Goal: Task Accomplishment & Management: Manage account settings

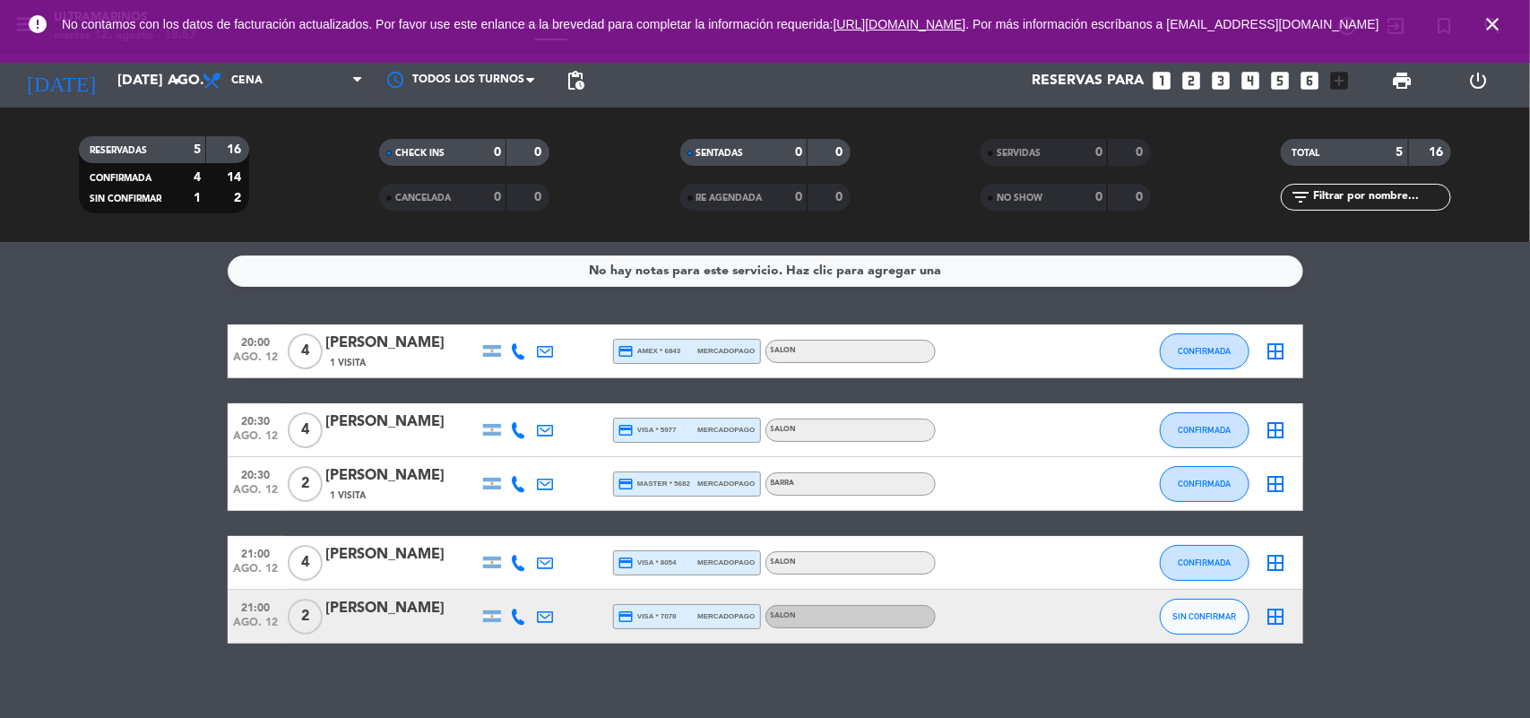
click at [1495, 16] on span "close" at bounding box center [1492, 24] width 48 height 48
click at [532, 616] on div at bounding box center [545, 616] width 27 height 53
click at [522, 619] on icon at bounding box center [519, 617] width 16 height 16
click at [515, 580] on button "Copiar content_paste" at bounding box center [514, 585] width 55 height 19
click at [1220, 608] on button "SIN CONFIRMAR" at bounding box center [1205, 617] width 90 height 36
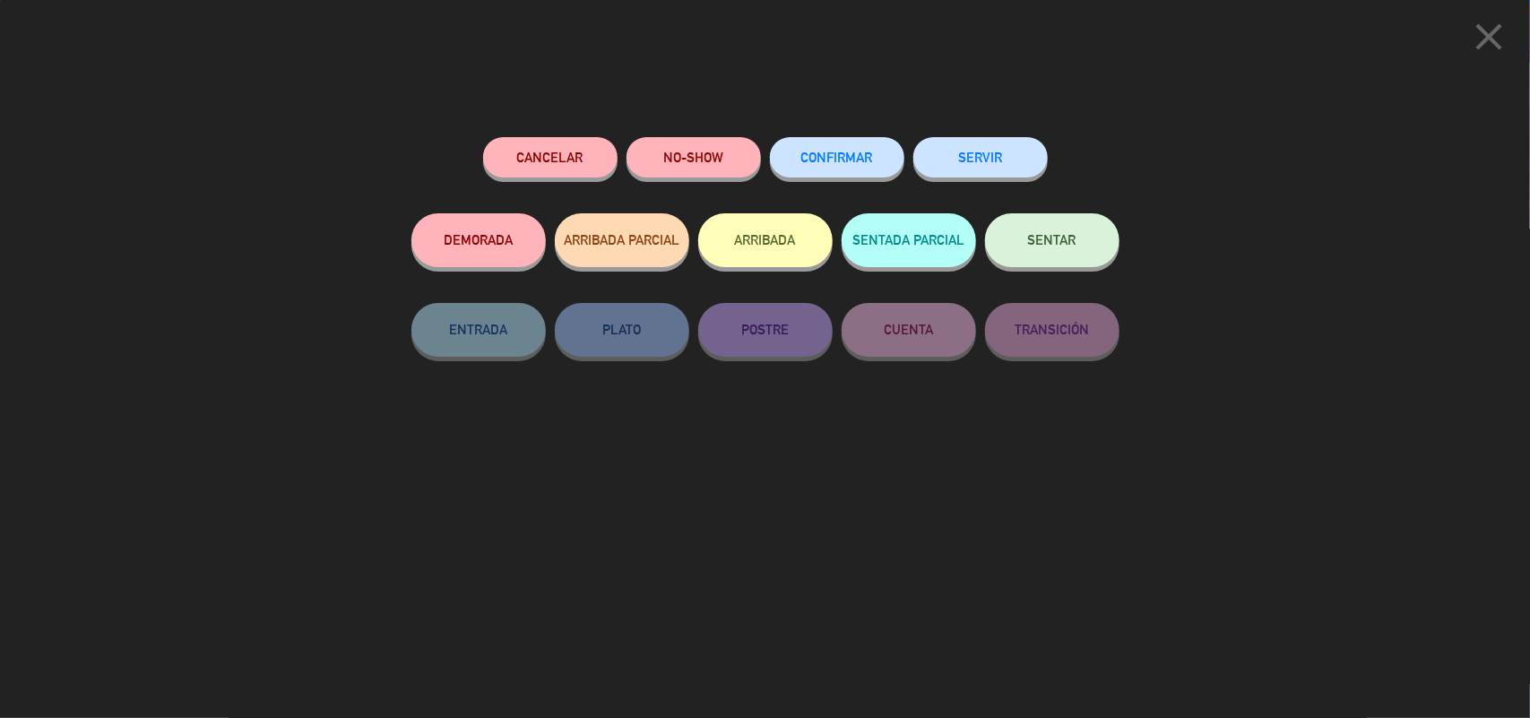
click at [878, 151] on button "CONFIRMAR" at bounding box center [837, 157] width 134 height 40
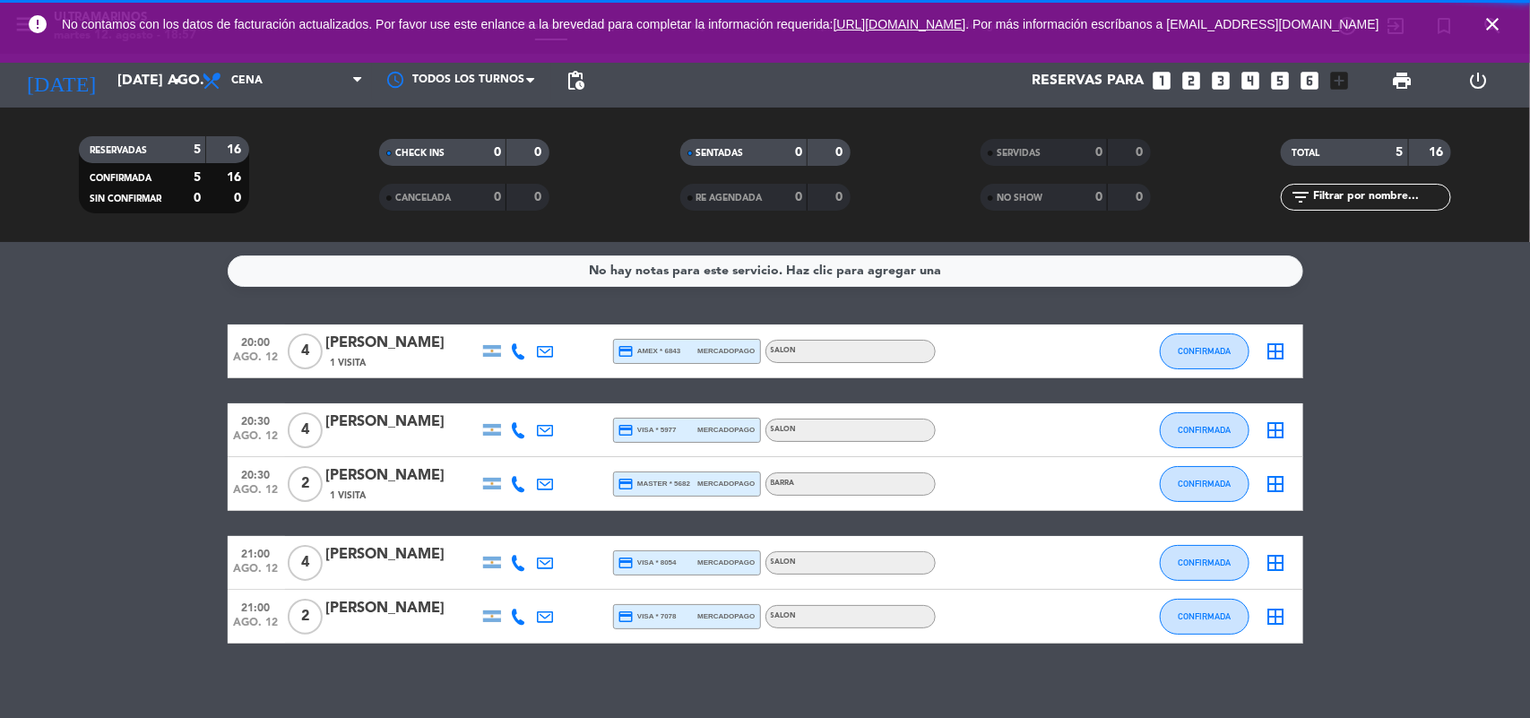
click at [1278, 621] on icon "border_all" at bounding box center [1276, 617] width 22 height 22
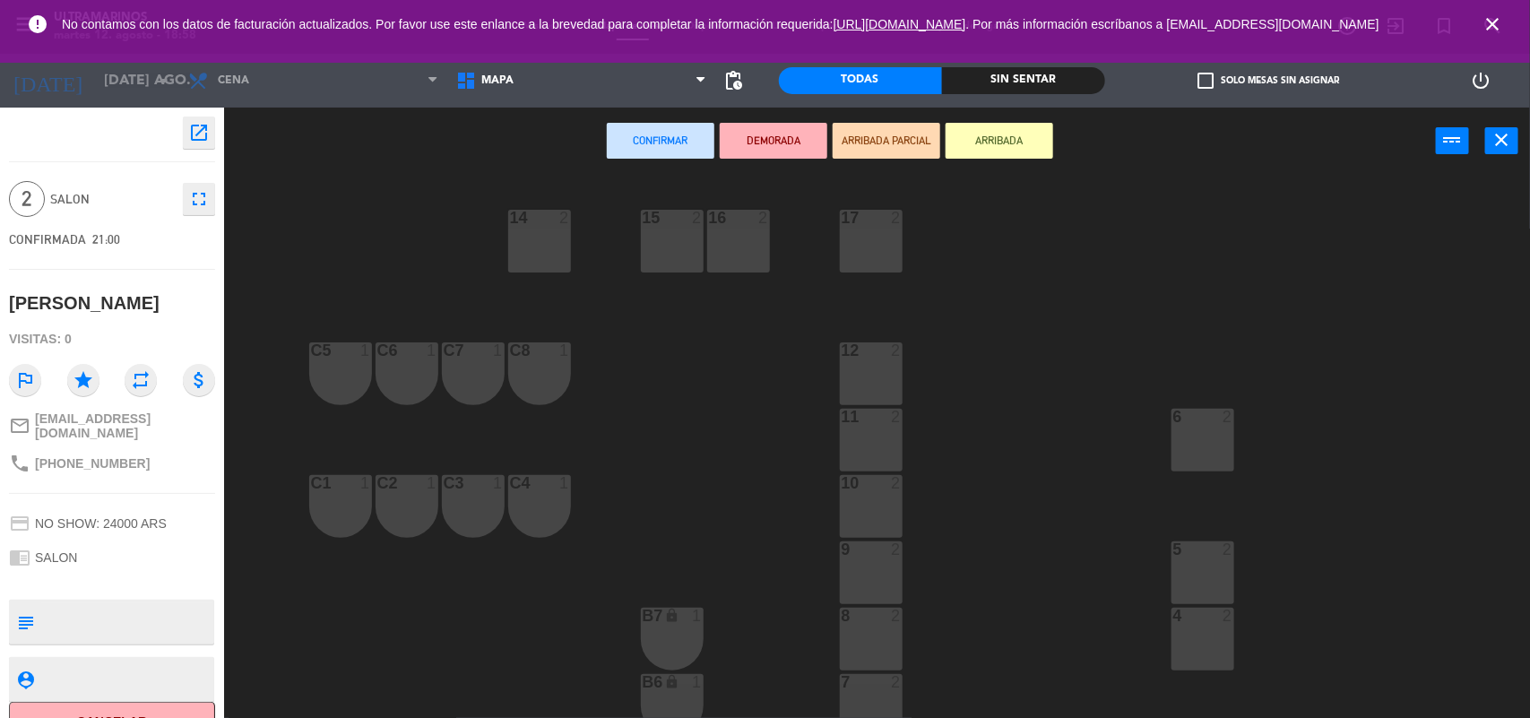
click at [884, 696] on div "7 2" at bounding box center [871, 705] width 63 height 63
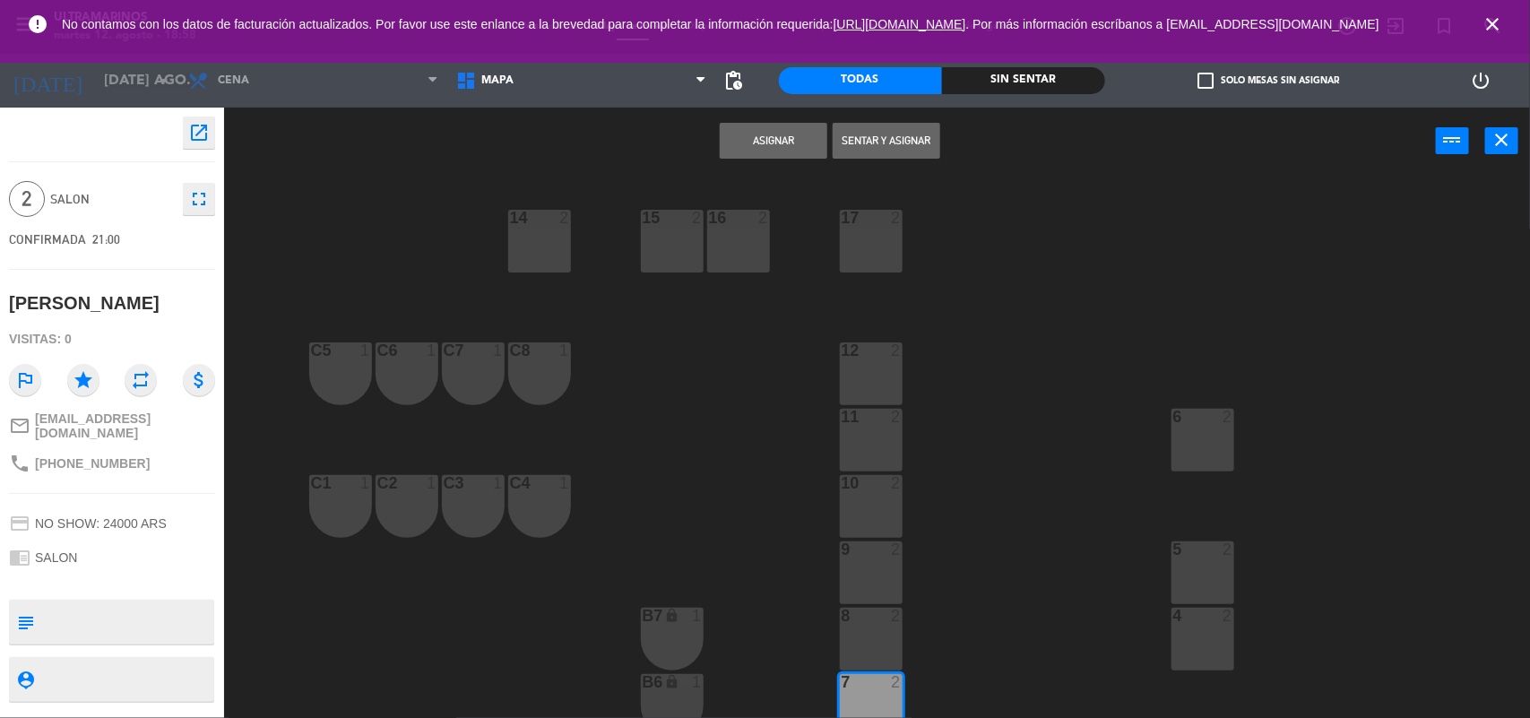
click at [878, 688] on div at bounding box center [871, 682] width 30 height 16
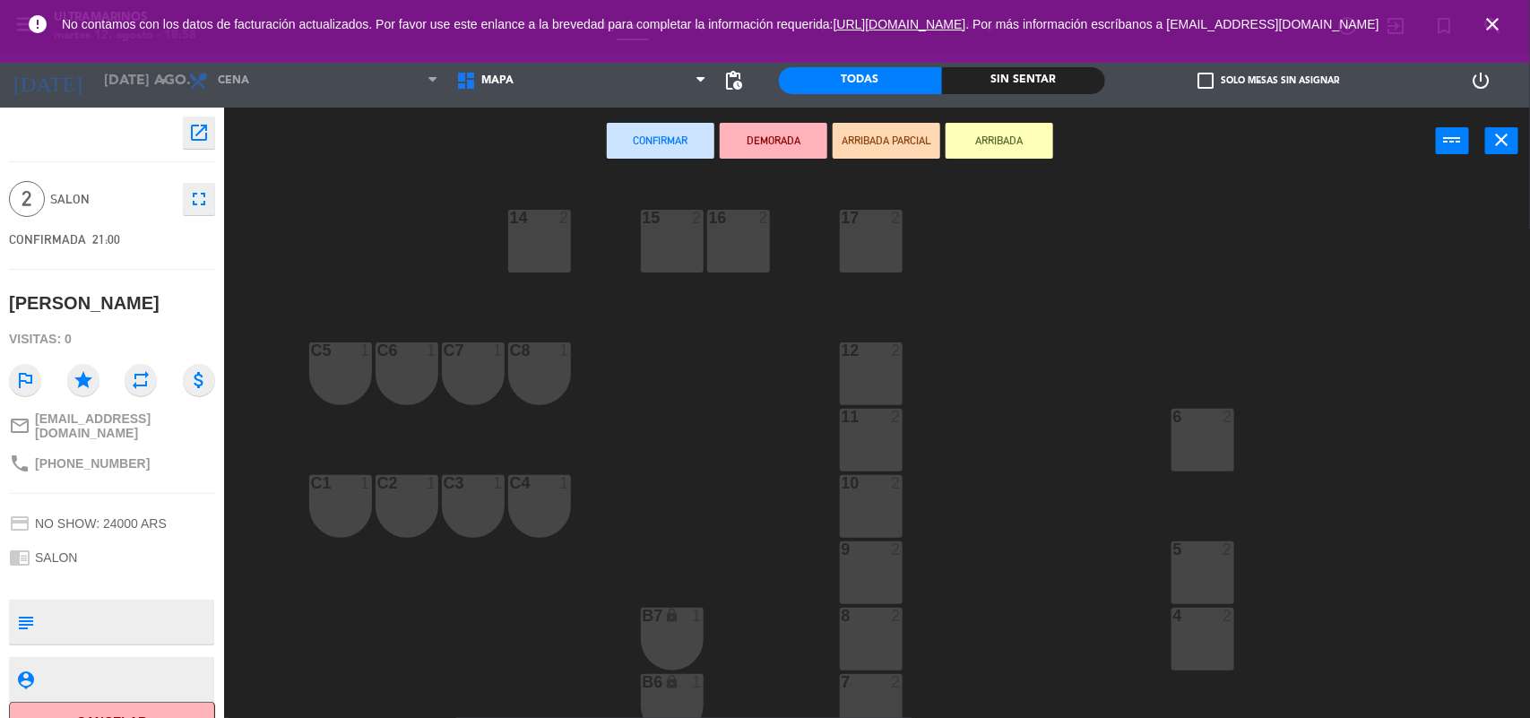
drag, startPoint x: 863, startPoint y: 373, endPoint x: 859, endPoint y: 365, distance: 9.2
click at [865, 373] on div "12 2" at bounding box center [871, 373] width 63 height 63
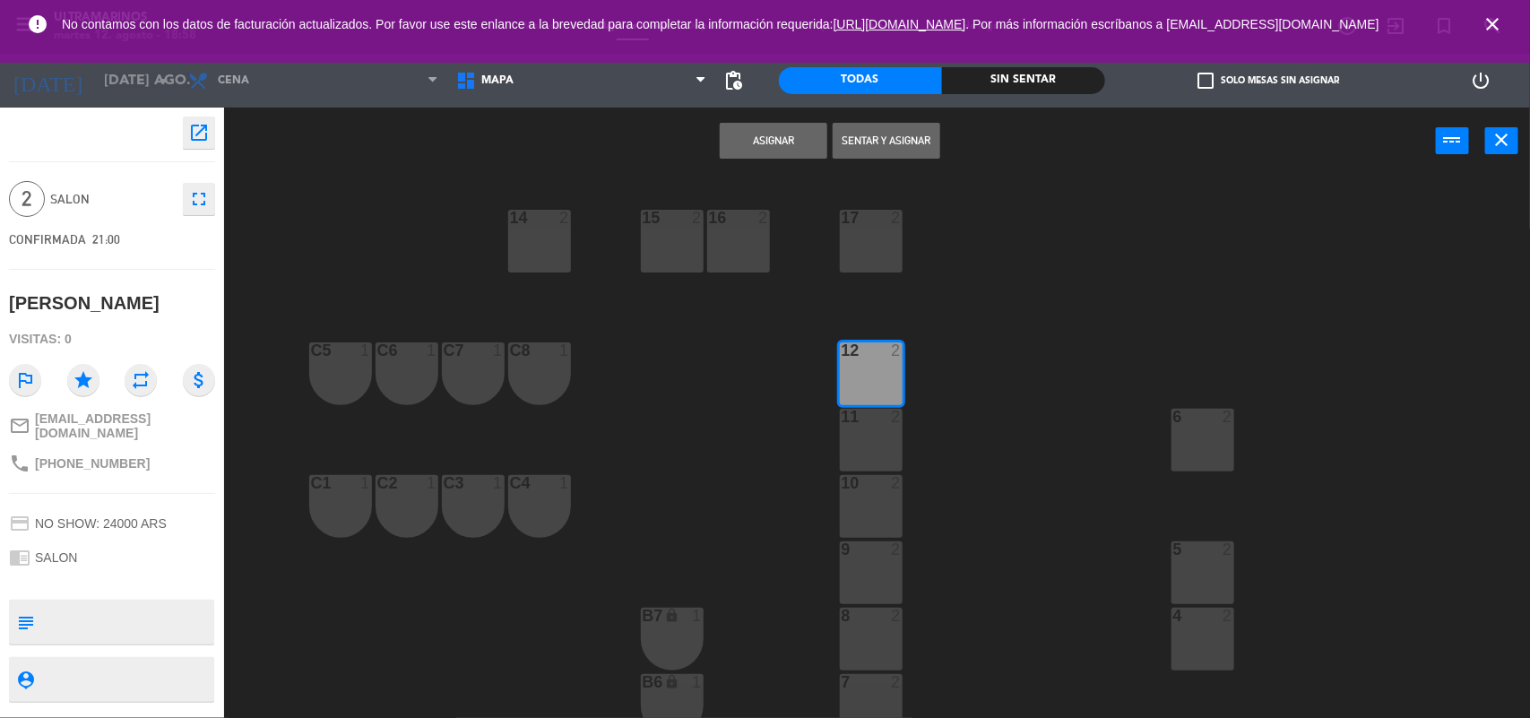
click at [787, 133] on button "Asignar" at bounding box center [774, 141] width 108 height 36
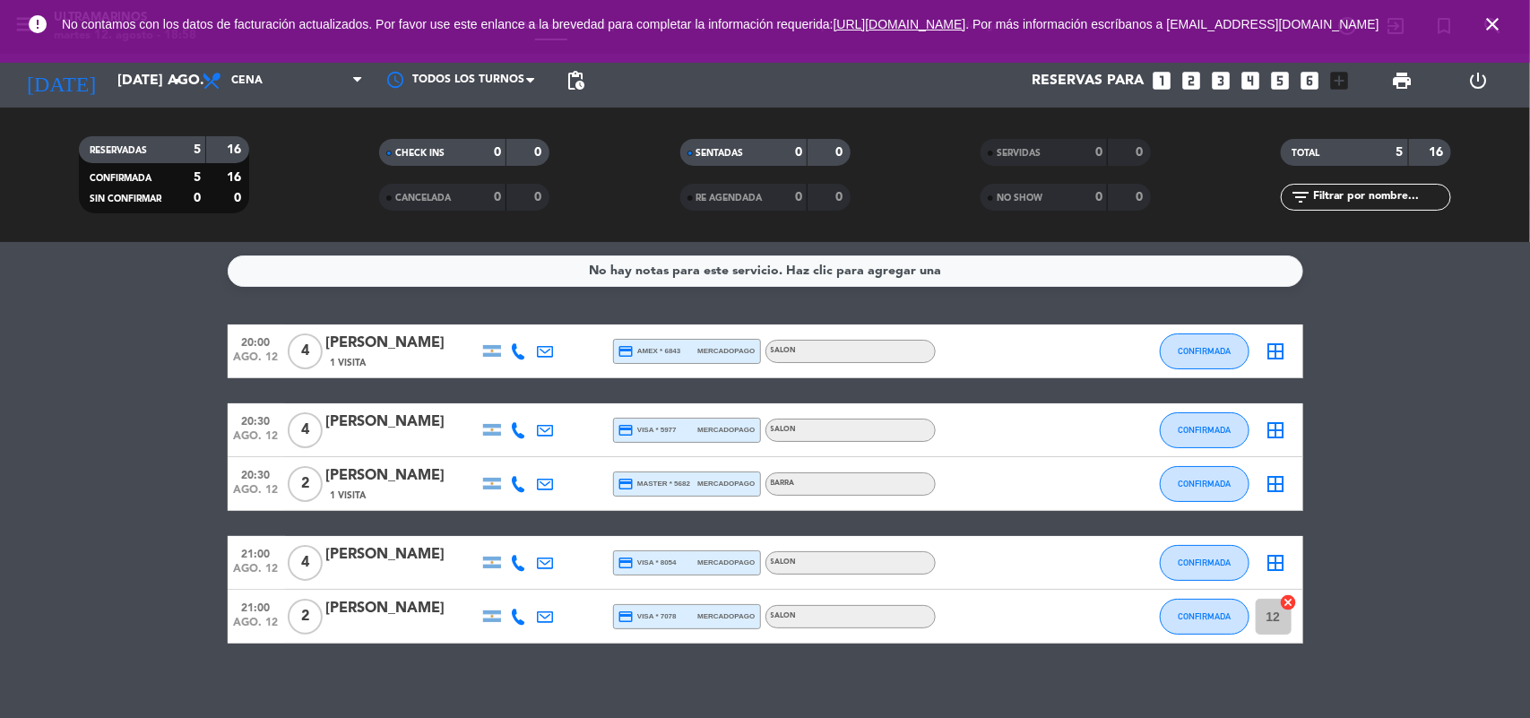
click at [1280, 350] on icon "border_all" at bounding box center [1276, 352] width 22 height 22
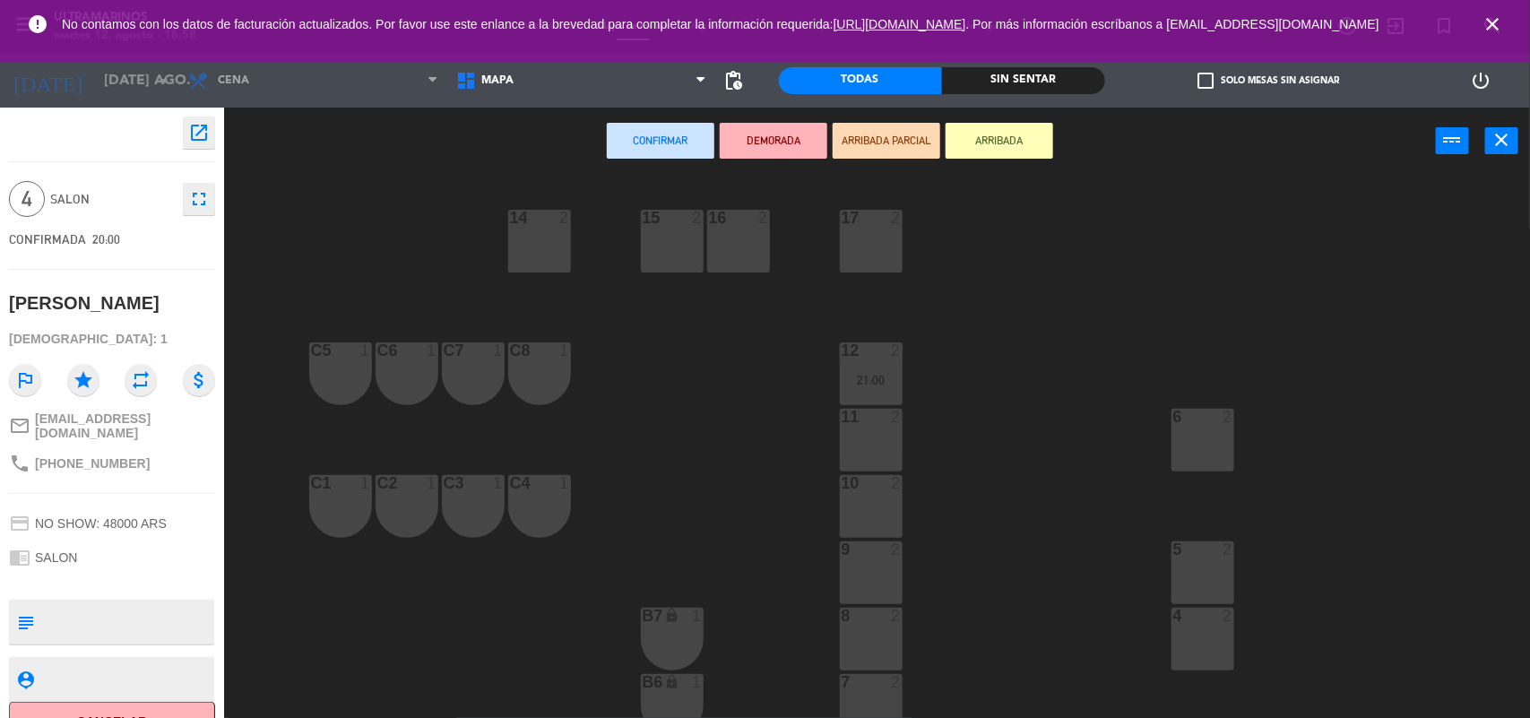
scroll to position [112, 0]
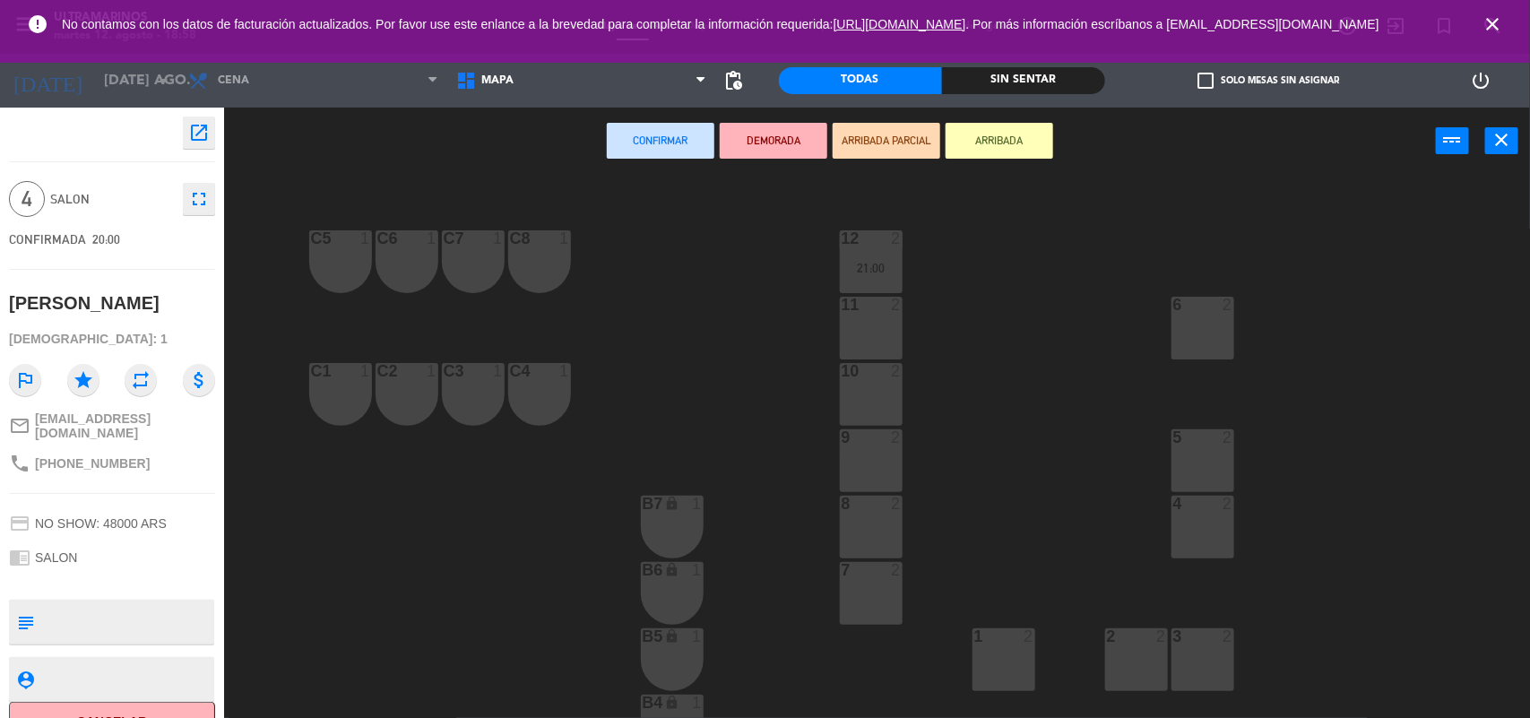
drag, startPoint x: 863, startPoint y: 518, endPoint x: 856, endPoint y: 466, distance: 52.5
click at [862, 511] on div "8 2" at bounding box center [871, 527] width 63 height 63
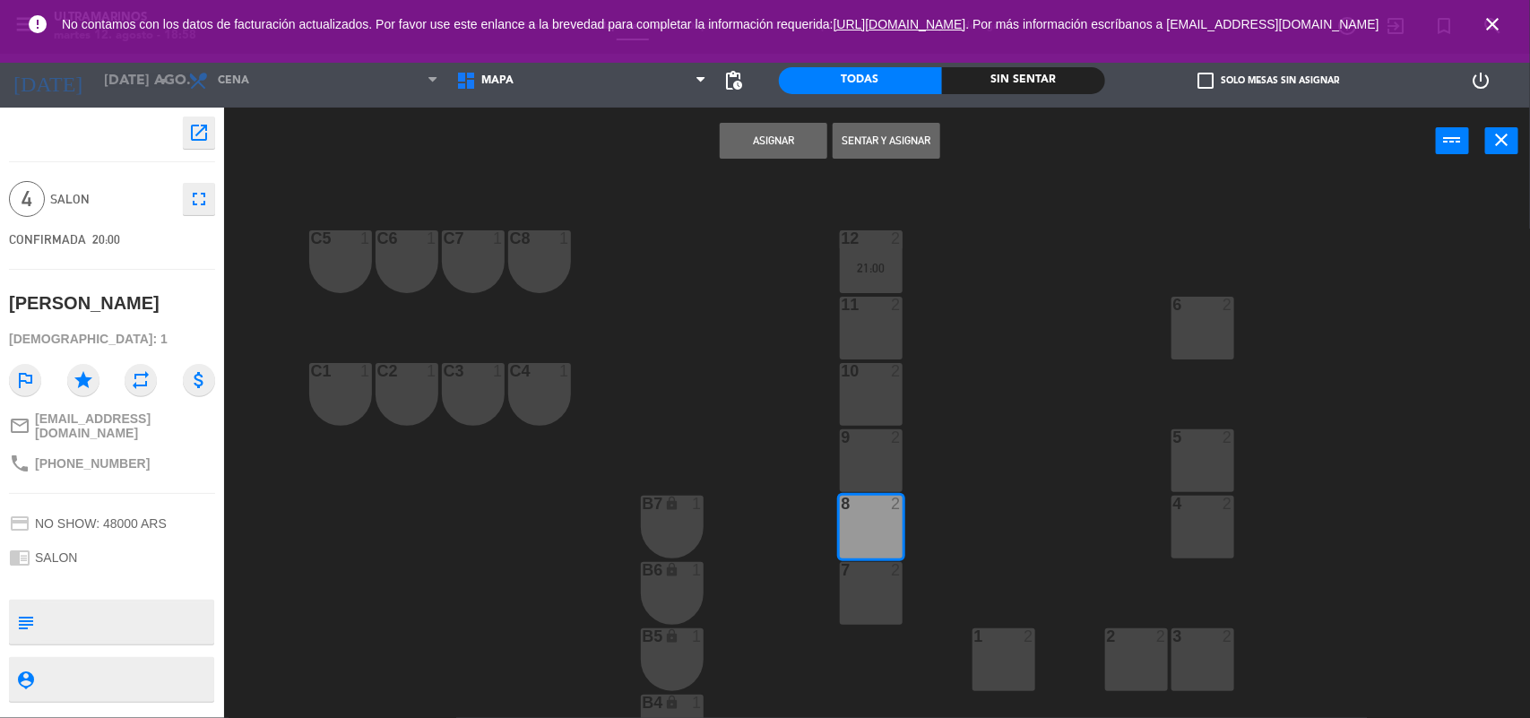
click at [858, 459] on div "9 2" at bounding box center [871, 460] width 63 height 63
drag, startPoint x: 733, startPoint y: 142, endPoint x: 602, endPoint y: 16, distance: 181.3
click at [731, 141] on button "Asignar" at bounding box center [774, 141] width 108 height 36
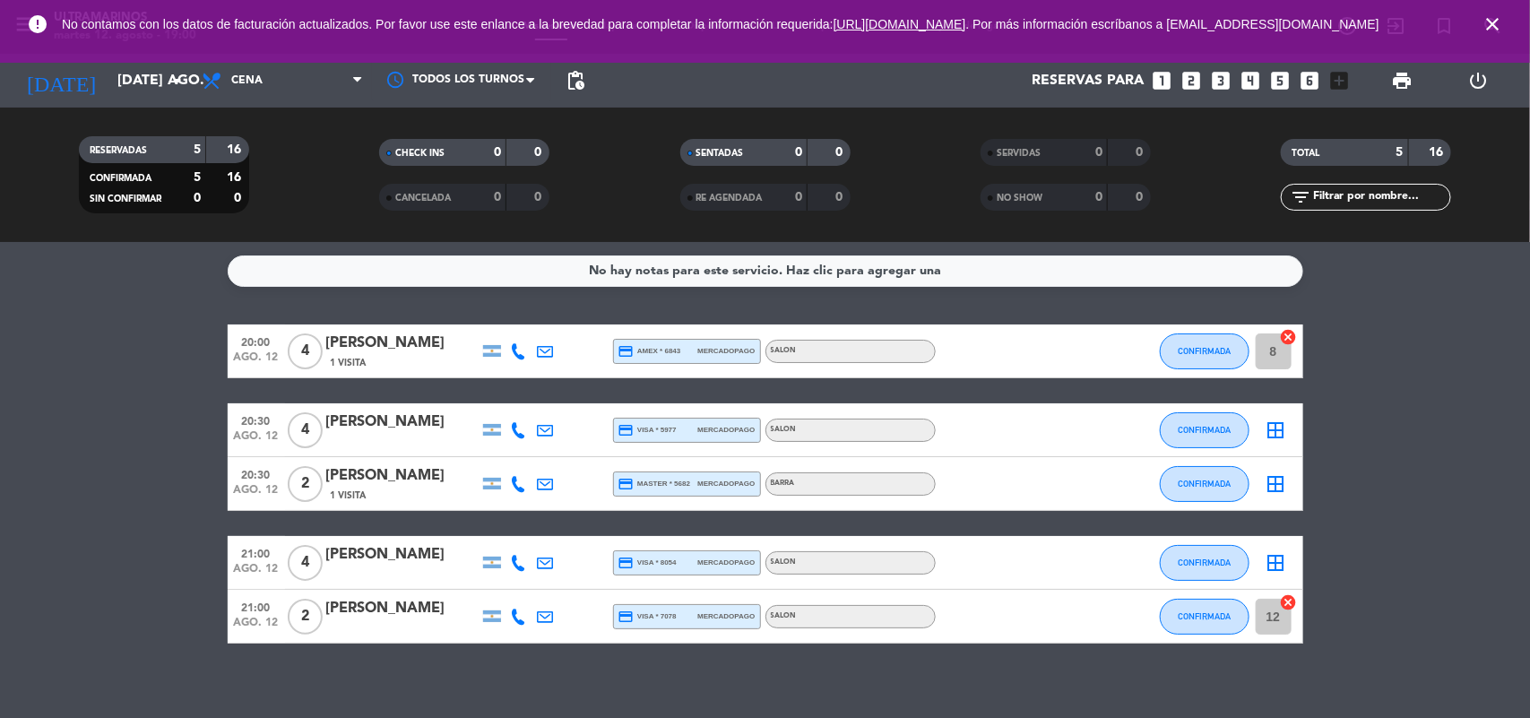
click at [1290, 333] on icon "cancel" at bounding box center [1289, 337] width 18 height 18
click at [1279, 354] on icon "border_all" at bounding box center [1276, 352] width 22 height 22
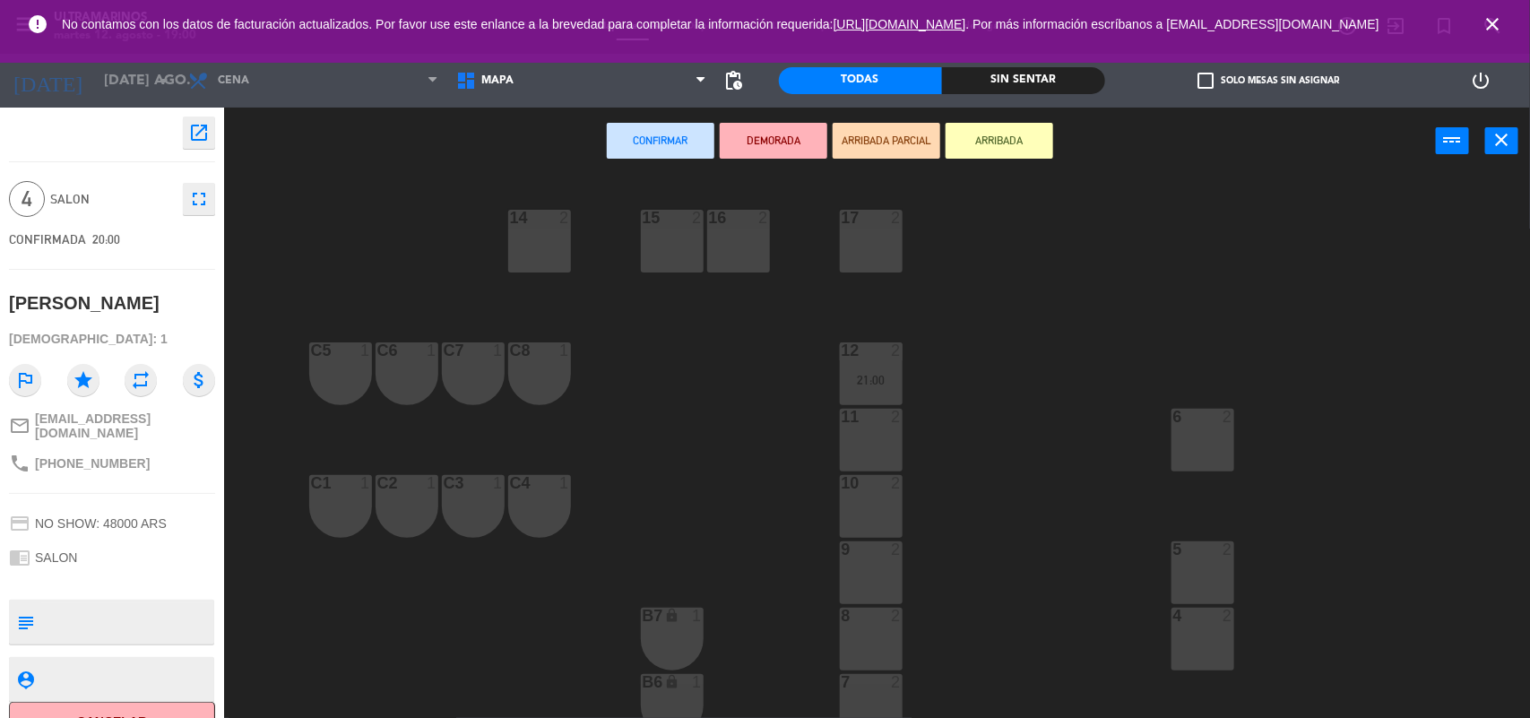
drag, startPoint x: 858, startPoint y: 497, endPoint x: 860, endPoint y: 445, distance: 52.0
click at [858, 494] on div "10 2" at bounding box center [871, 506] width 63 height 63
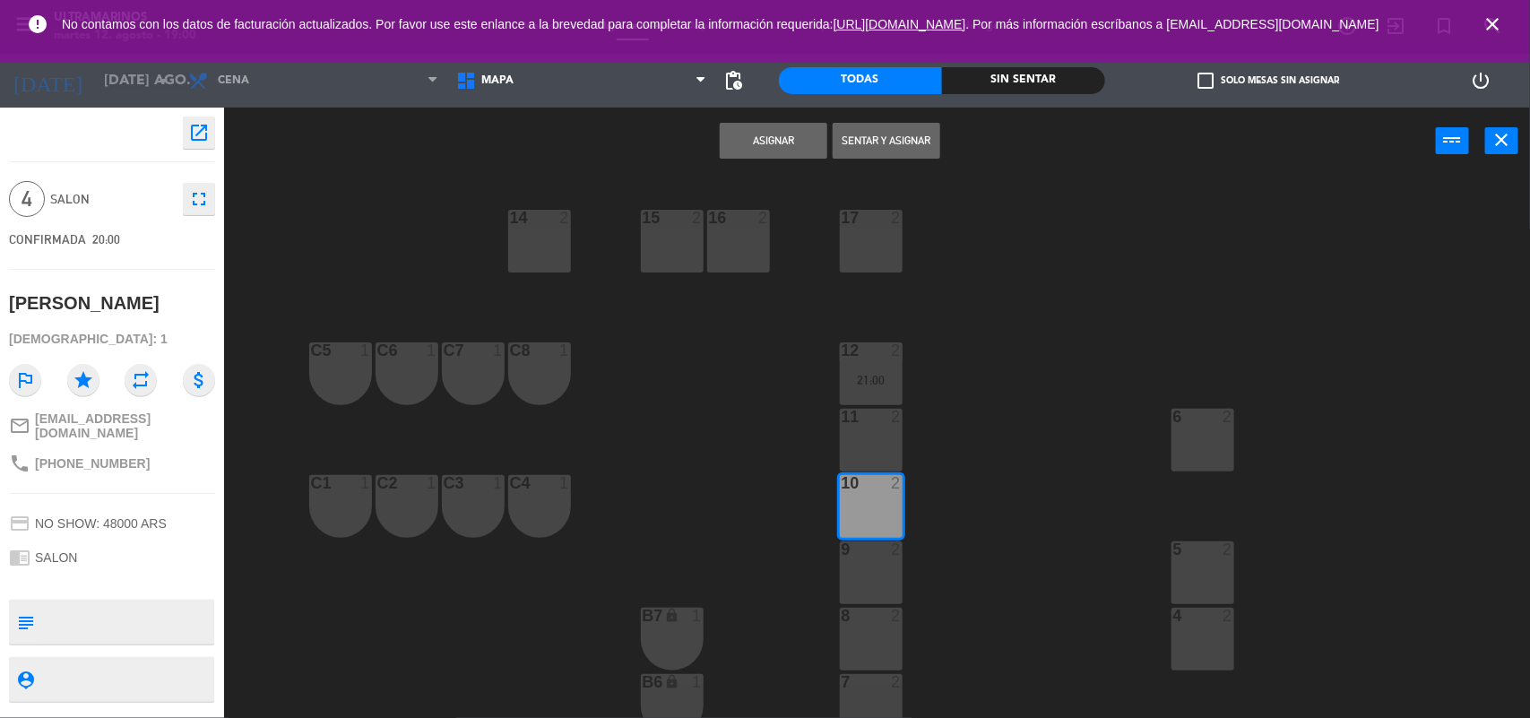
click at [861, 445] on div "11 2" at bounding box center [871, 440] width 63 height 63
click at [795, 149] on button "Asignar" at bounding box center [774, 141] width 108 height 36
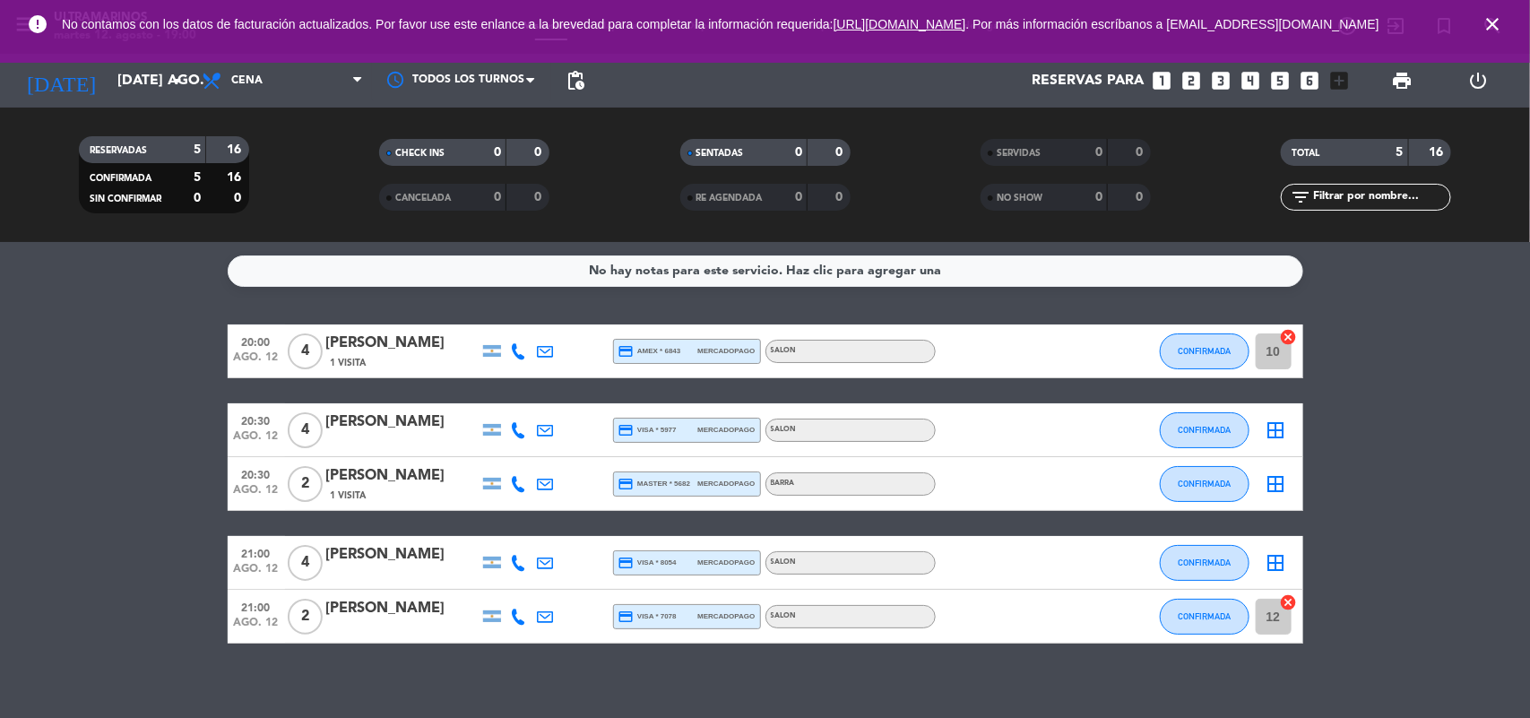
click at [1286, 419] on icon "border_all" at bounding box center [1276, 430] width 22 height 22
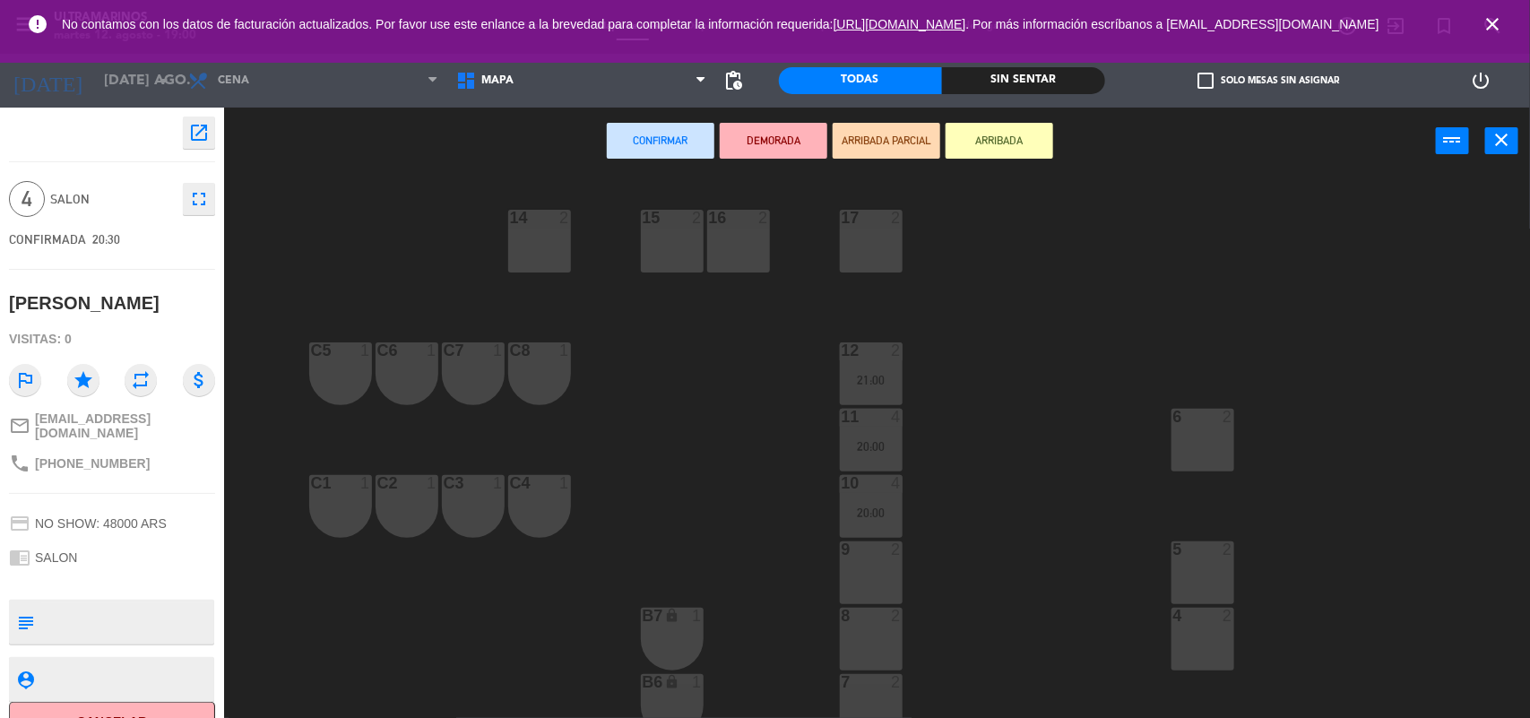
drag, startPoint x: 874, startPoint y: 639, endPoint x: 872, endPoint y: 574, distance: 65.4
click at [872, 629] on div "8 2" at bounding box center [871, 639] width 63 height 63
click at [872, 574] on div "9 2" at bounding box center [871, 572] width 63 height 63
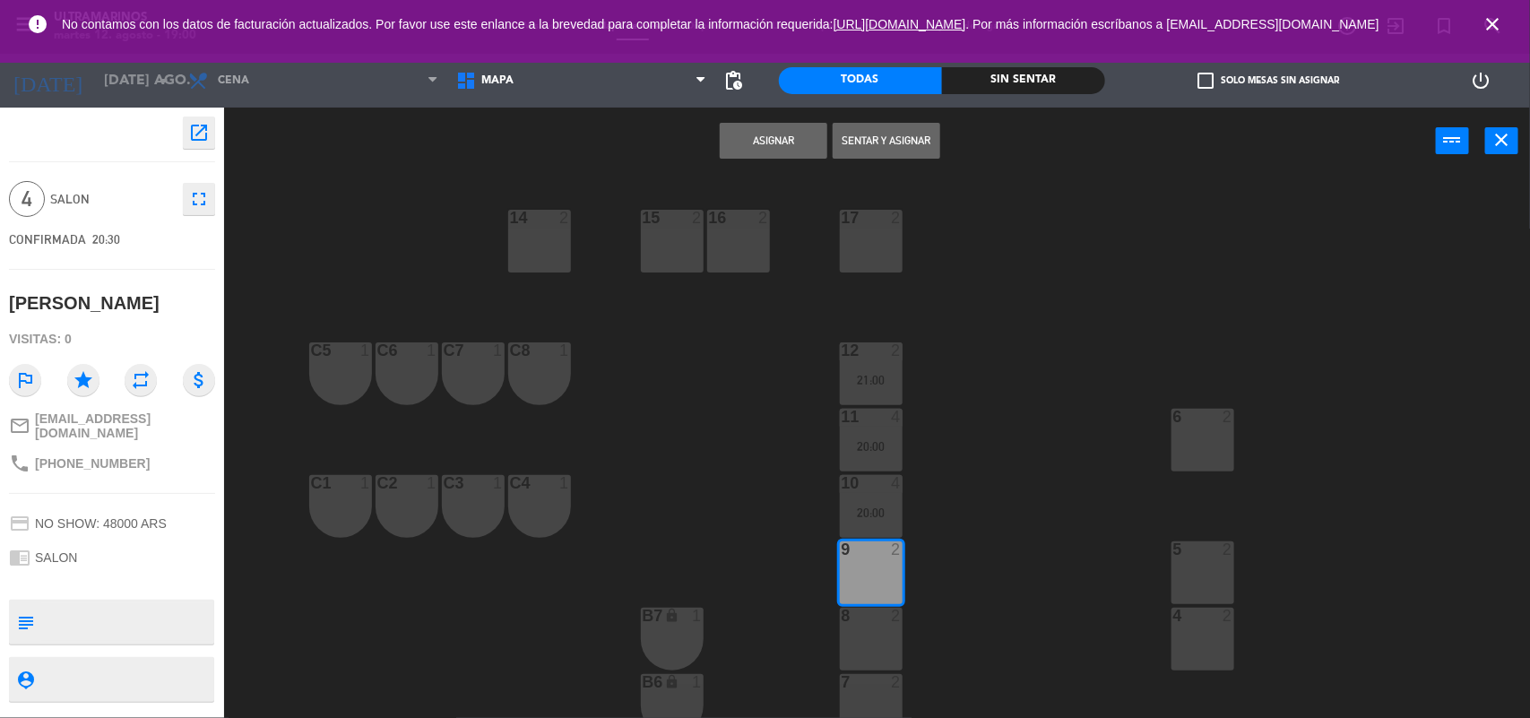
drag, startPoint x: 868, startPoint y: 633, endPoint x: 795, endPoint y: 473, distance: 175.3
click at [868, 629] on div "8 2" at bounding box center [871, 639] width 63 height 63
click at [777, 134] on button "Asignar" at bounding box center [774, 141] width 108 height 36
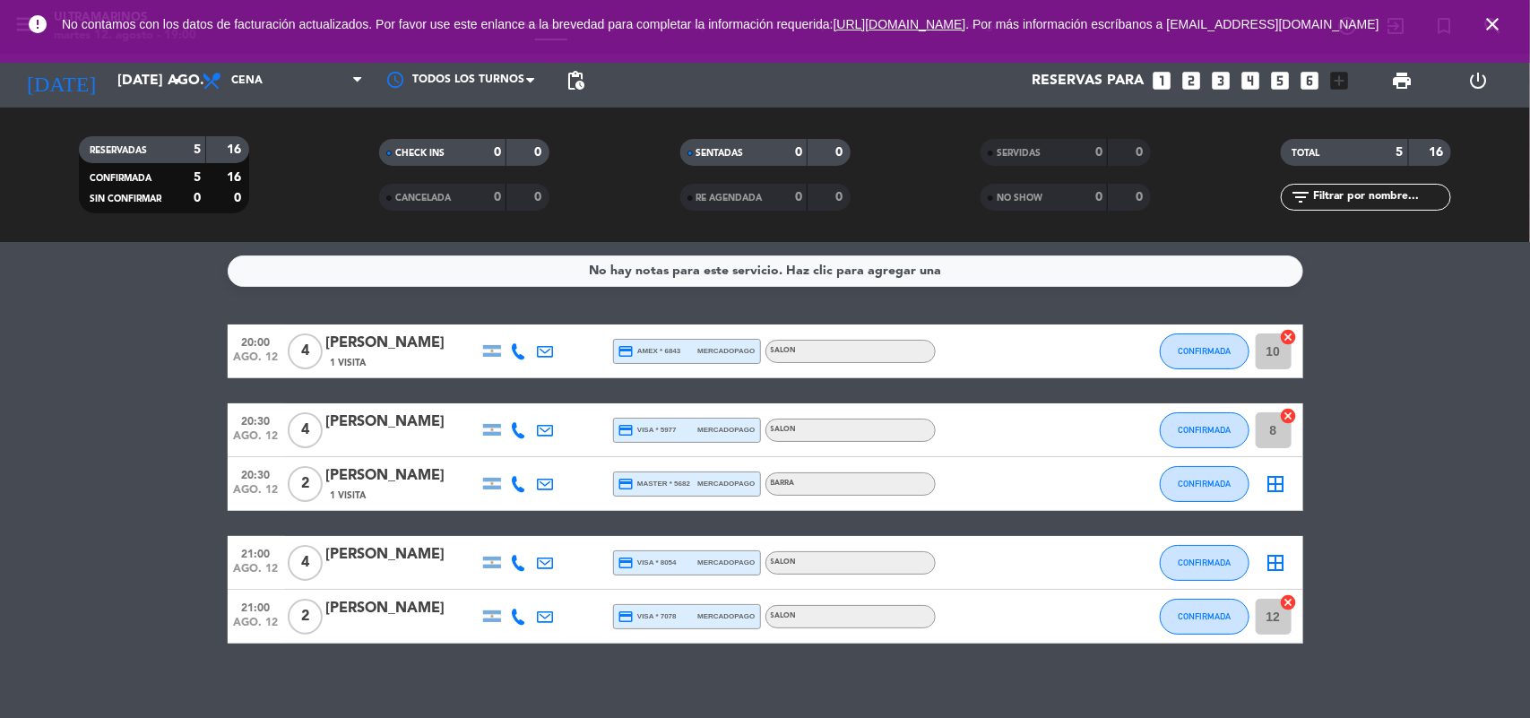
click at [1280, 488] on icon "border_all" at bounding box center [1276, 484] width 22 height 22
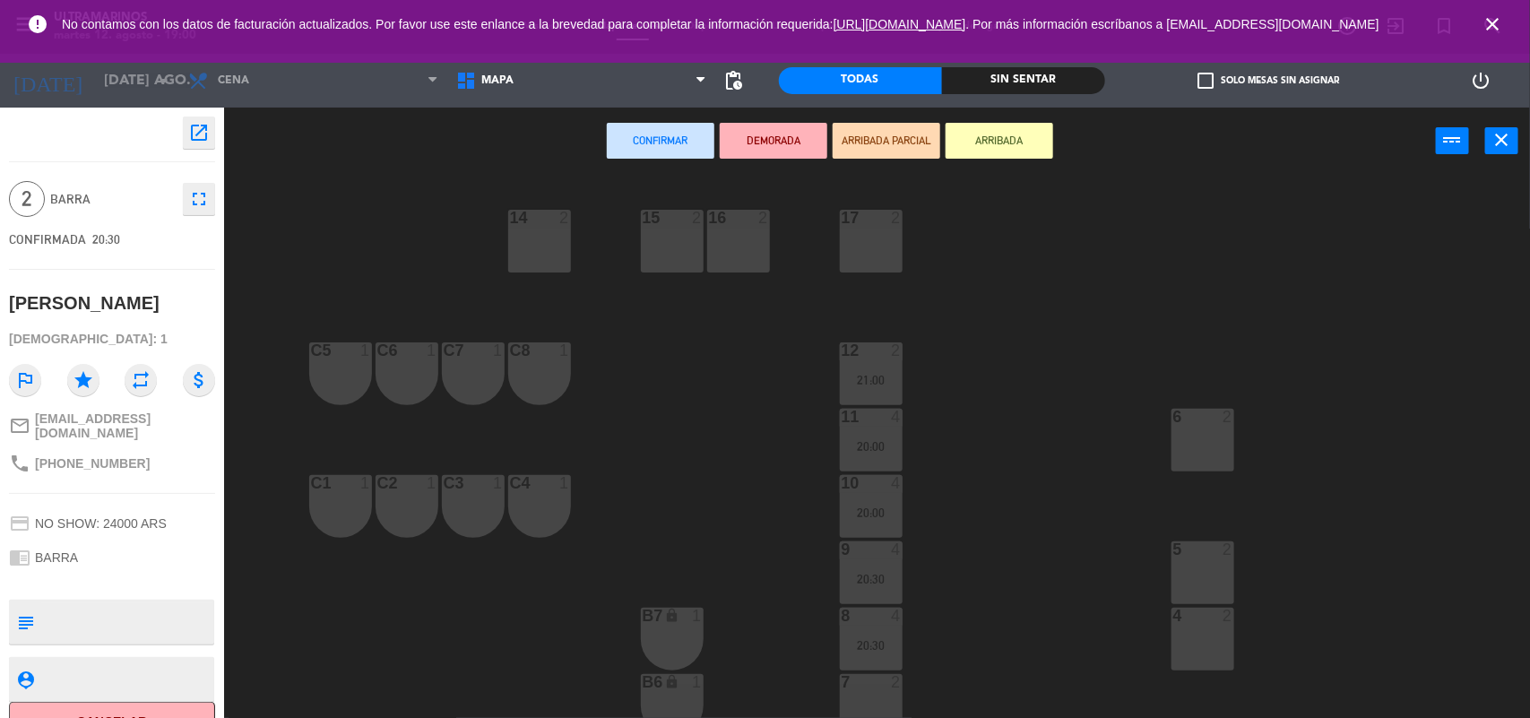
click at [875, 240] on div "17 2" at bounding box center [871, 241] width 63 height 63
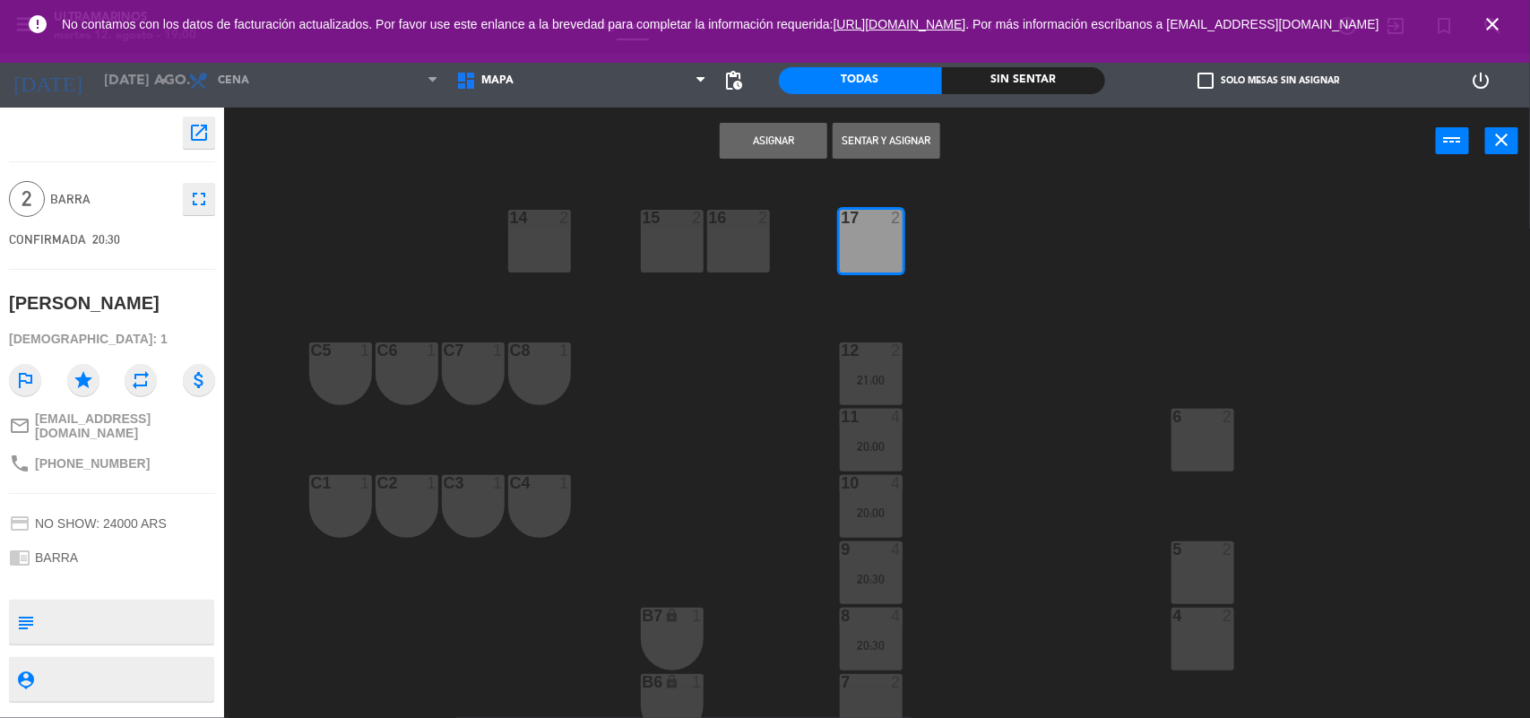
click at [741, 142] on button "Asignar" at bounding box center [774, 141] width 108 height 36
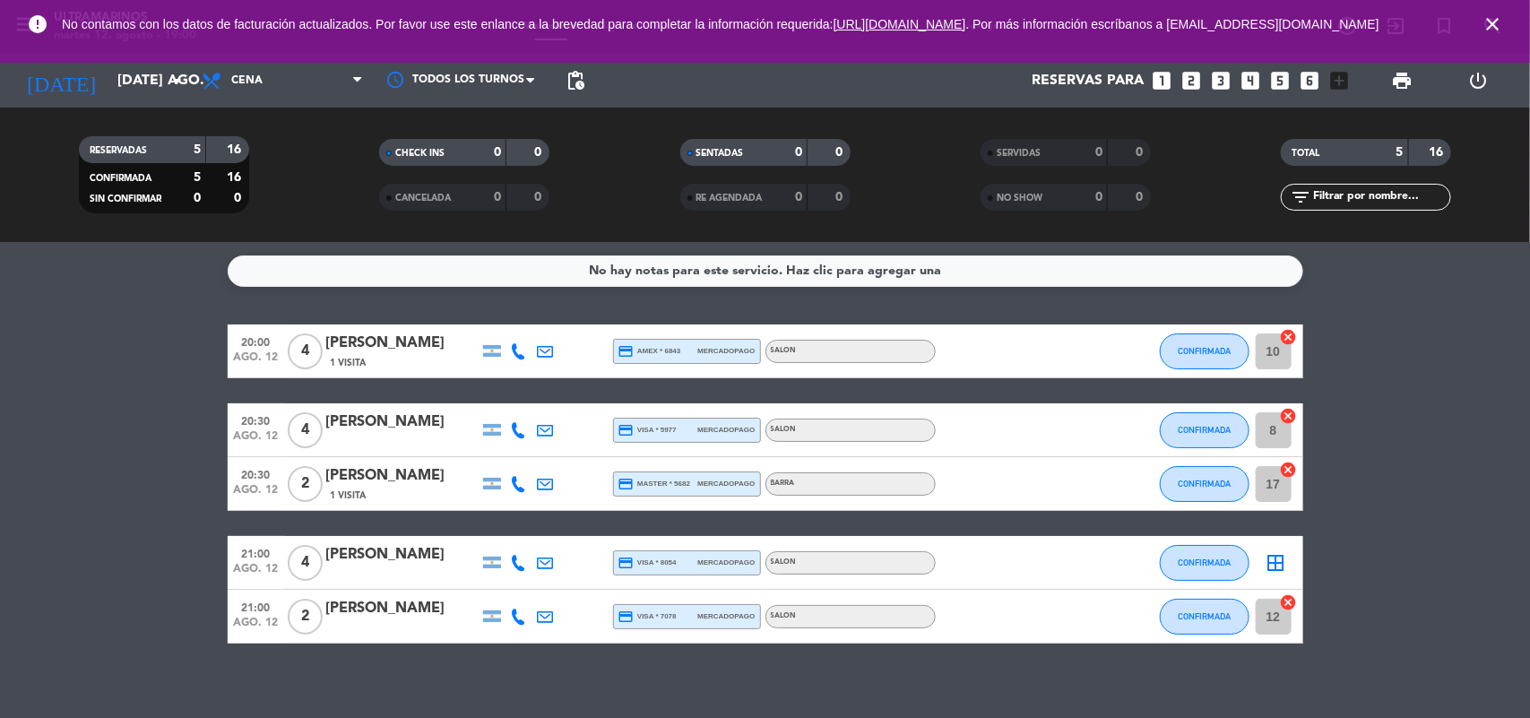
click at [1291, 468] on icon "cancel" at bounding box center [1289, 470] width 18 height 18
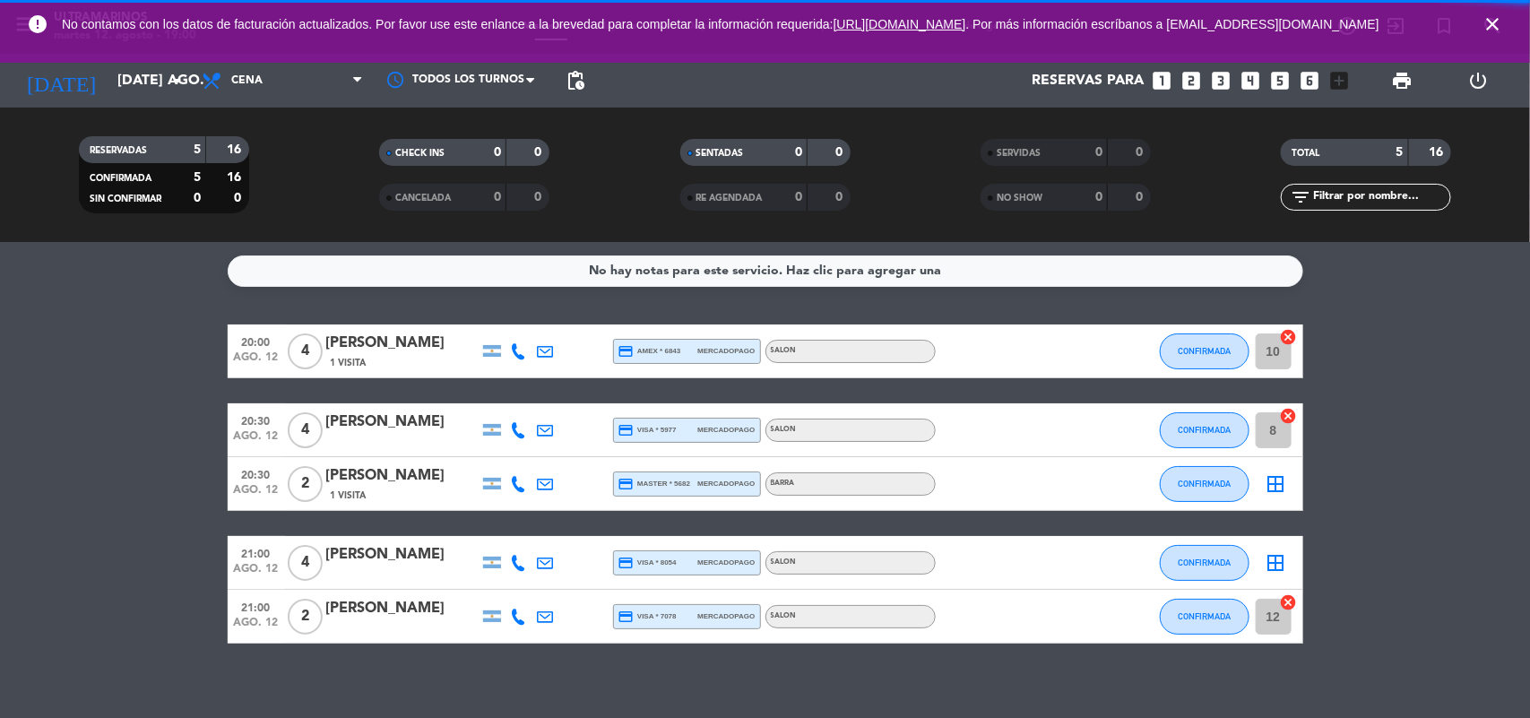
click at [1273, 494] on icon "border_all" at bounding box center [1276, 484] width 22 height 22
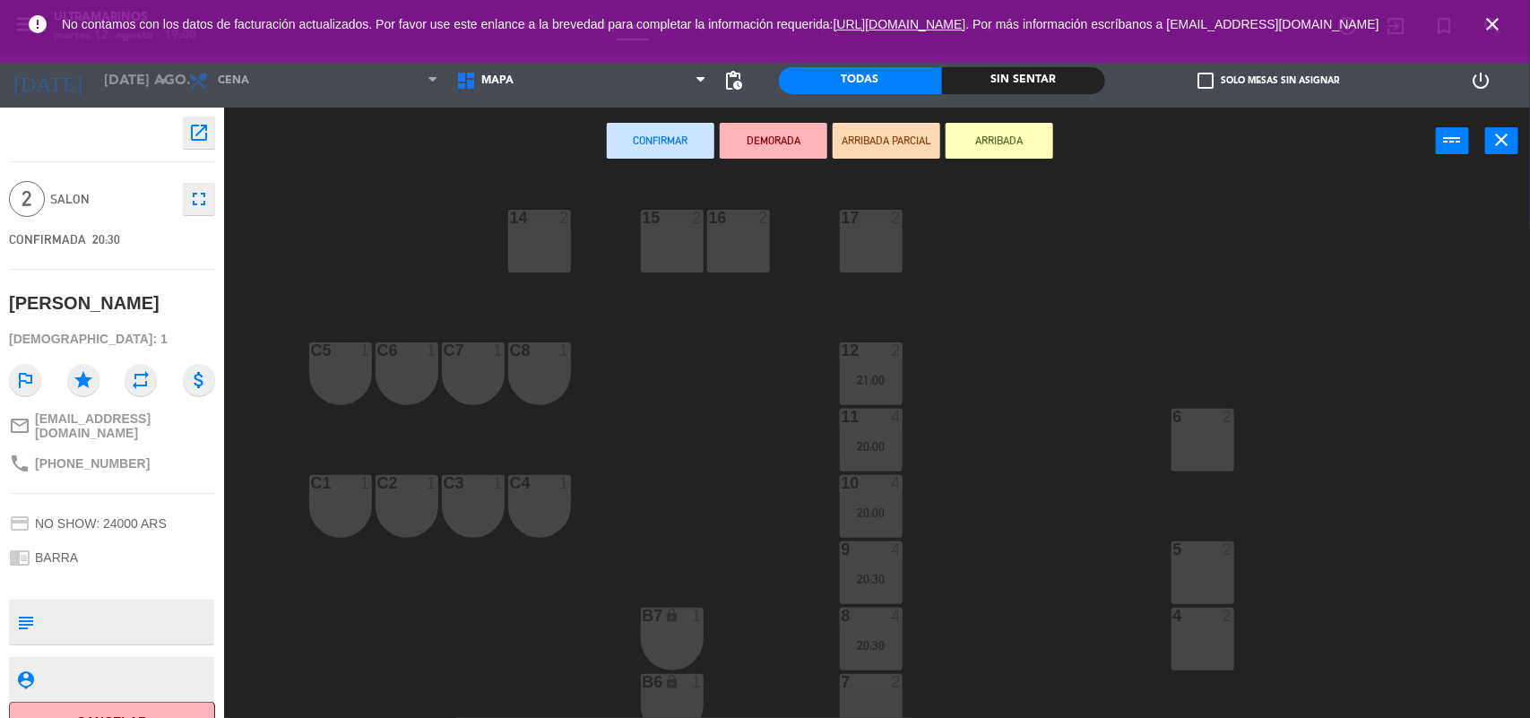
drag, startPoint x: 334, startPoint y: 517, endPoint x: 352, endPoint y: 515, distance: 18.0
click at [338, 516] on div "C1 1" at bounding box center [340, 506] width 63 height 63
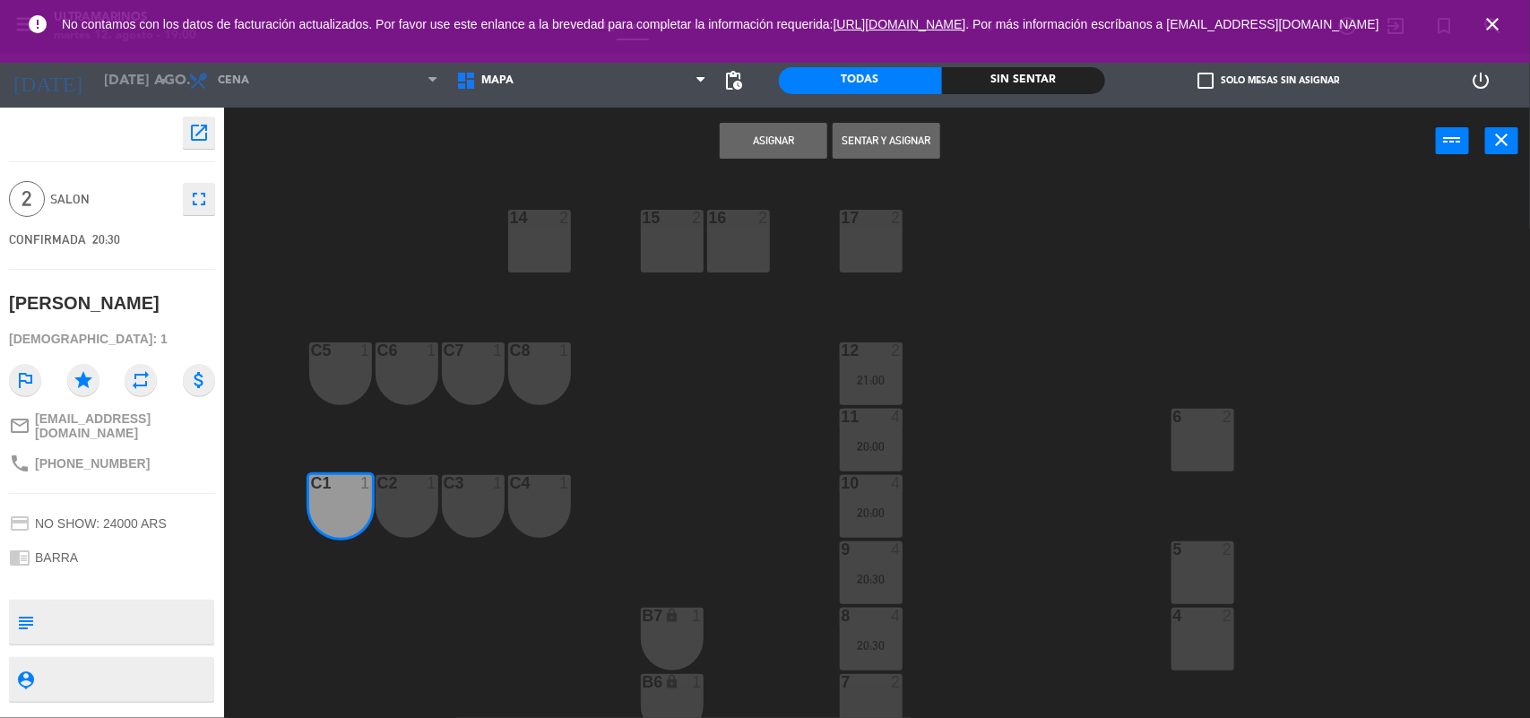
click at [378, 520] on div "C2 1" at bounding box center [406, 506] width 63 height 63
click at [758, 134] on button "Asignar" at bounding box center [774, 141] width 108 height 36
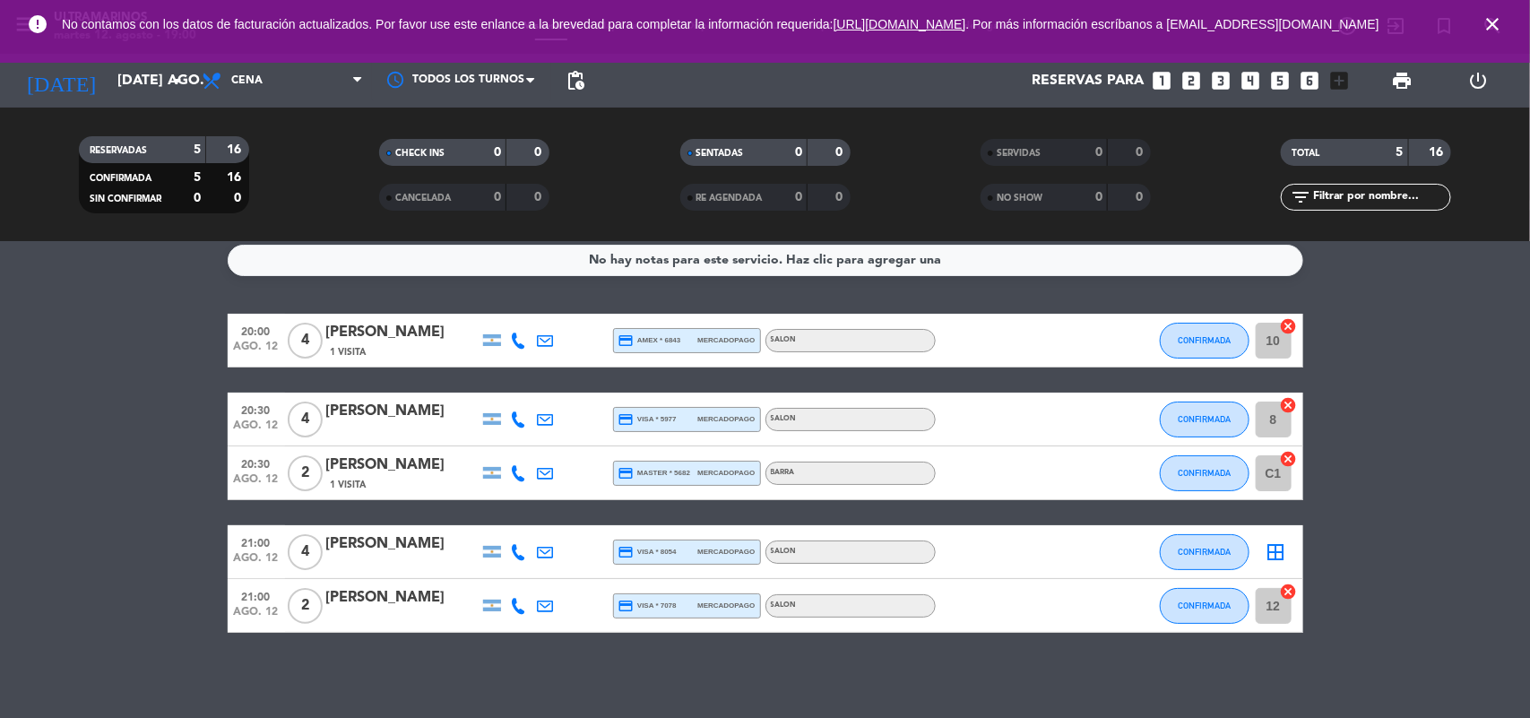
scroll to position [14, 0]
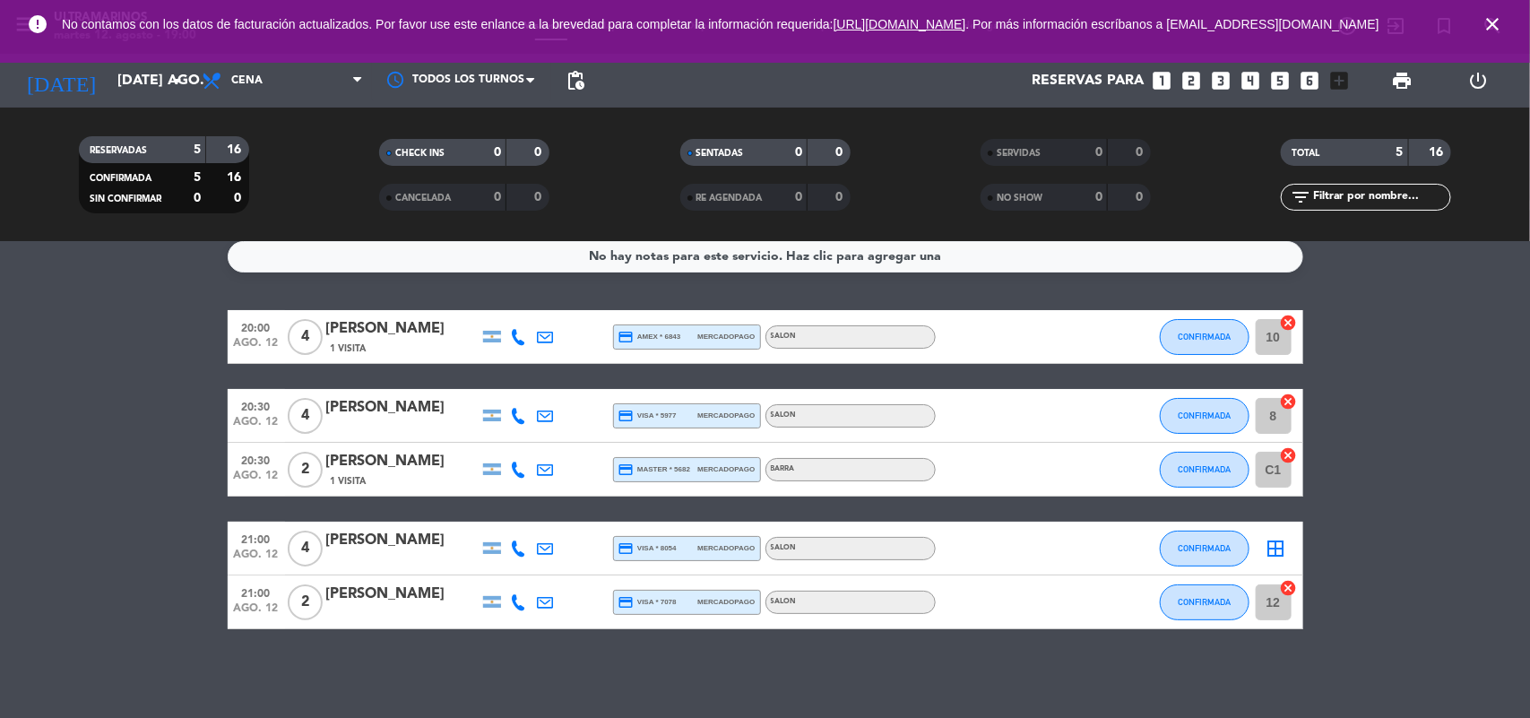
click at [1292, 393] on icon "cancel" at bounding box center [1289, 402] width 18 height 18
drag, startPoint x: 1287, startPoint y: 327, endPoint x: 1280, endPoint y: 342, distance: 16.8
click at [1287, 325] on icon "cancel" at bounding box center [1289, 323] width 18 height 18
click at [1282, 412] on icon "border_all" at bounding box center [1276, 416] width 22 height 22
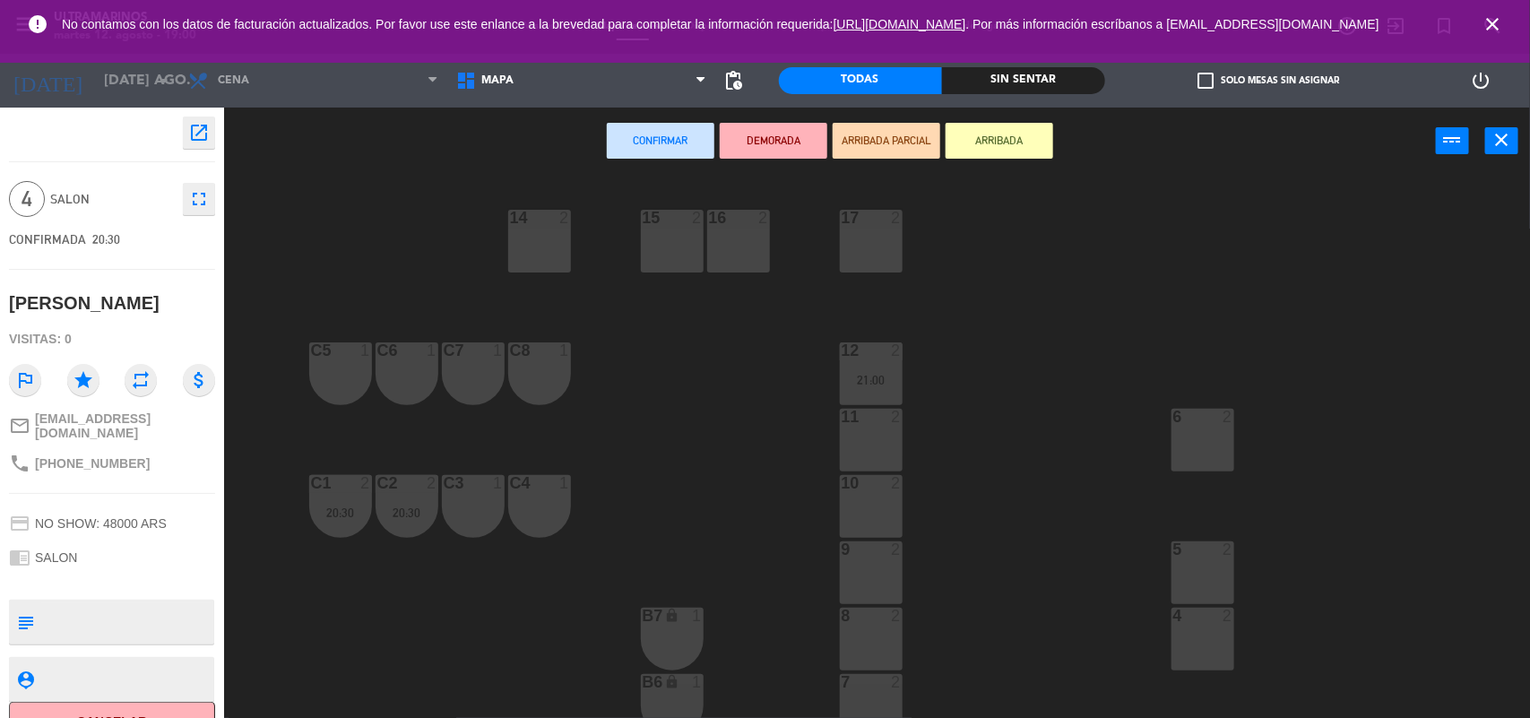
drag, startPoint x: 861, startPoint y: 459, endPoint x: 871, endPoint y: 535, distance: 76.8
click at [863, 457] on div "11 2" at bounding box center [871, 440] width 63 height 63
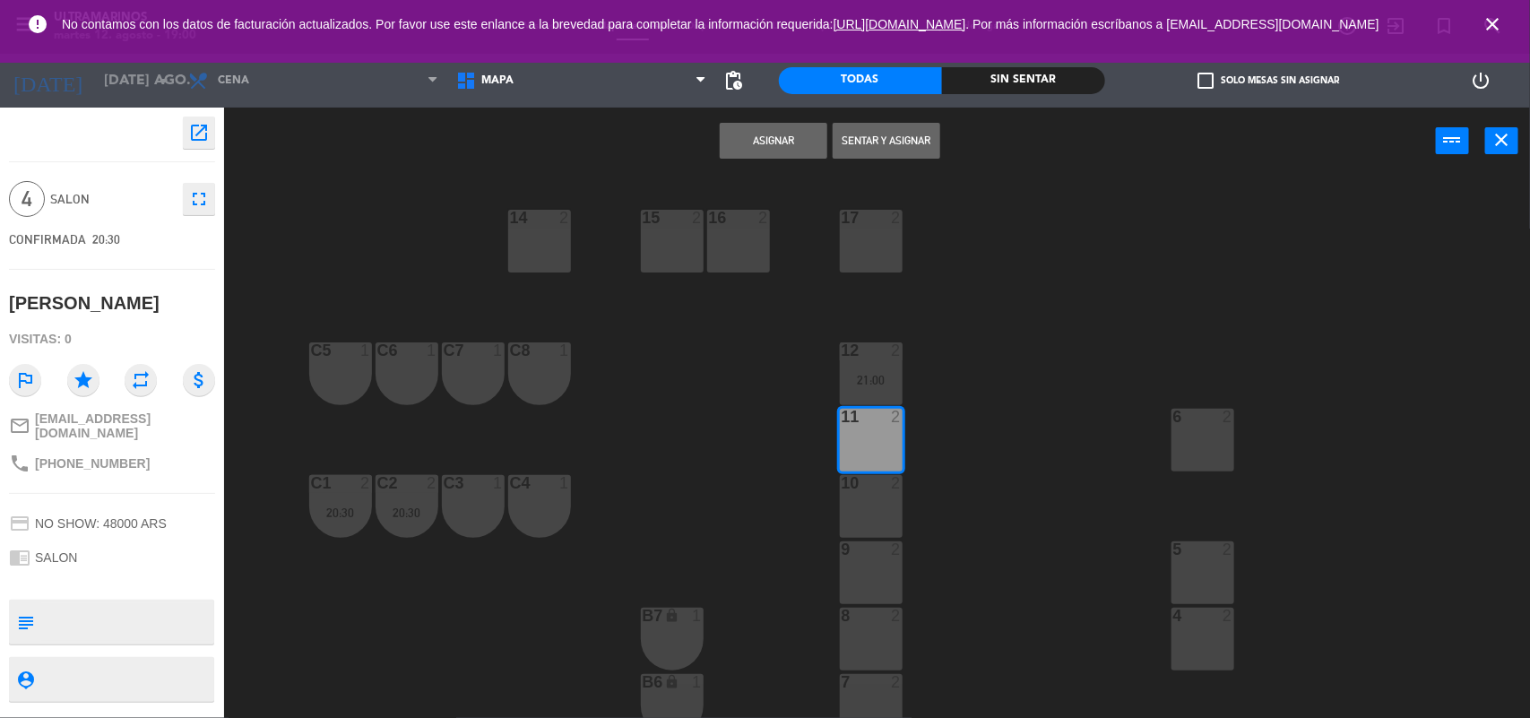
click at [871, 515] on div "10 2" at bounding box center [871, 506] width 63 height 63
click at [764, 149] on button "Asignar" at bounding box center [774, 141] width 108 height 36
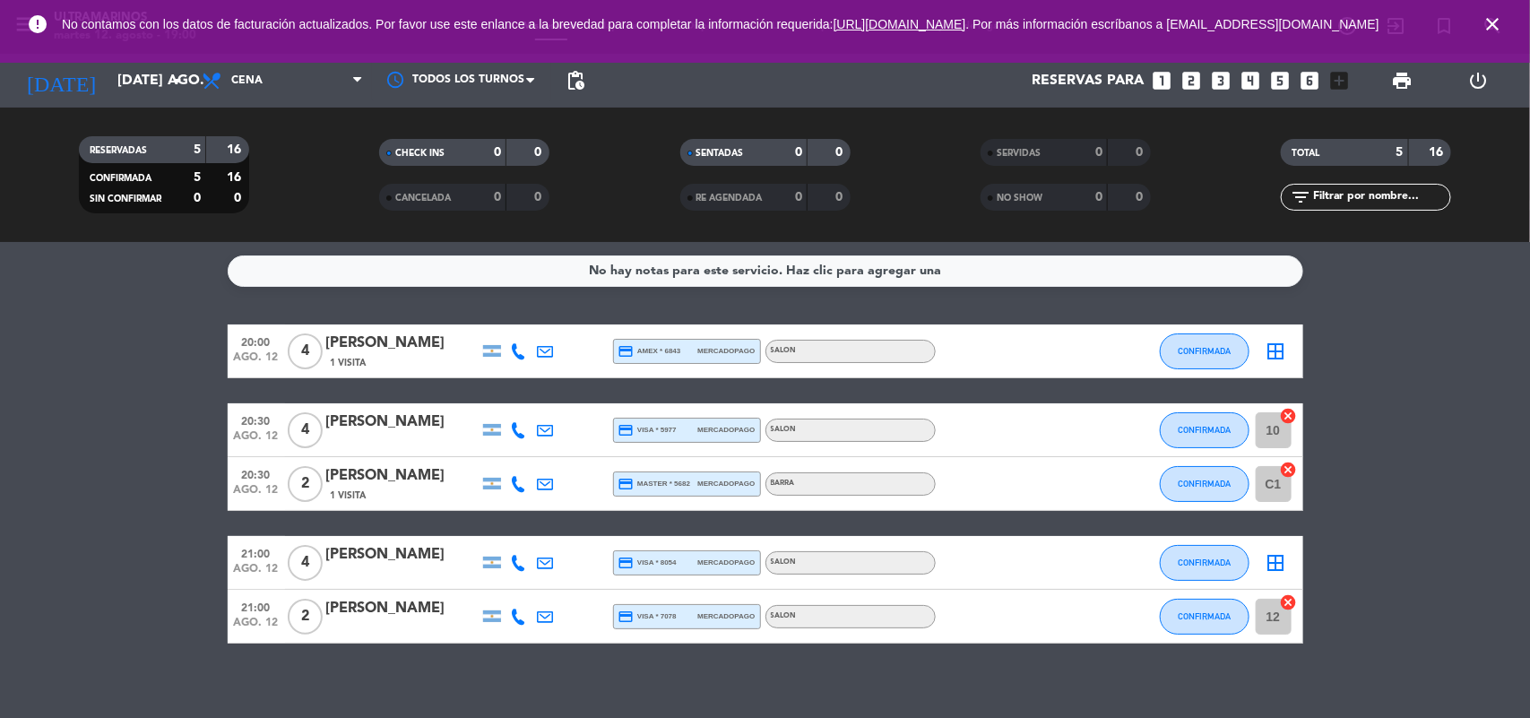
click at [1295, 410] on icon "cancel" at bounding box center [1289, 416] width 18 height 18
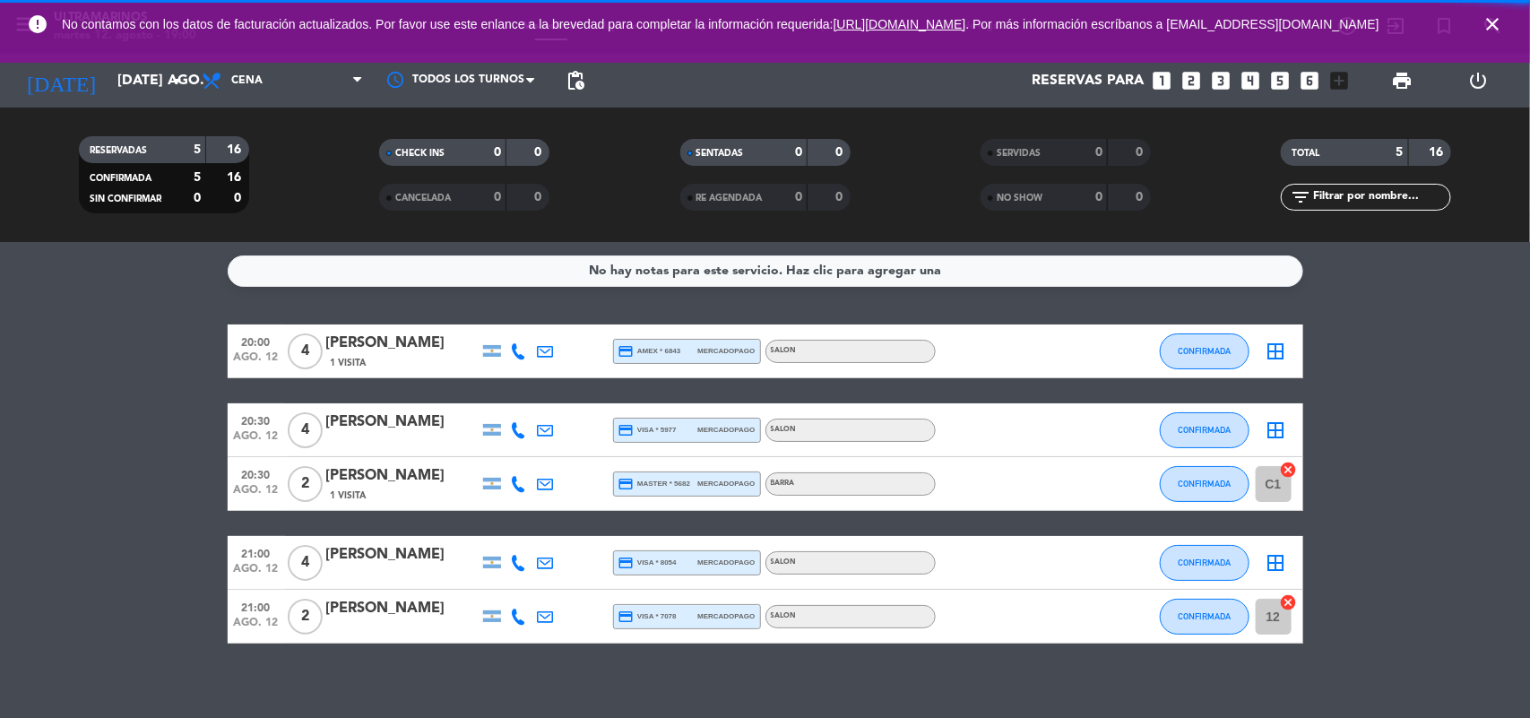
click at [1282, 341] on icon "border_all" at bounding box center [1276, 352] width 22 height 22
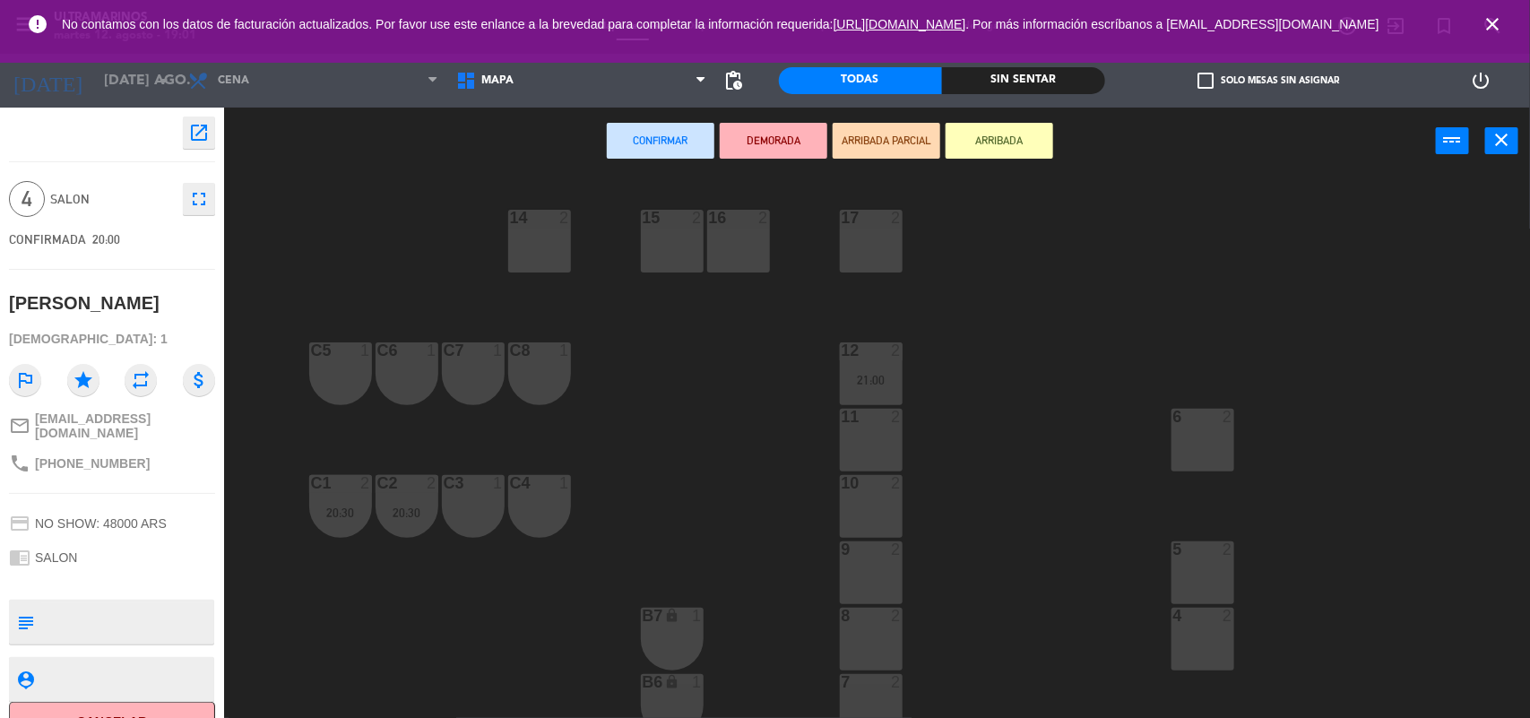
drag, startPoint x: 874, startPoint y: 515, endPoint x: 853, endPoint y: 476, distance: 44.5
click at [869, 512] on div "10 2" at bounding box center [871, 506] width 63 height 63
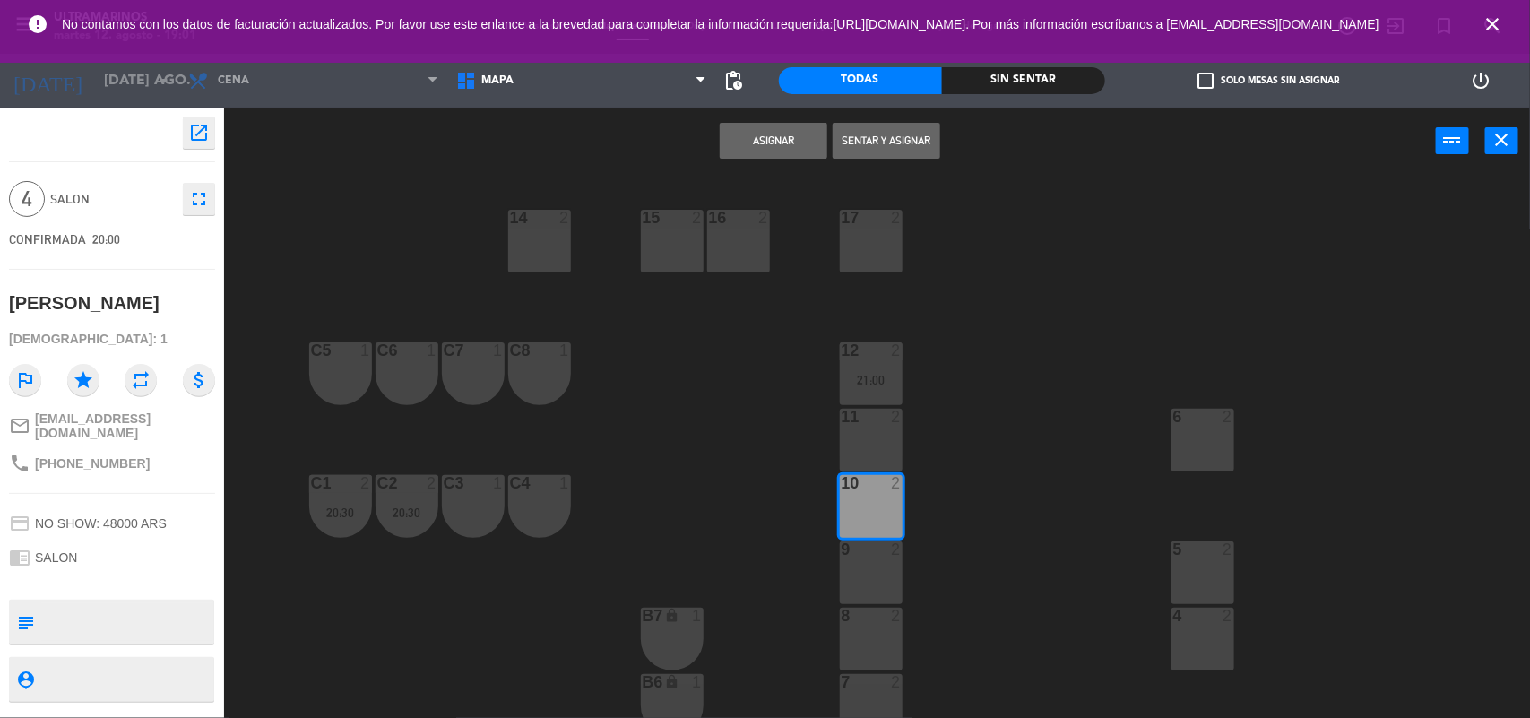
click at [847, 441] on div "11 2" at bounding box center [871, 440] width 63 height 63
drag, startPoint x: 888, startPoint y: 518, endPoint x: 871, endPoint y: 484, distance: 38.1
click at [878, 503] on div "10 2" at bounding box center [871, 506] width 63 height 63
click at [860, 424] on div "11 2" at bounding box center [871, 418] width 63 height 18
drag, startPoint x: 892, startPoint y: 507, endPoint x: 902, endPoint y: 554, distance: 47.8
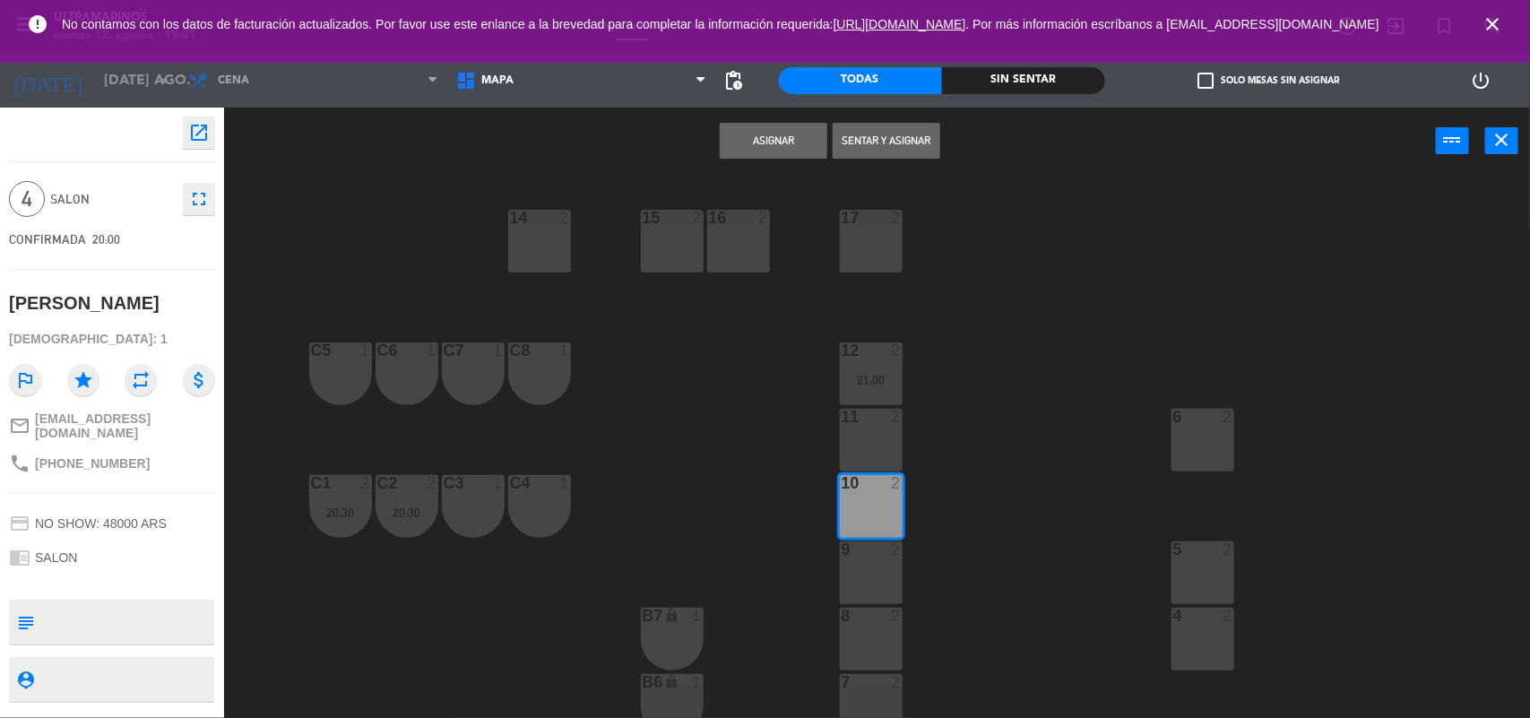
click at [890, 506] on div "10 2" at bounding box center [871, 506] width 63 height 63
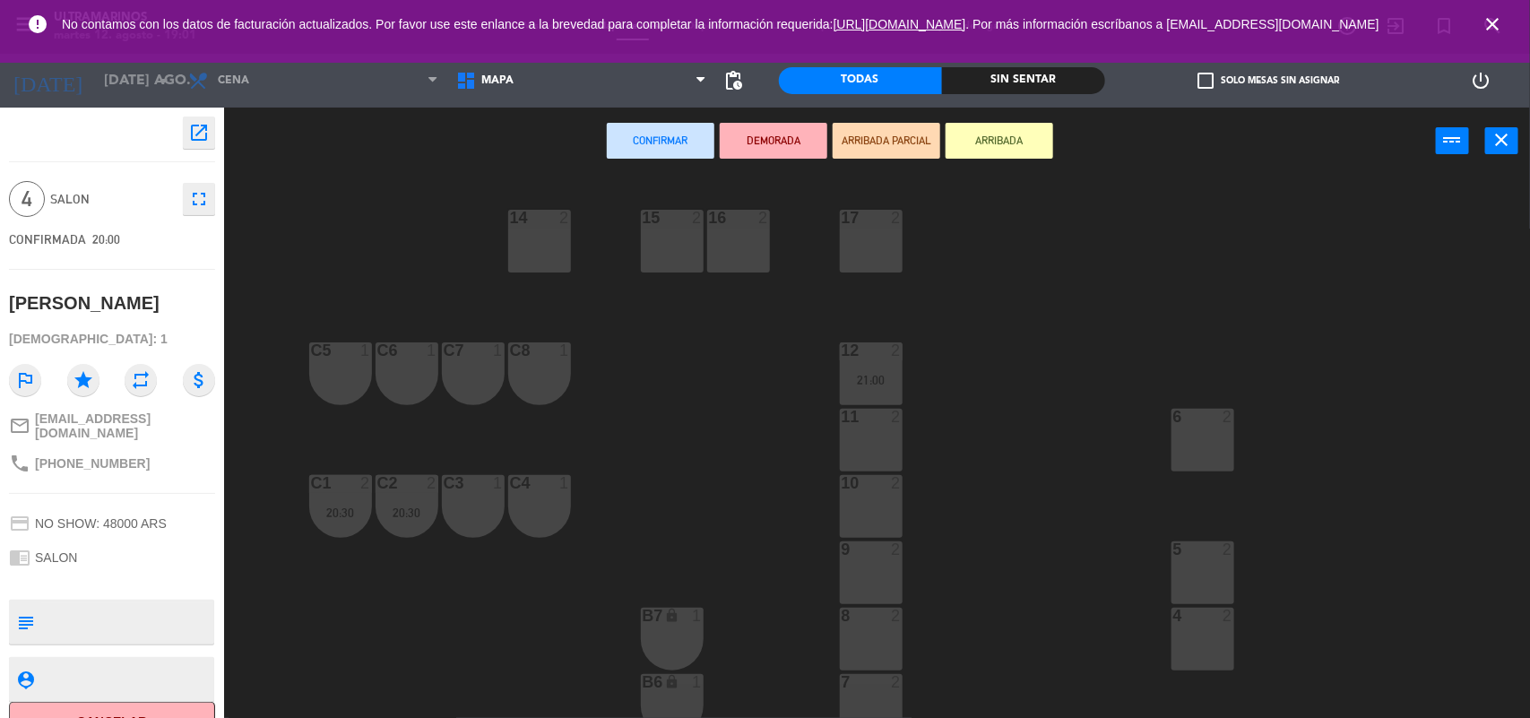
click at [875, 578] on div "9 2" at bounding box center [871, 572] width 63 height 63
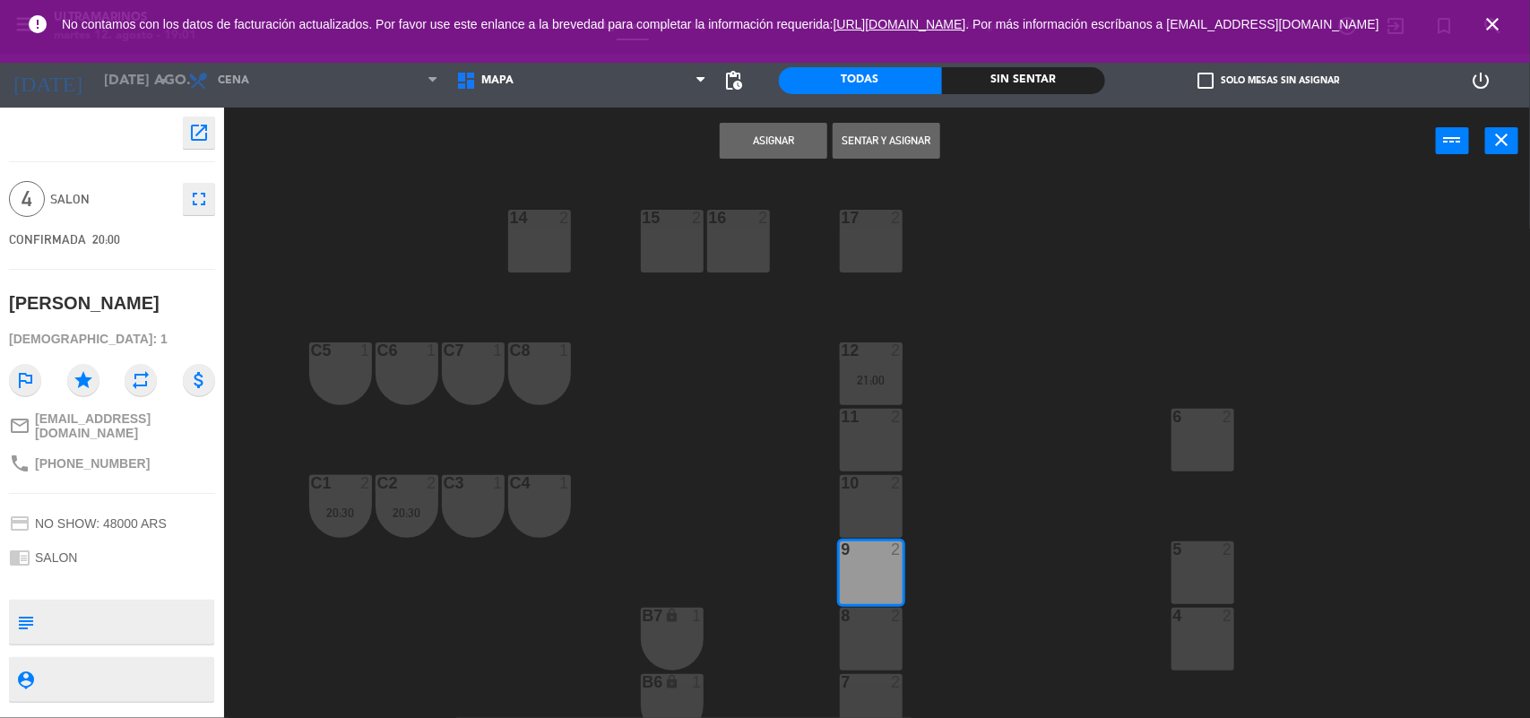
click at [885, 634] on div "8 2" at bounding box center [871, 639] width 63 height 63
click at [764, 134] on button "Asignar" at bounding box center [774, 141] width 108 height 36
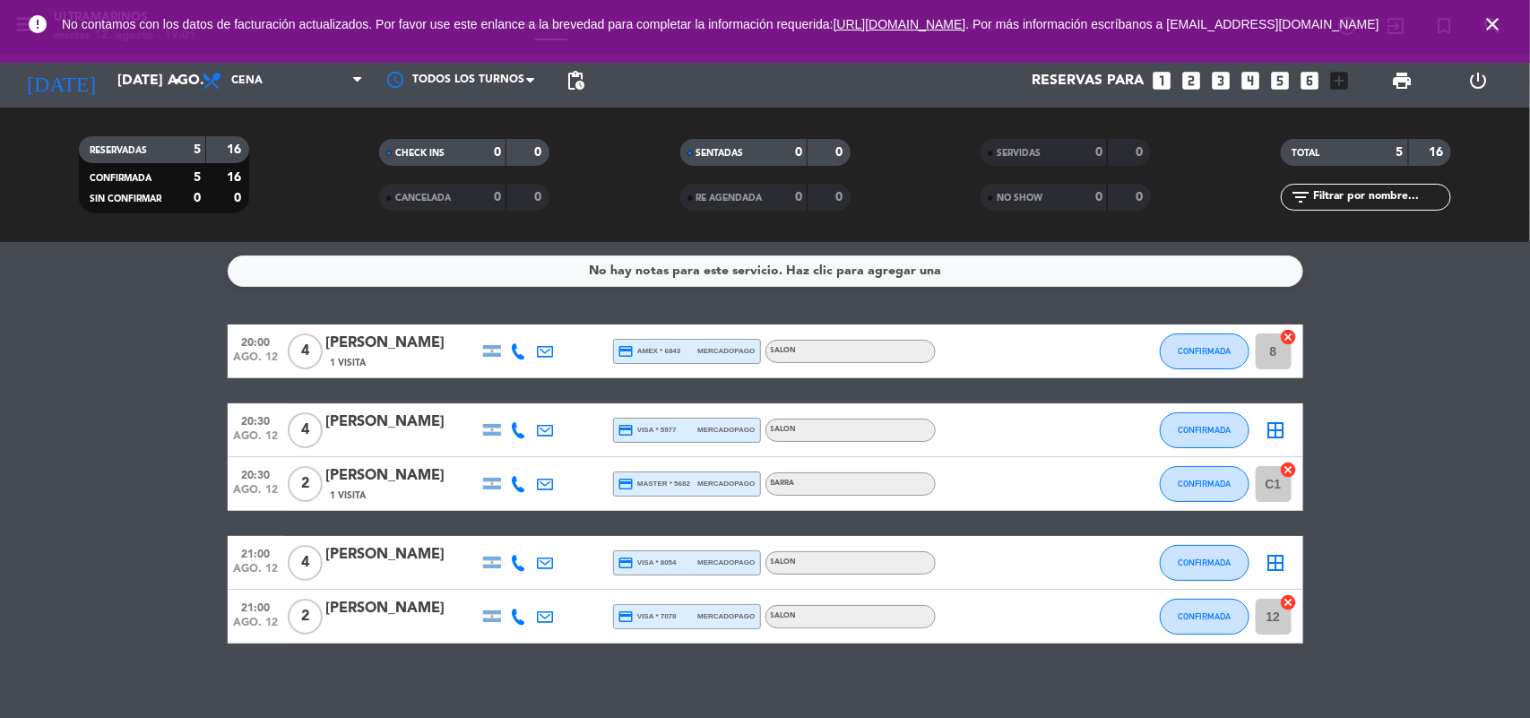
click at [1279, 427] on icon "border_all" at bounding box center [1276, 430] width 22 height 22
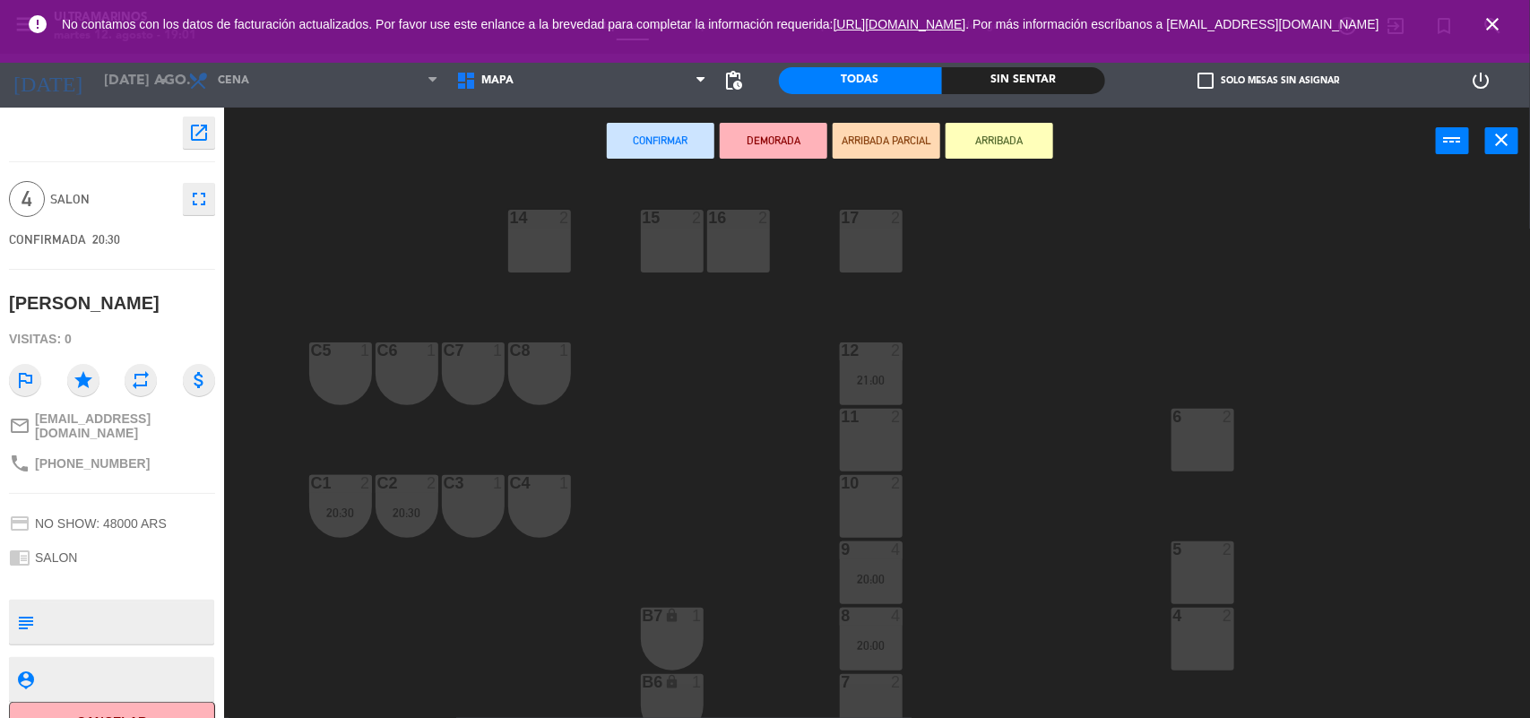
drag, startPoint x: 862, startPoint y: 487, endPoint x: 859, endPoint y: 455, distance: 31.6
click at [859, 481] on div at bounding box center [871, 483] width 30 height 16
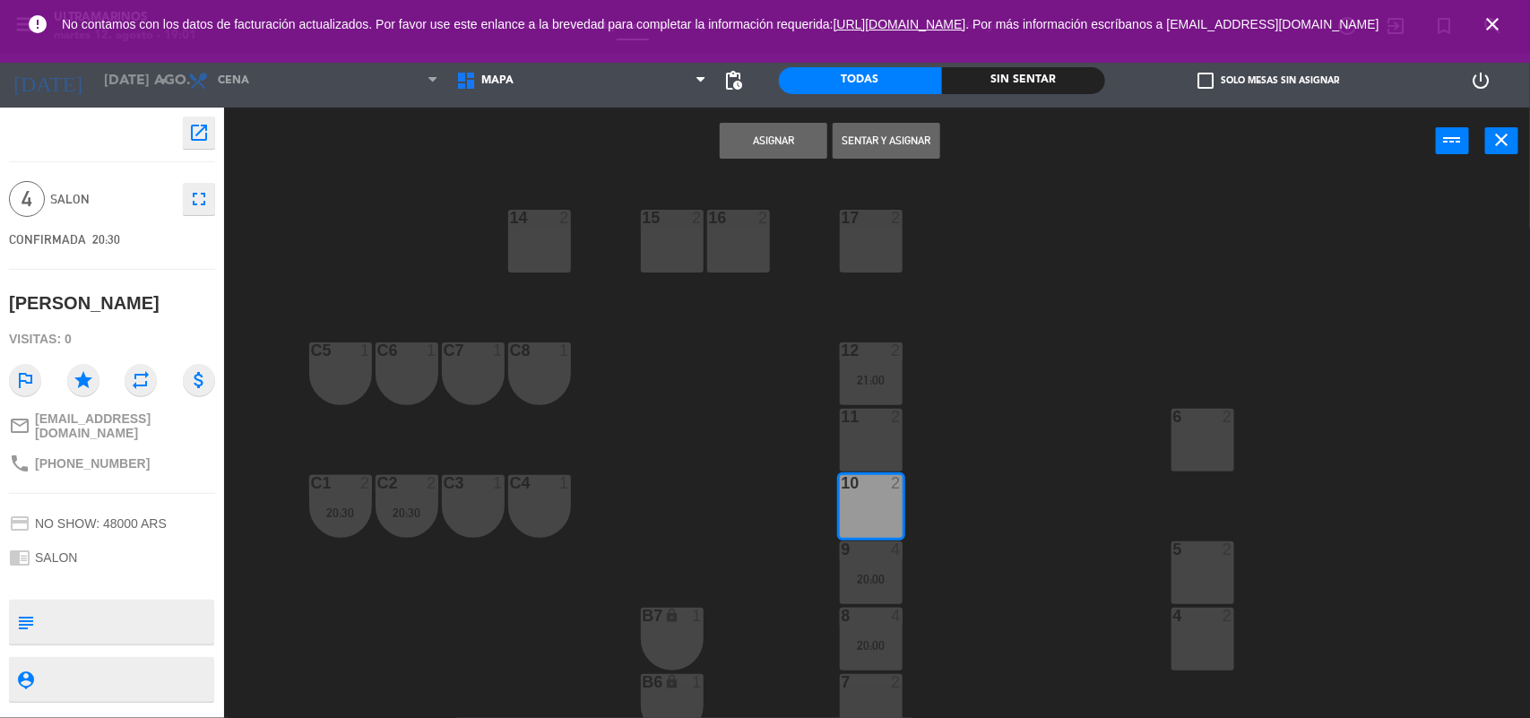
click at [863, 445] on div "11 2" at bounding box center [871, 440] width 63 height 63
click at [753, 155] on button "Asignar" at bounding box center [774, 141] width 108 height 36
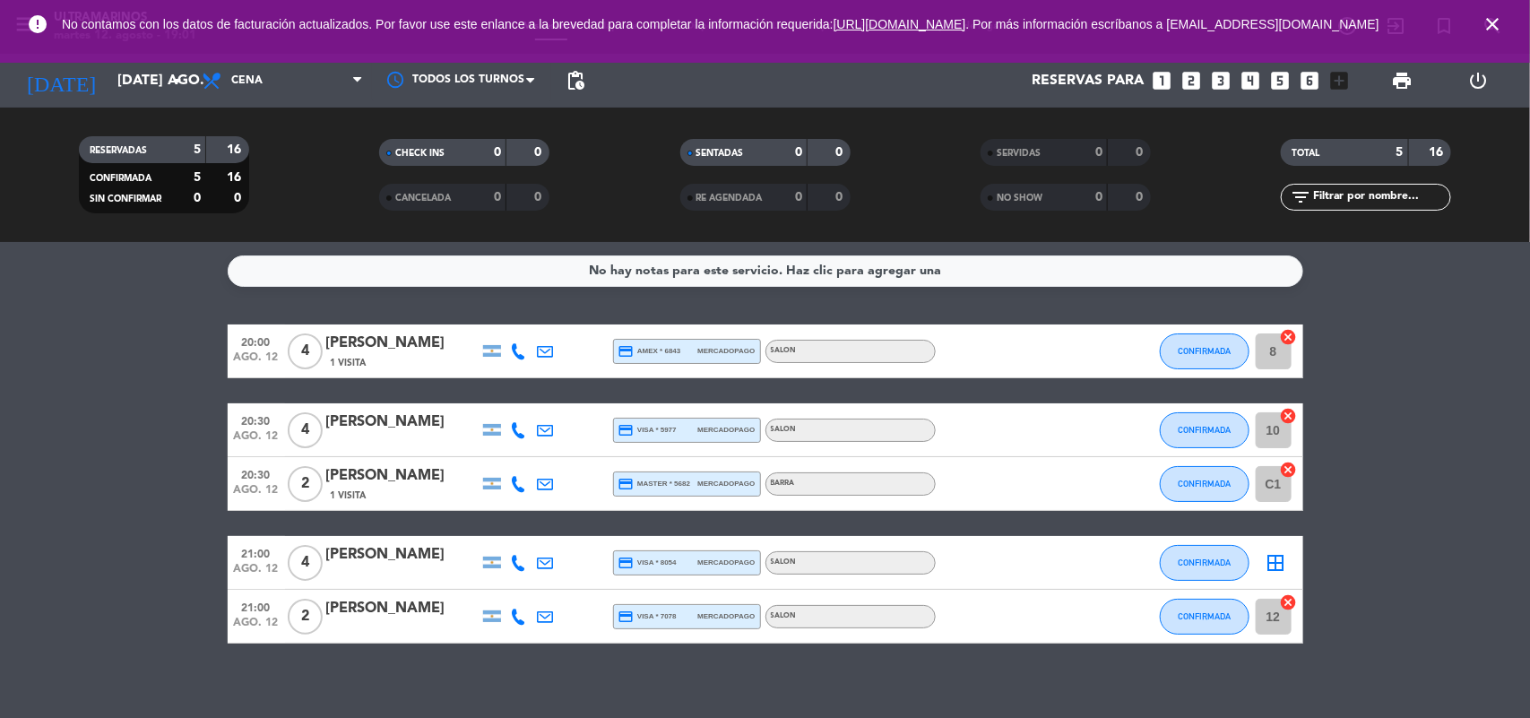
click at [1283, 560] on icon "border_all" at bounding box center [1276, 563] width 22 height 22
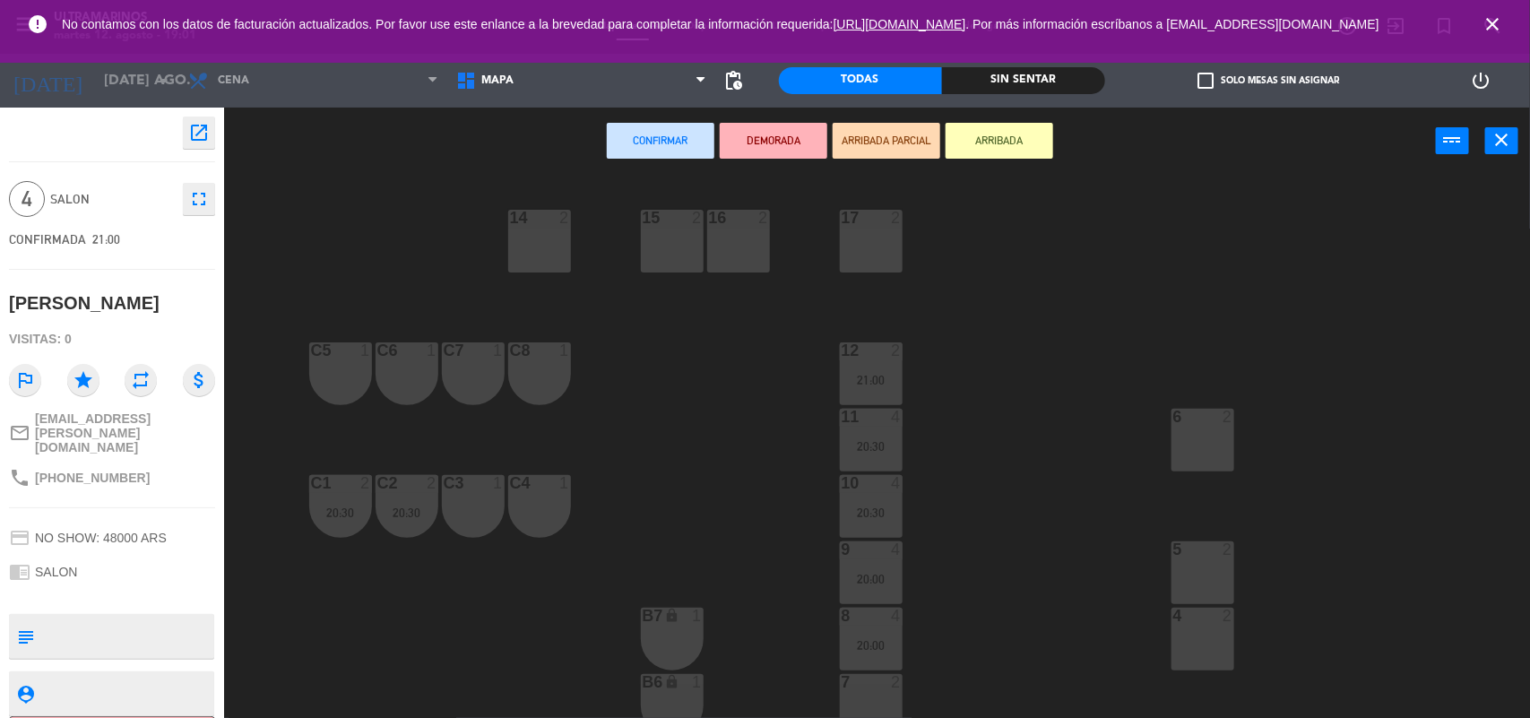
scroll to position [112, 0]
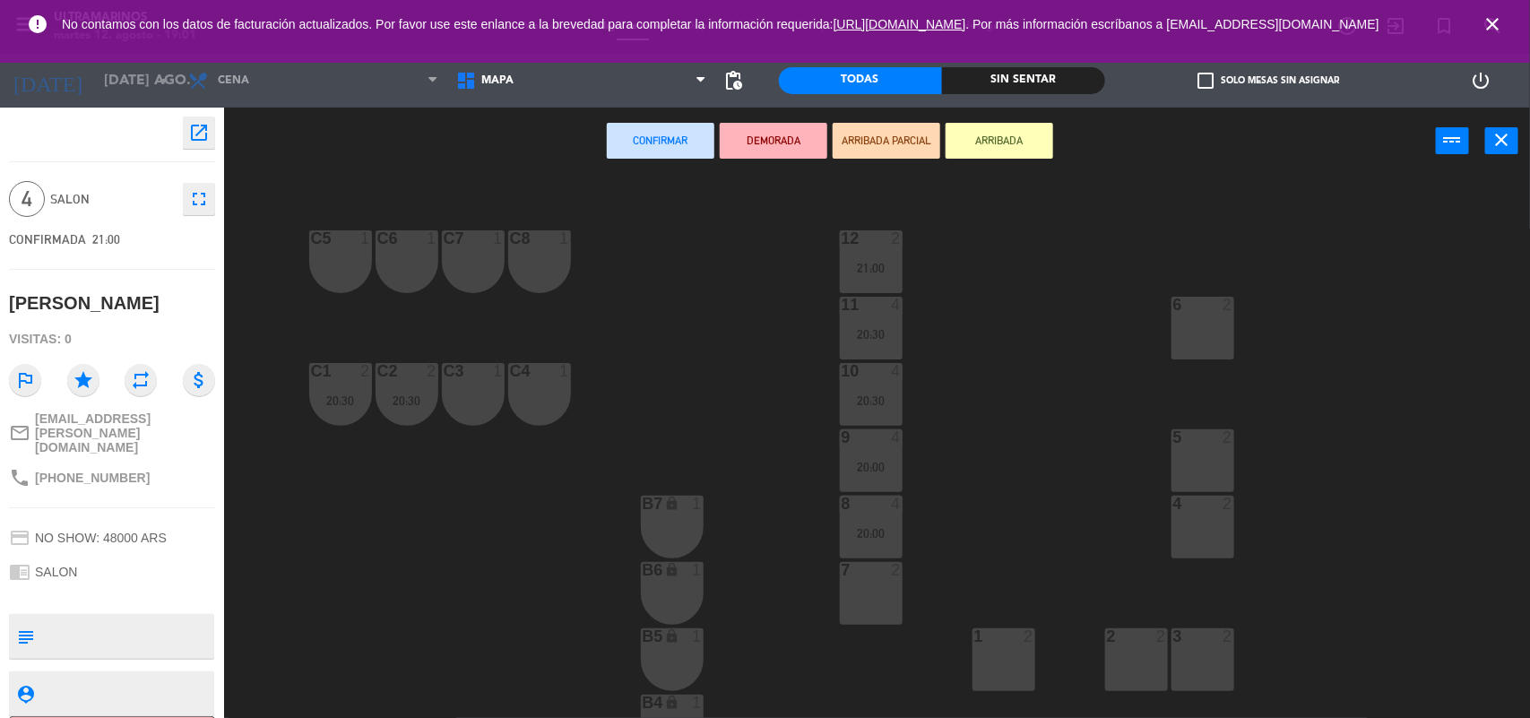
drag, startPoint x: 1219, startPoint y: 521, endPoint x: 1216, endPoint y: 508, distance: 12.8
click at [1219, 518] on div "4 2" at bounding box center [1202, 527] width 63 height 63
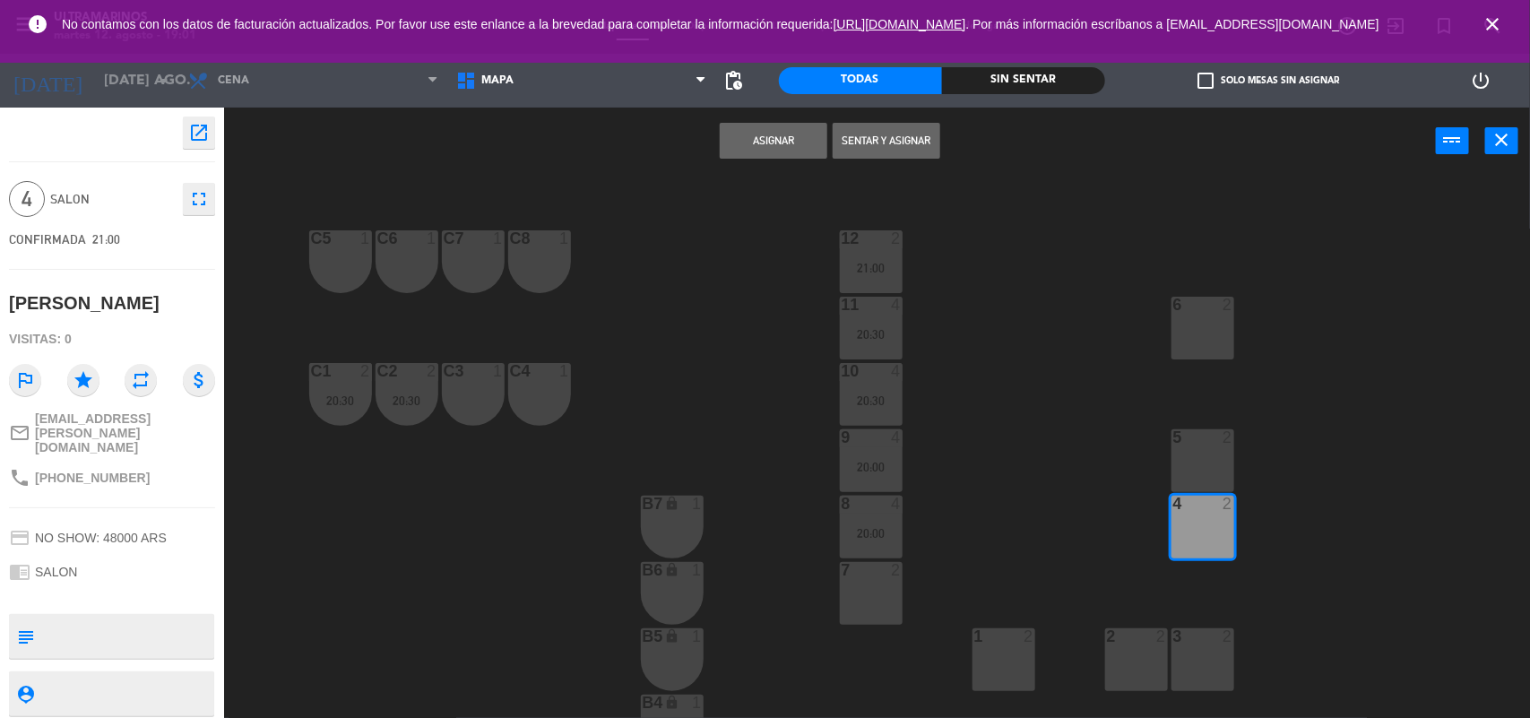
click at [1195, 436] on div at bounding box center [1202, 437] width 30 height 16
click at [721, 151] on button "Asignar" at bounding box center [774, 141] width 108 height 36
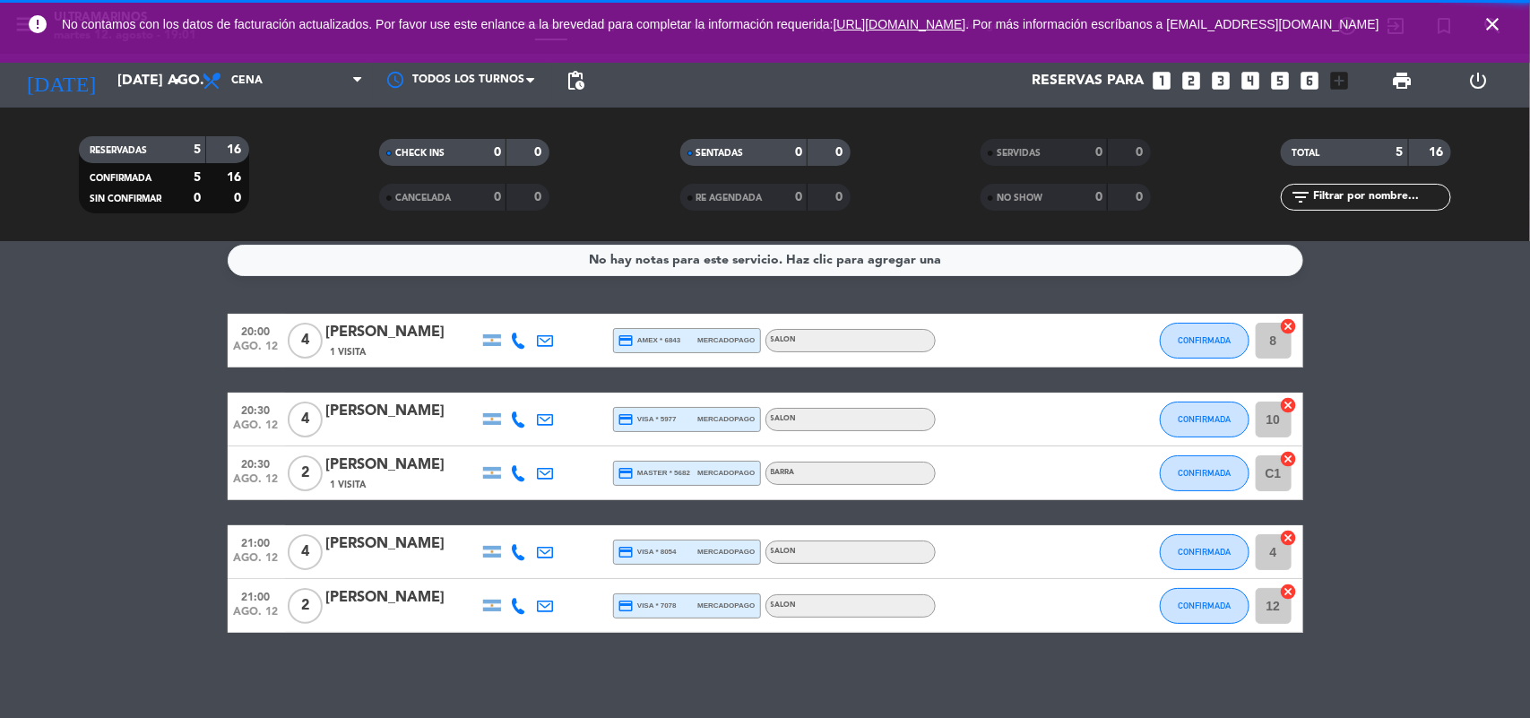
scroll to position [14, 0]
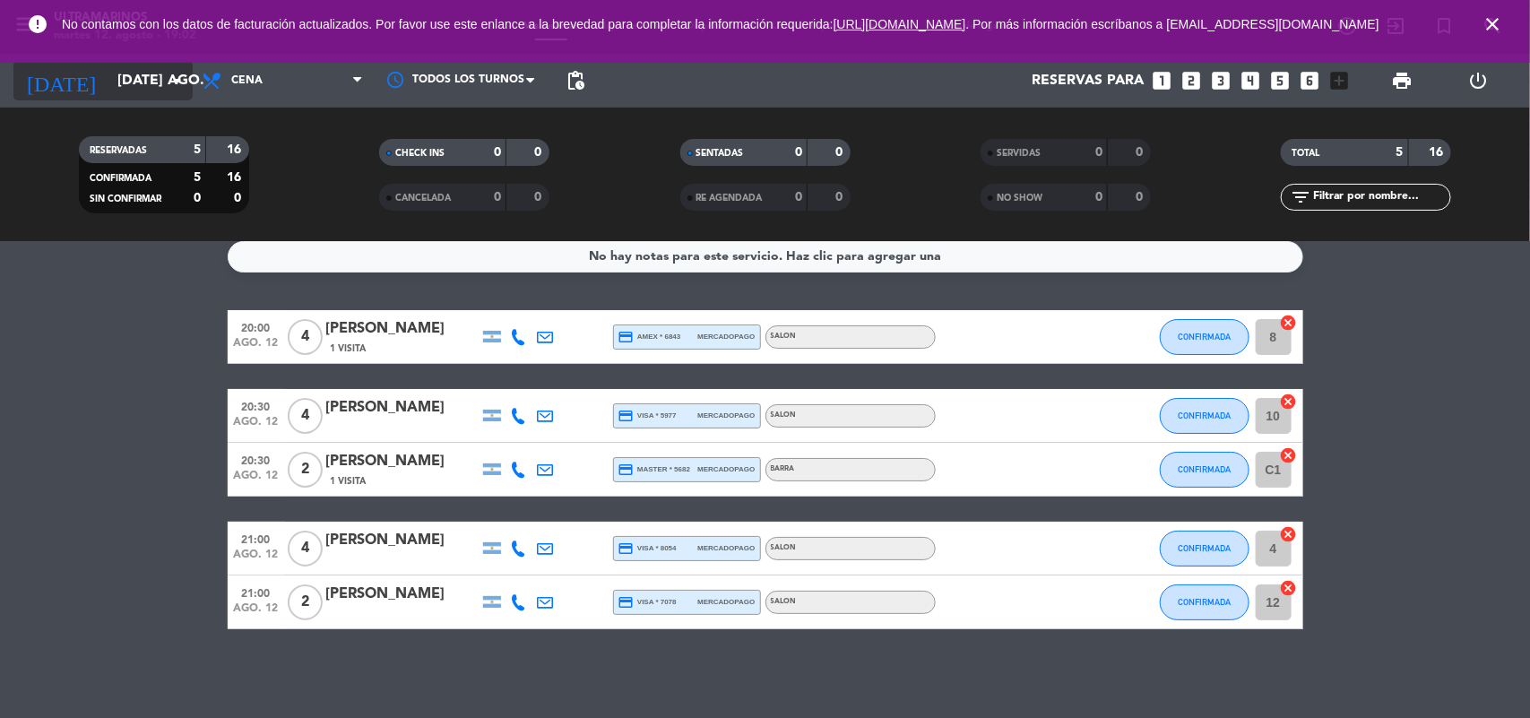
click at [149, 69] on input "[DATE] ago." at bounding box center [202, 81] width 189 height 35
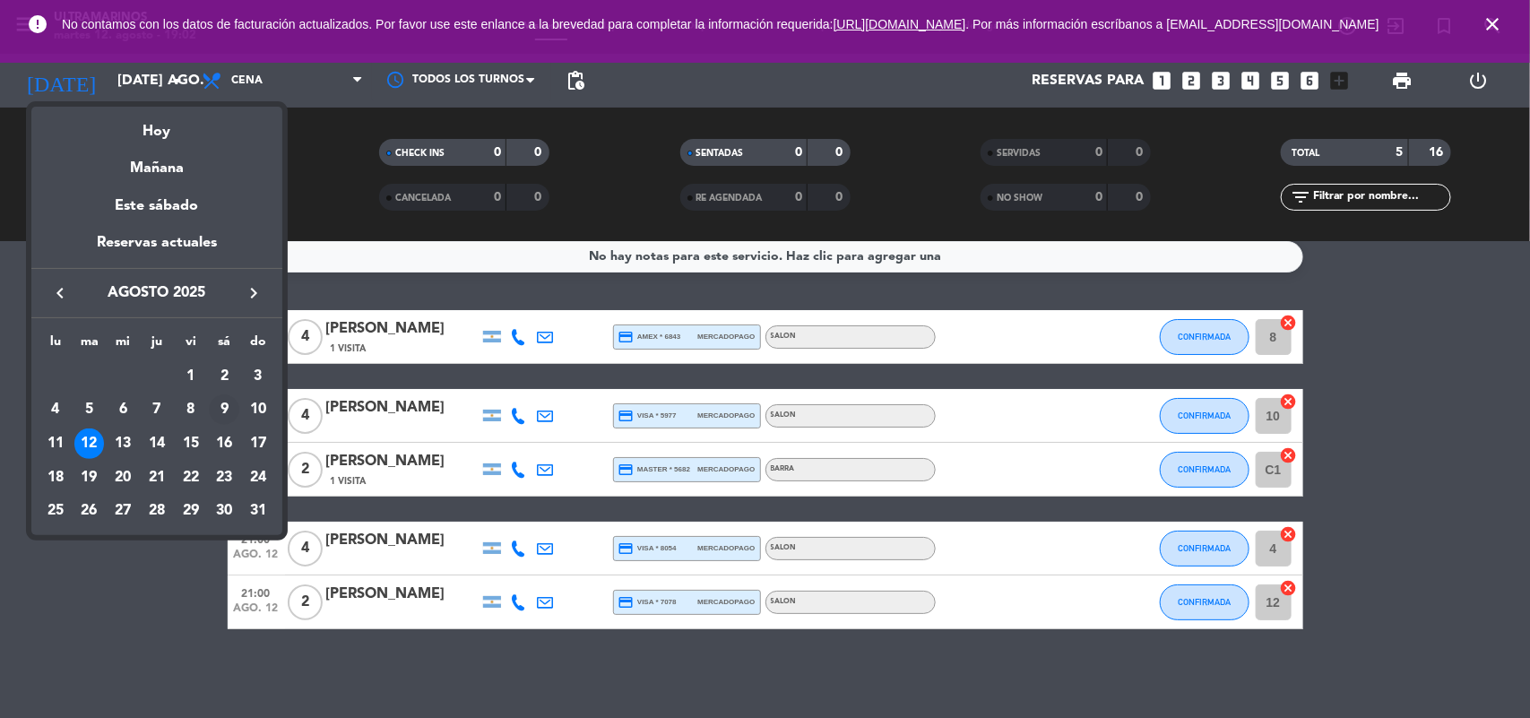
click at [224, 408] on div "9" at bounding box center [224, 409] width 30 height 30
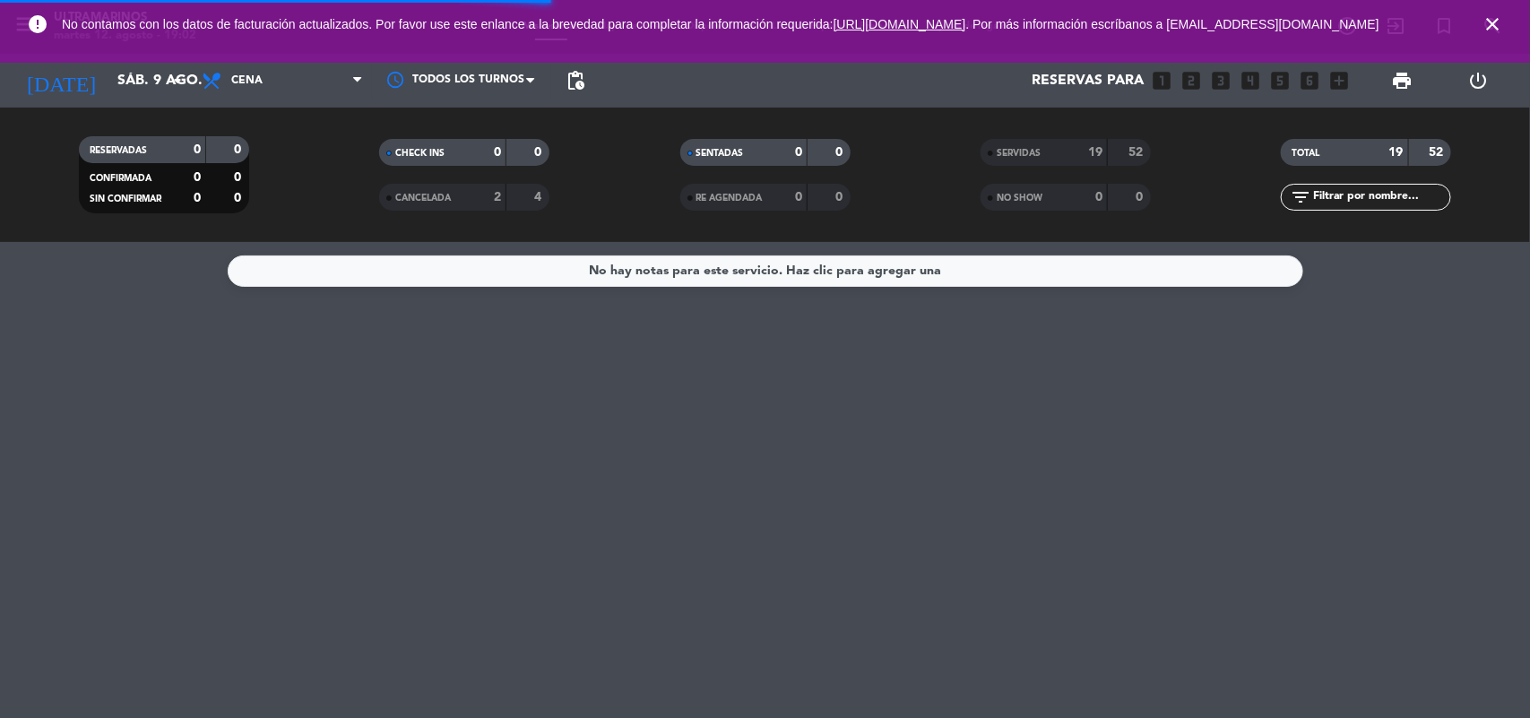
scroll to position [0, 0]
click at [121, 79] on input "sáb. 9 ago." at bounding box center [202, 81] width 189 height 35
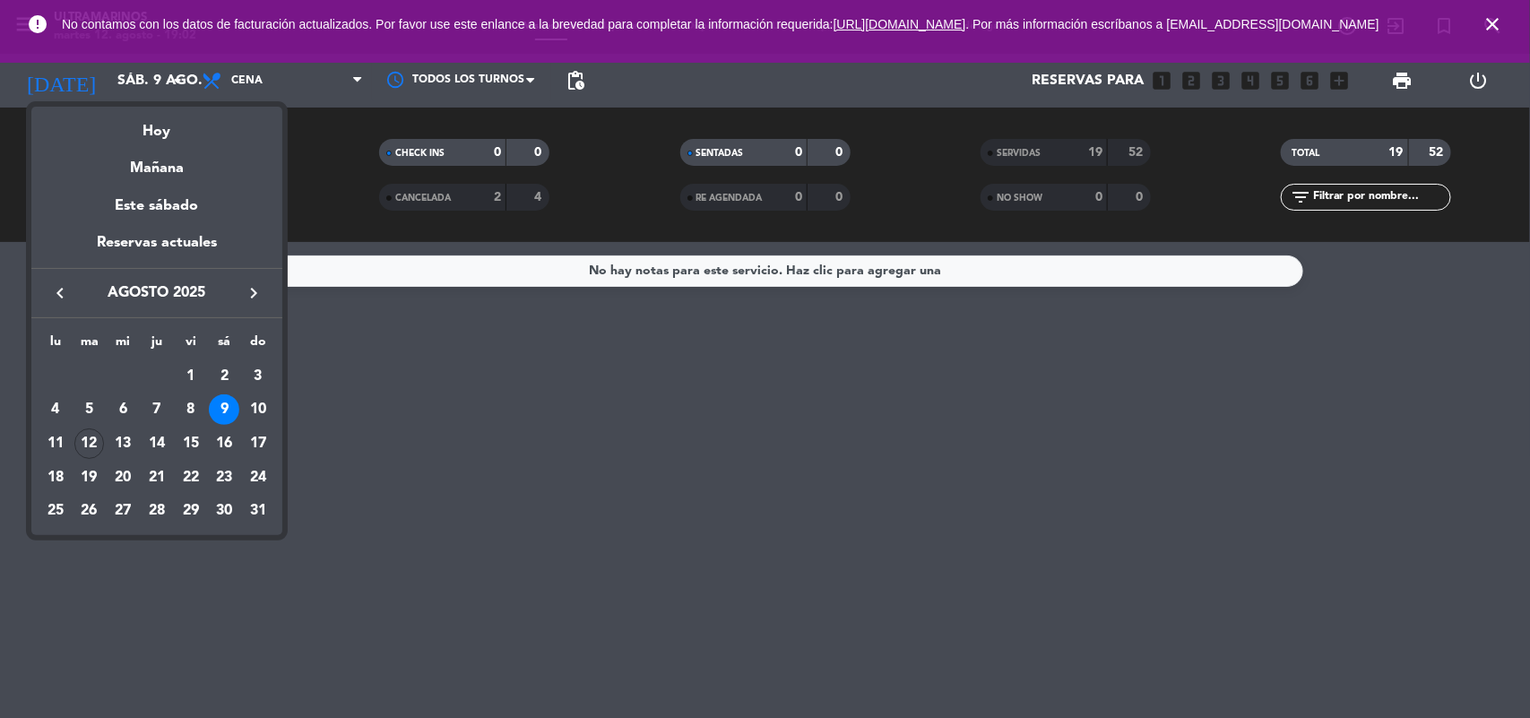
drag, startPoint x: 543, startPoint y: 471, endPoint x: 543, endPoint y: 287, distance: 184.6
click at [533, 430] on div at bounding box center [765, 359] width 1530 height 718
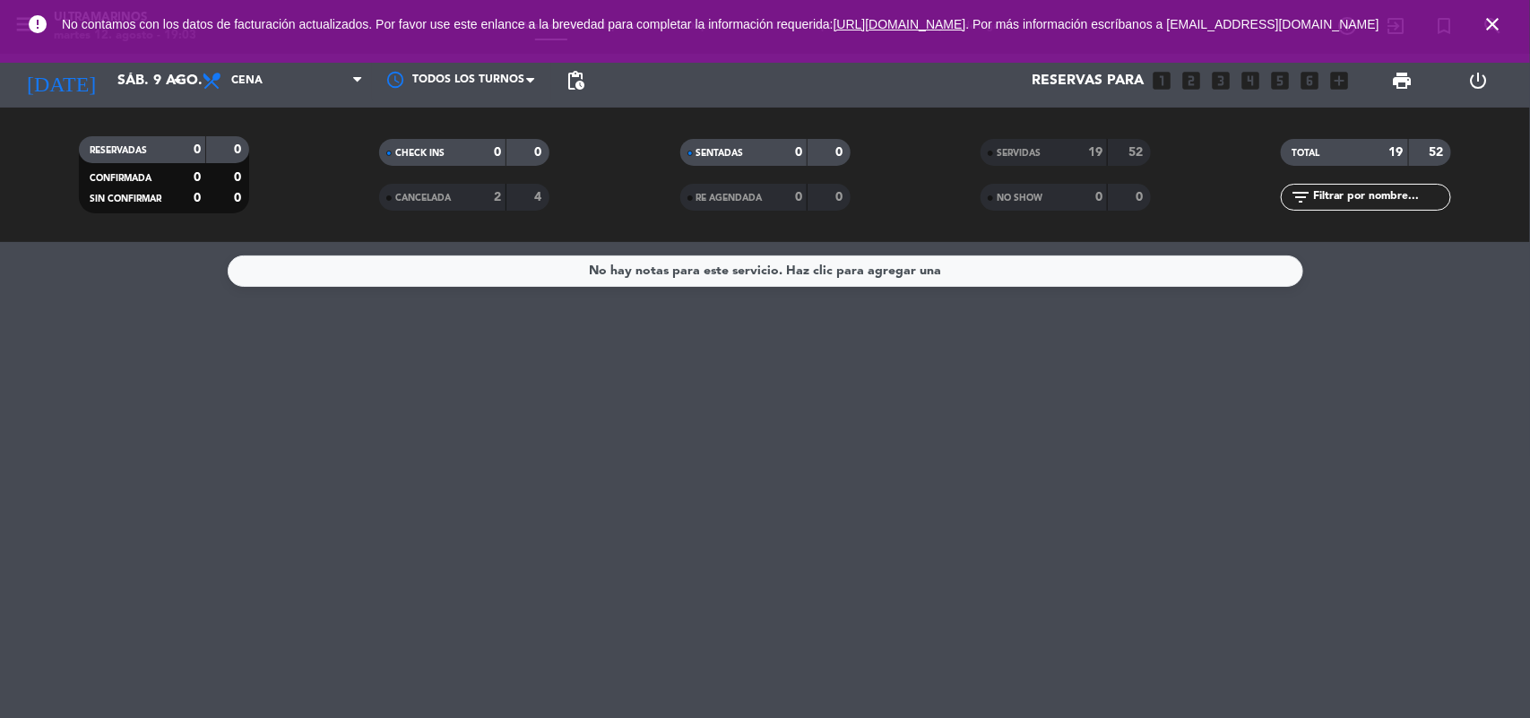
click at [1060, 144] on div "SERVIDAS" at bounding box center [1026, 152] width 82 height 21
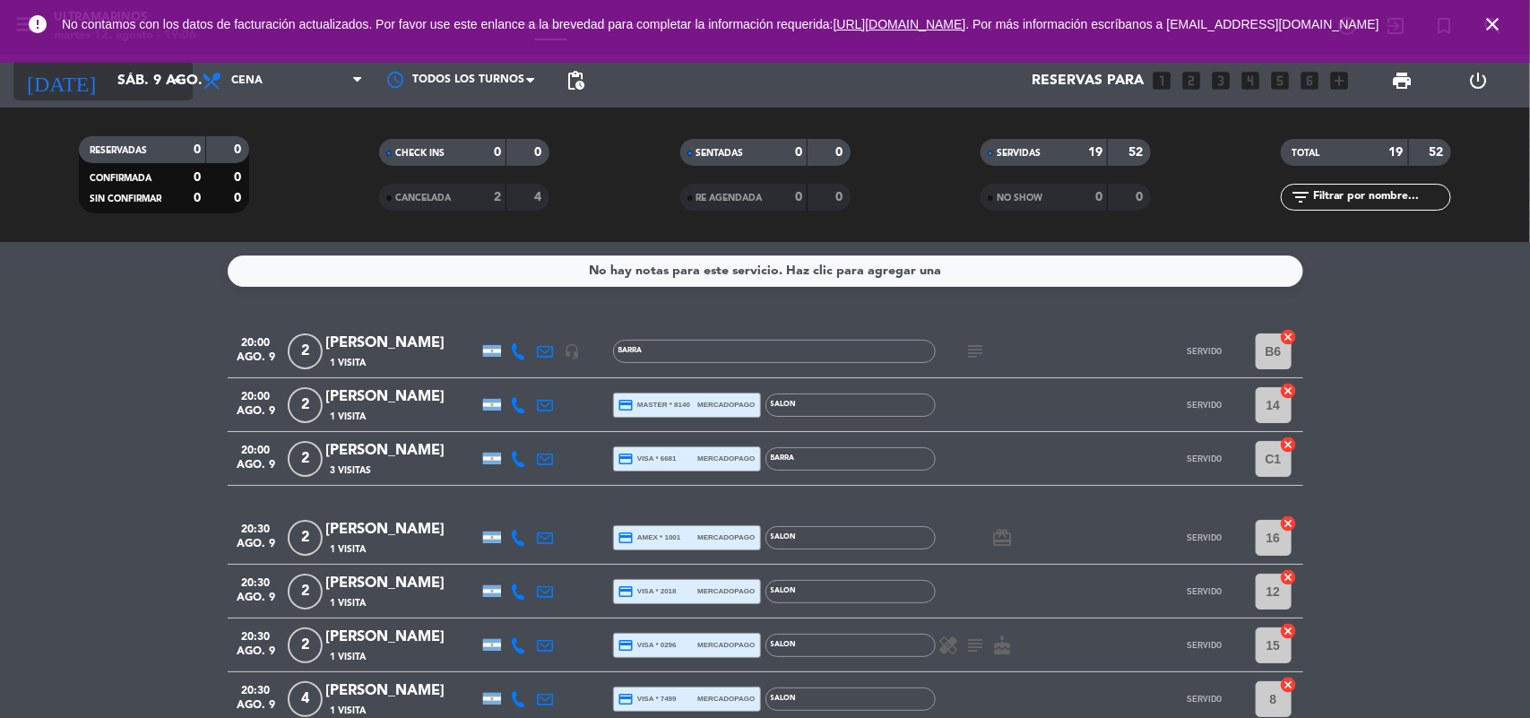
click at [119, 94] on input "sáb. 9 ago." at bounding box center [202, 81] width 189 height 35
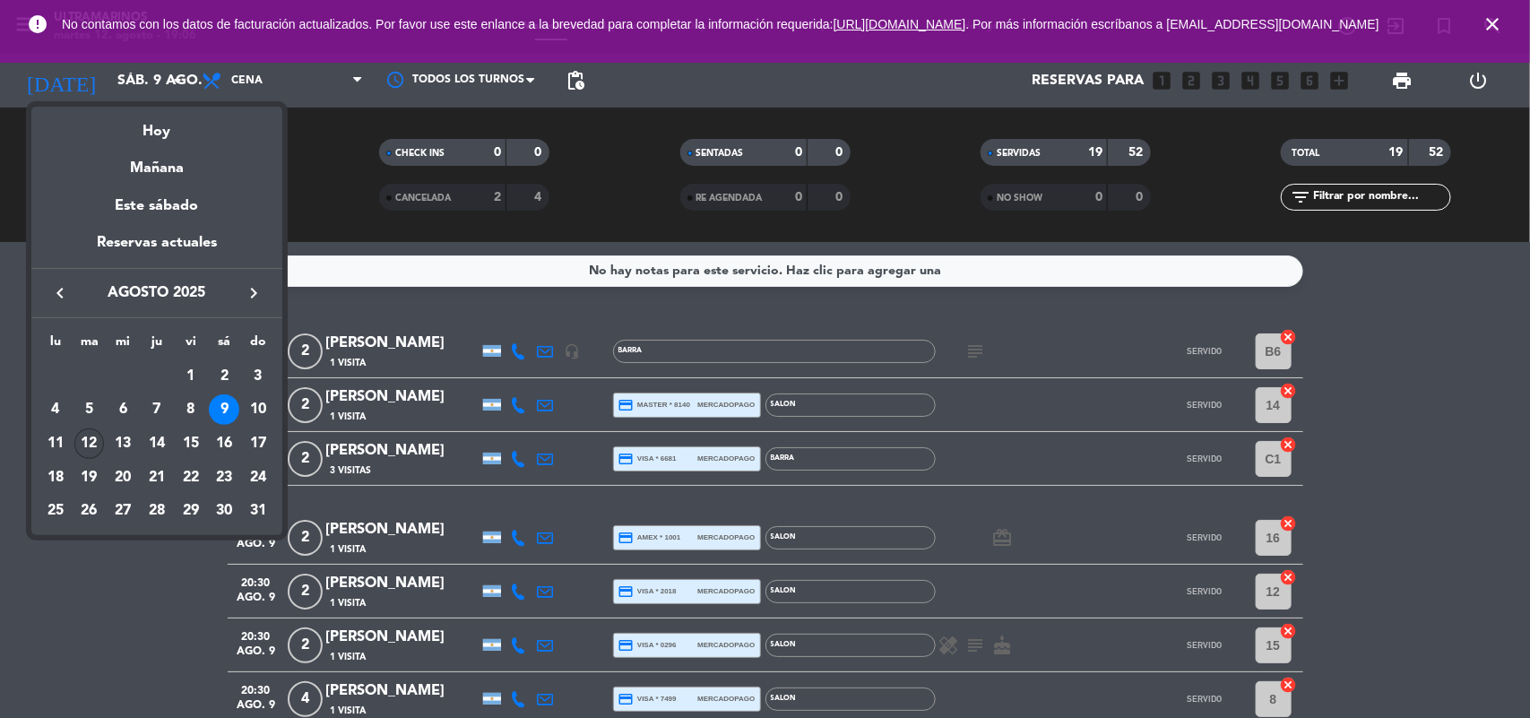
click at [91, 436] on div "12" at bounding box center [89, 443] width 30 height 30
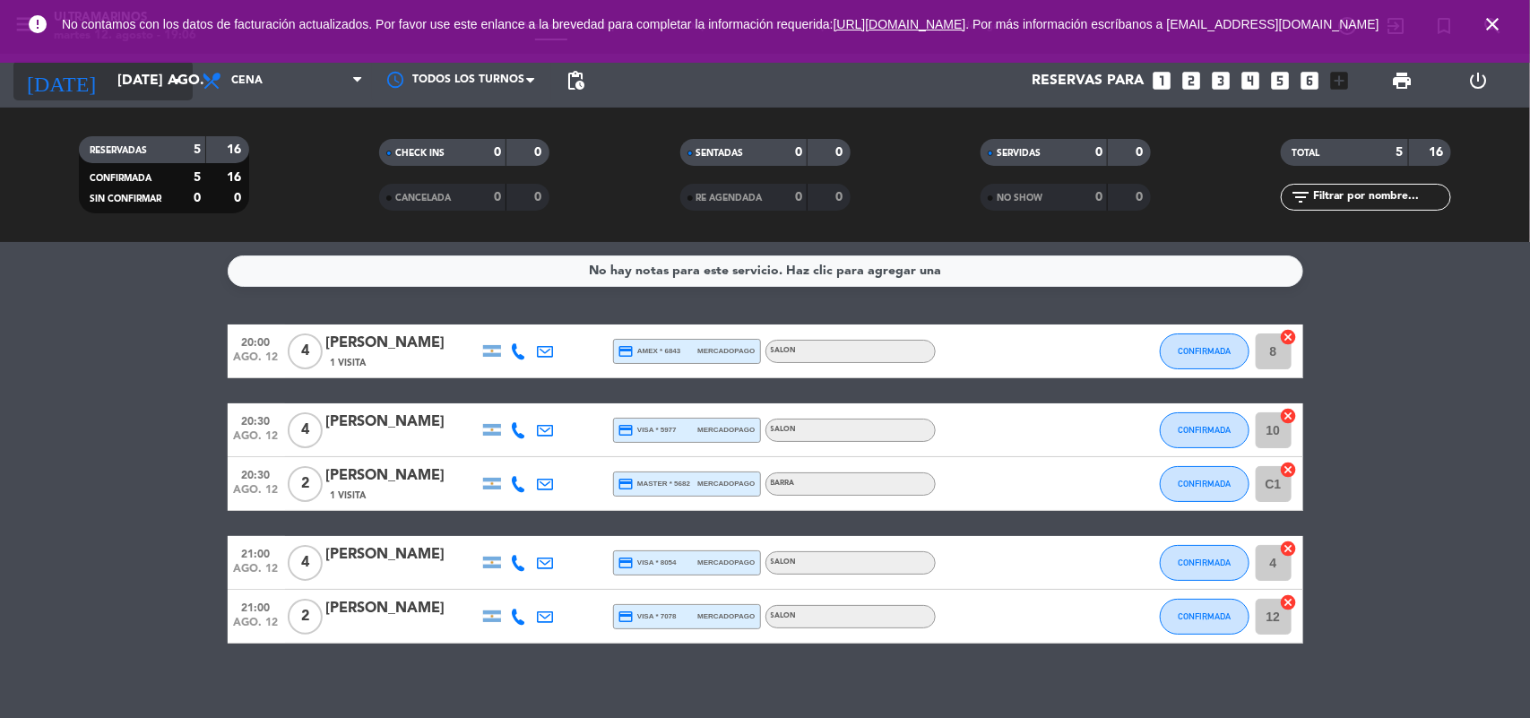
click at [126, 85] on input "[DATE] ago." at bounding box center [202, 81] width 189 height 35
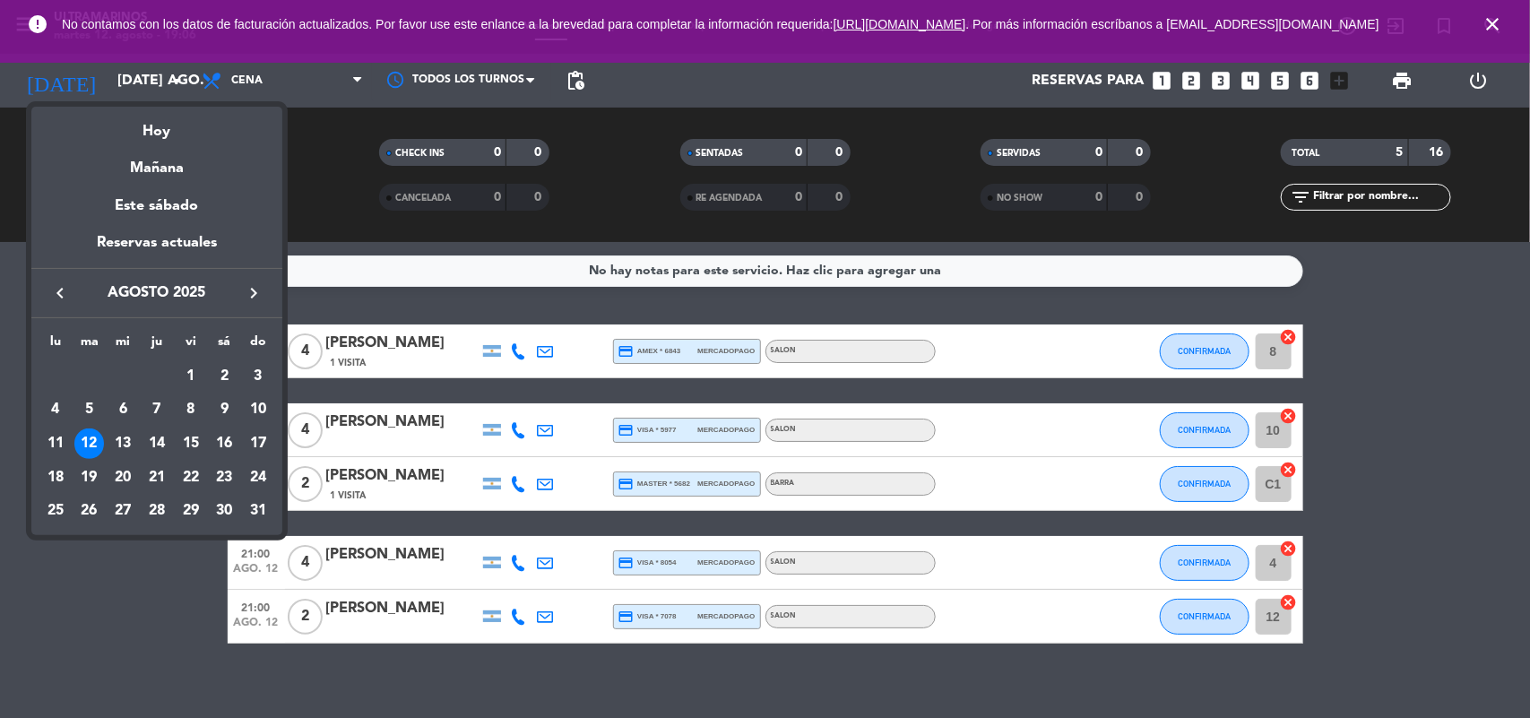
click at [119, 437] on div "13" at bounding box center [123, 443] width 30 height 30
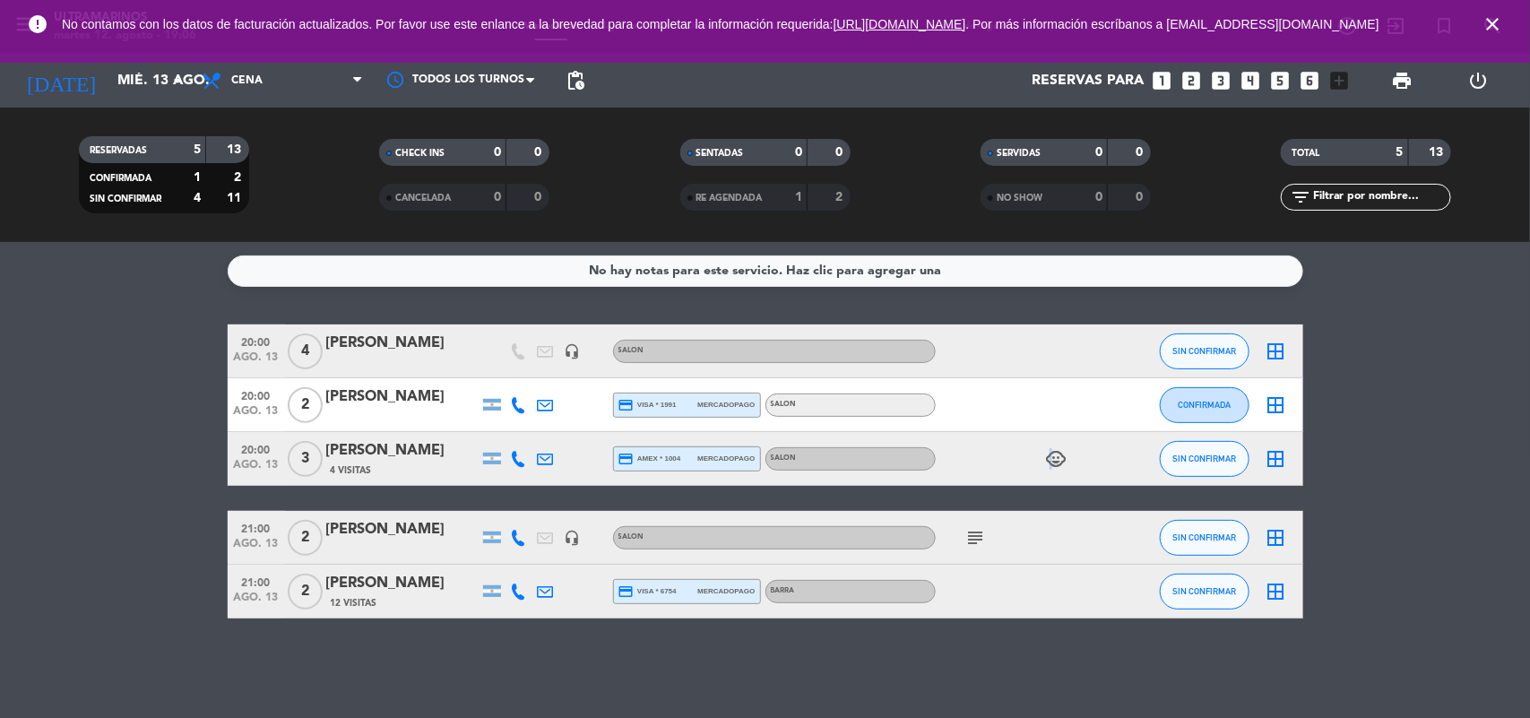
click at [1047, 466] on icon "child_care" at bounding box center [1057, 459] width 22 height 22
click at [975, 536] on icon "subject" at bounding box center [976, 538] width 22 height 22
click at [79, 578] on bookings-row "20:00 ago. 13 4 [PERSON_NAME] headset_mic SALON SIN CONFIRMAR border_all 20:00 …" at bounding box center [765, 471] width 1530 height 294
click at [163, 61] on div "error No contamos con los datos de facturación actualizados. Por favor use este…" at bounding box center [765, 31] width 1530 height 63
drag, startPoint x: 141, startPoint y: 130, endPoint x: 148, endPoint y: 112, distance: 19.3
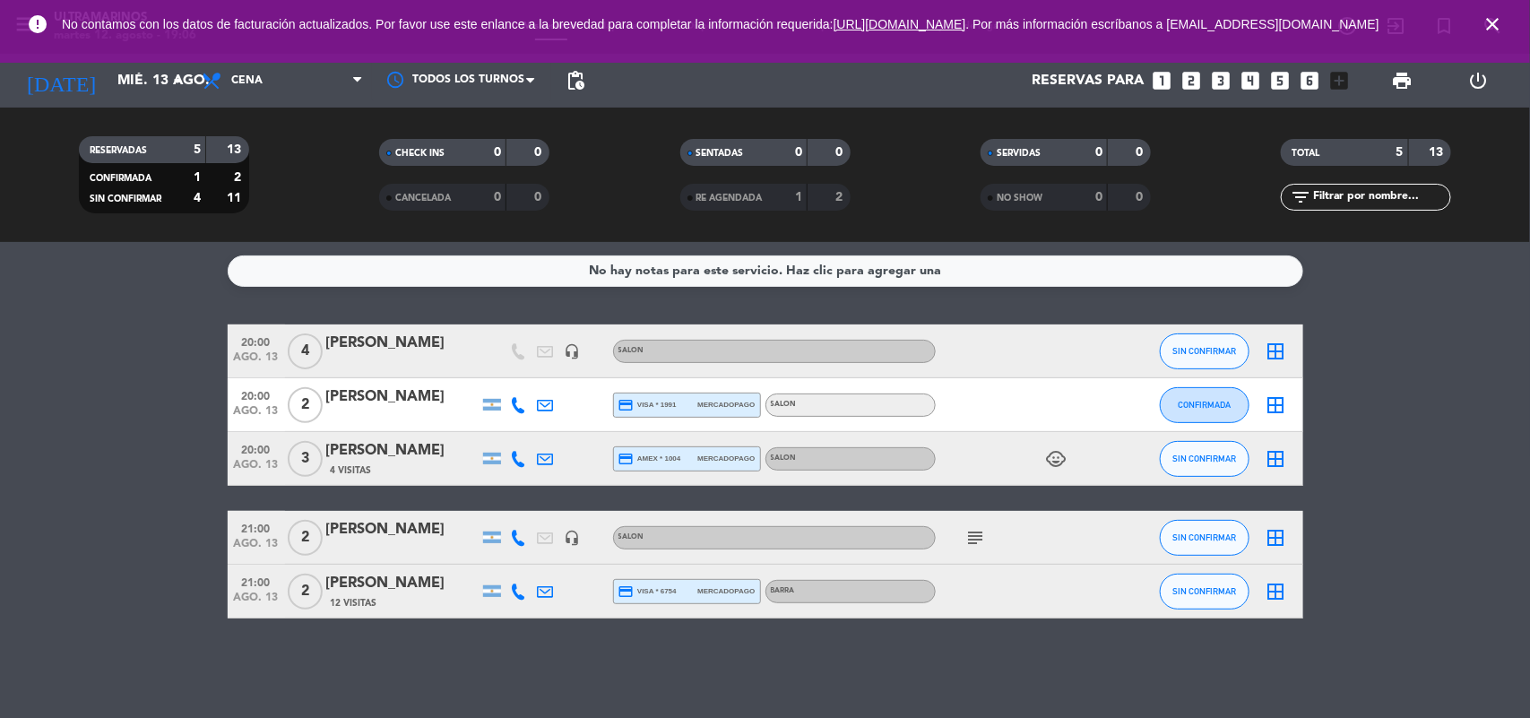
click at [145, 117] on div "RESERVADAS 5 13 CONFIRMADA 1 2 SIN CONFIRMAR 4 11 CHECK INS 0 0 CANCELADA 0 0 S…" at bounding box center [765, 175] width 1530 height 134
click at [159, 83] on input "mié. 13 ago." at bounding box center [202, 81] width 189 height 35
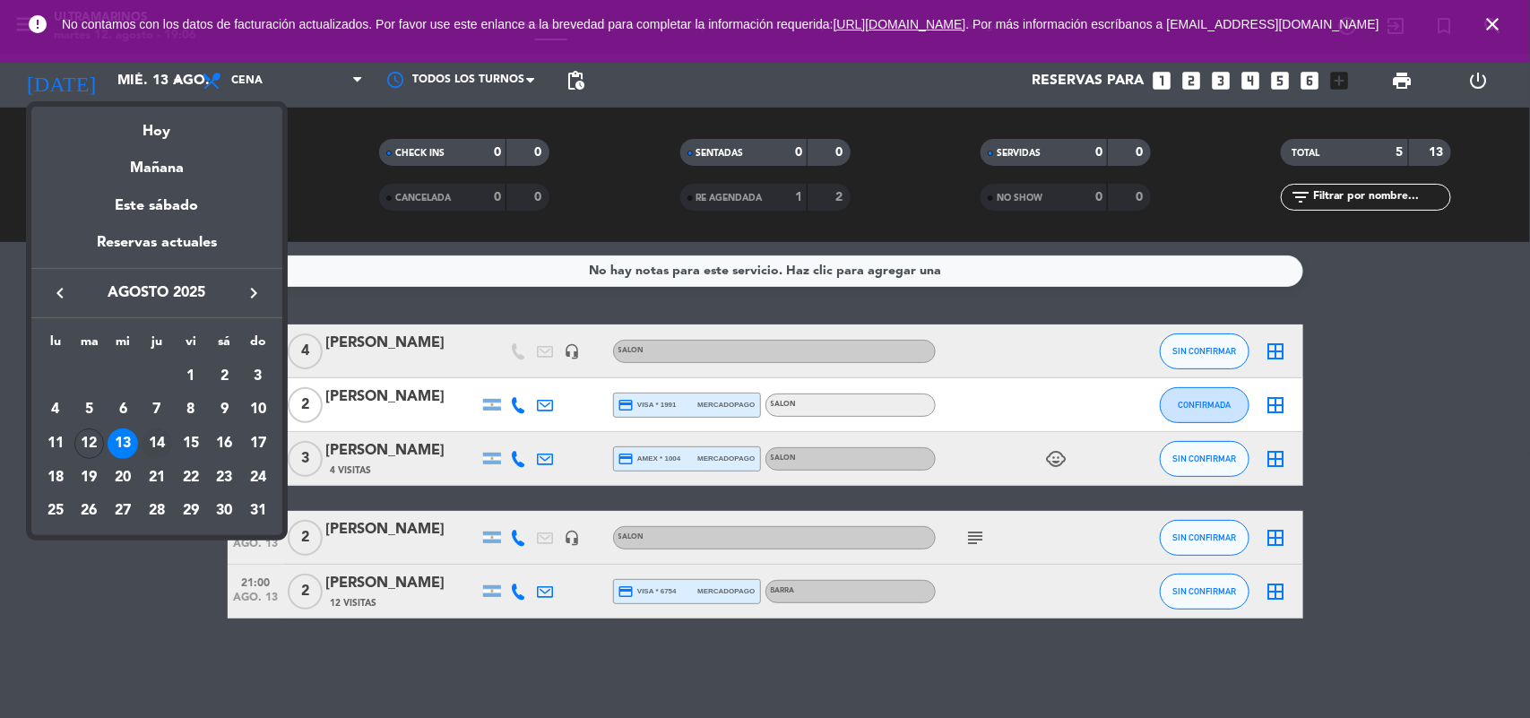
click at [164, 435] on div "14" at bounding box center [157, 443] width 30 height 30
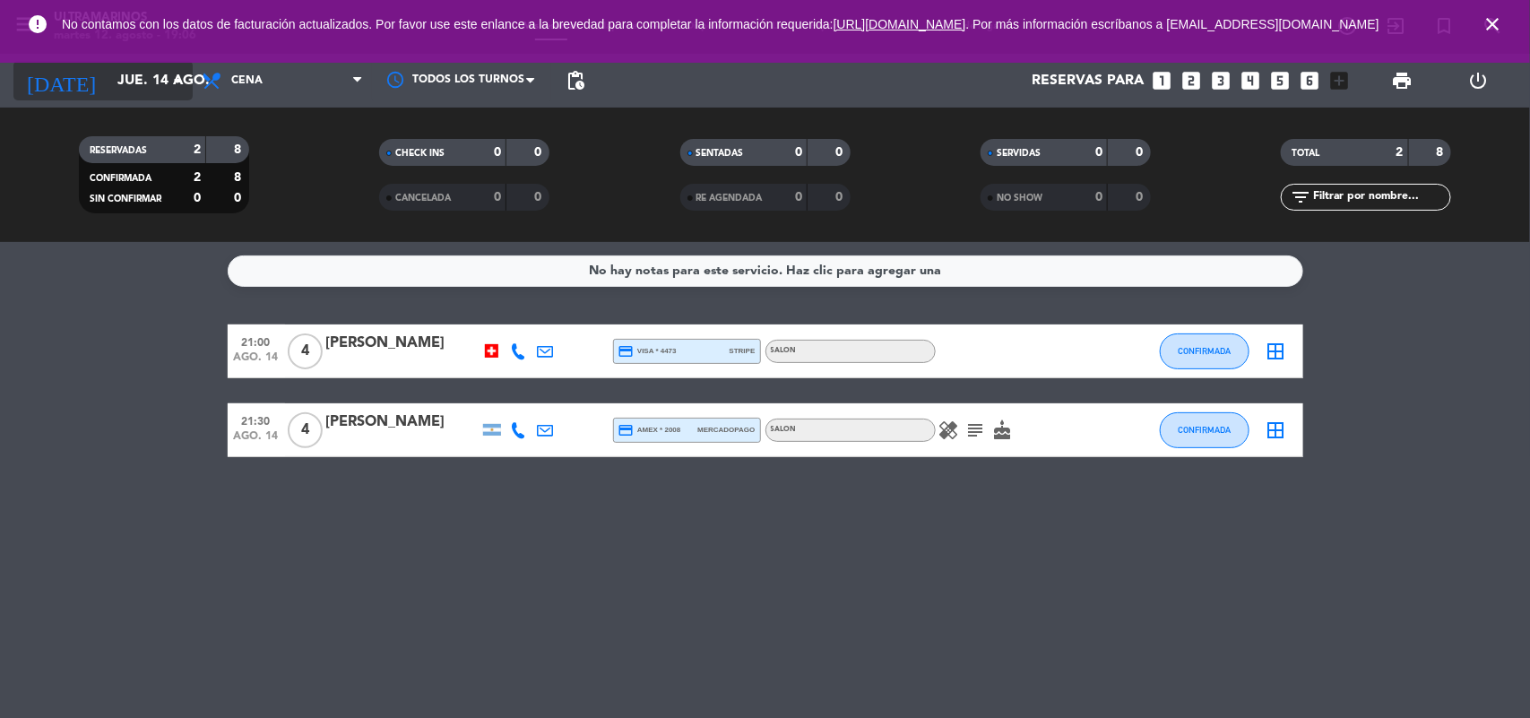
click at [163, 86] on input "jue. 14 ago." at bounding box center [202, 81] width 189 height 35
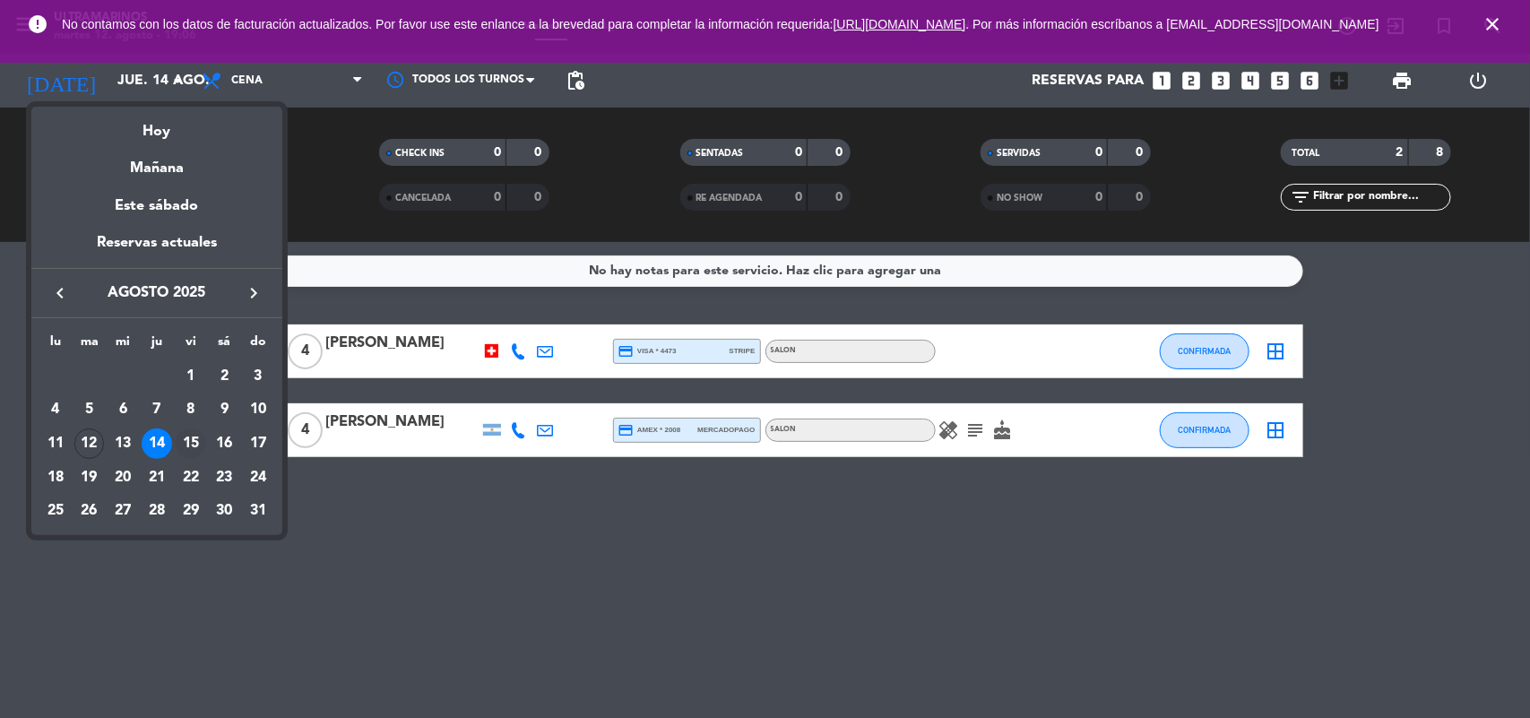
click at [186, 442] on div "15" at bounding box center [191, 443] width 30 height 30
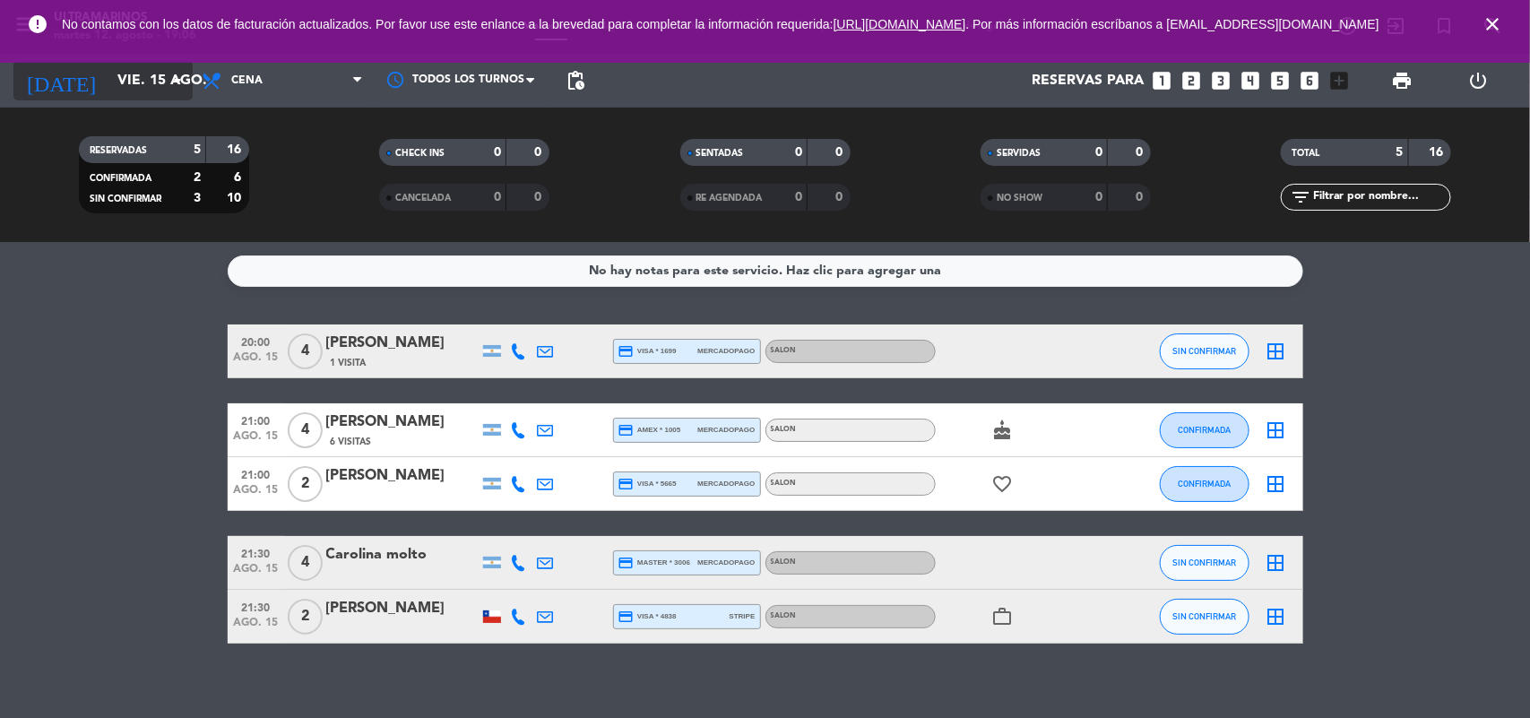
click at [132, 82] on input "vie. 15 ago." at bounding box center [202, 81] width 189 height 35
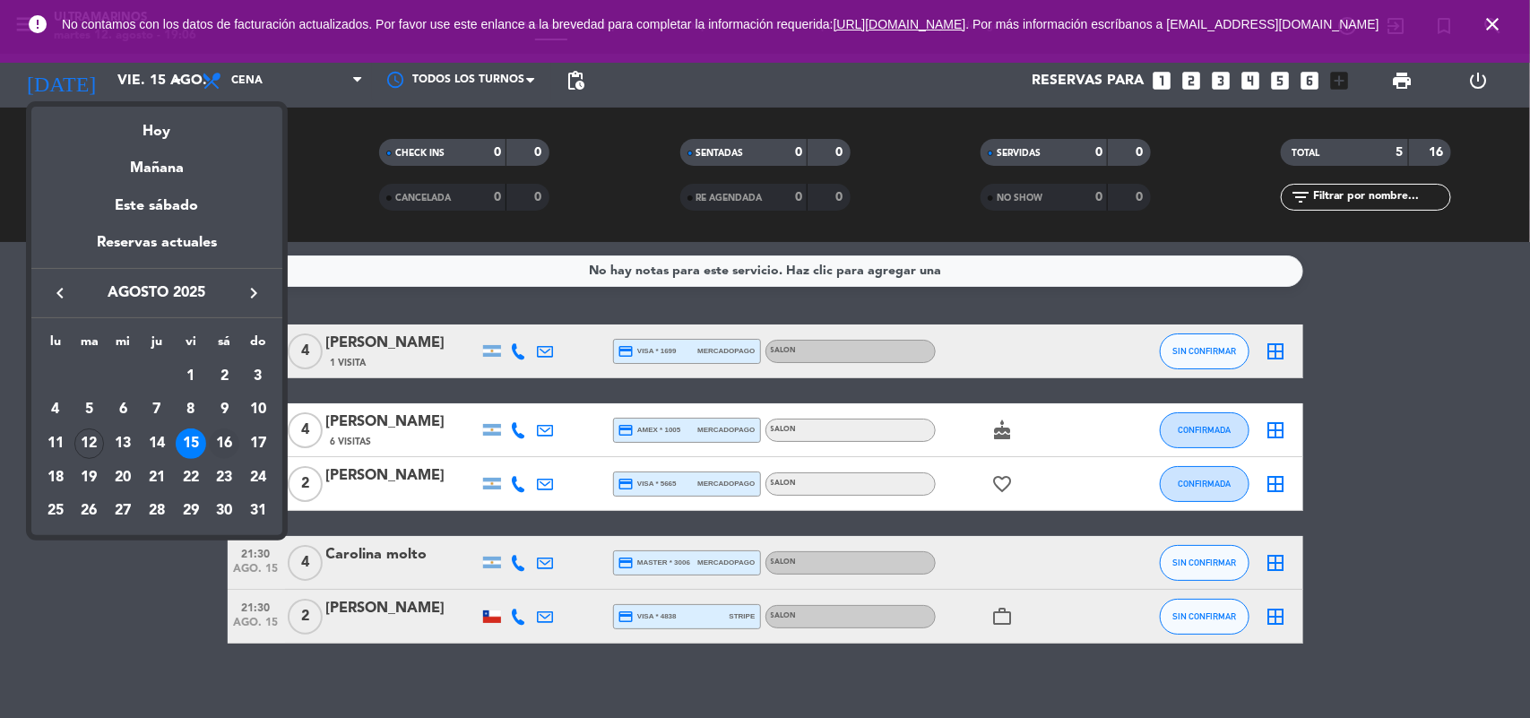
click at [224, 445] on div "16" at bounding box center [224, 443] width 30 height 30
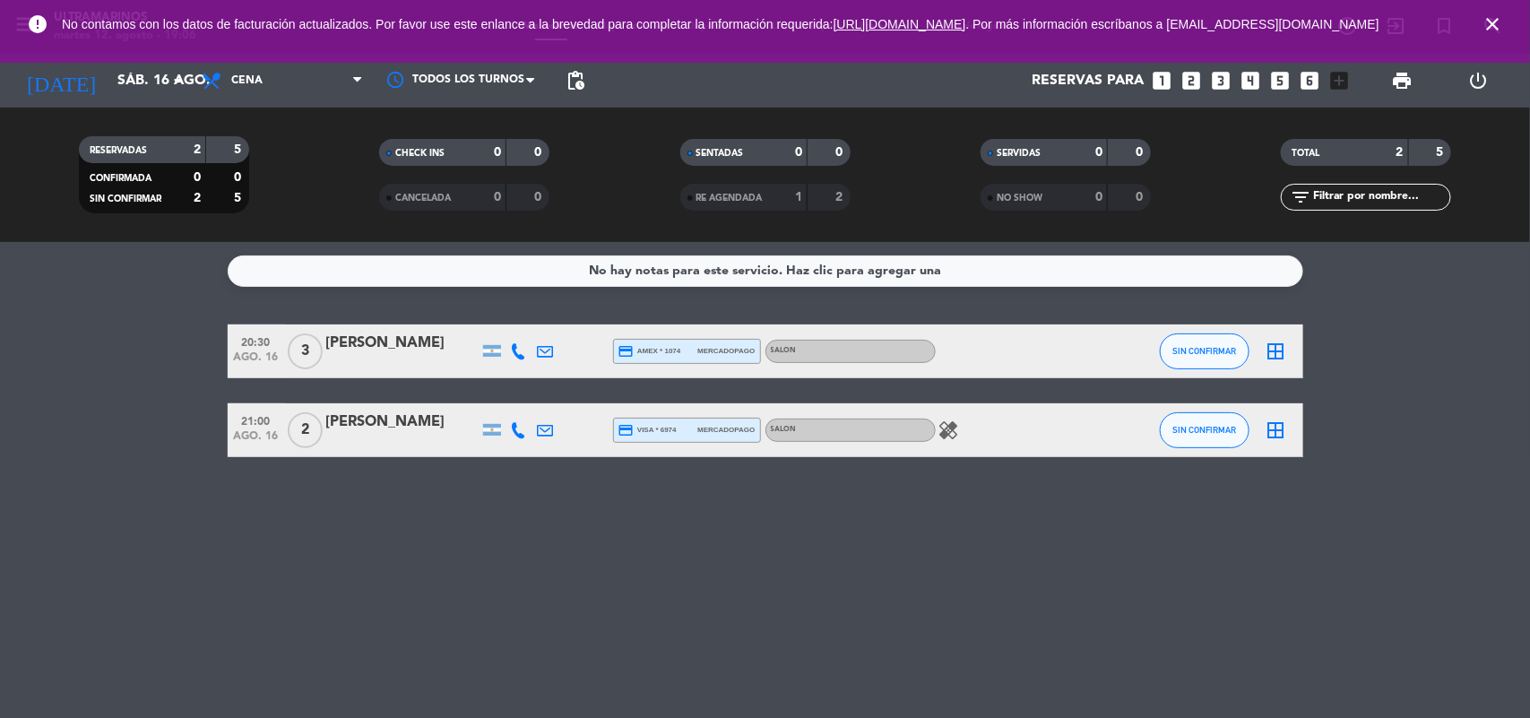
click at [168, 141] on div "2" at bounding box center [183, 150] width 36 height 21
click at [159, 91] on input "sáb. 16 ago." at bounding box center [202, 81] width 189 height 35
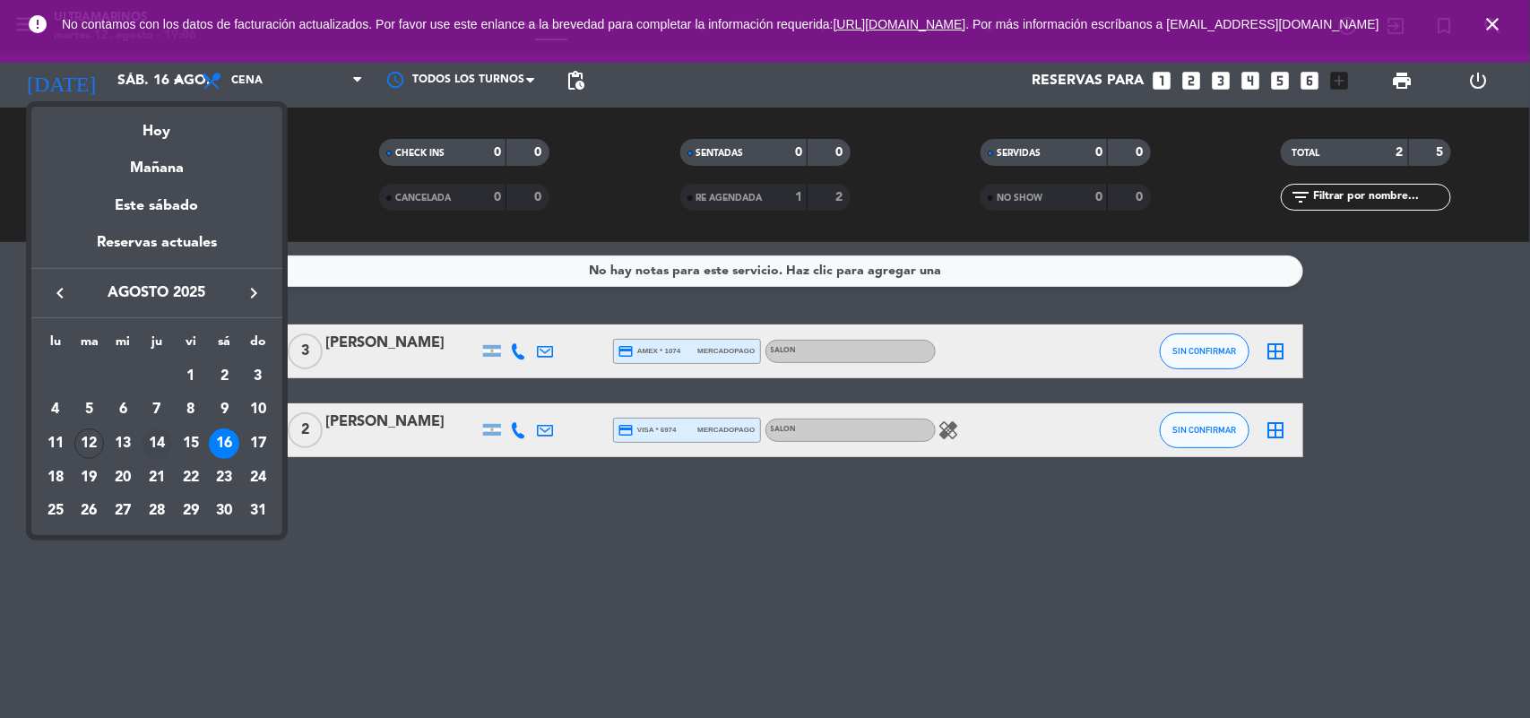
click at [154, 449] on div "14" at bounding box center [157, 443] width 30 height 30
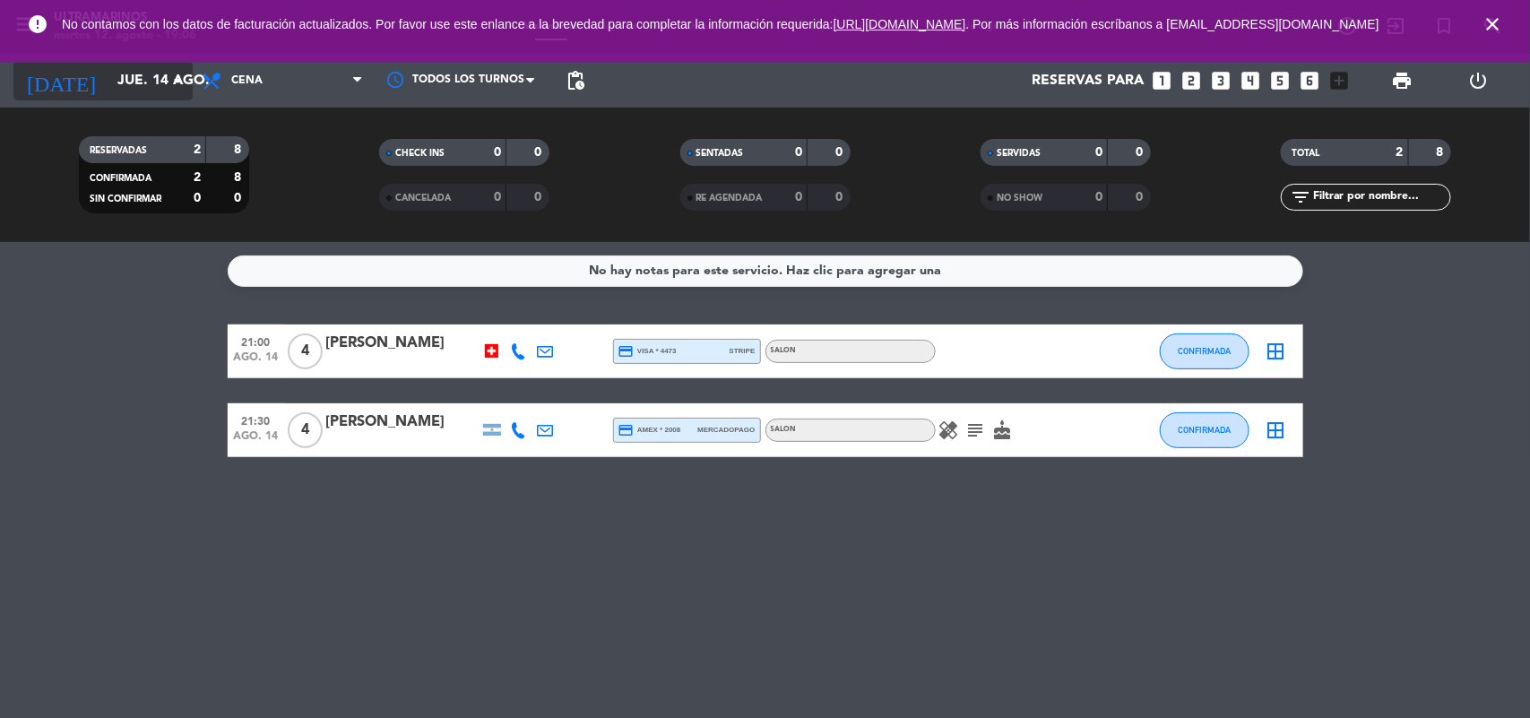
click at [125, 88] on input "jue. 14 ago." at bounding box center [202, 81] width 189 height 35
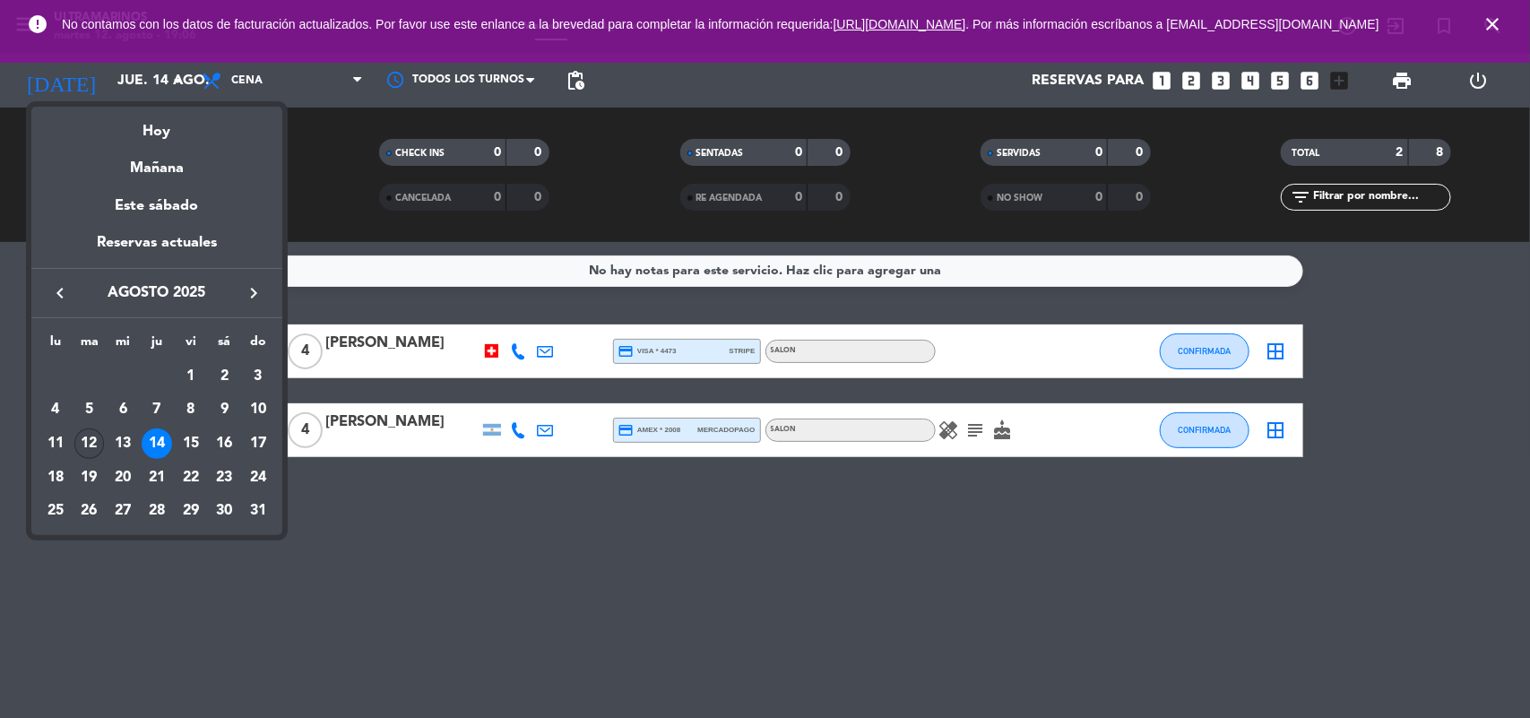
click at [78, 455] on td "12" at bounding box center [90, 444] width 34 height 34
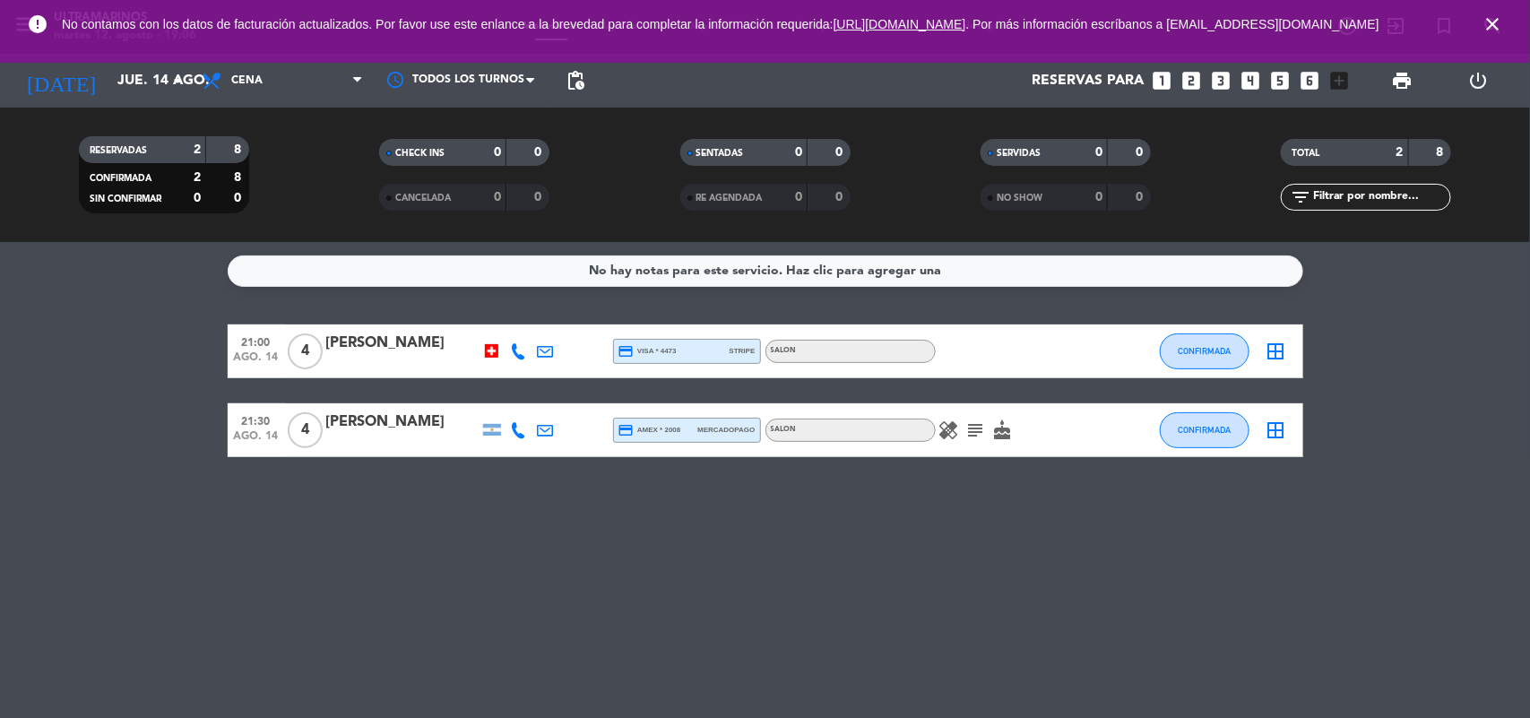
type input "[DATE] ago."
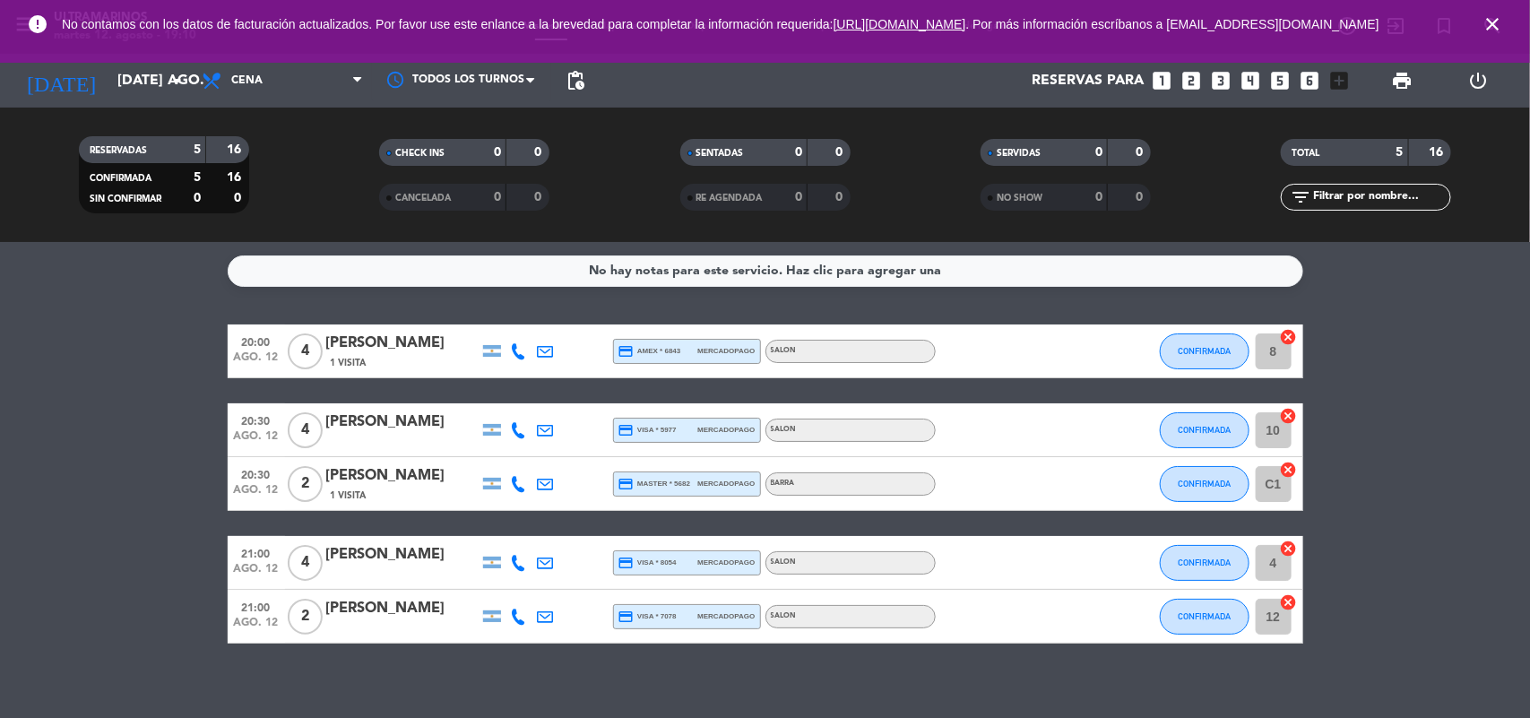
click at [1501, 24] on icon "close" at bounding box center [1492, 24] width 22 height 22
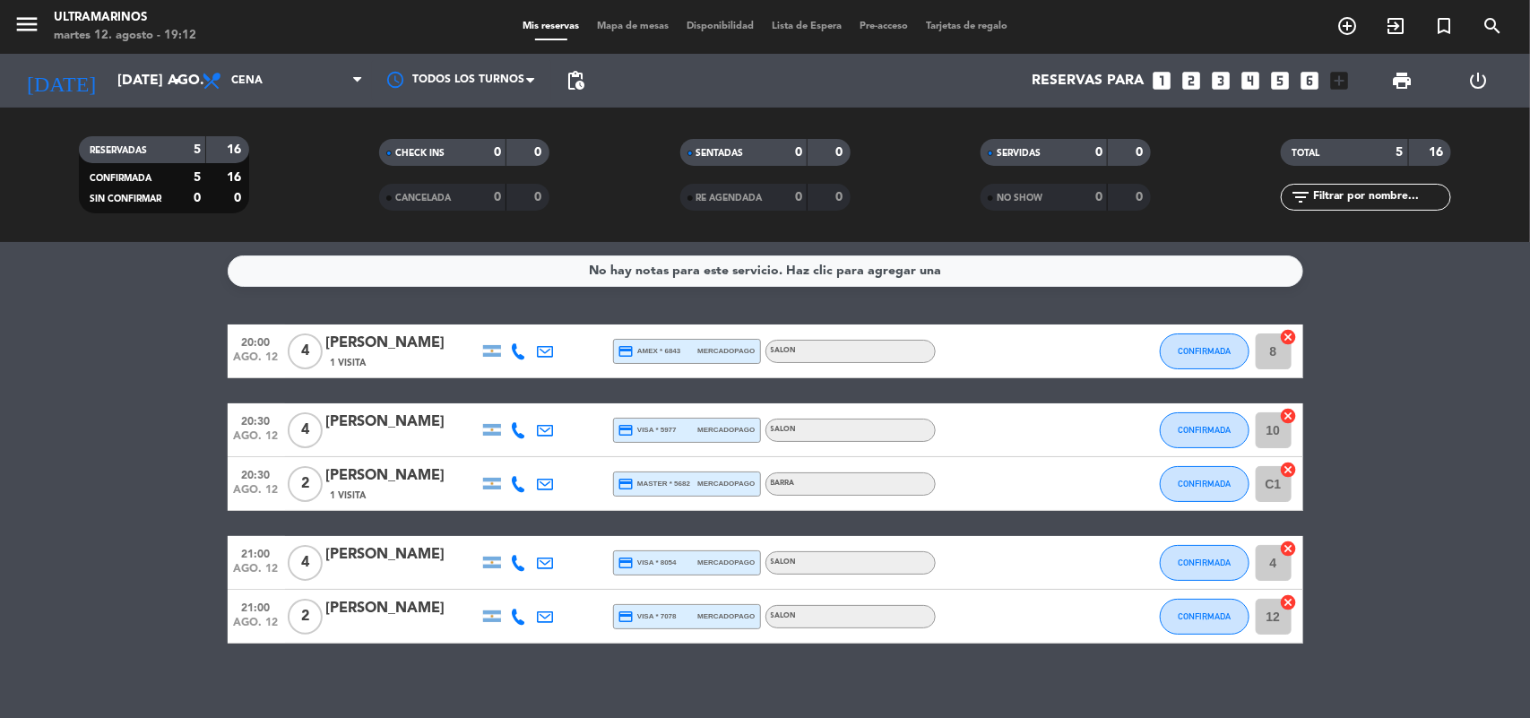
click at [385, 618] on div "[PERSON_NAME]" at bounding box center [402, 608] width 152 height 23
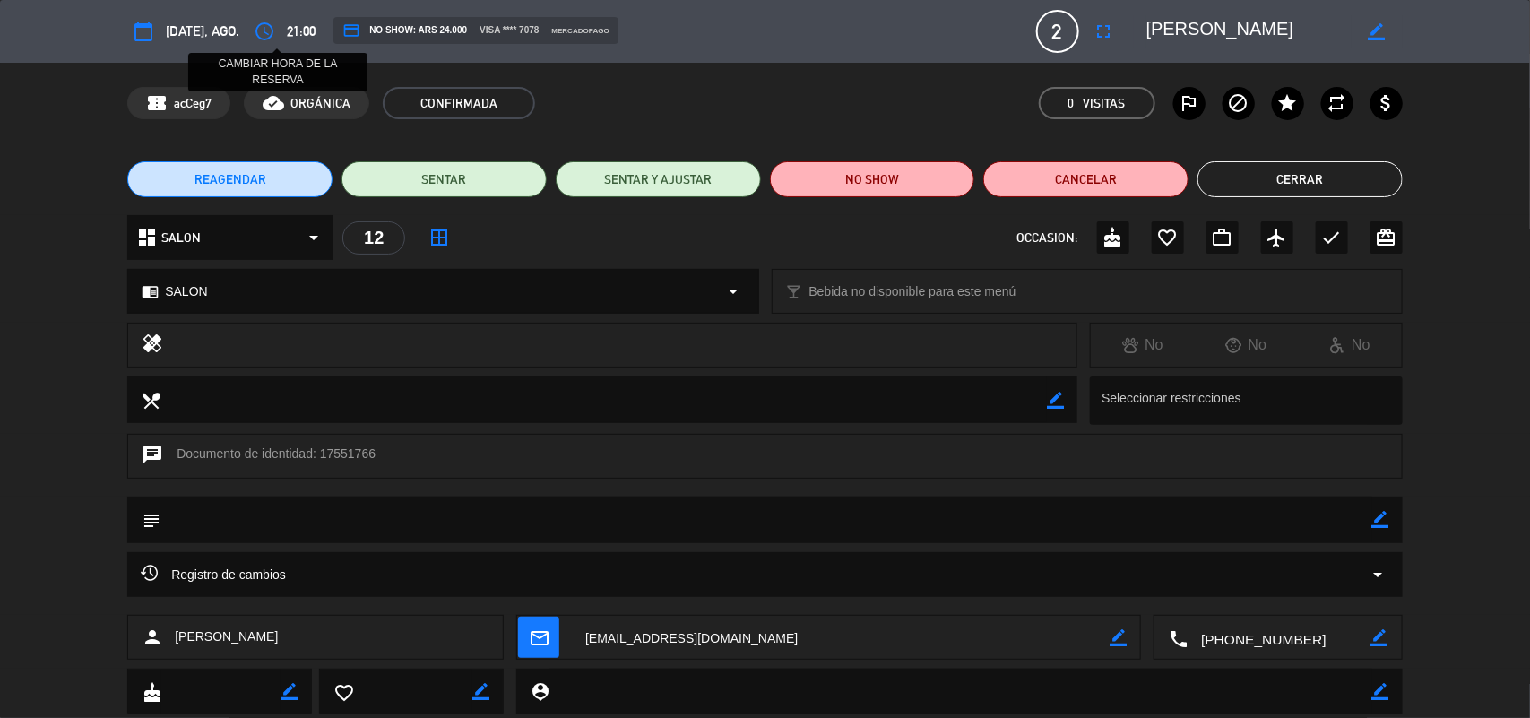
click at [274, 24] on icon "access_time" at bounding box center [265, 32] width 22 height 22
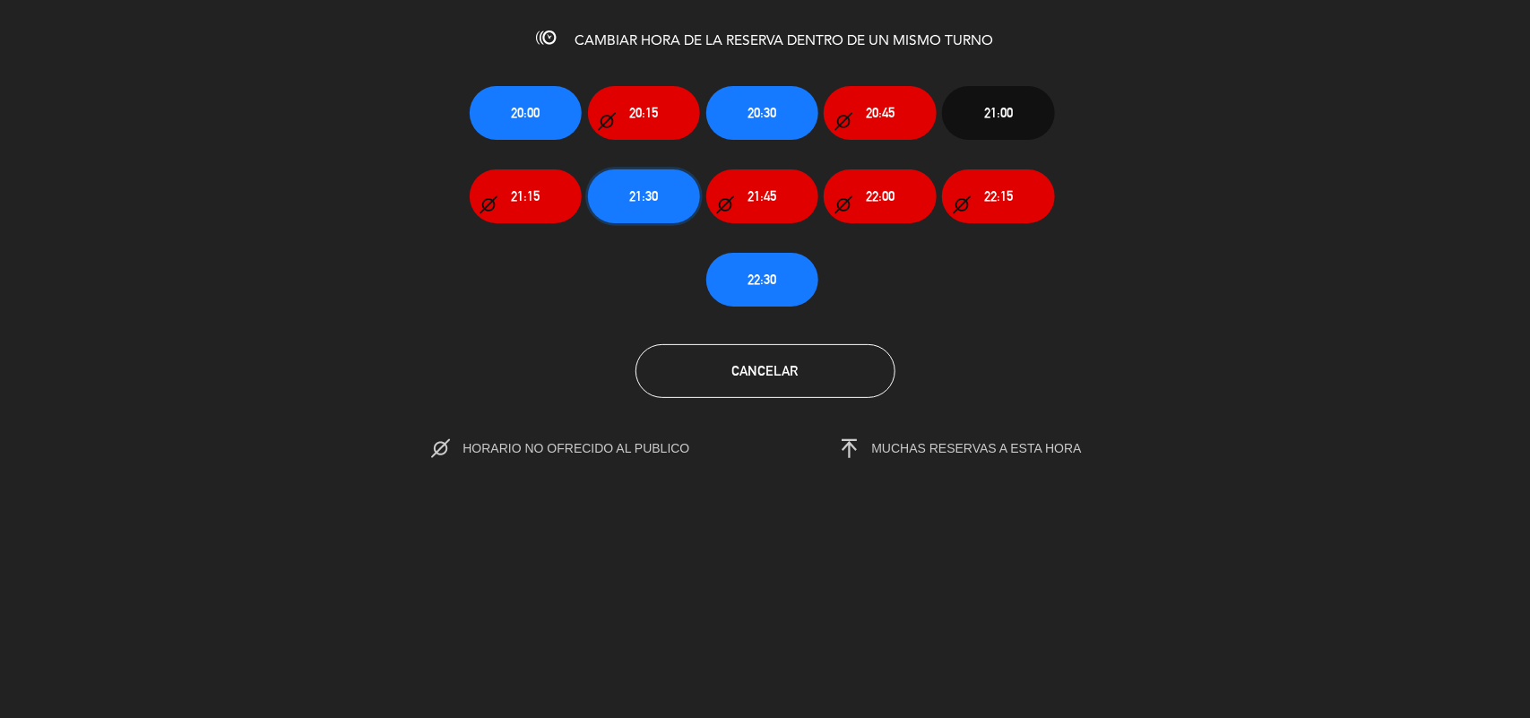
click at [648, 203] on span "21:30" at bounding box center [643, 196] width 29 height 21
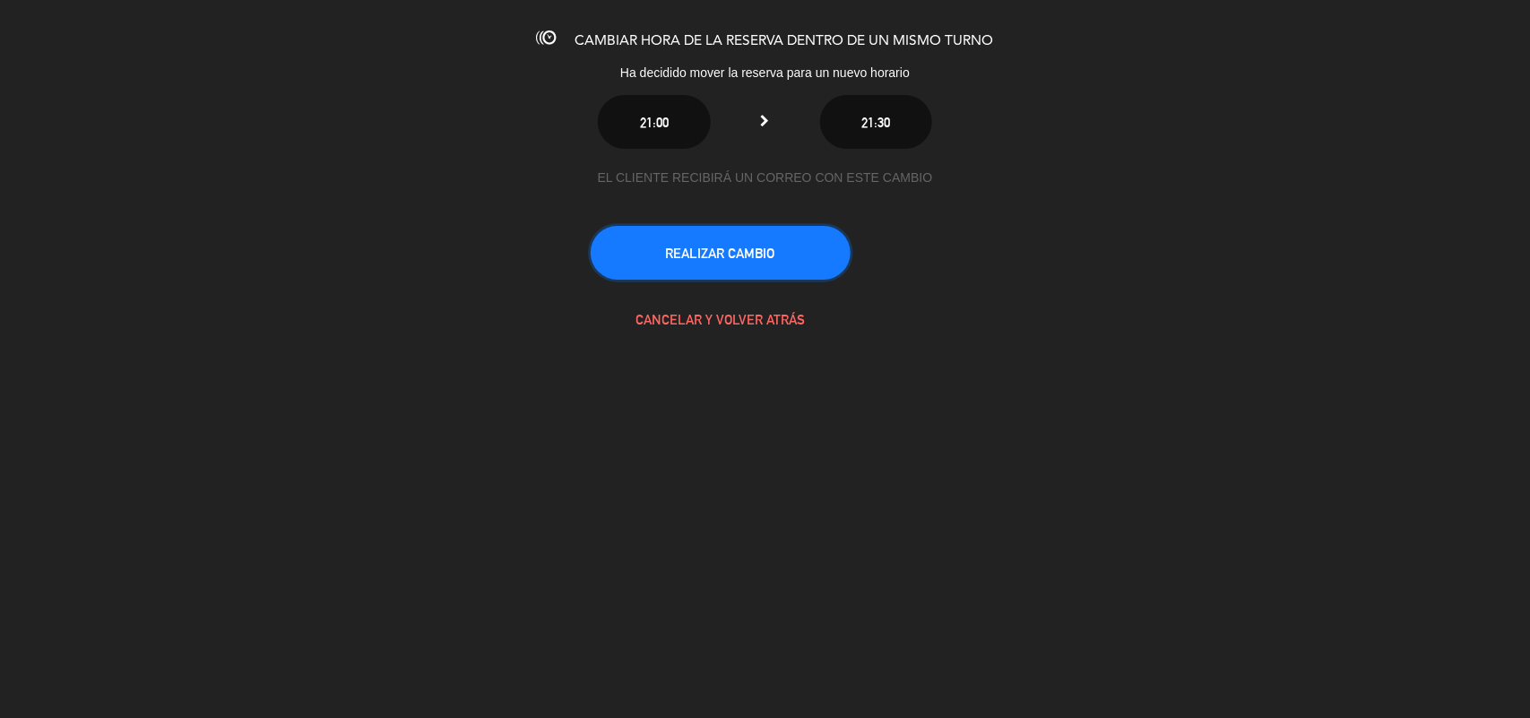
click at [777, 234] on button "REALIZAR CAMBIO" at bounding box center [721, 253] width 260 height 54
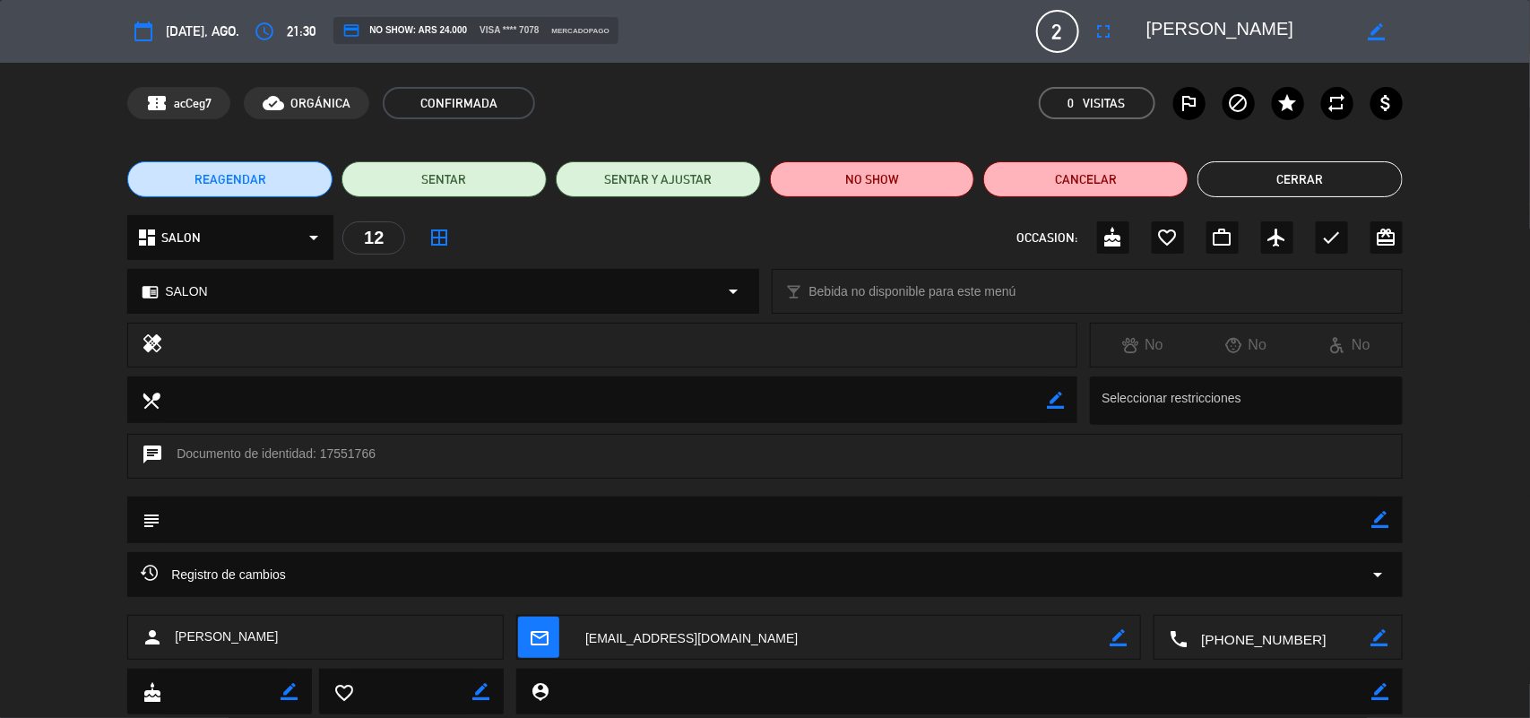
click at [1282, 177] on button "Cerrar" at bounding box center [1299, 179] width 205 height 36
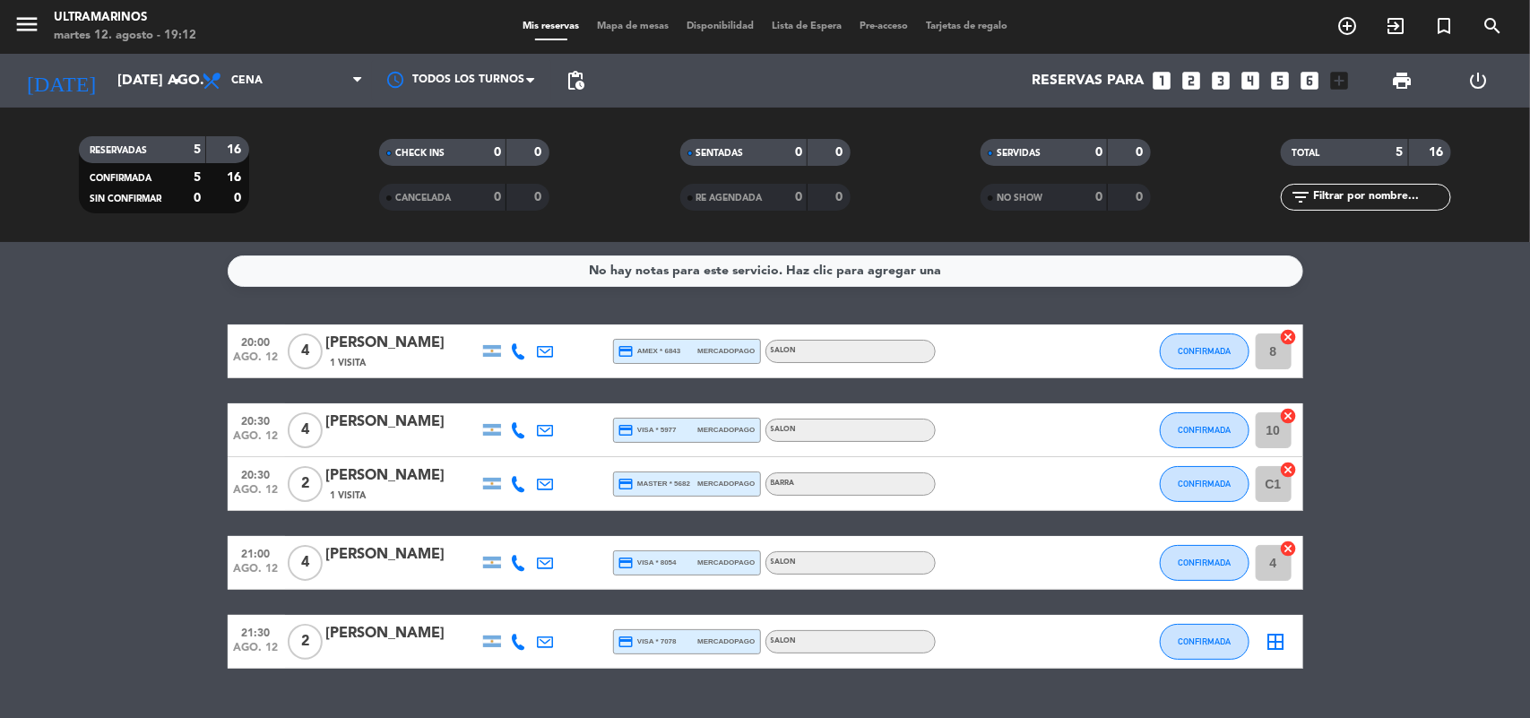
click at [1278, 627] on div "border_all" at bounding box center [1276, 641] width 54 height 53
click at [1277, 634] on icon "border_all" at bounding box center [1276, 642] width 22 height 22
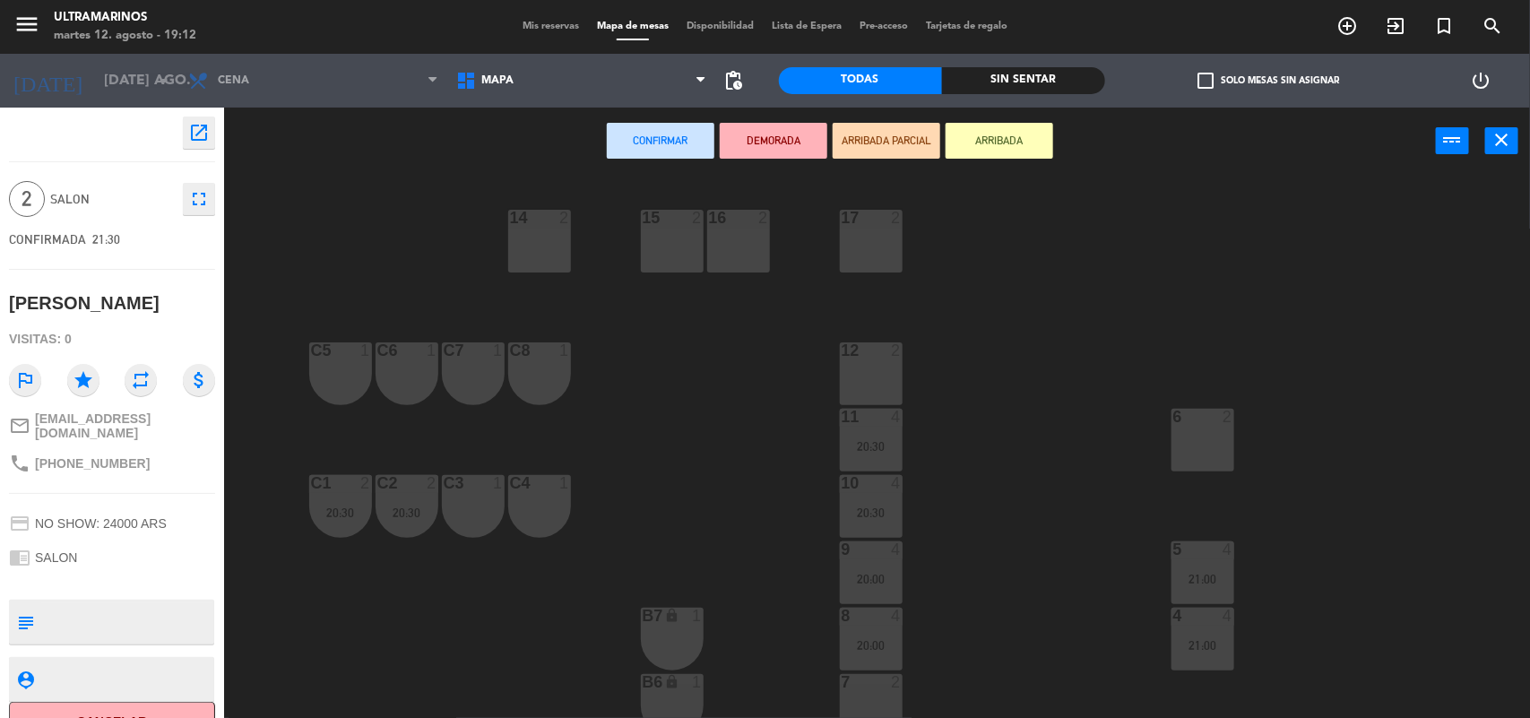
click at [865, 376] on div "12 2" at bounding box center [871, 373] width 63 height 63
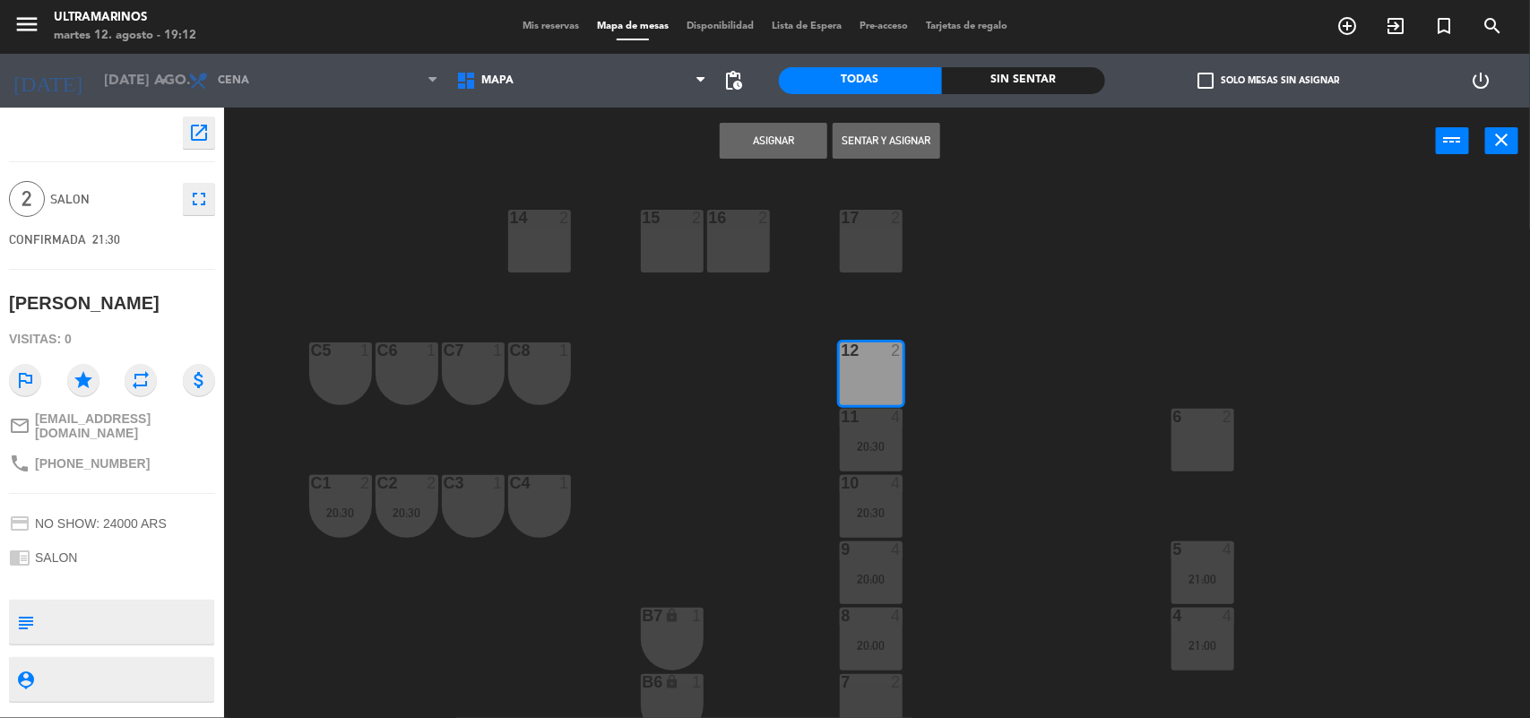
click at [784, 134] on button "Asignar" at bounding box center [774, 141] width 108 height 36
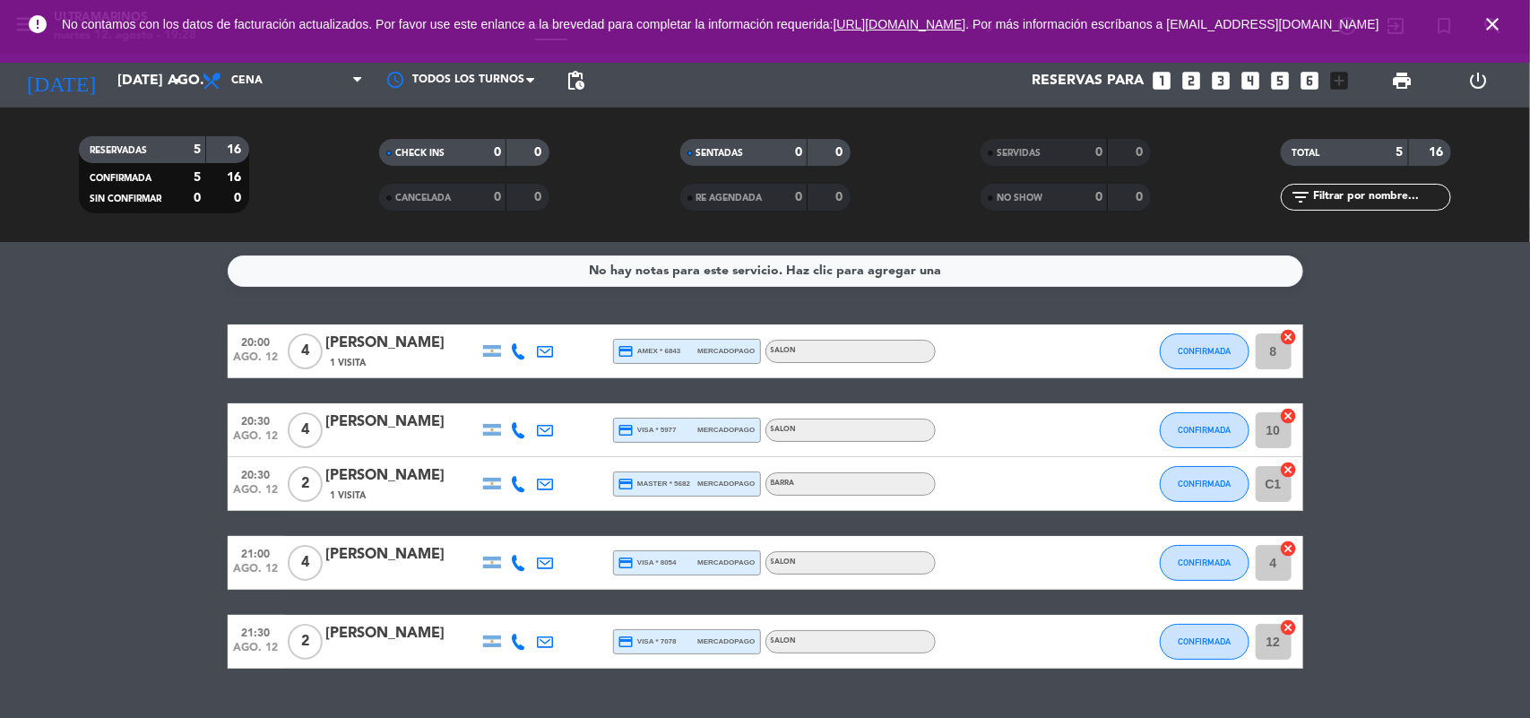
click at [1498, 22] on icon "close" at bounding box center [1492, 24] width 22 height 22
click at [1489, 15] on span "close" at bounding box center [1492, 24] width 48 height 48
click at [1489, 23] on icon "close" at bounding box center [1492, 24] width 22 height 22
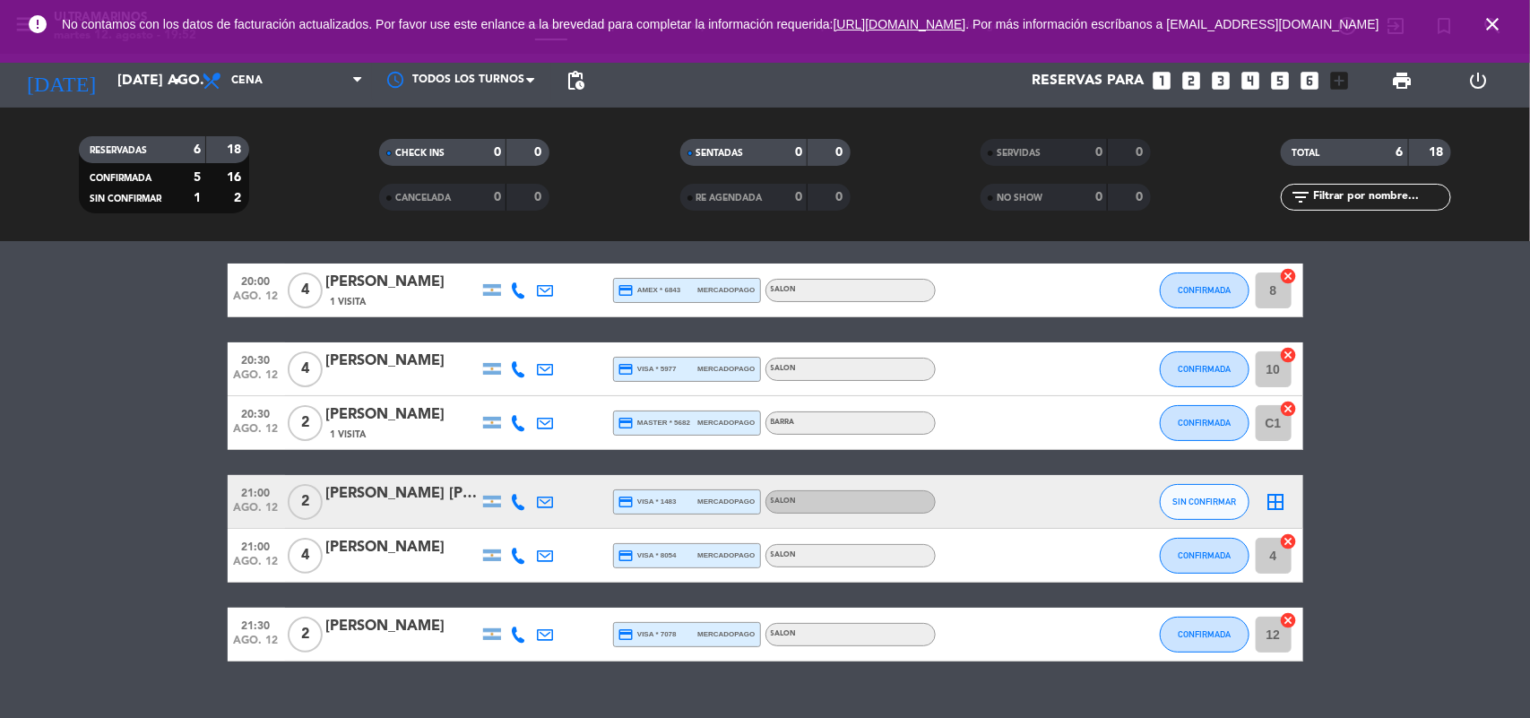
scroll to position [94, 0]
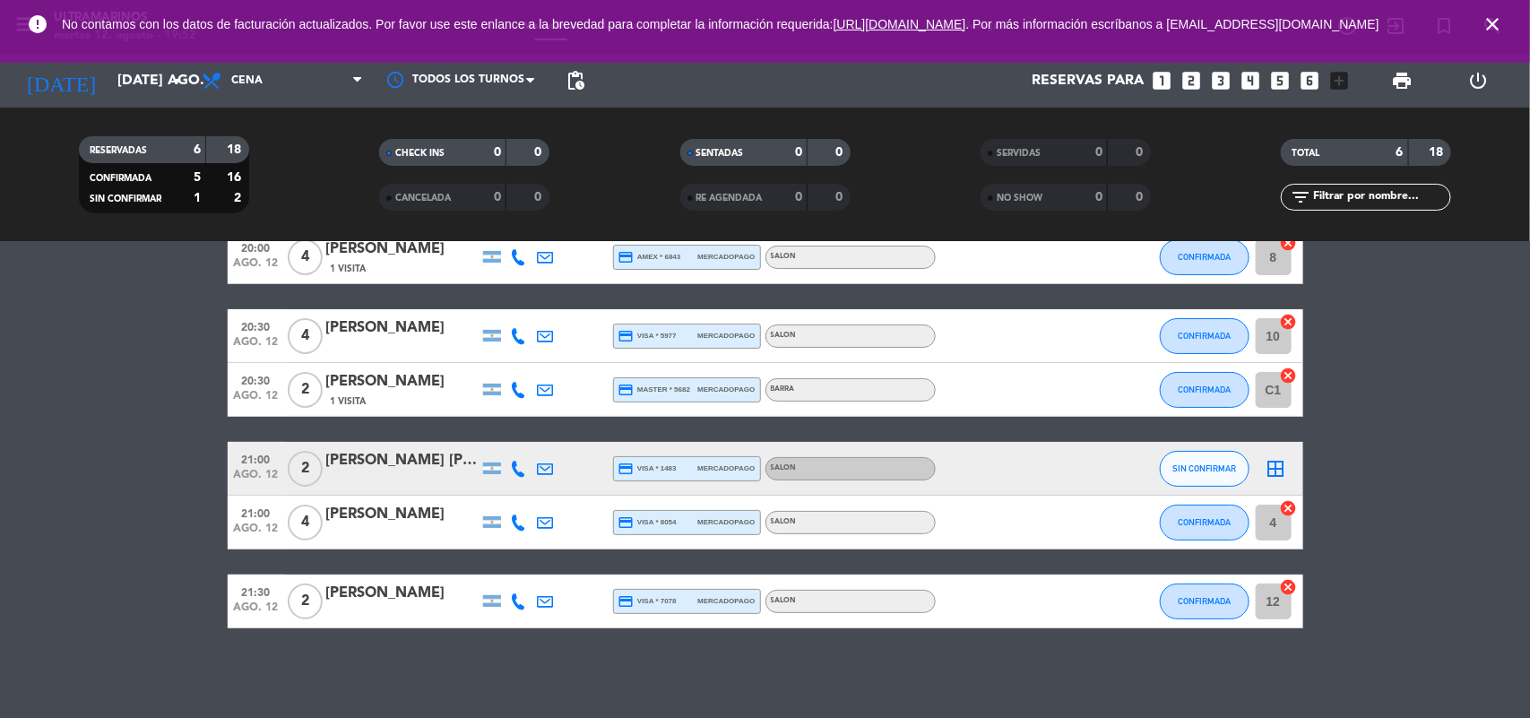
click at [1271, 478] on icon "border_all" at bounding box center [1276, 469] width 22 height 22
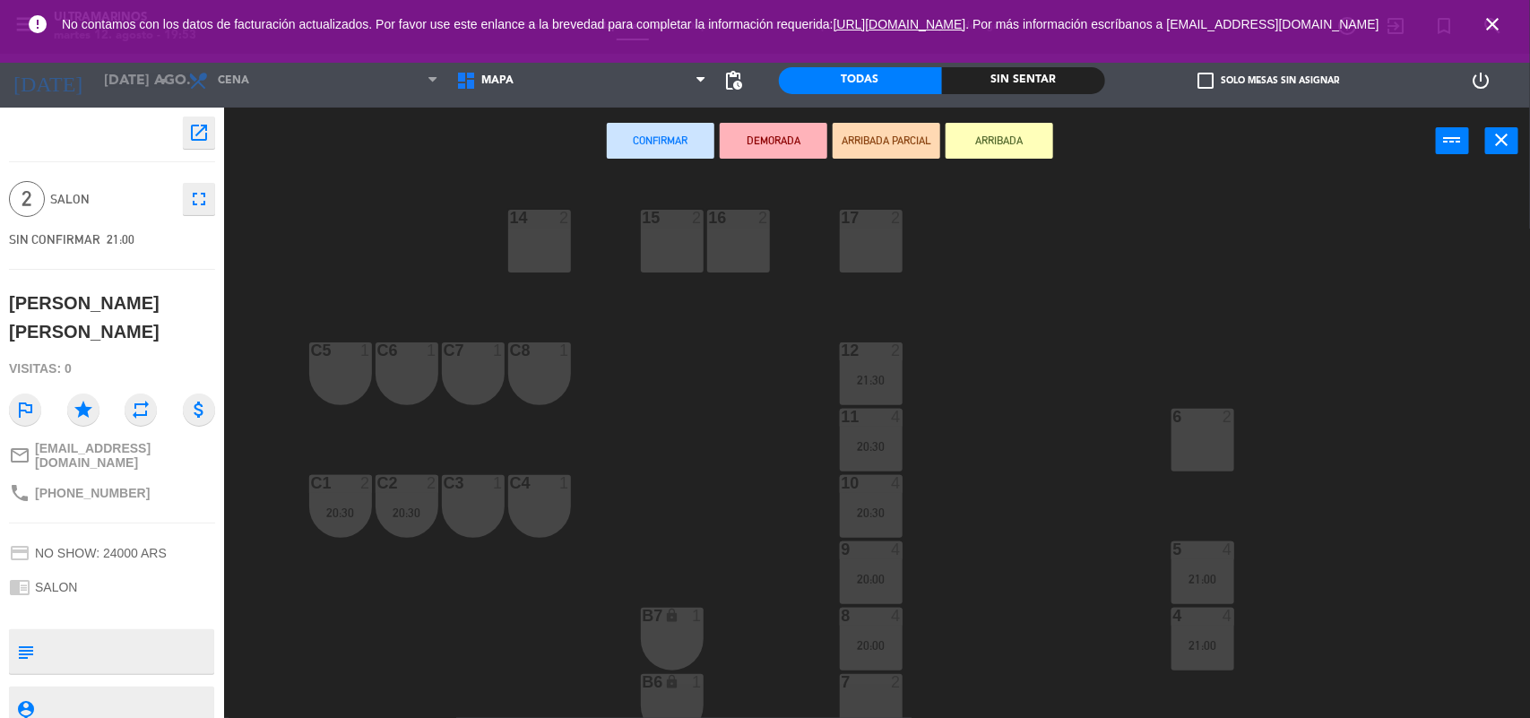
click at [871, 226] on div "17 2" at bounding box center [871, 219] width 63 height 18
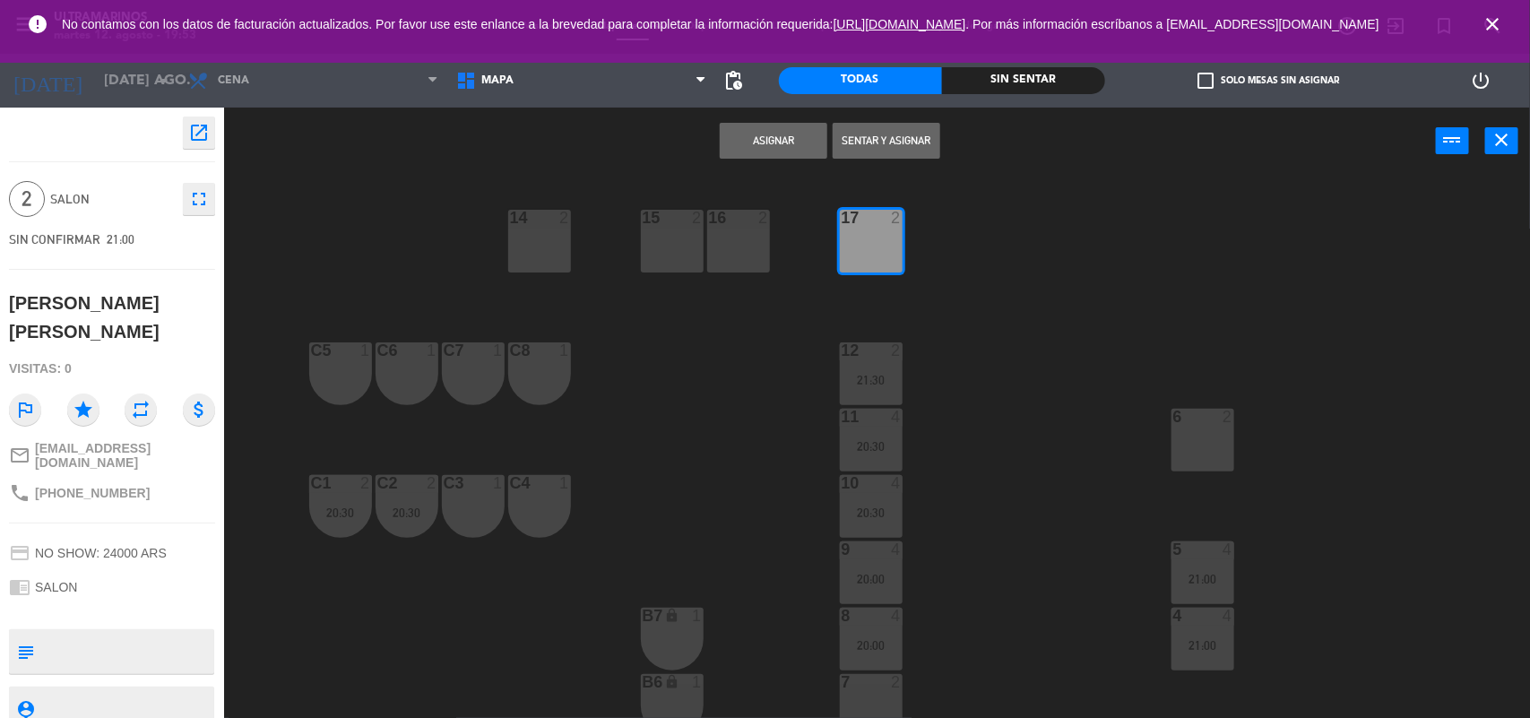
drag, startPoint x: 870, startPoint y: 246, endPoint x: 818, endPoint y: 263, distance: 54.4
click at [868, 247] on div "17 2" at bounding box center [871, 241] width 63 height 63
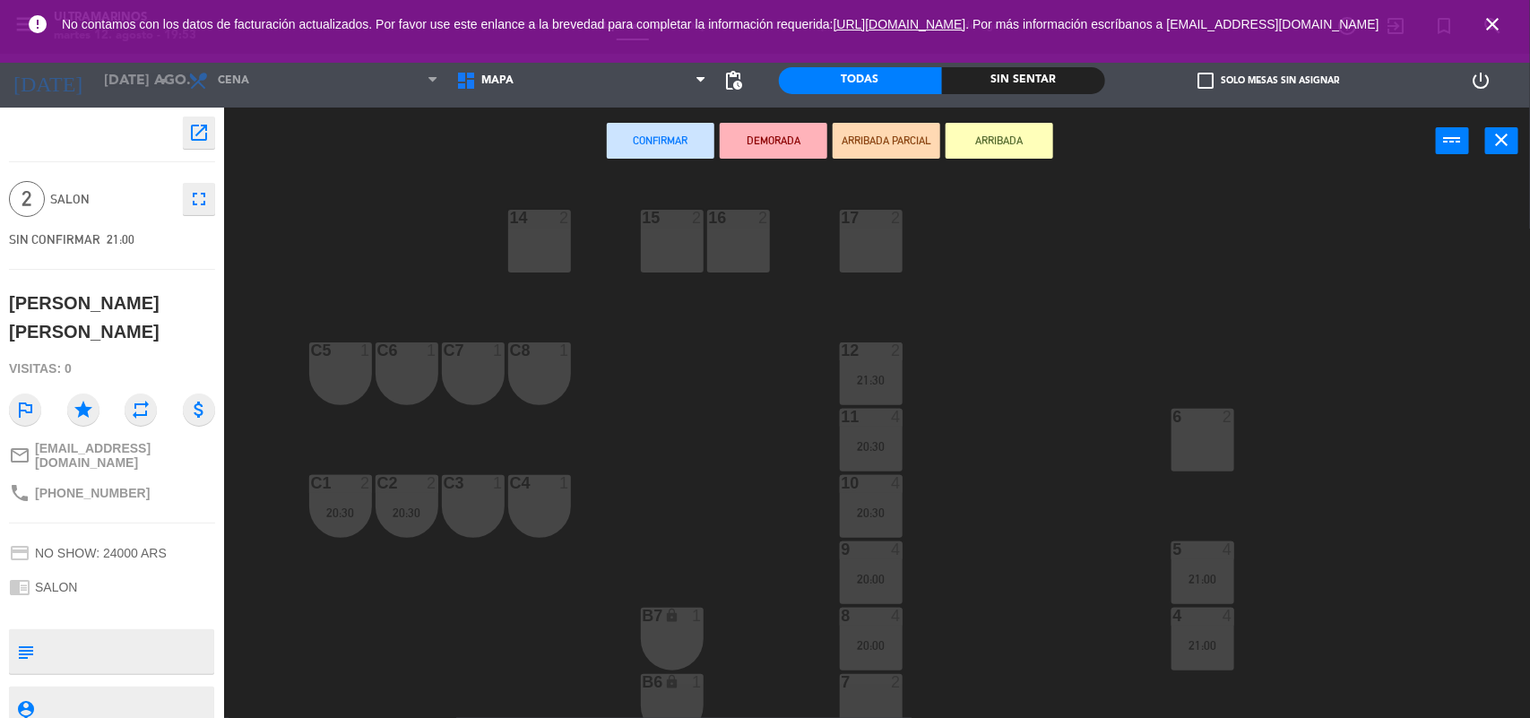
click at [574, 217] on div "2" at bounding box center [569, 218] width 30 height 16
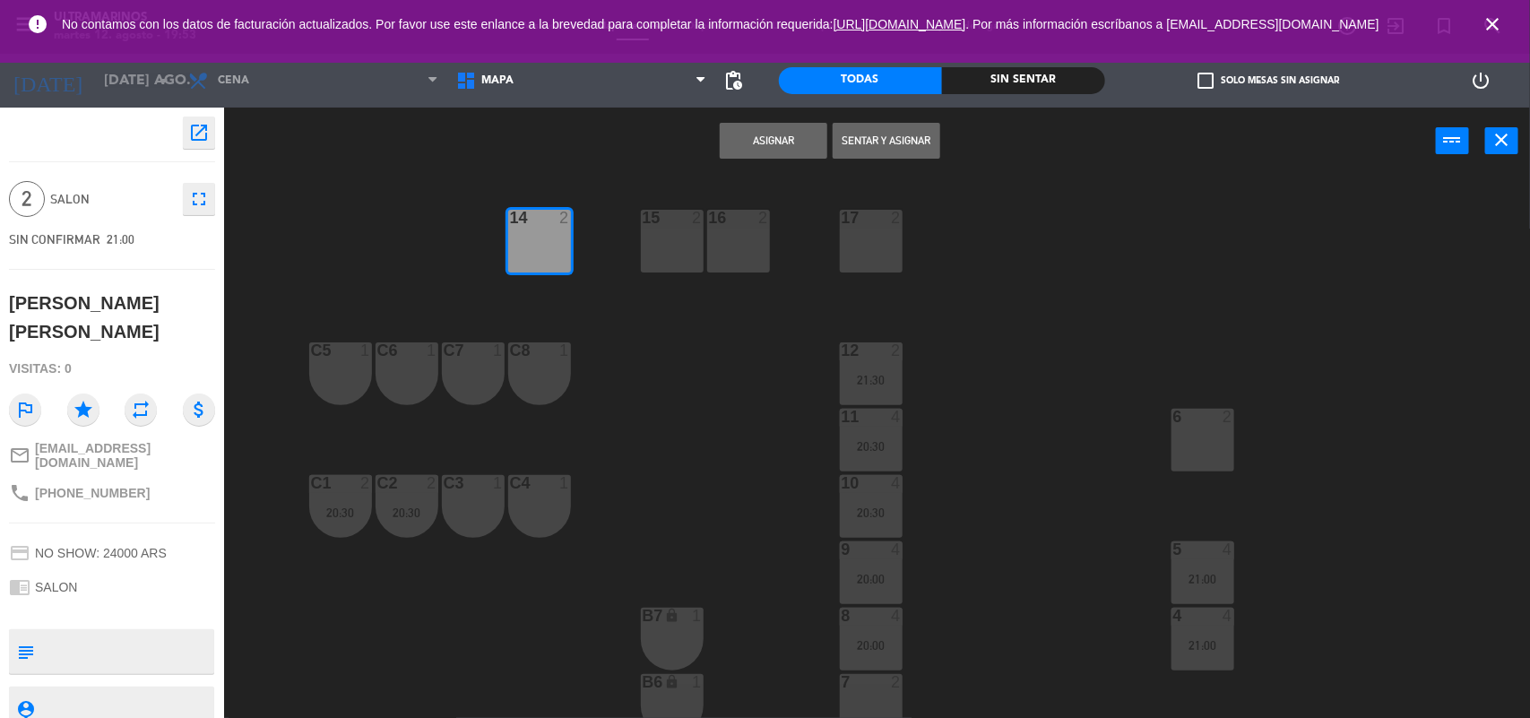
click at [800, 140] on button "Asignar" at bounding box center [774, 141] width 108 height 36
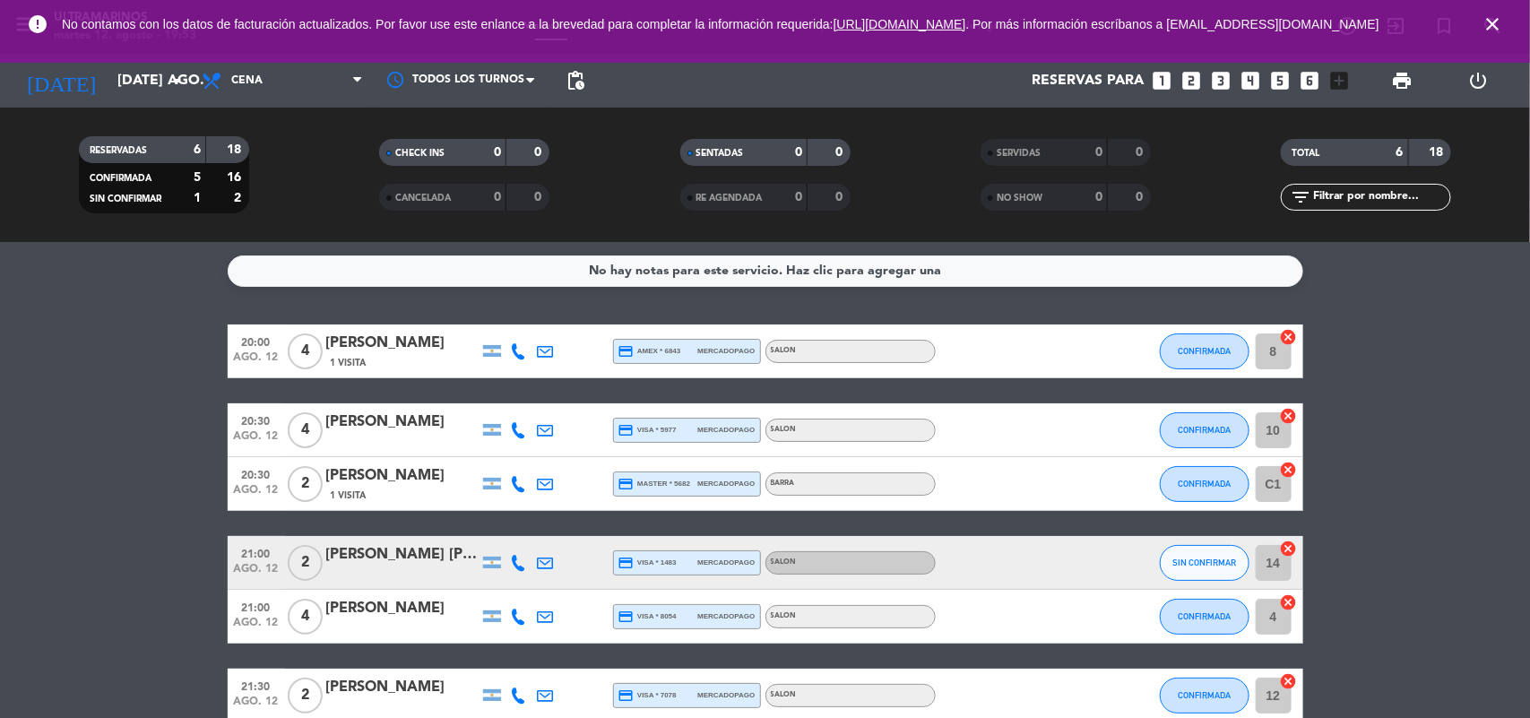
scroll to position [94, 0]
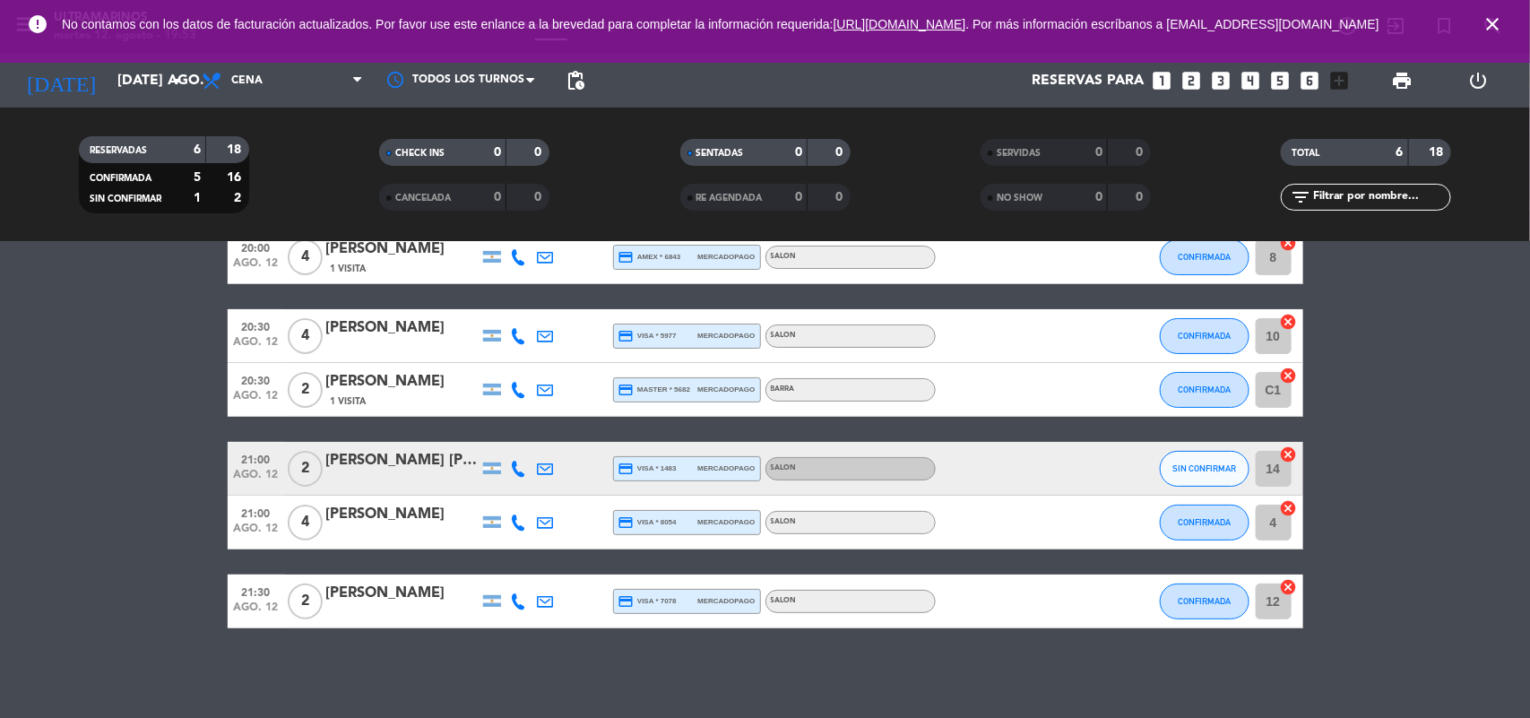
click at [1280, 509] on span "4 cancel" at bounding box center [1269, 522] width 27 height 27
click at [1289, 505] on icon "cancel" at bounding box center [1289, 508] width 18 height 18
click at [1277, 525] on icon "border_all" at bounding box center [1276, 523] width 22 height 22
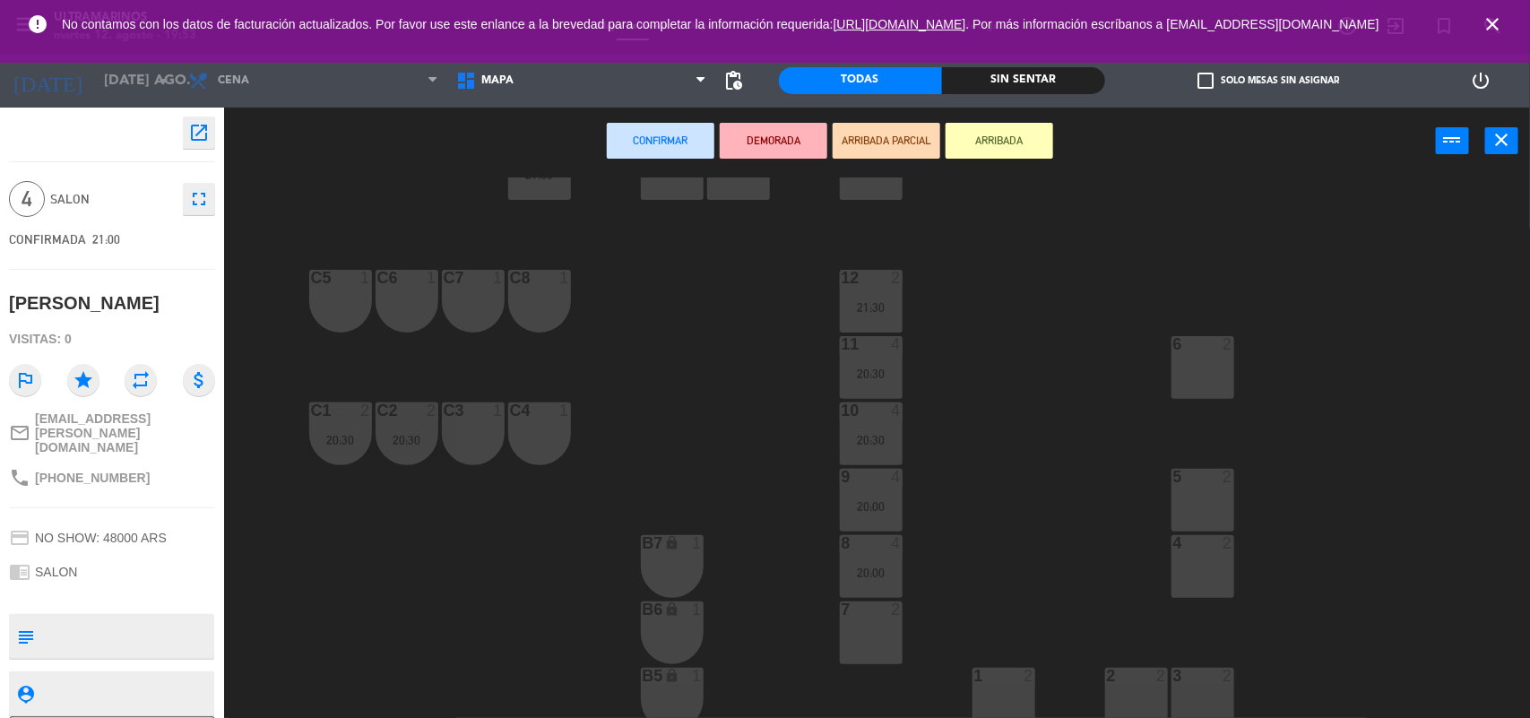
scroll to position [112, 0]
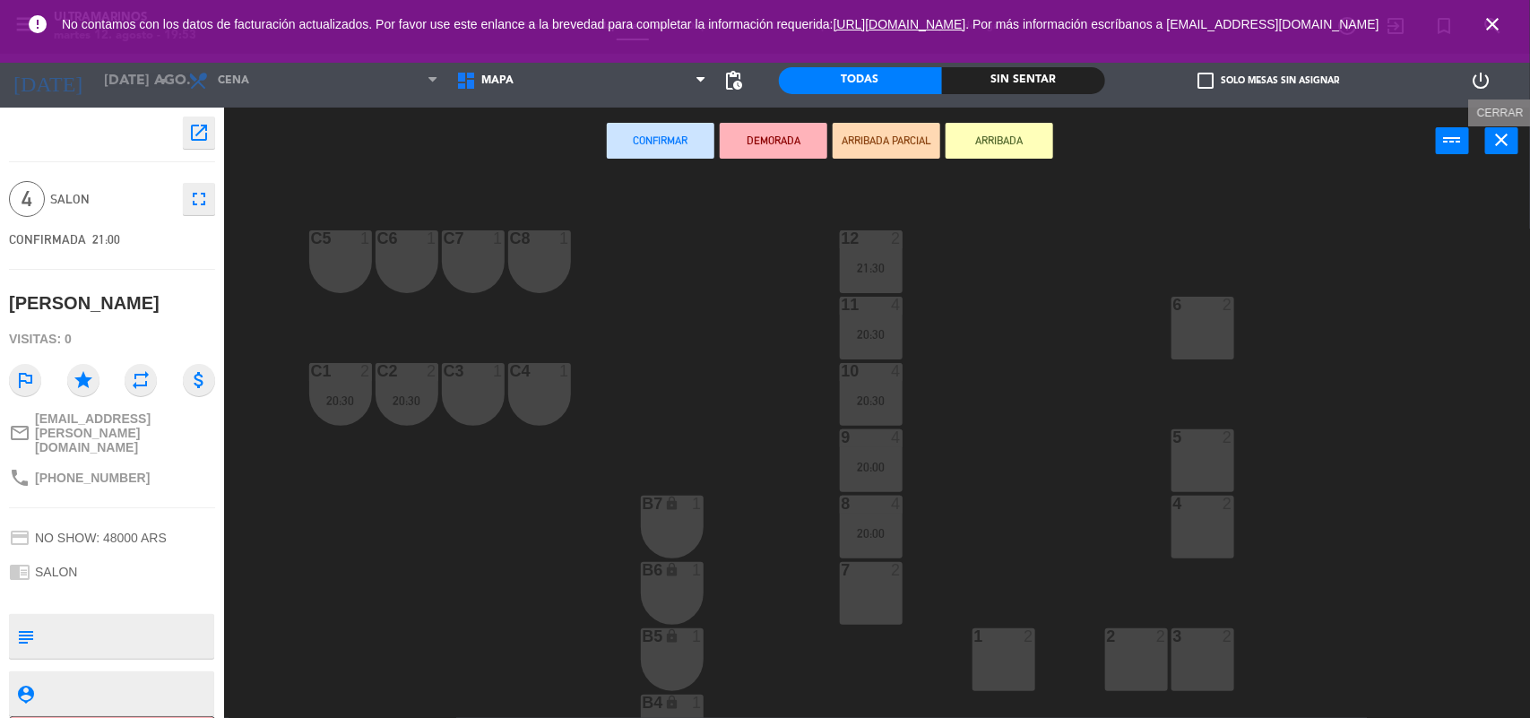
drag, startPoint x: 1510, startPoint y: 136, endPoint x: 1502, endPoint y: 142, distance: 9.7
click at [1502, 142] on icon "close" at bounding box center [1502, 140] width 22 height 22
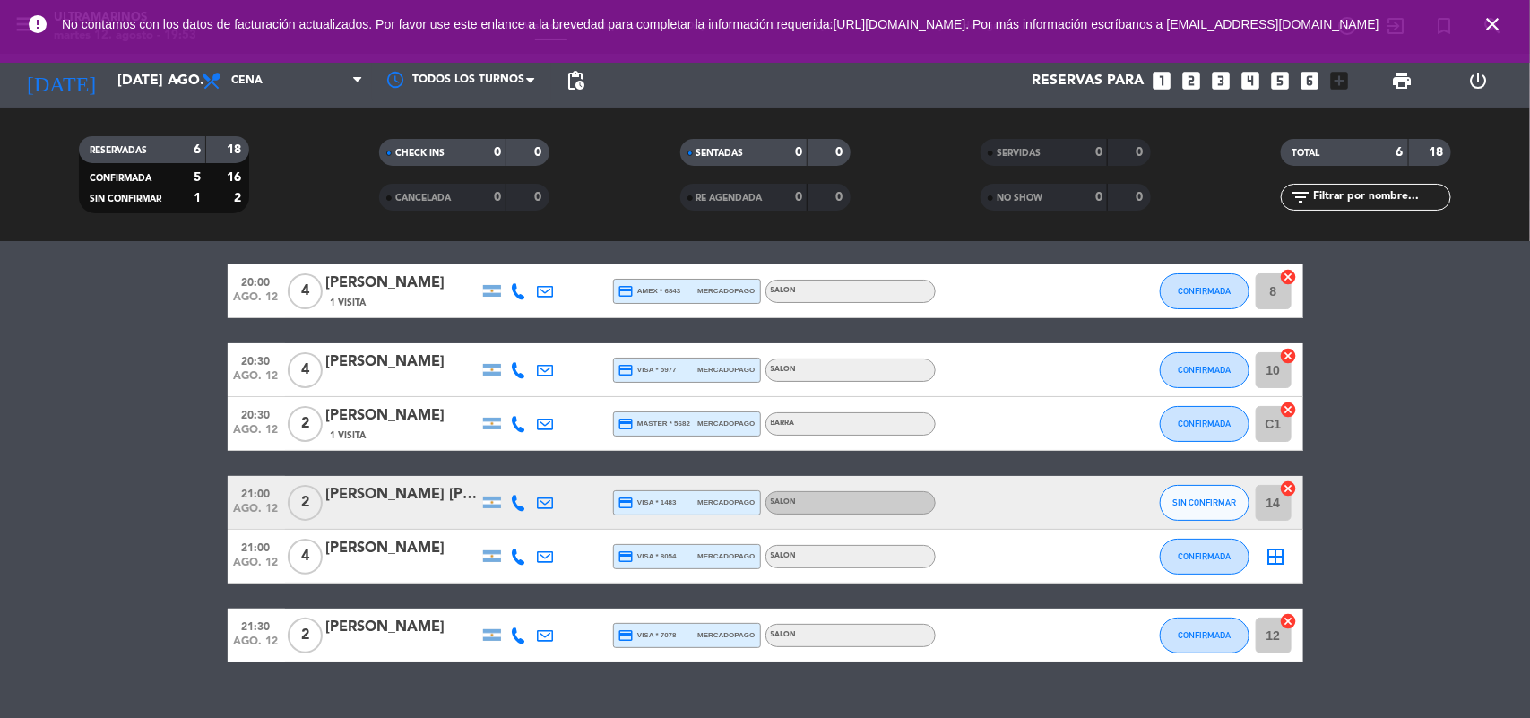
scroll to position [94, 0]
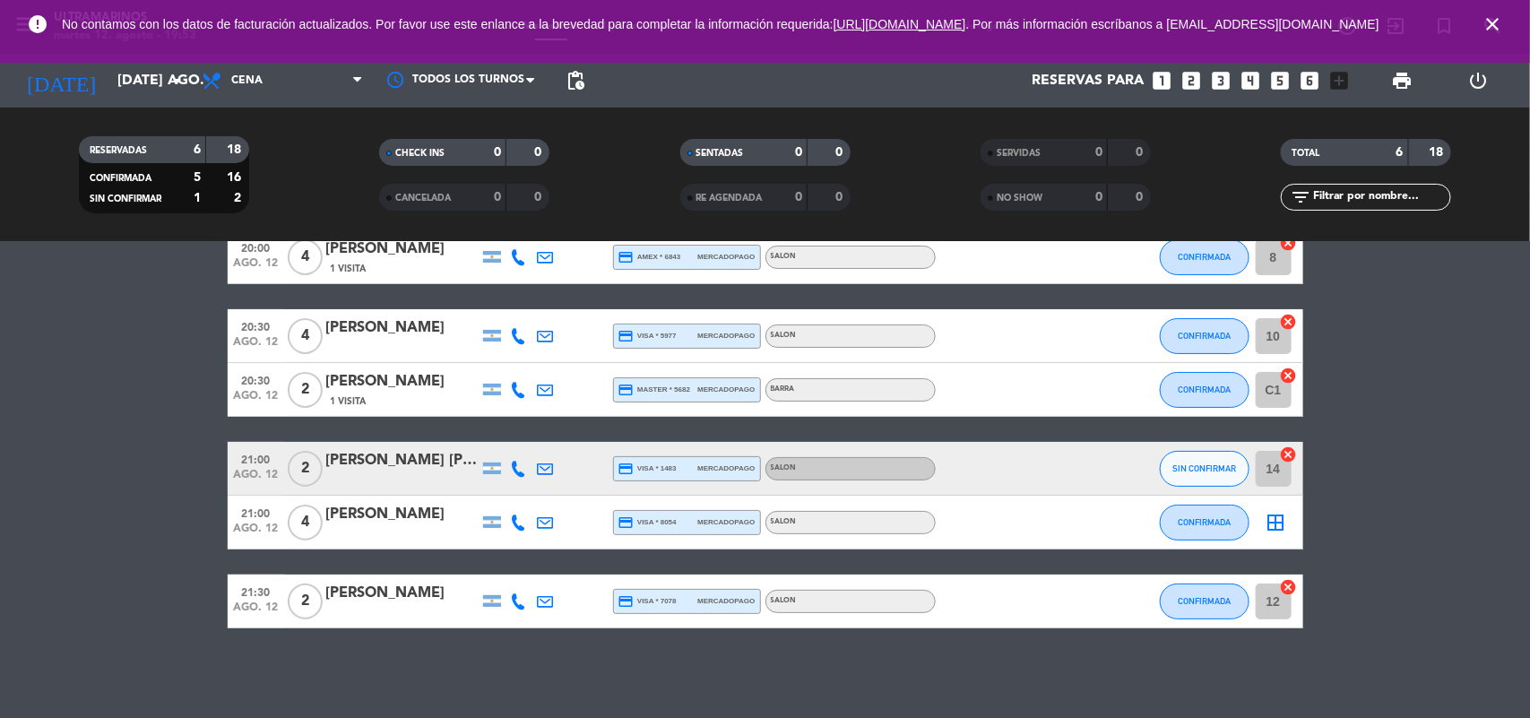
click at [1279, 525] on icon "border_all" at bounding box center [1276, 523] width 22 height 22
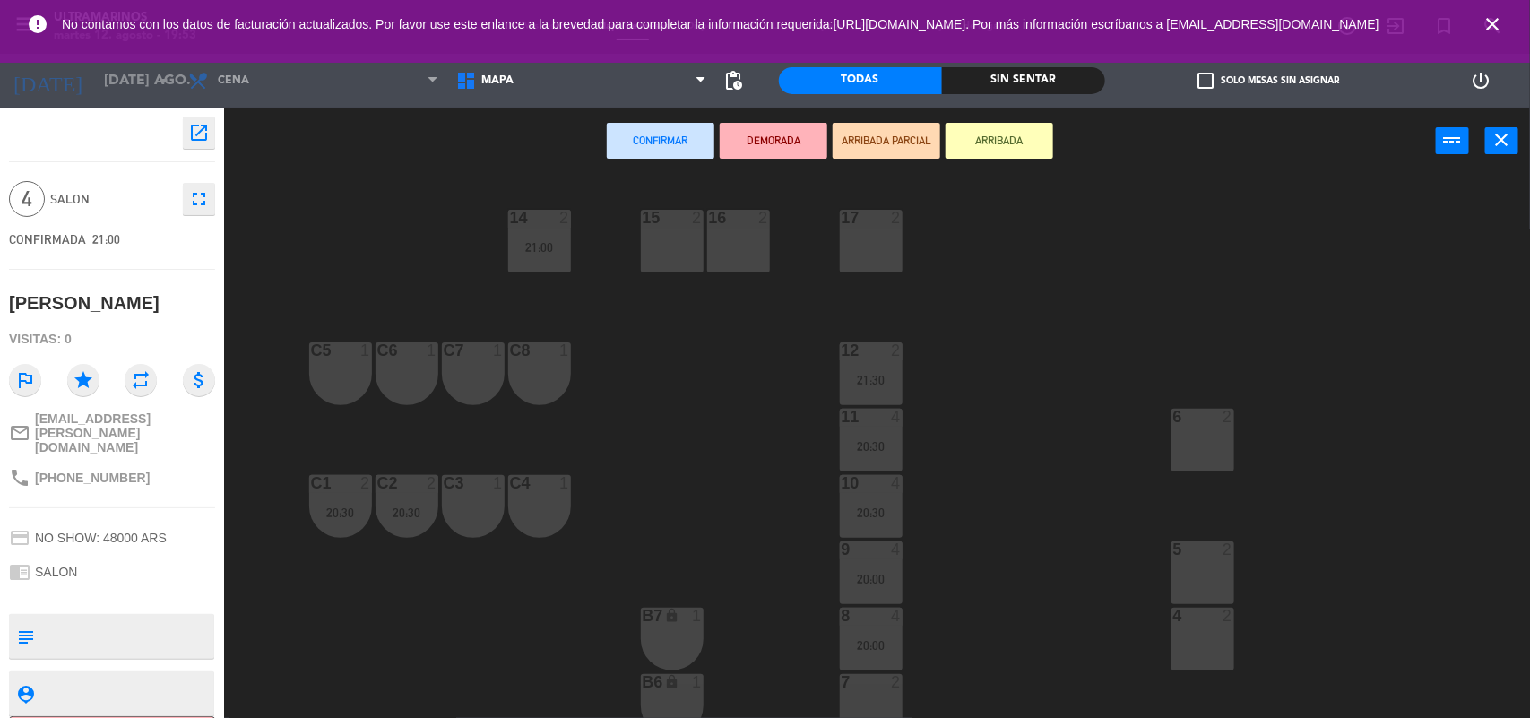
drag, startPoint x: 746, startPoint y: 257, endPoint x: 880, endPoint y: 238, distance: 135.7
click at [746, 256] on div "16 2" at bounding box center [738, 241] width 63 height 63
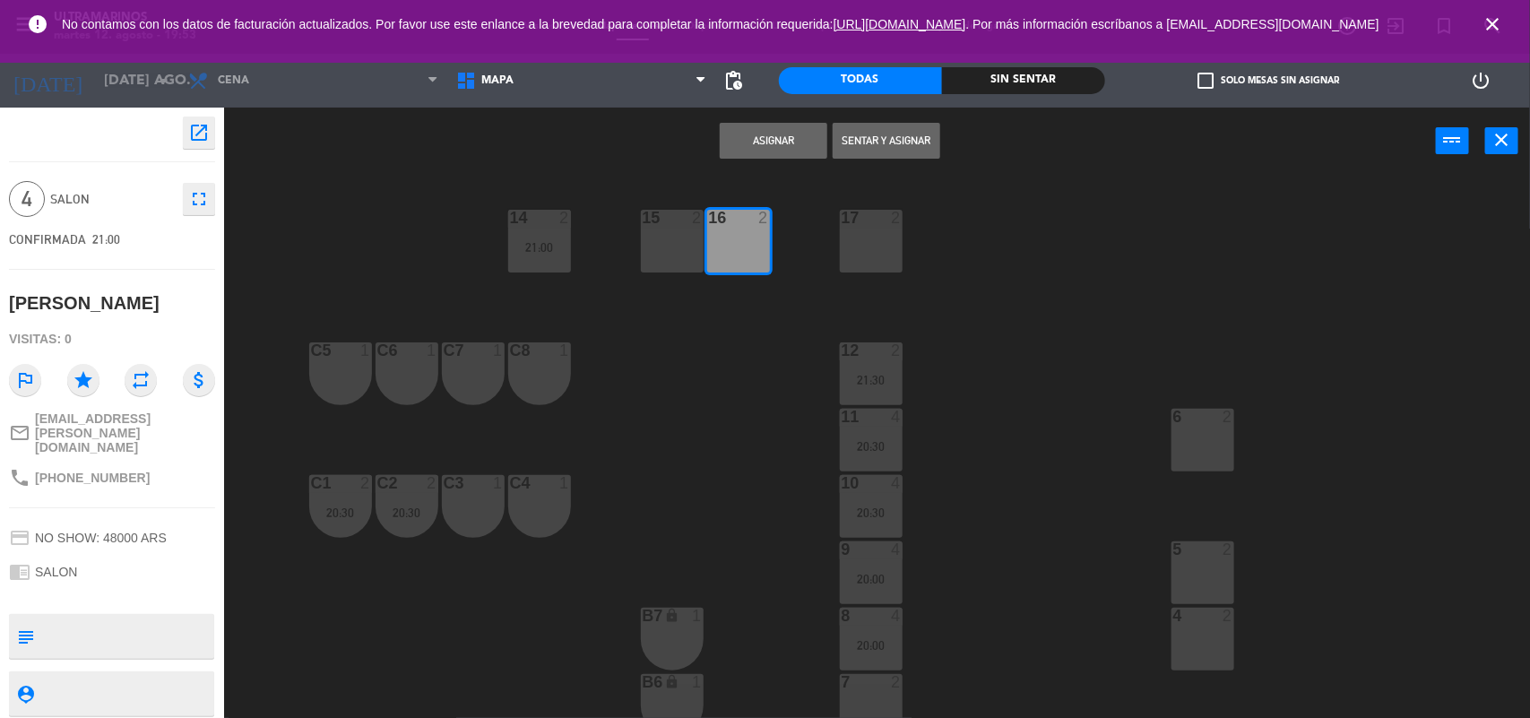
drag, startPoint x: 911, startPoint y: 227, endPoint x: 890, endPoint y: 235, distance: 22.1
click at [902, 229] on div "14 2 21:00 15 2 16 2 17 2 12 2 21:30 C5 1 C6 1 C7 1 C8 1 6 2 11 4 20:30 10 4 20…" at bounding box center [884, 448] width 1290 height 543
click at [885, 237] on div "17 2" at bounding box center [871, 241] width 63 height 63
click at [781, 153] on button "Asignar" at bounding box center [774, 141] width 108 height 36
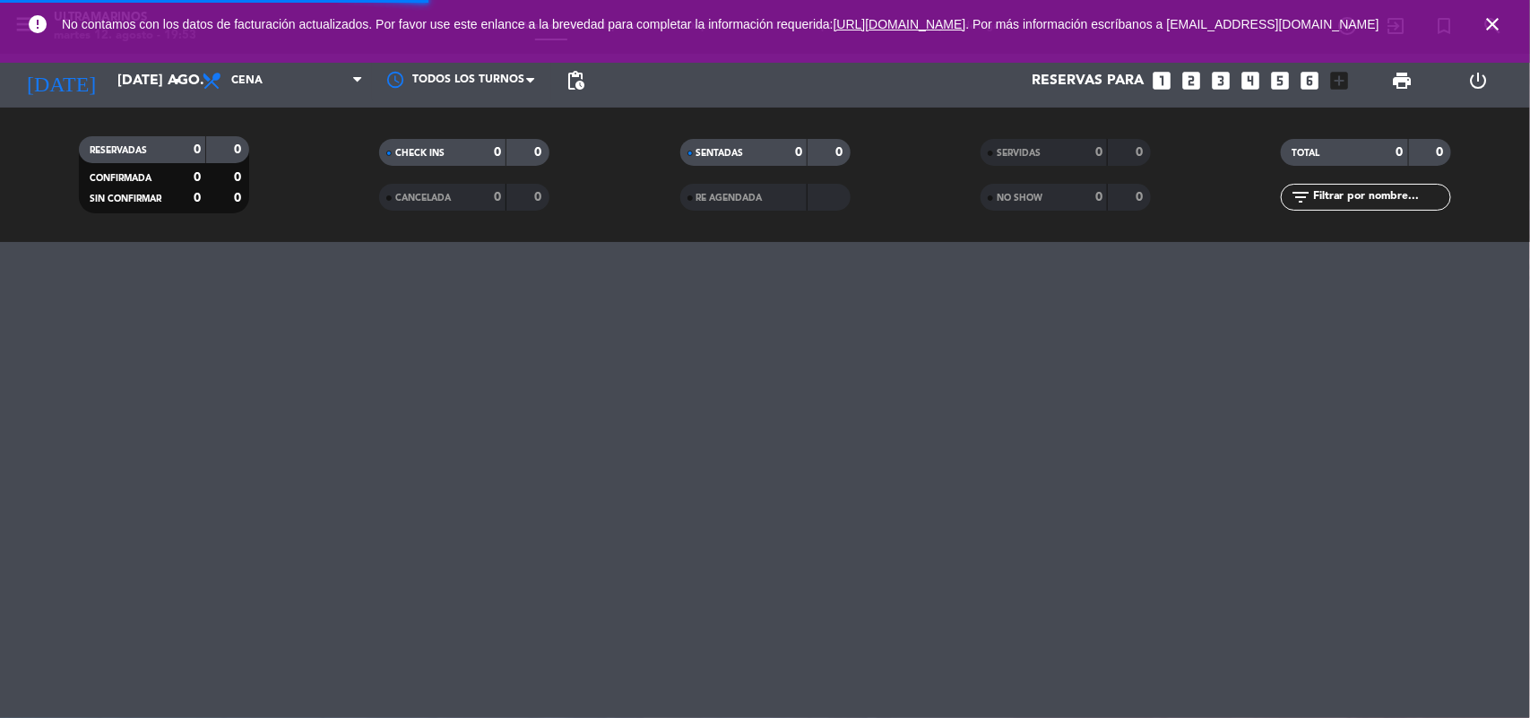
click at [1492, 28] on icon "close" at bounding box center [1492, 24] width 22 height 22
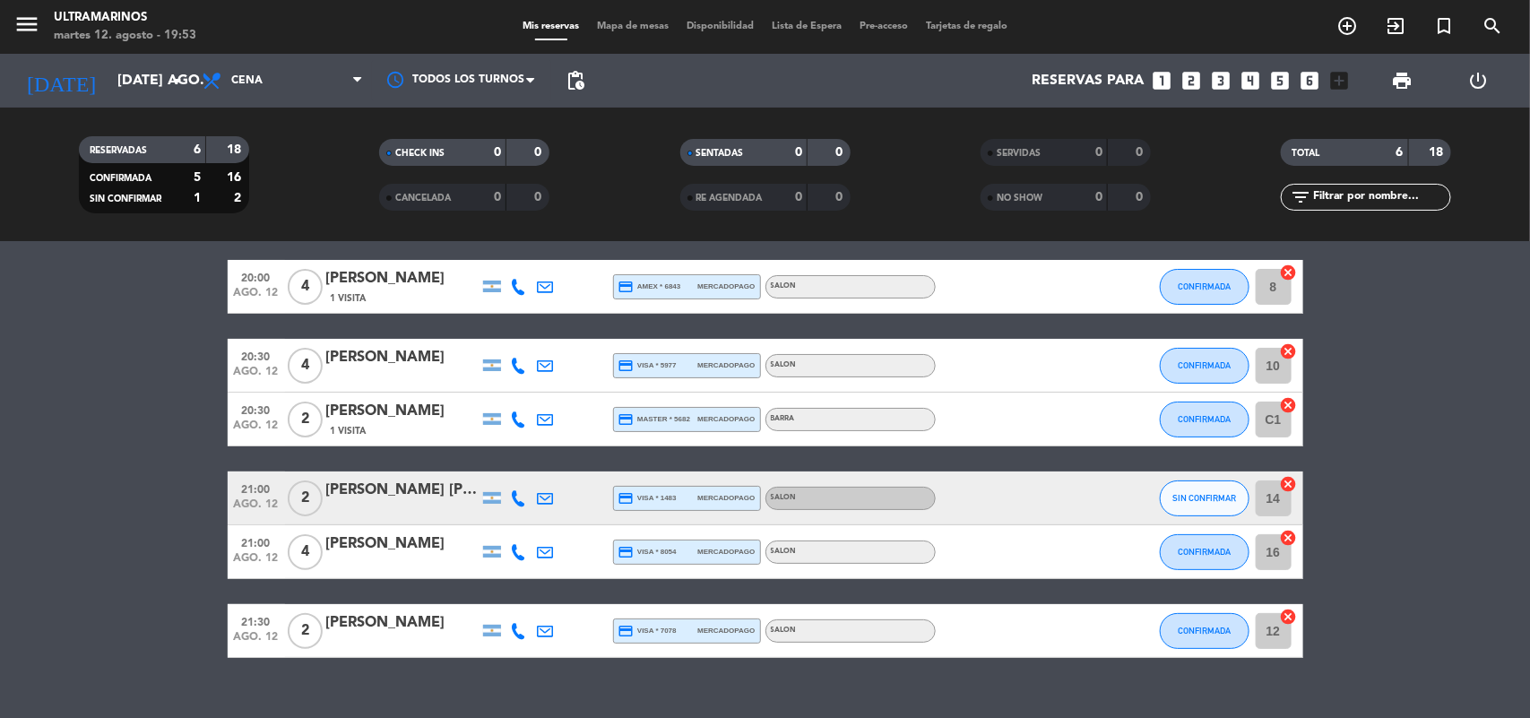
scroll to position [94, 0]
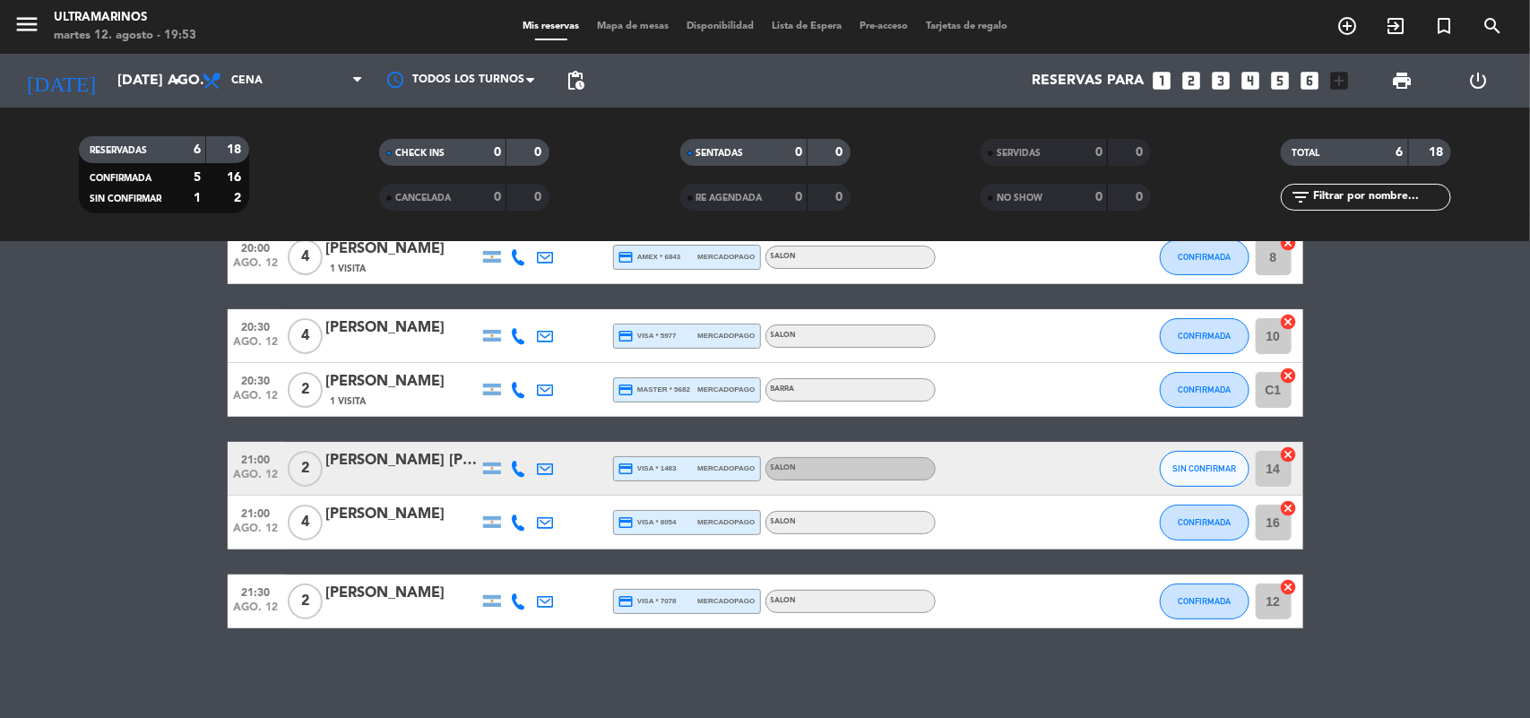
click at [511, 464] on icon at bounding box center [519, 469] width 16 height 16
click at [527, 441] on span "content_paste" at bounding box center [533, 437] width 13 height 13
click at [1287, 458] on icon "cancel" at bounding box center [1289, 454] width 18 height 18
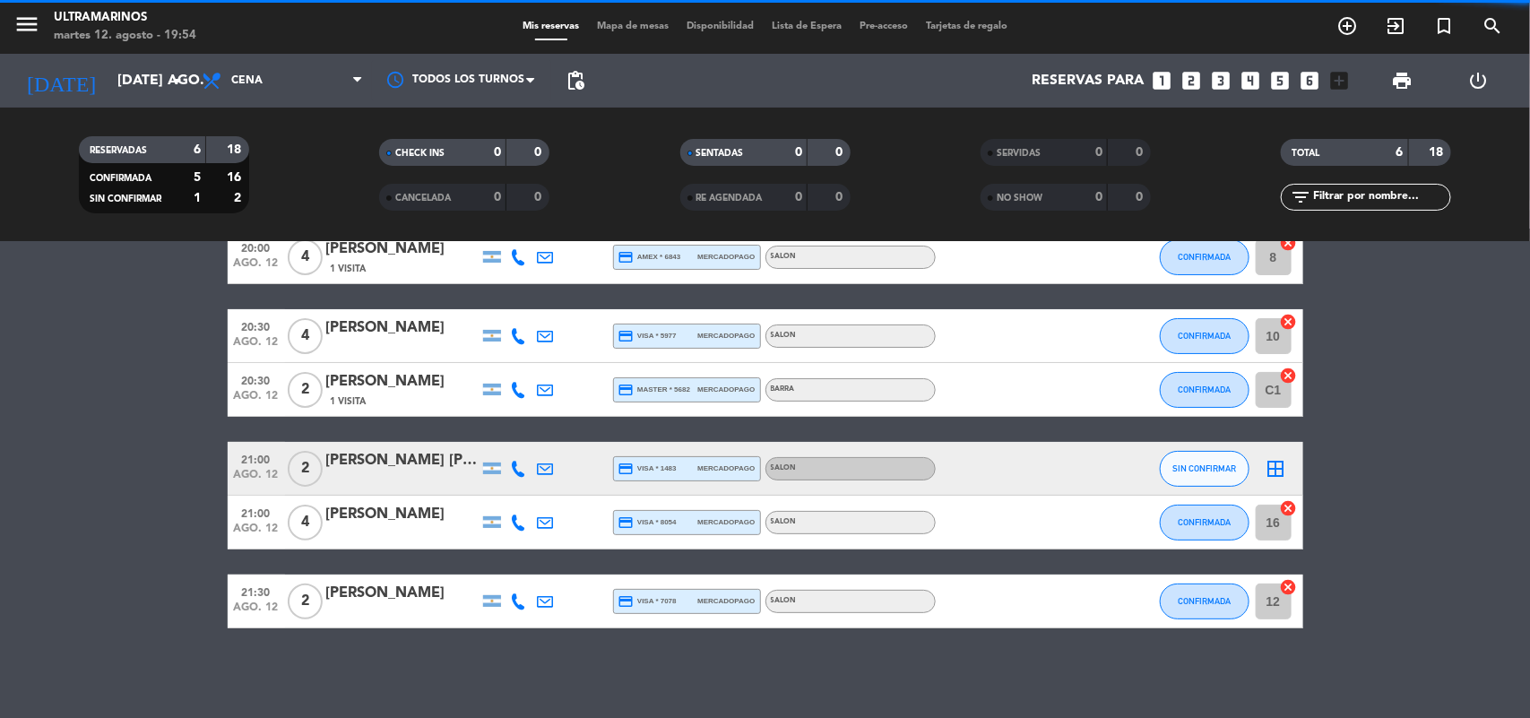
click at [1265, 468] on icon "border_all" at bounding box center [1276, 469] width 22 height 22
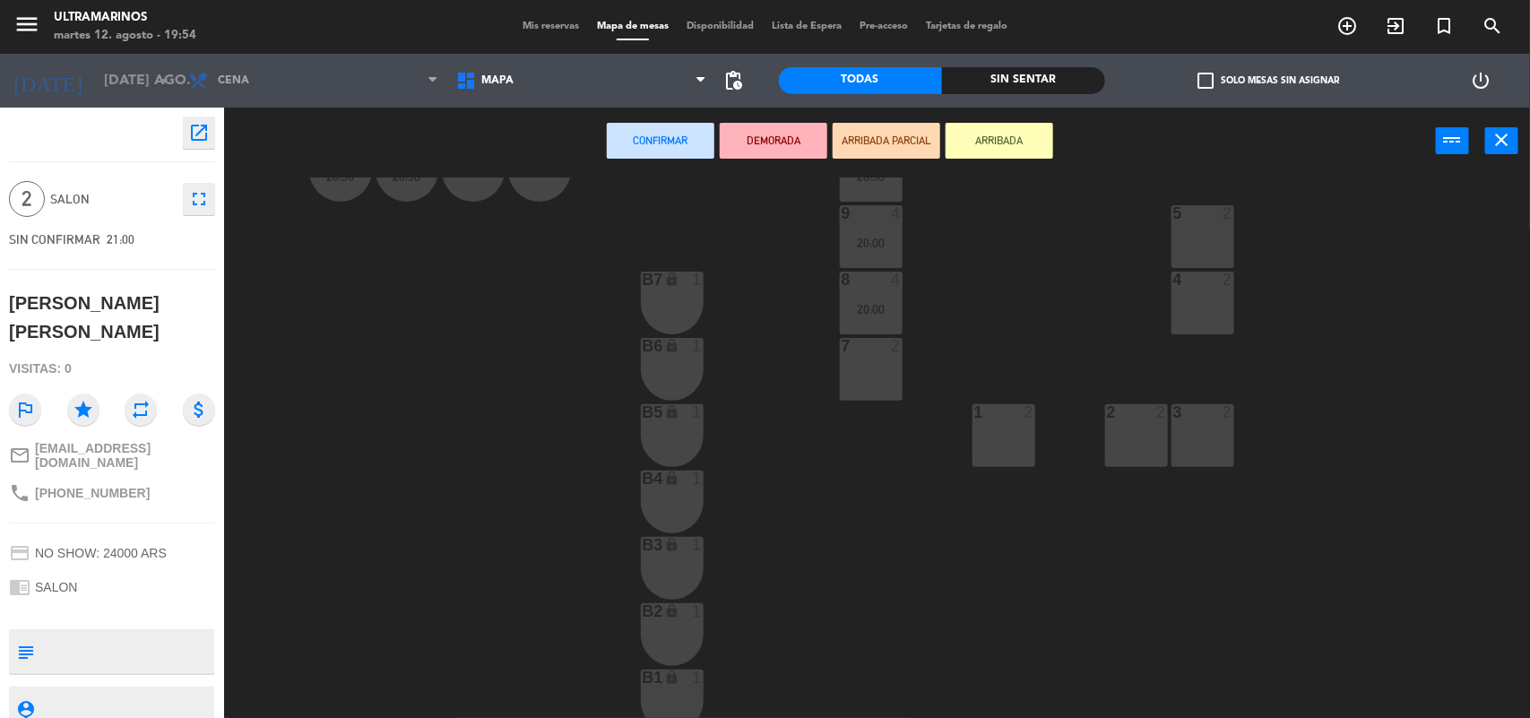
click at [870, 400] on div "7 2" at bounding box center [871, 369] width 63 height 63
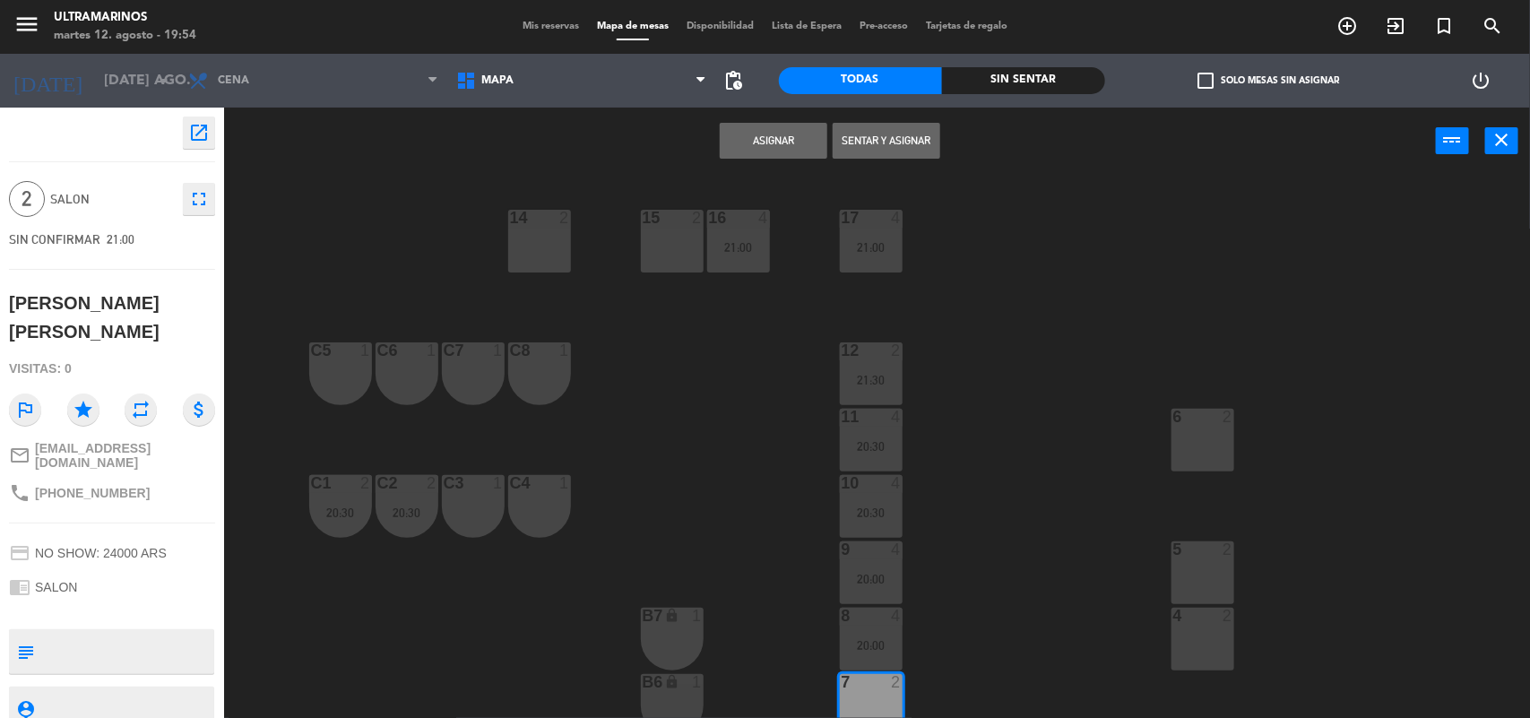
click at [764, 143] on button "Asignar" at bounding box center [774, 141] width 108 height 36
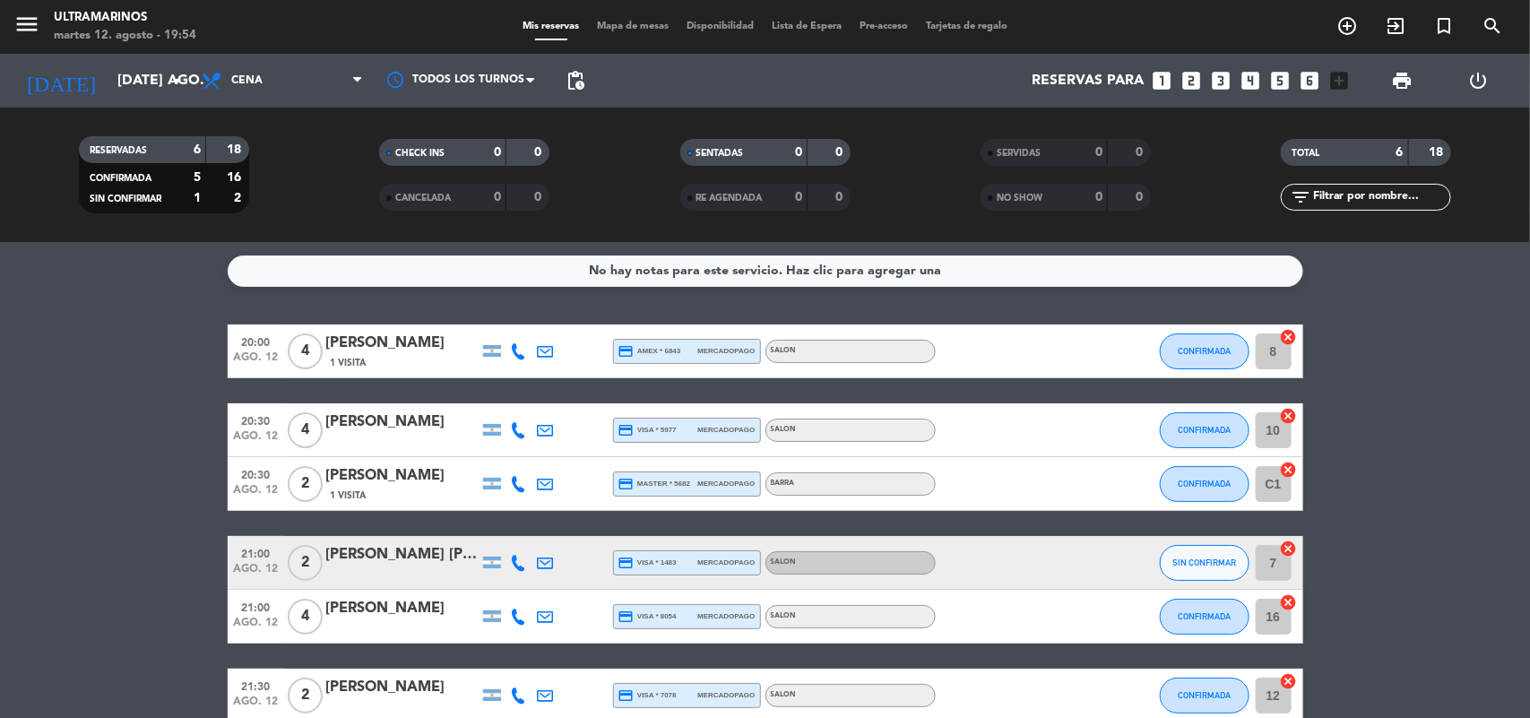
click at [652, 22] on span "Mapa de mesas" at bounding box center [633, 27] width 90 height 10
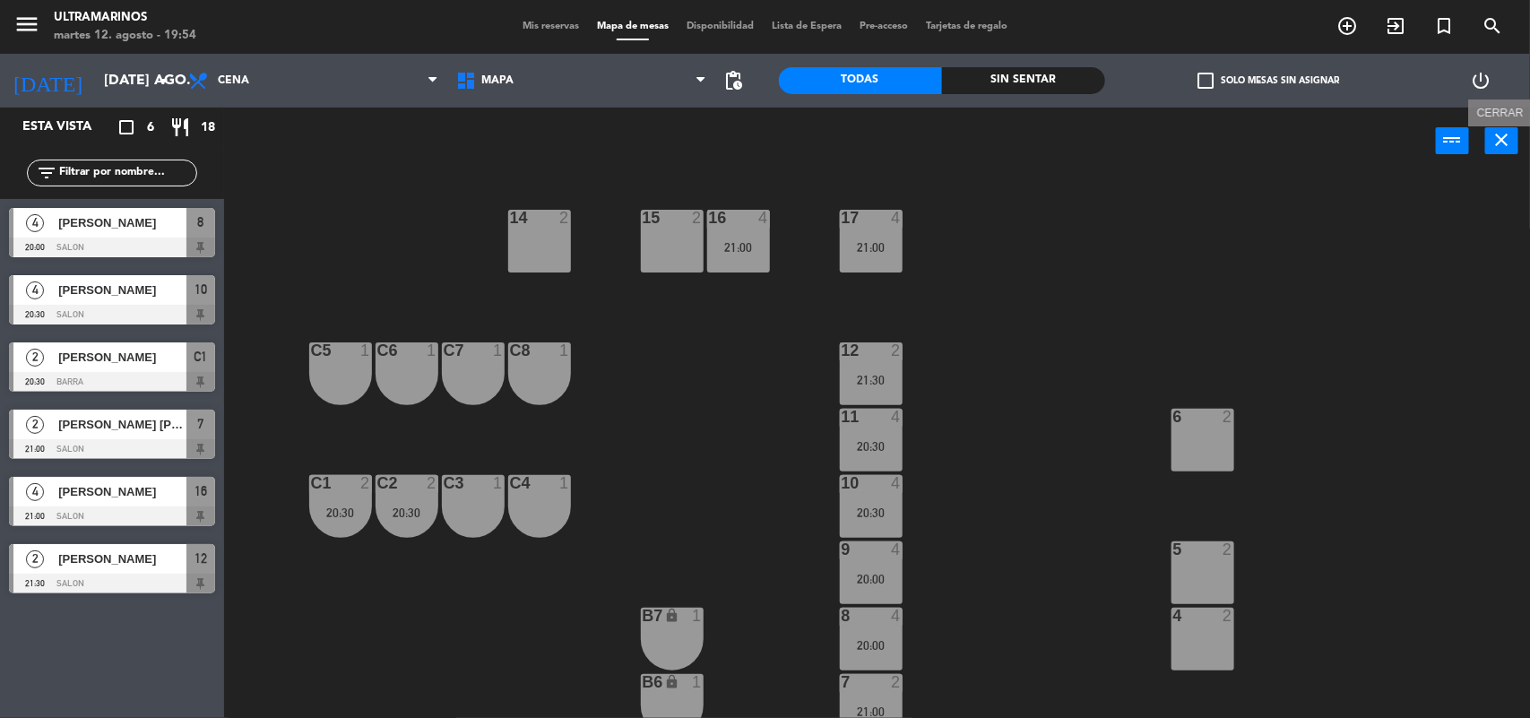
click at [1510, 140] on icon "close" at bounding box center [1502, 140] width 22 height 22
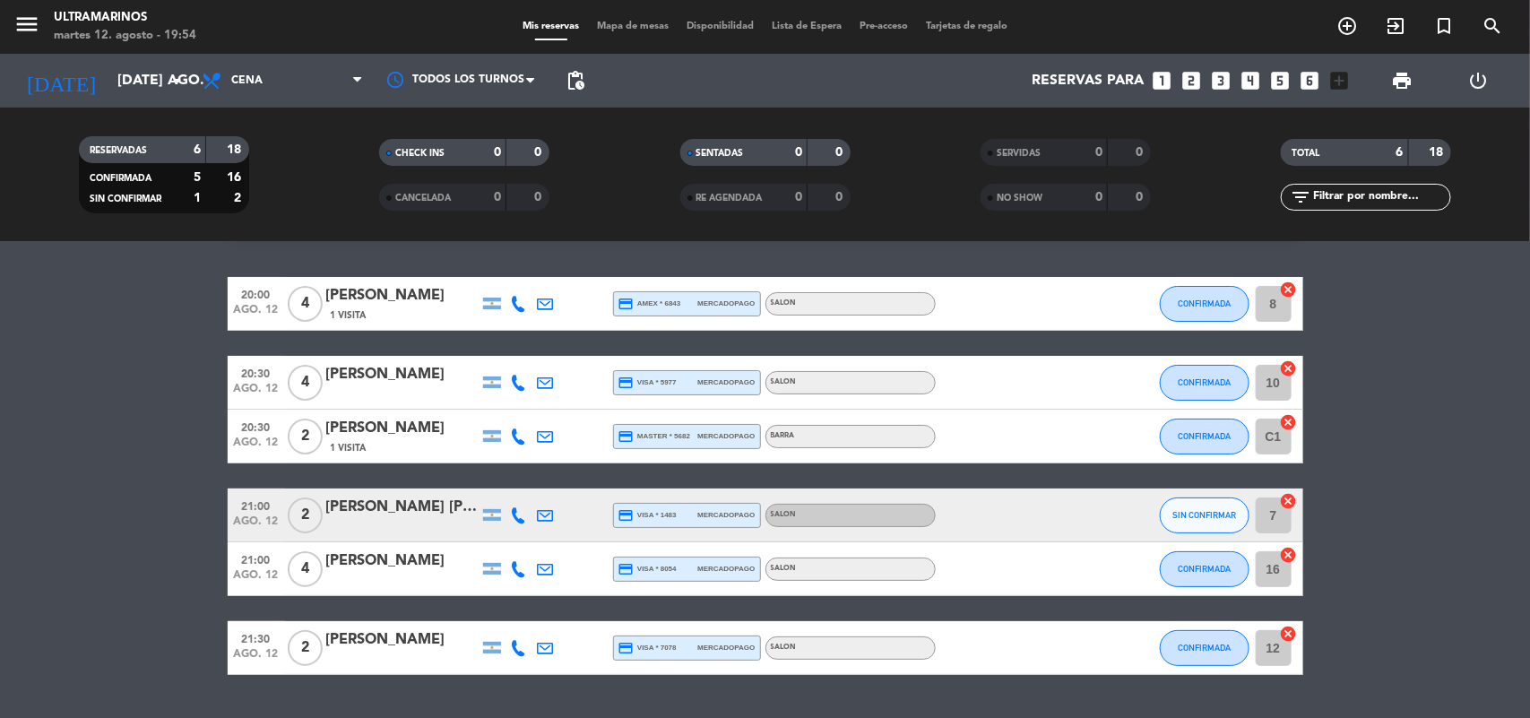
scroll to position [94, 0]
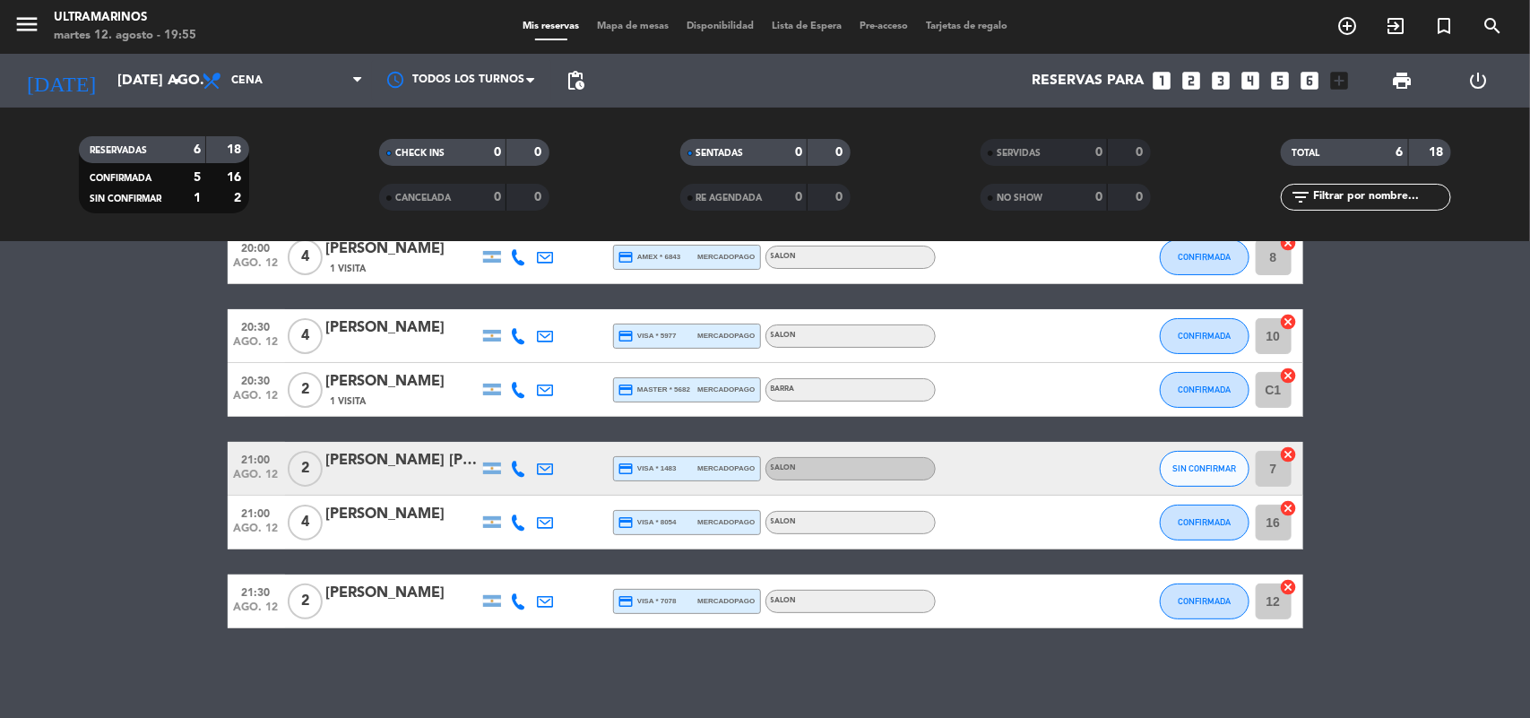
click at [1292, 588] on icon "cancel" at bounding box center [1289, 587] width 18 height 18
click at [1271, 598] on icon "border_all" at bounding box center [1276, 602] width 22 height 22
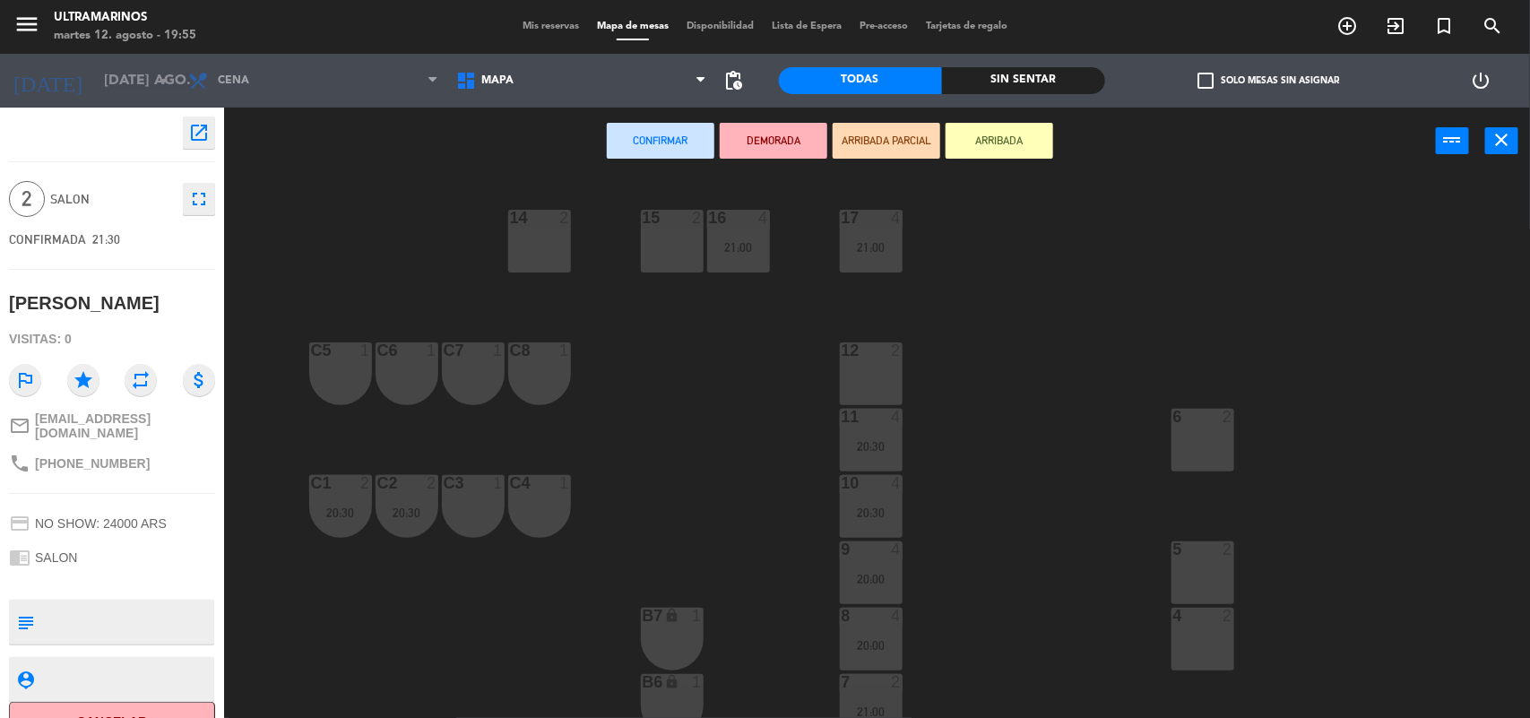
click at [552, 269] on div "14 2" at bounding box center [539, 241] width 63 height 63
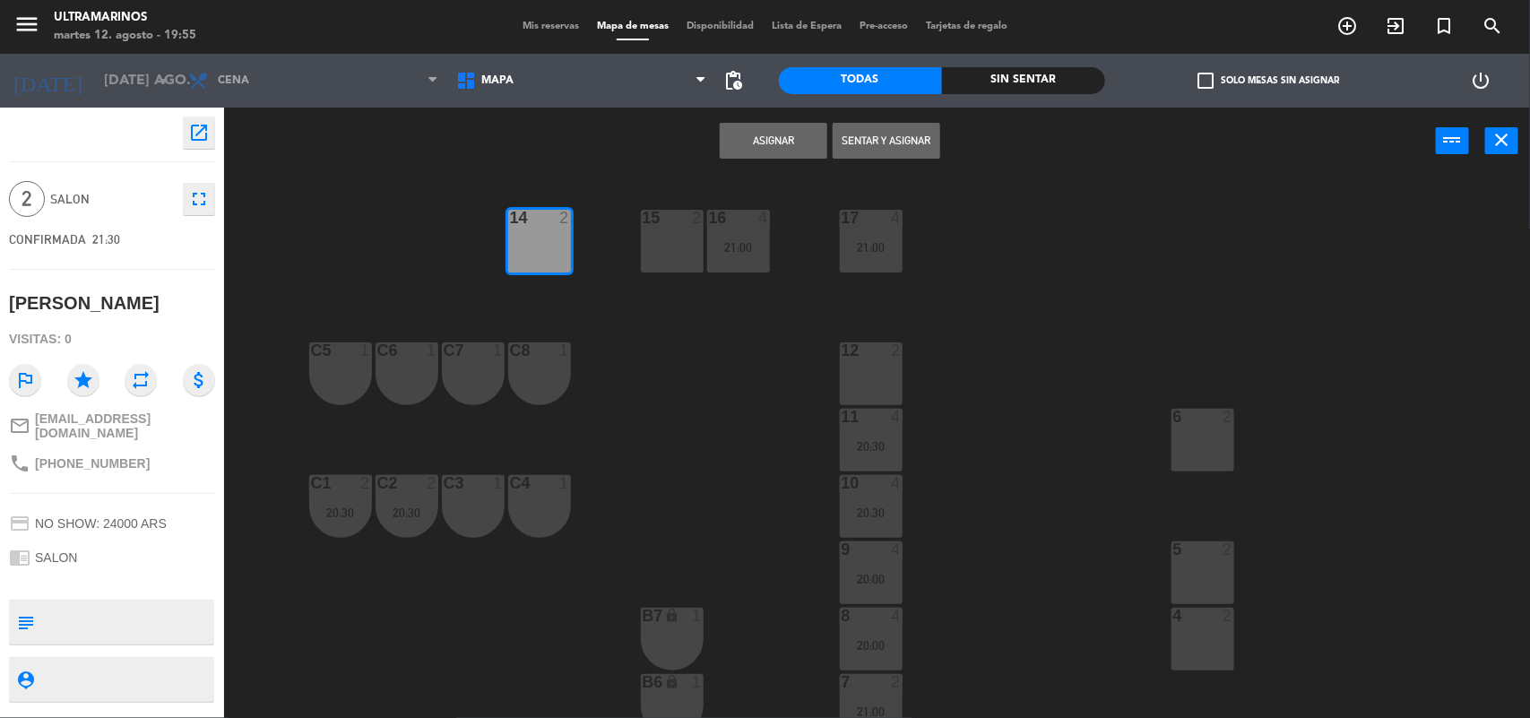
click at [784, 144] on button "Asignar" at bounding box center [774, 141] width 108 height 36
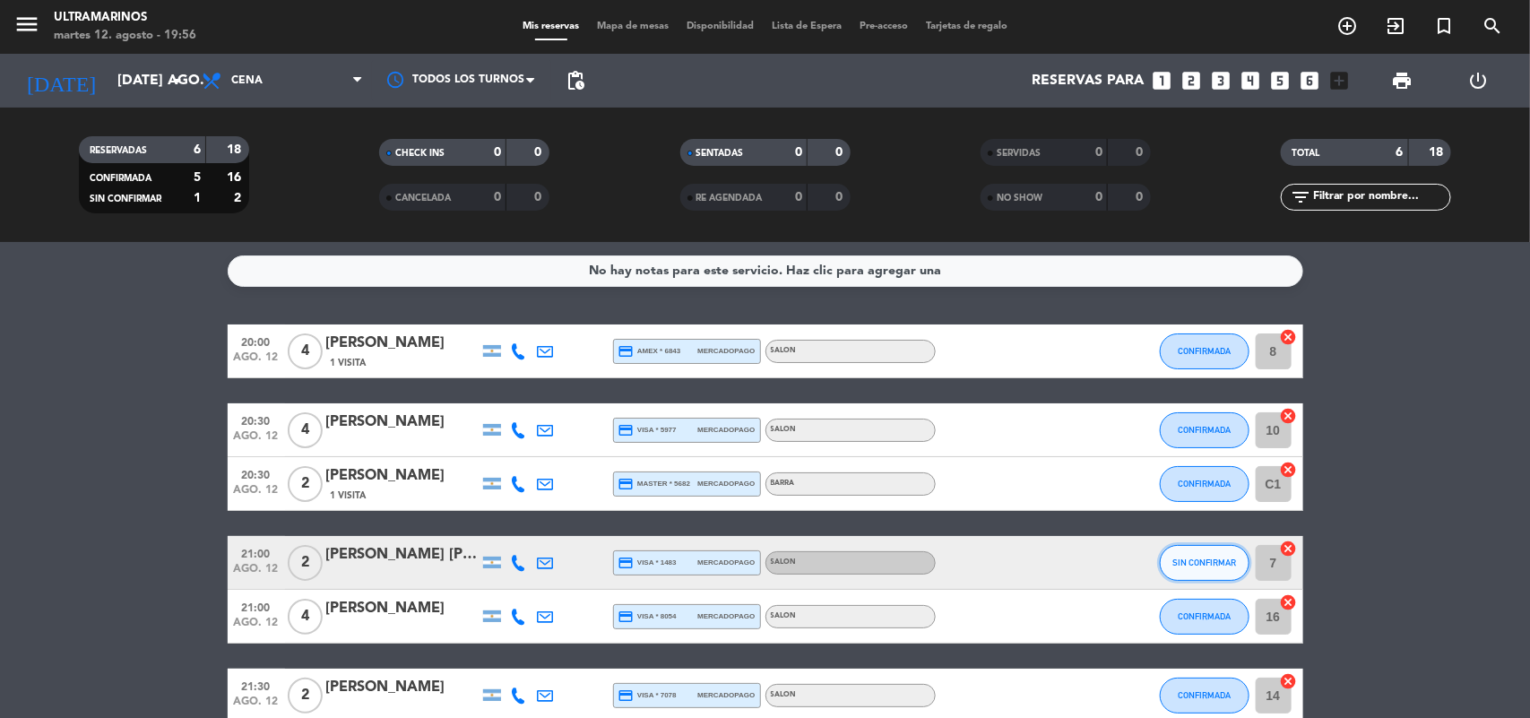
click at [1197, 561] on span "SIN CONFIRMAR" at bounding box center [1204, 562] width 64 height 10
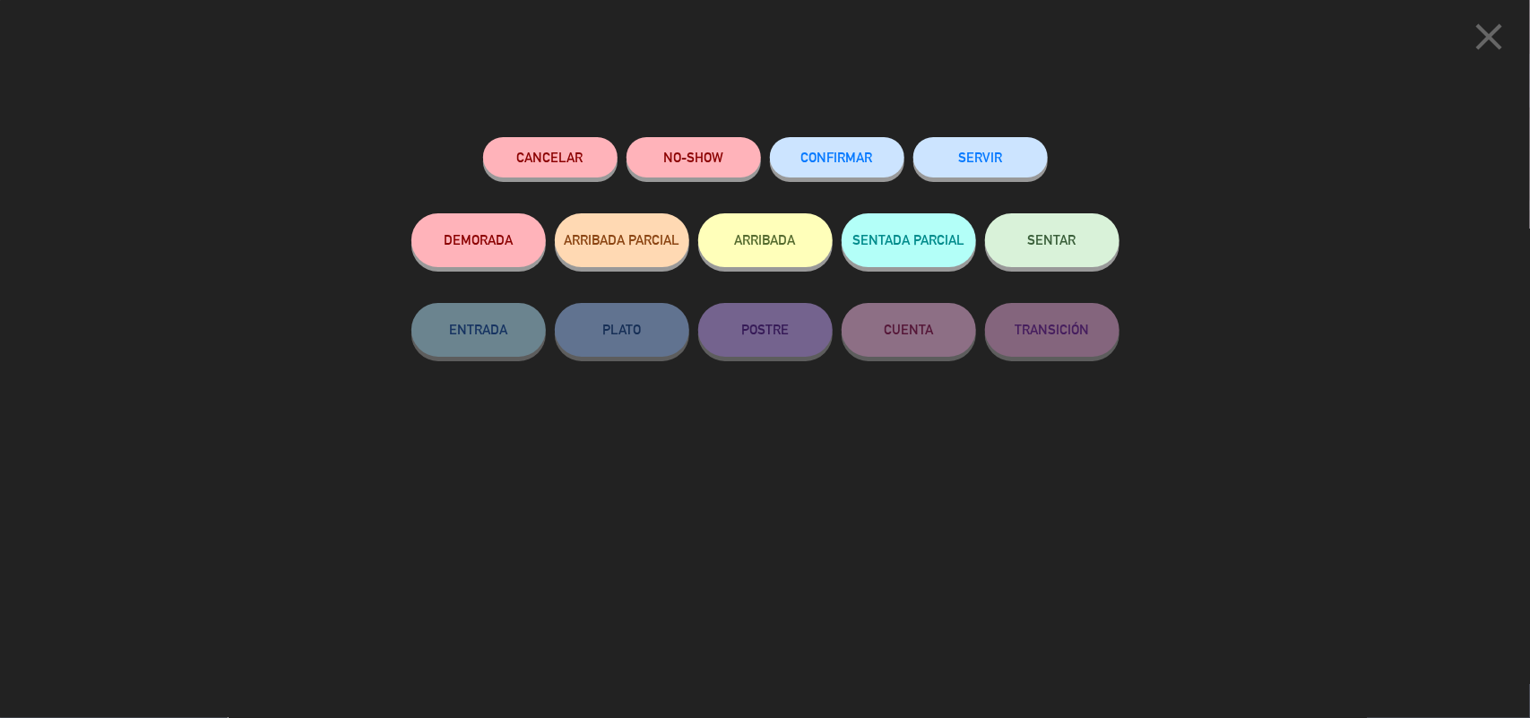
drag, startPoint x: 822, startPoint y: 149, endPoint x: 831, endPoint y: 185, distance: 37.0
click at [822, 150] on button "CONFIRMAR" at bounding box center [837, 157] width 134 height 40
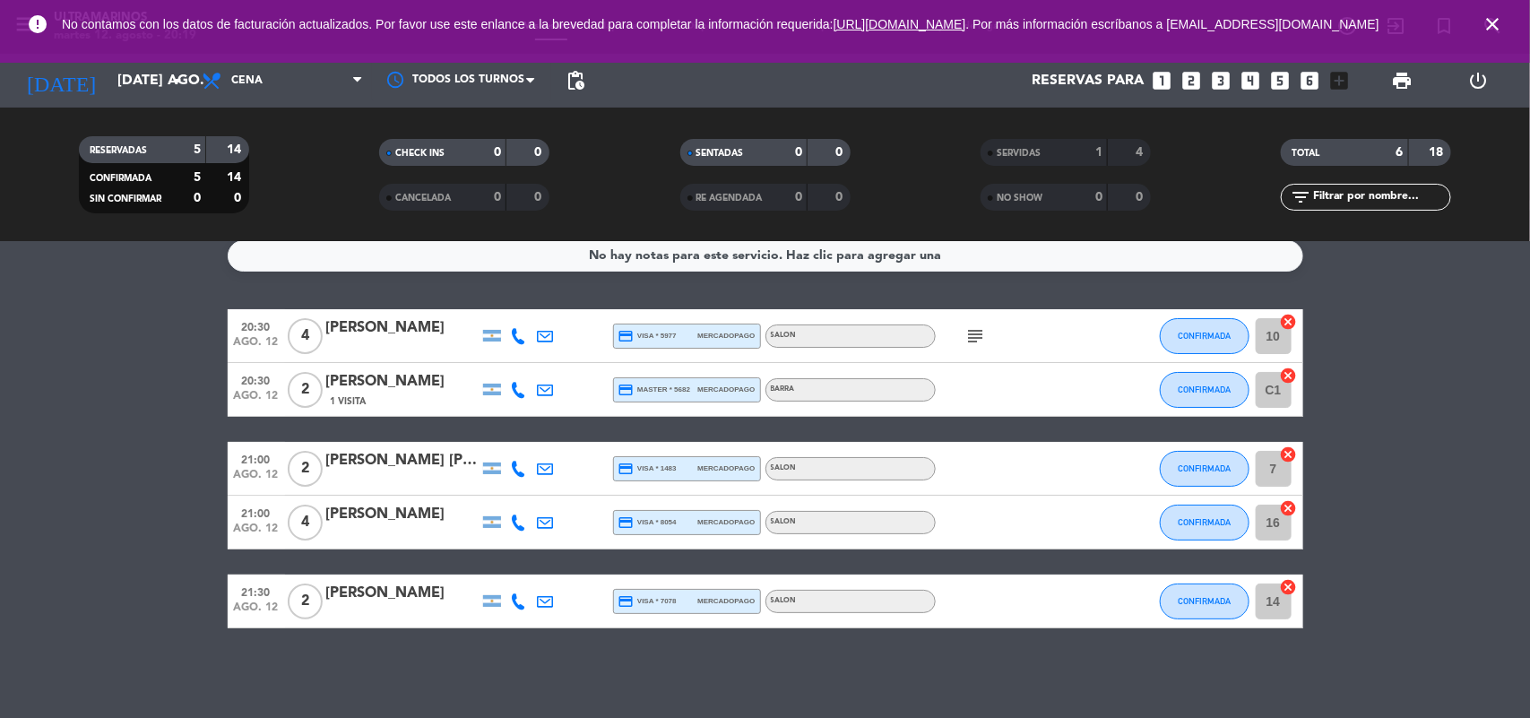
scroll to position [14, 0]
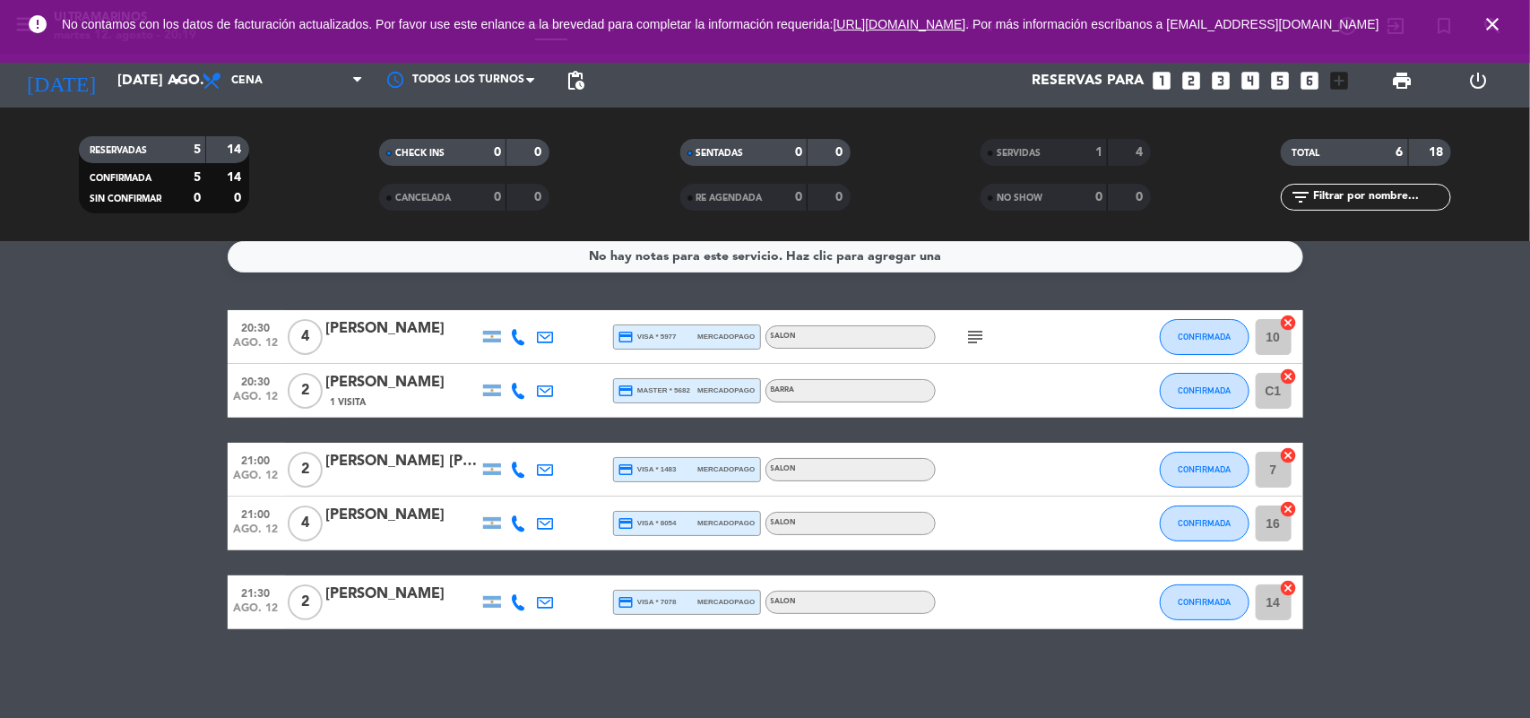
click at [1190, 74] on icon "looks_two" at bounding box center [1191, 80] width 23 height 23
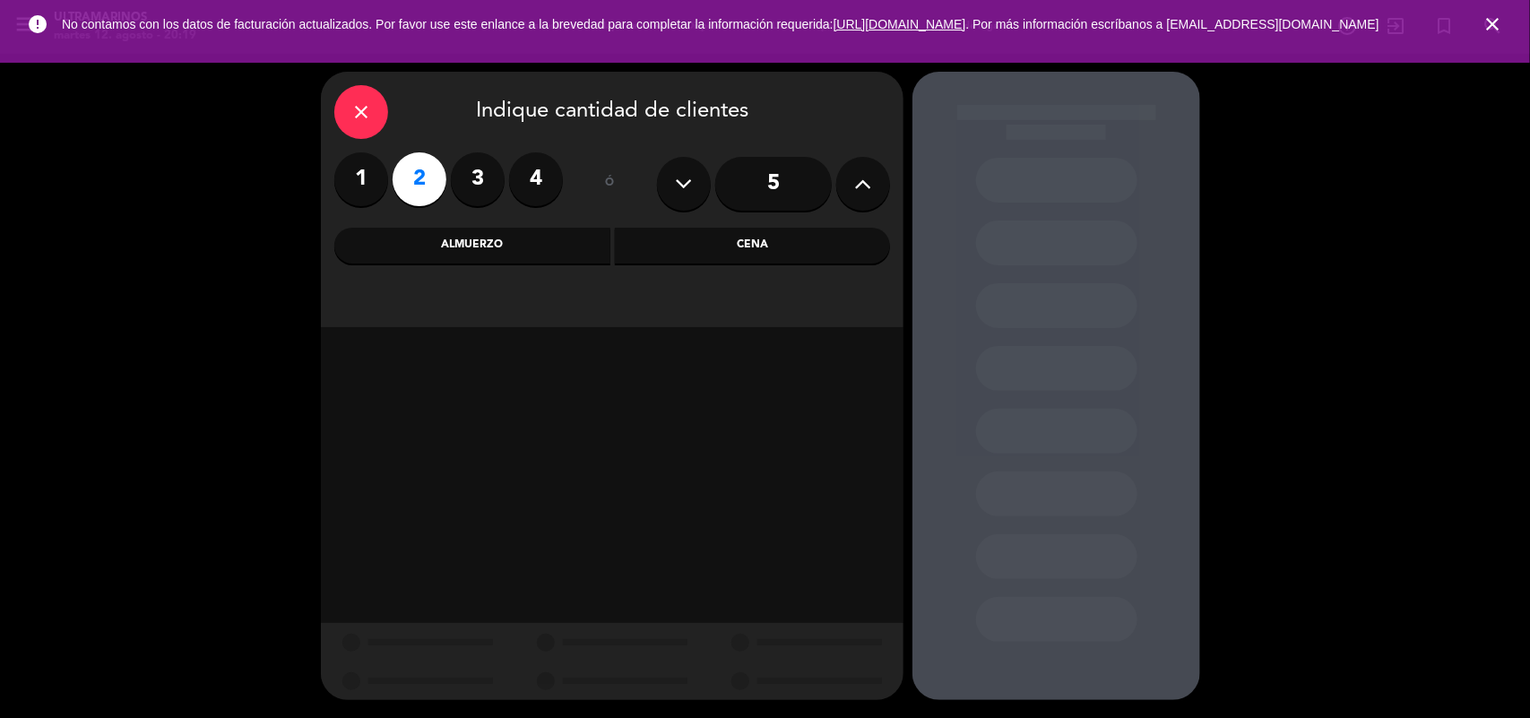
click at [527, 240] on div "Almuerzo" at bounding box center [472, 246] width 276 height 36
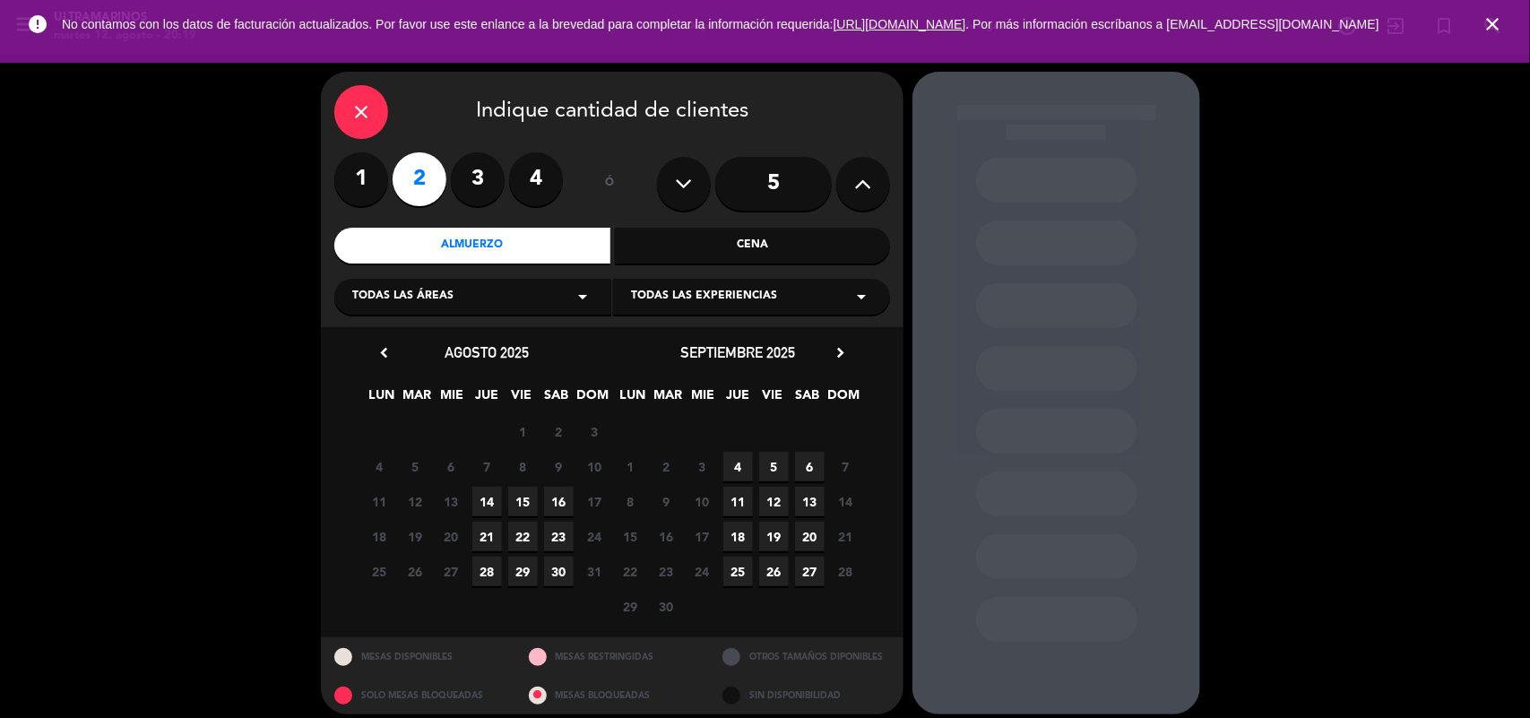
click at [534, 496] on span "15" at bounding box center [523, 502] width 30 height 30
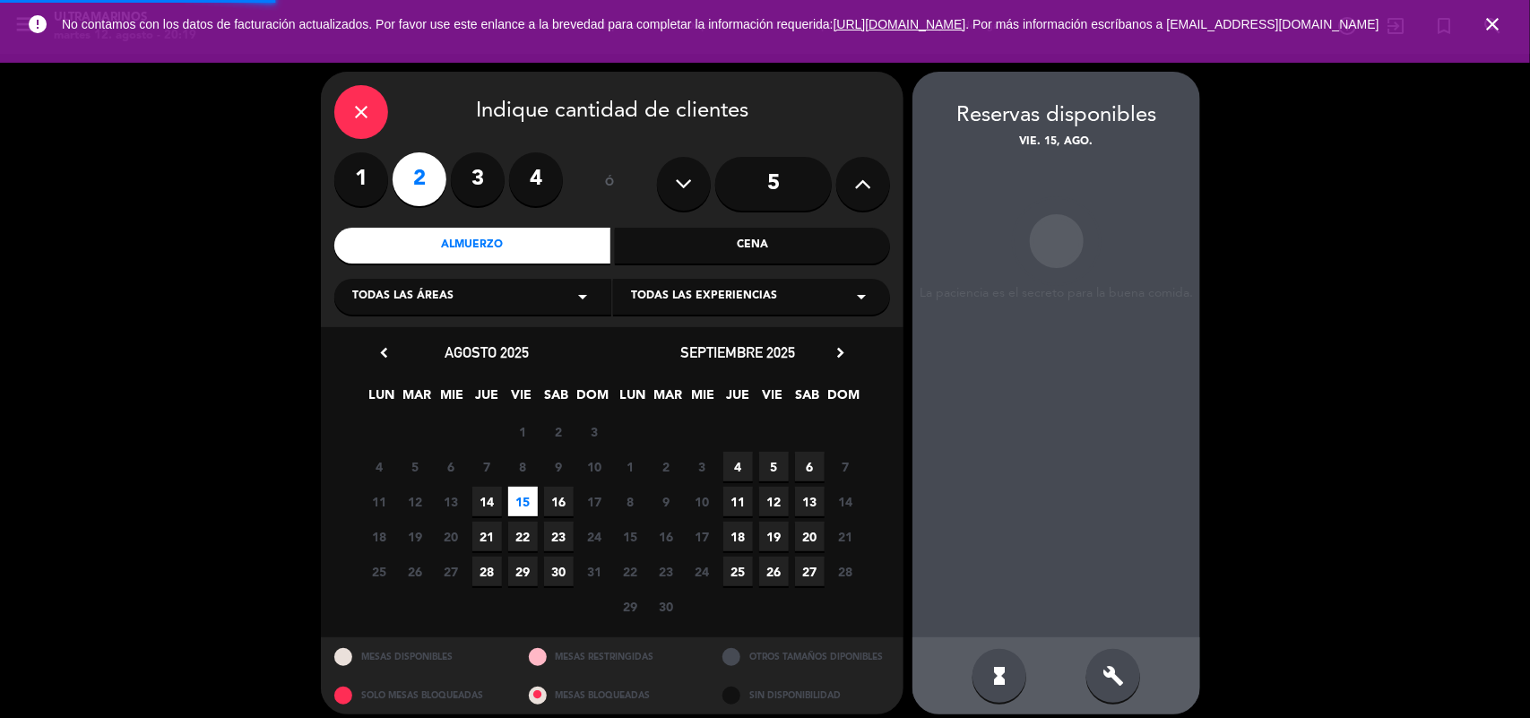
scroll to position [12, 0]
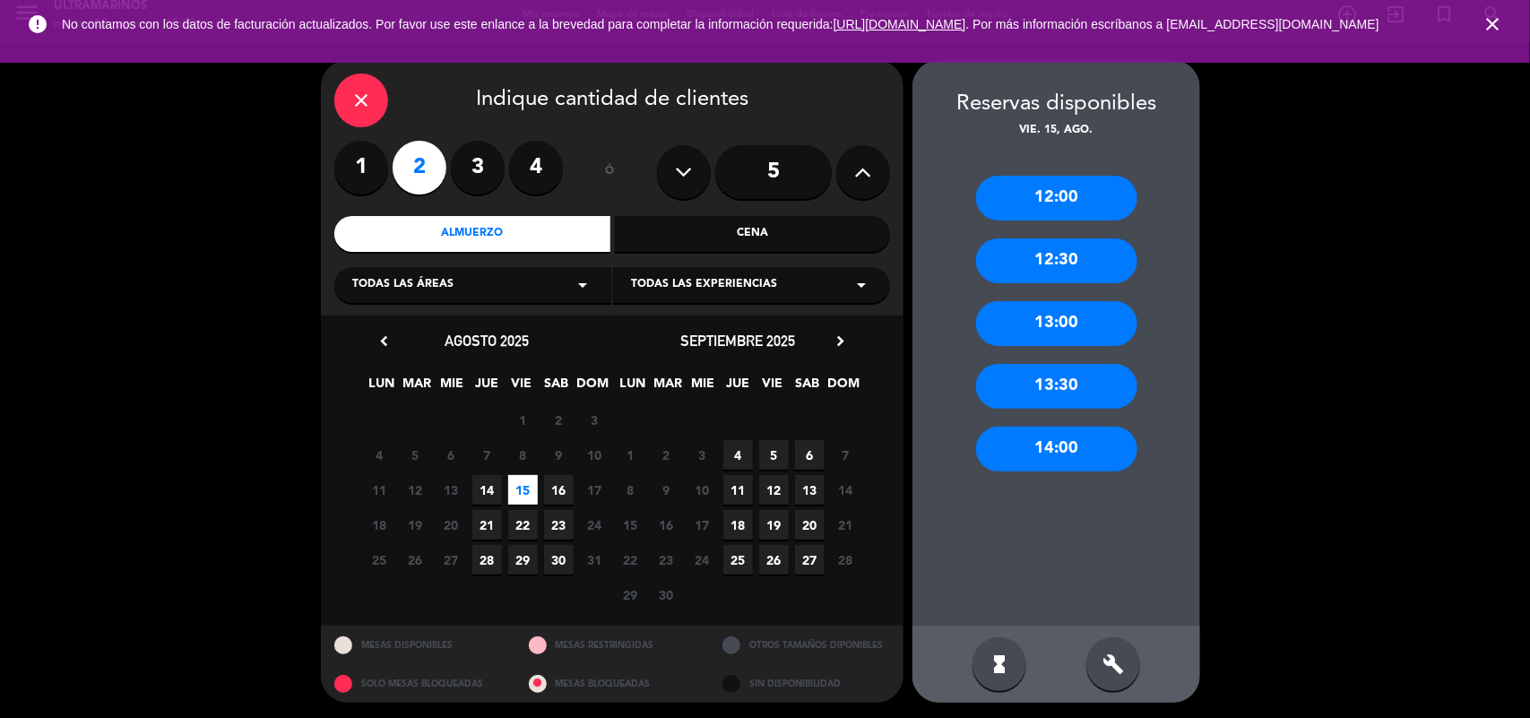
click at [1056, 258] on div "12:30" at bounding box center [1056, 260] width 161 height 45
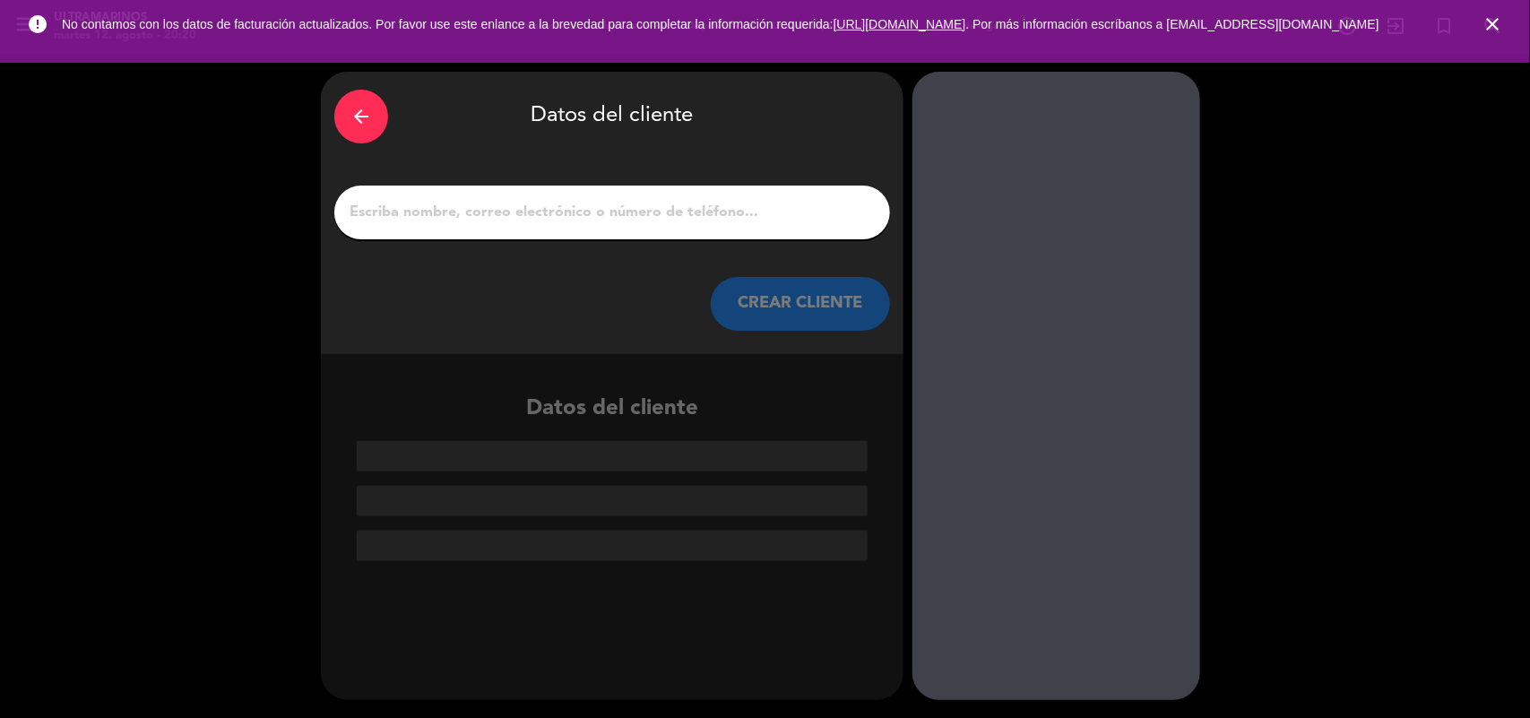
scroll to position [0, 0]
click at [442, 203] on input "1" at bounding box center [612, 212] width 529 height 25
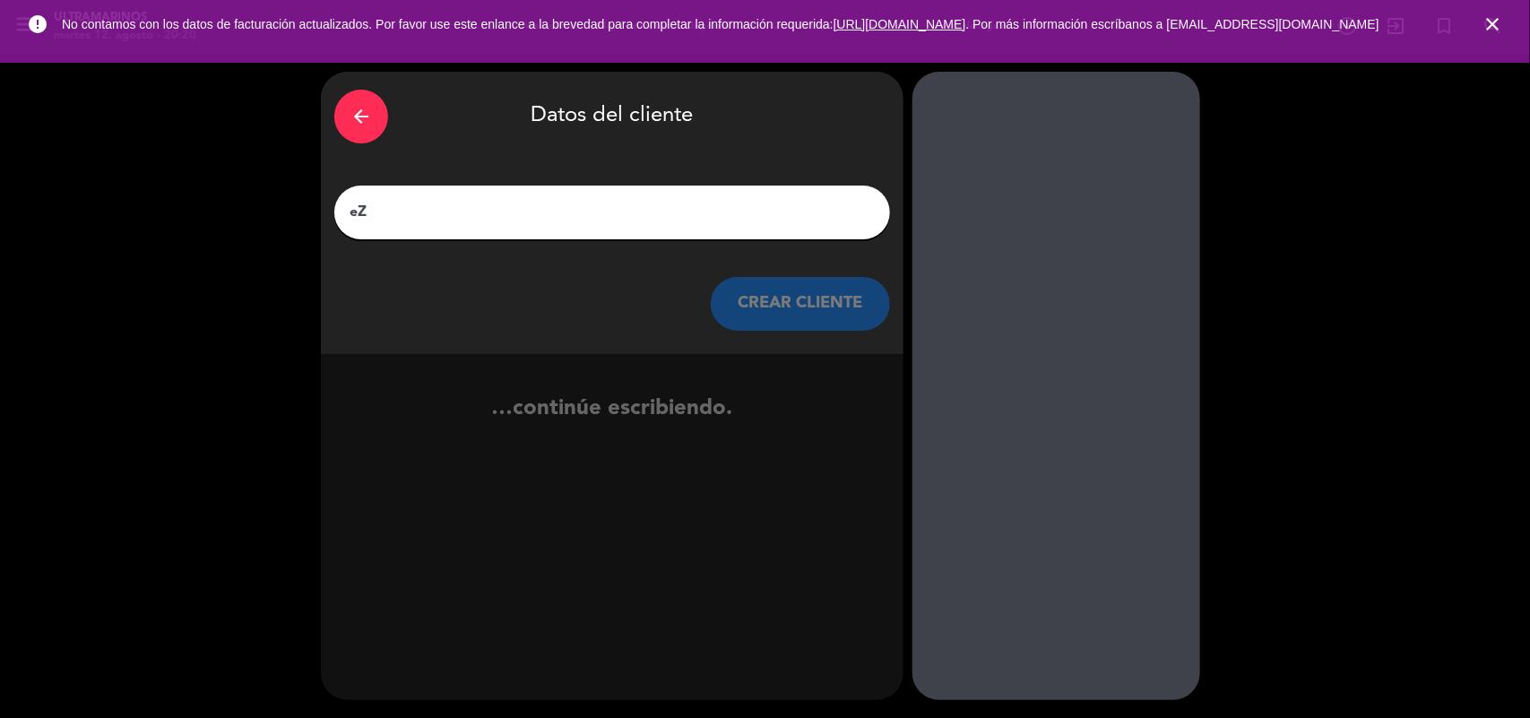
type input "e"
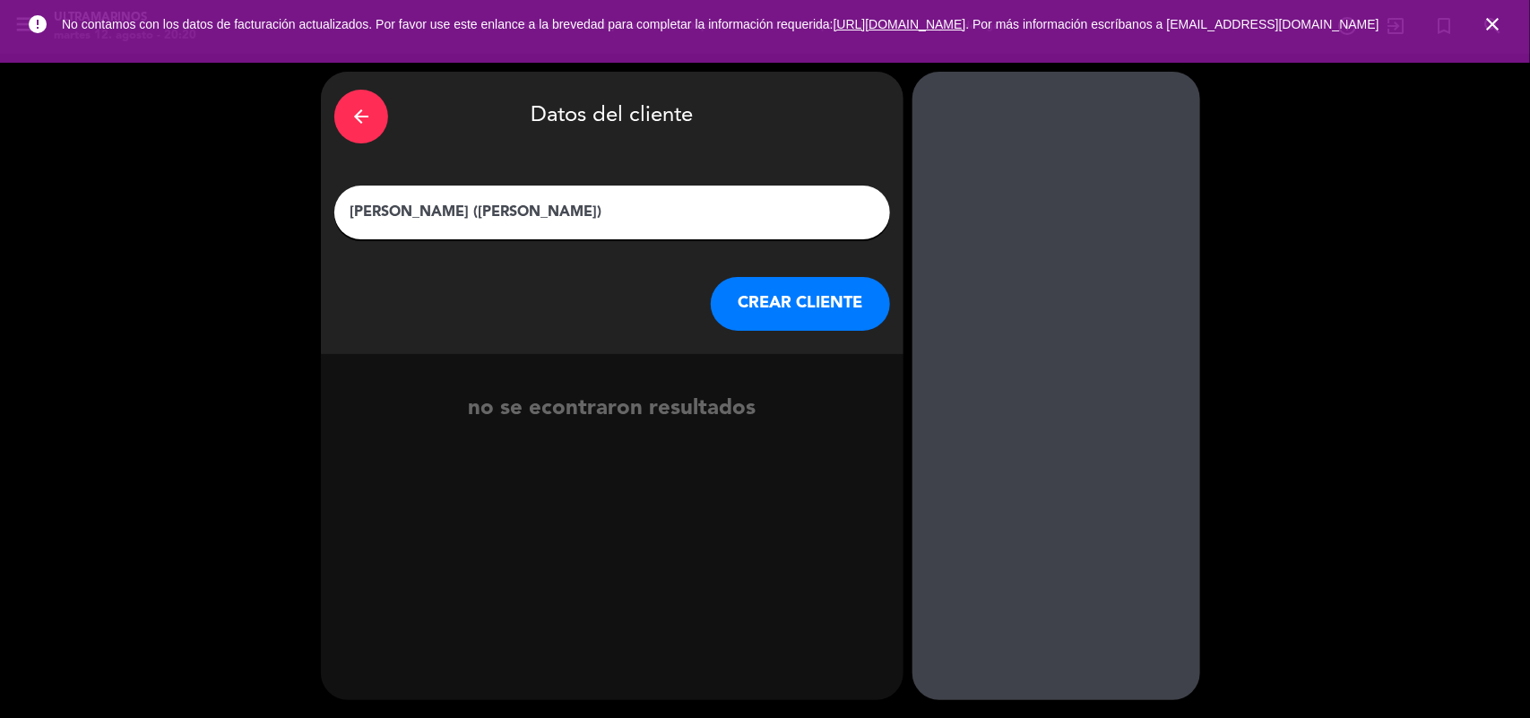
type input "[PERSON_NAME] ([PERSON_NAME])"
click at [781, 301] on button "CREAR CLIENTE" at bounding box center [800, 304] width 179 height 54
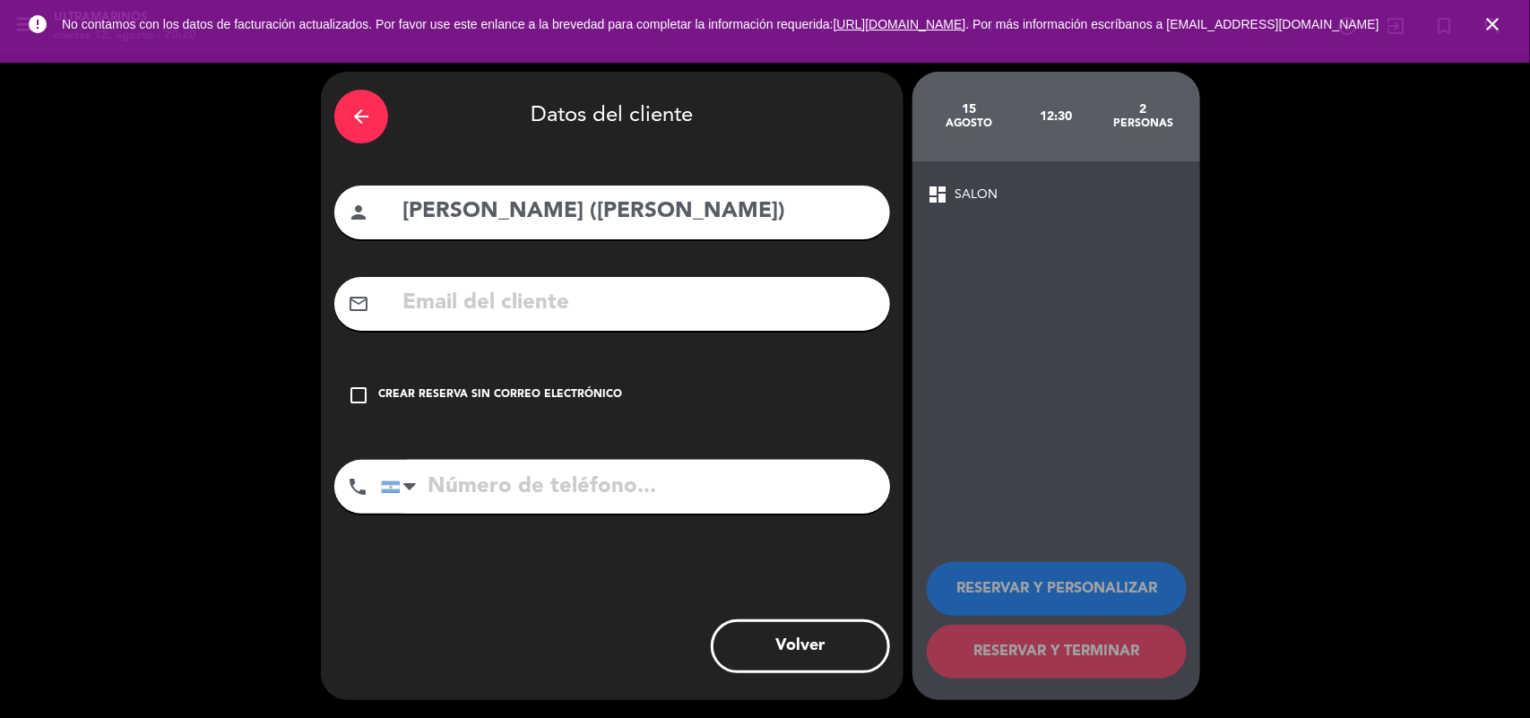
click at [458, 391] on div "Crear reserva sin correo electrónico" at bounding box center [500, 395] width 244 height 18
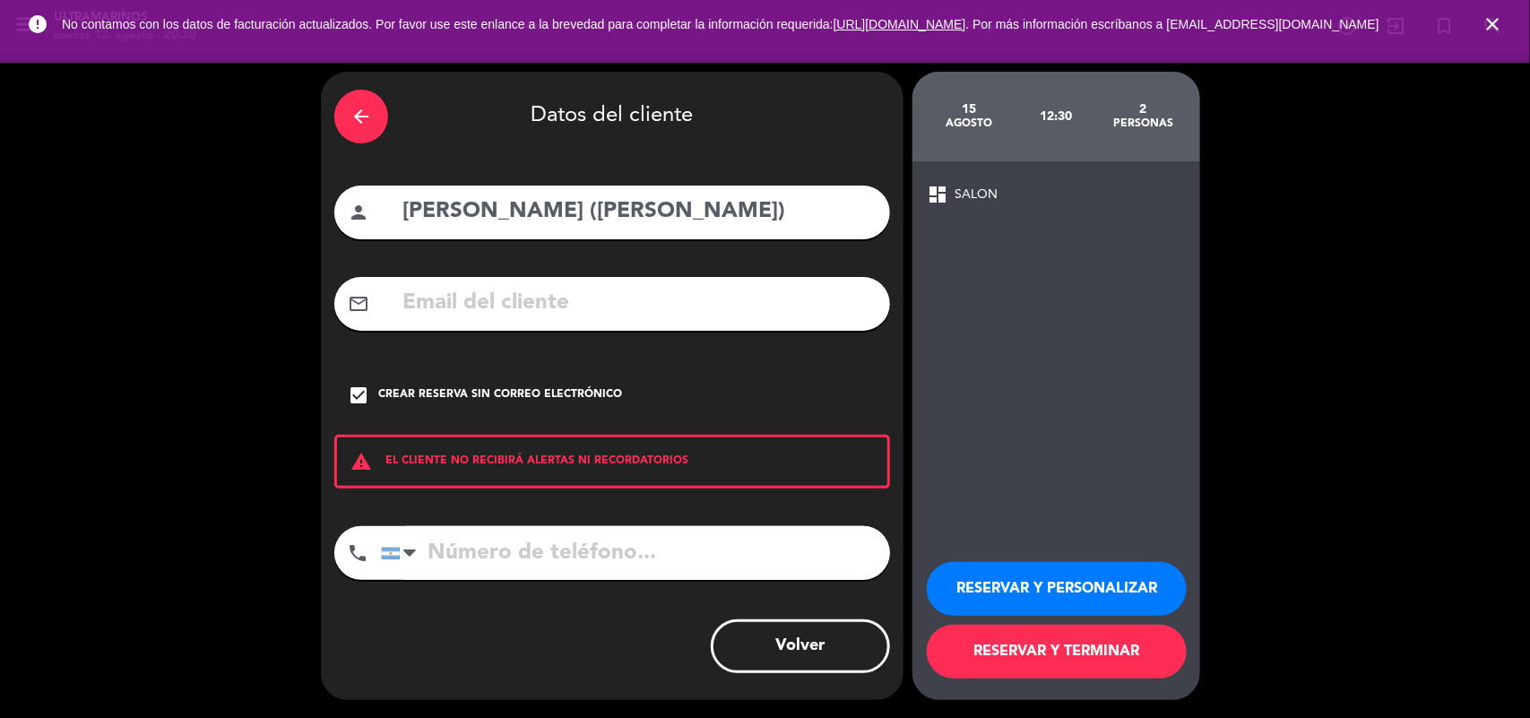
click at [1081, 583] on button "RESERVAR Y PERSONALIZAR" at bounding box center [1057, 589] width 260 height 54
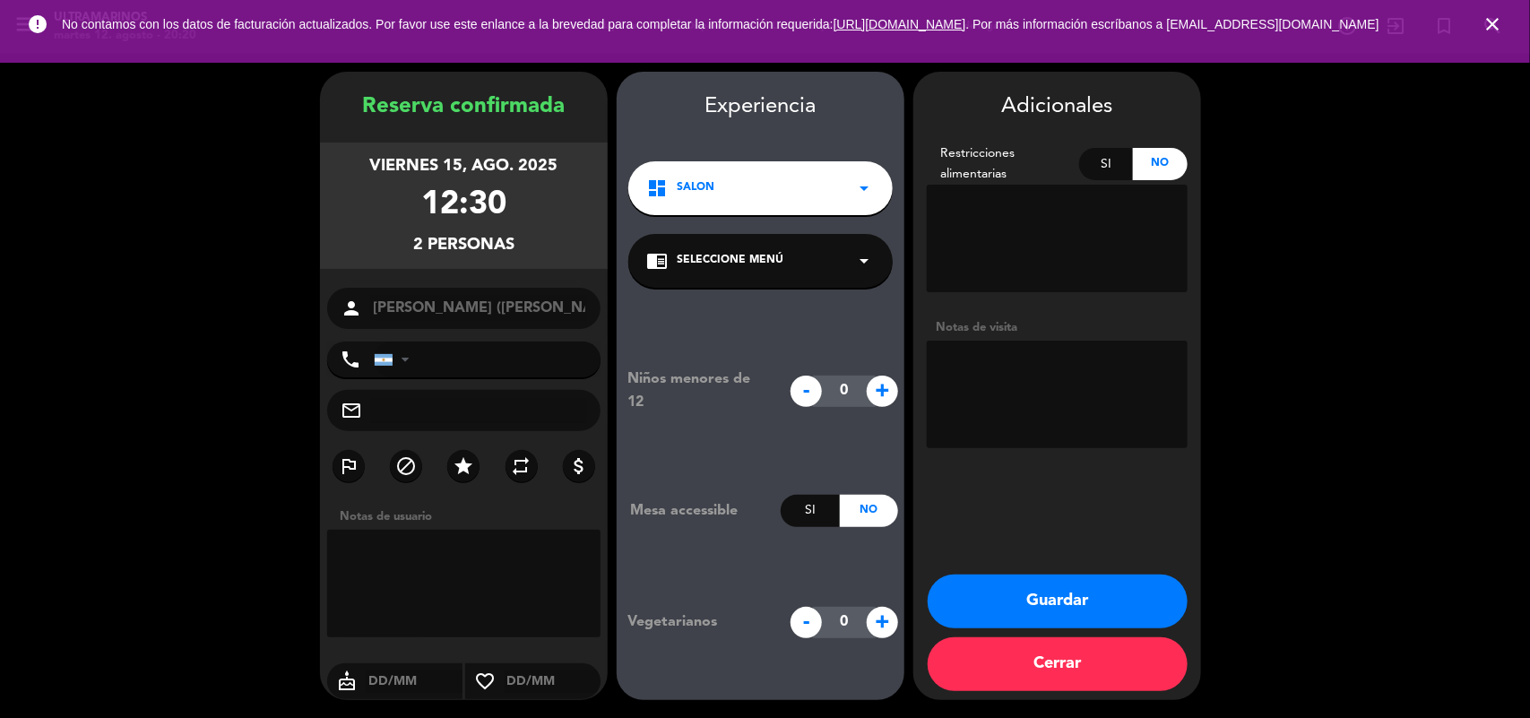
click at [845, 234] on div "chrome_reader_mode Seleccione Menú arrow_drop_down" at bounding box center [760, 261] width 264 height 54
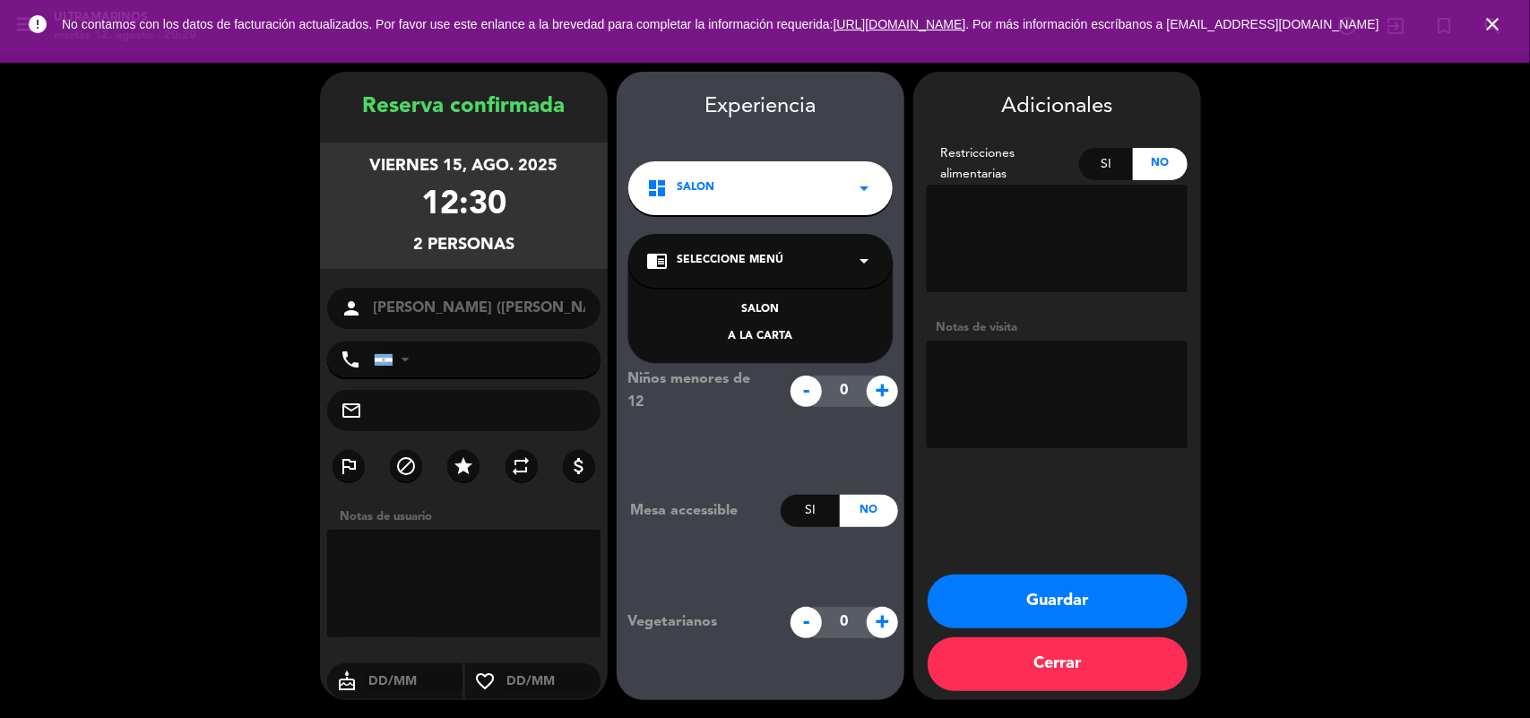
click at [812, 301] on div "SALON" at bounding box center [760, 310] width 229 height 18
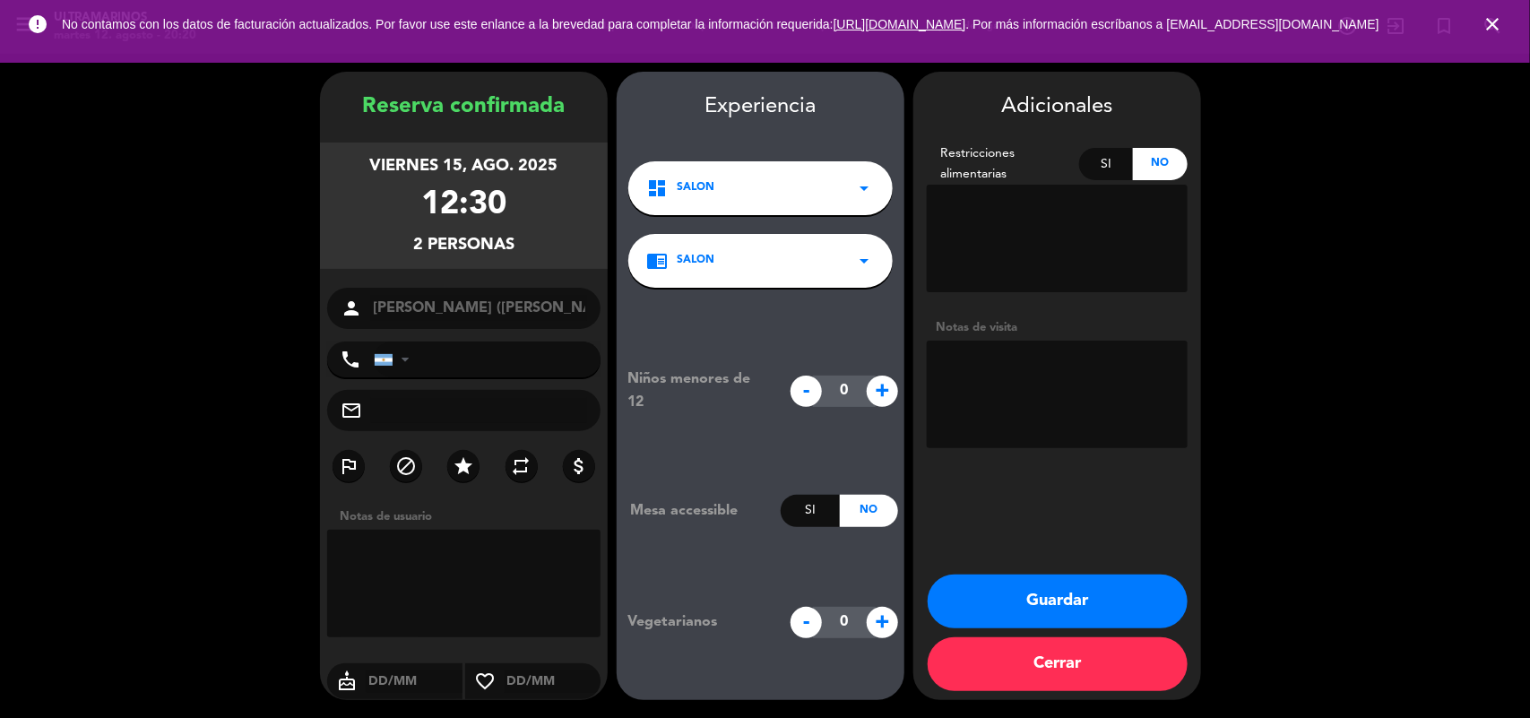
click at [1080, 610] on button "Guardar" at bounding box center [1058, 601] width 260 height 54
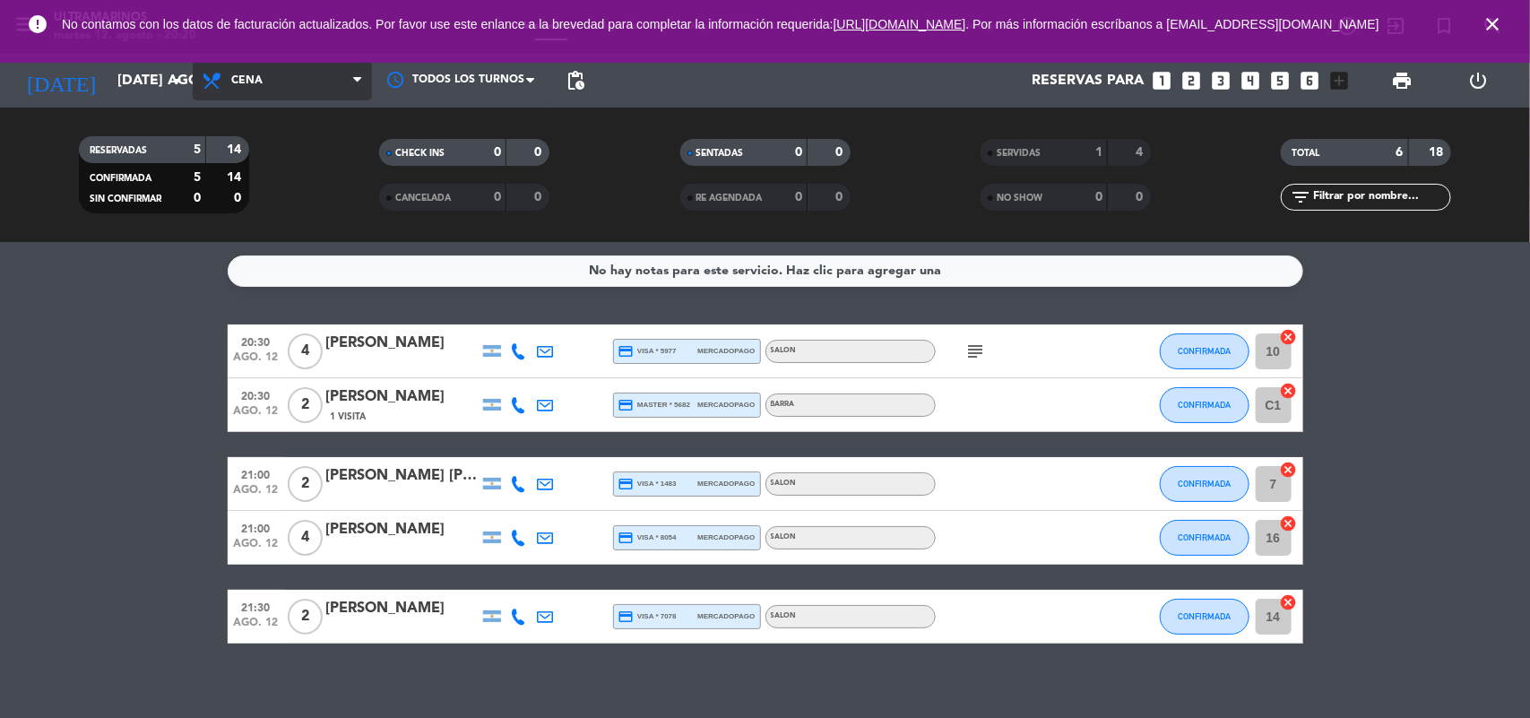
click at [321, 74] on span "Cena" at bounding box center [282, 80] width 179 height 39
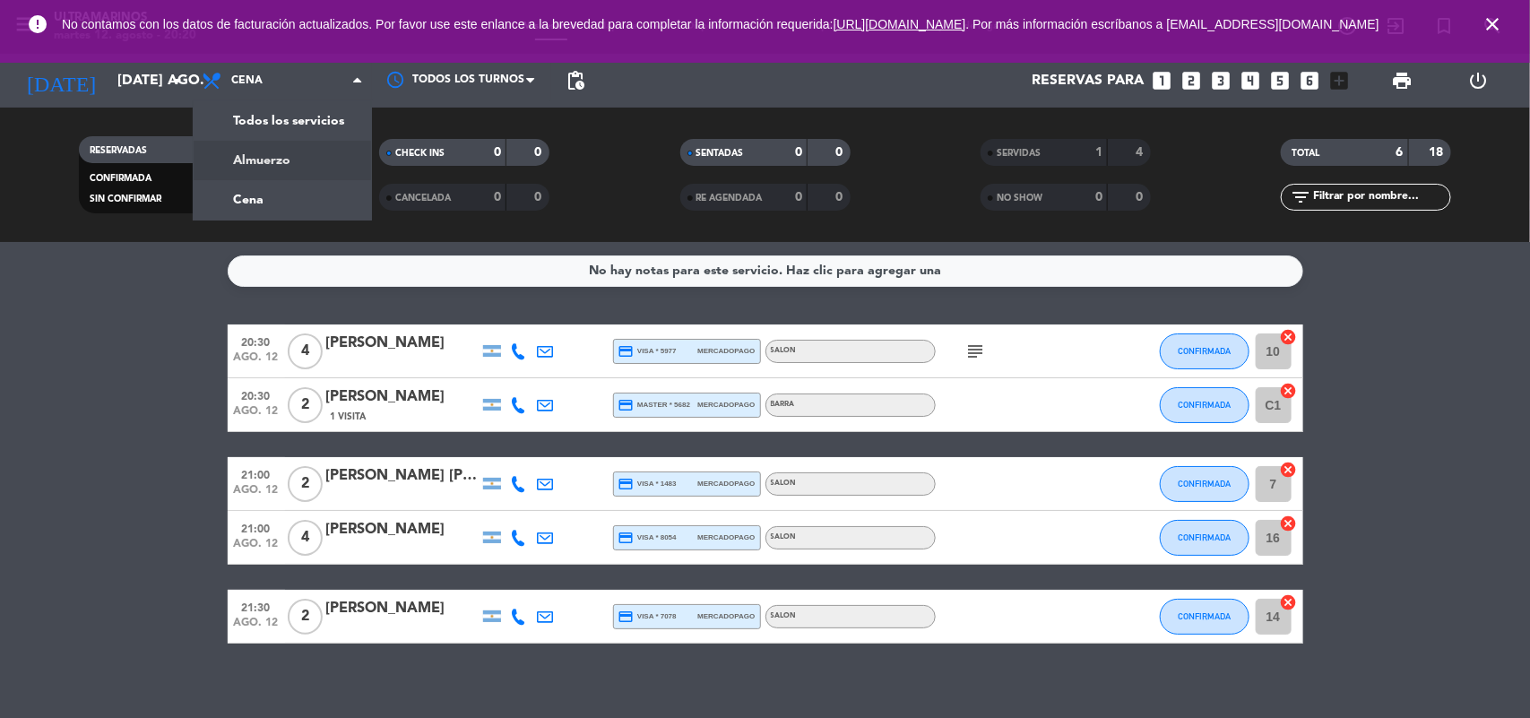
click at [318, 159] on div "menu Ultramarinos martes 12. agosto - 20:20 Mis reservas Mapa de mesas Disponib…" at bounding box center [765, 121] width 1530 height 242
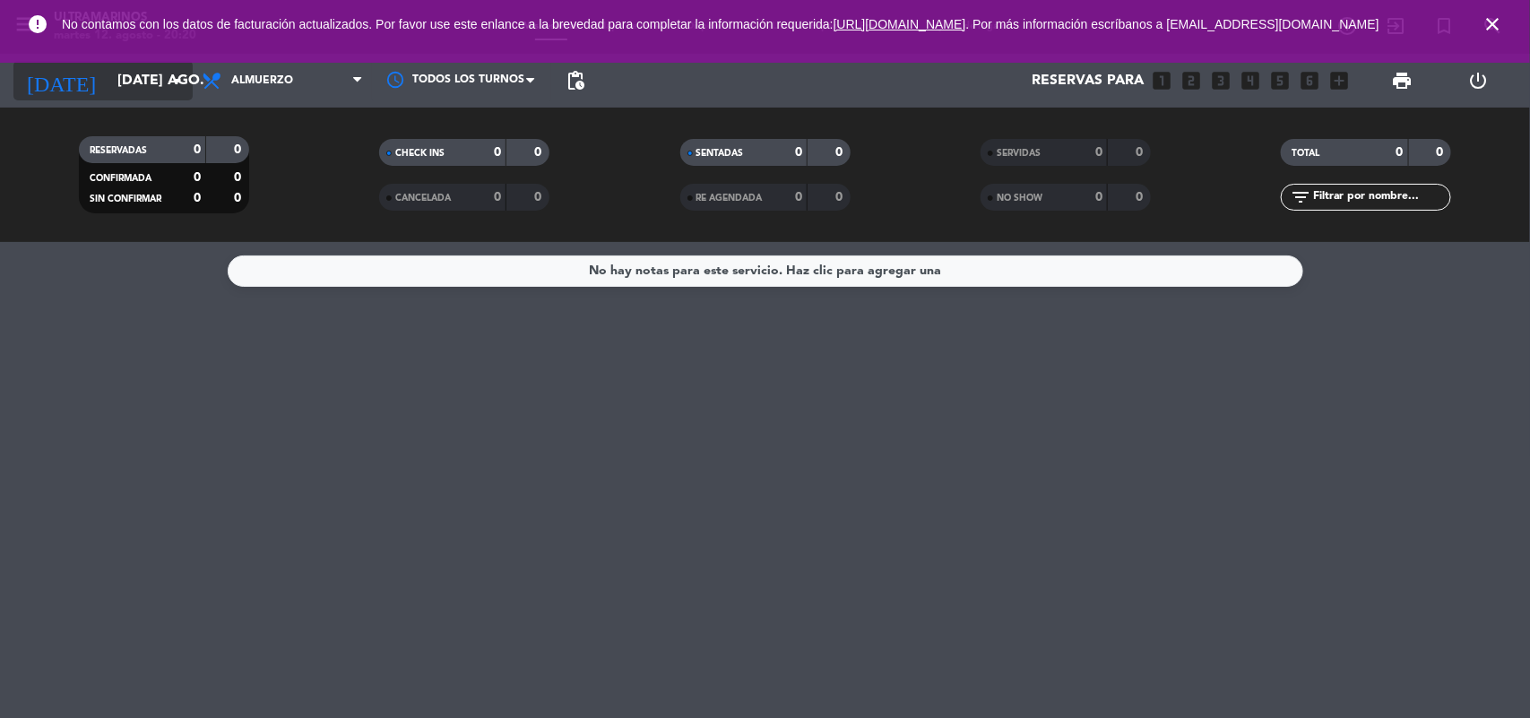
click at [162, 86] on input "[DATE] ago." at bounding box center [202, 81] width 189 height 35
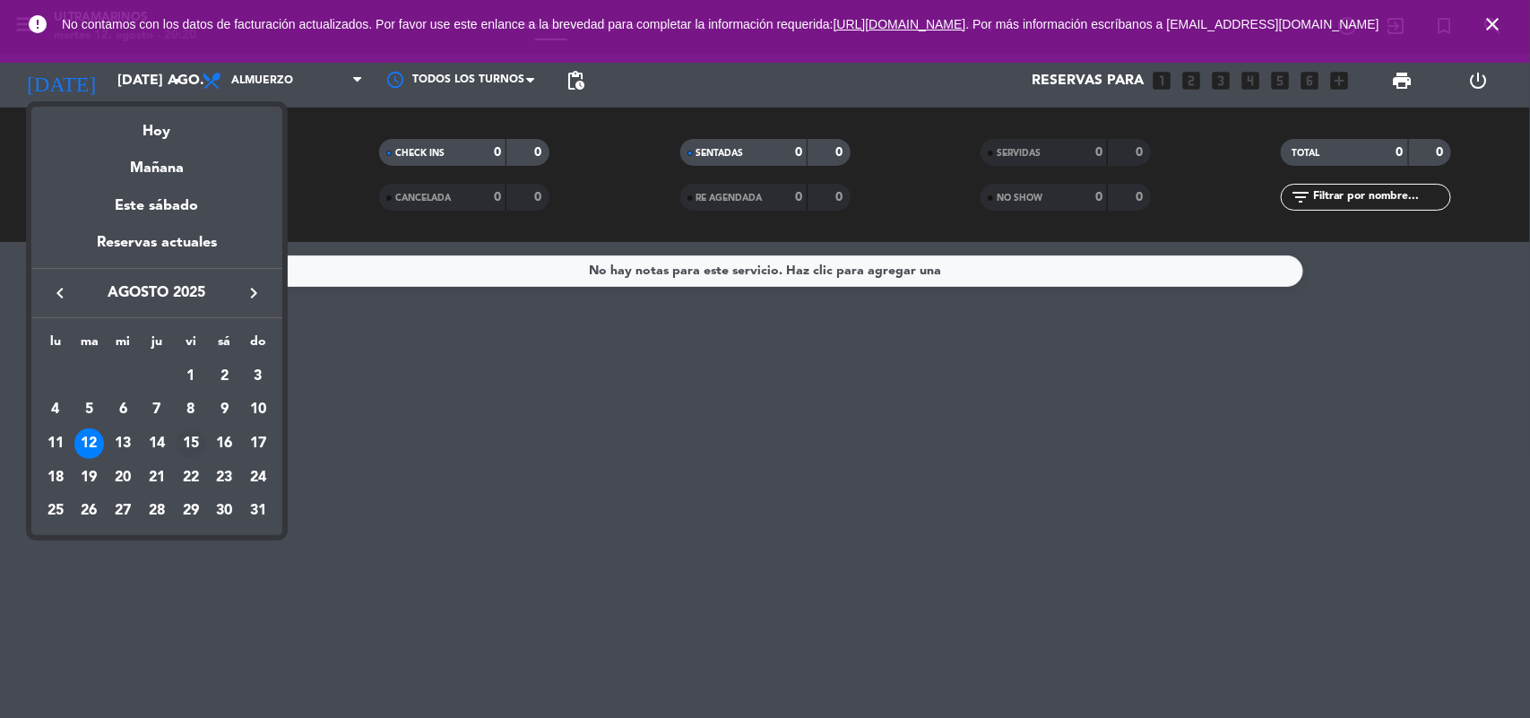
click at [193, 430] on div "15" at bounding box center [191, 443] width 30 height 30
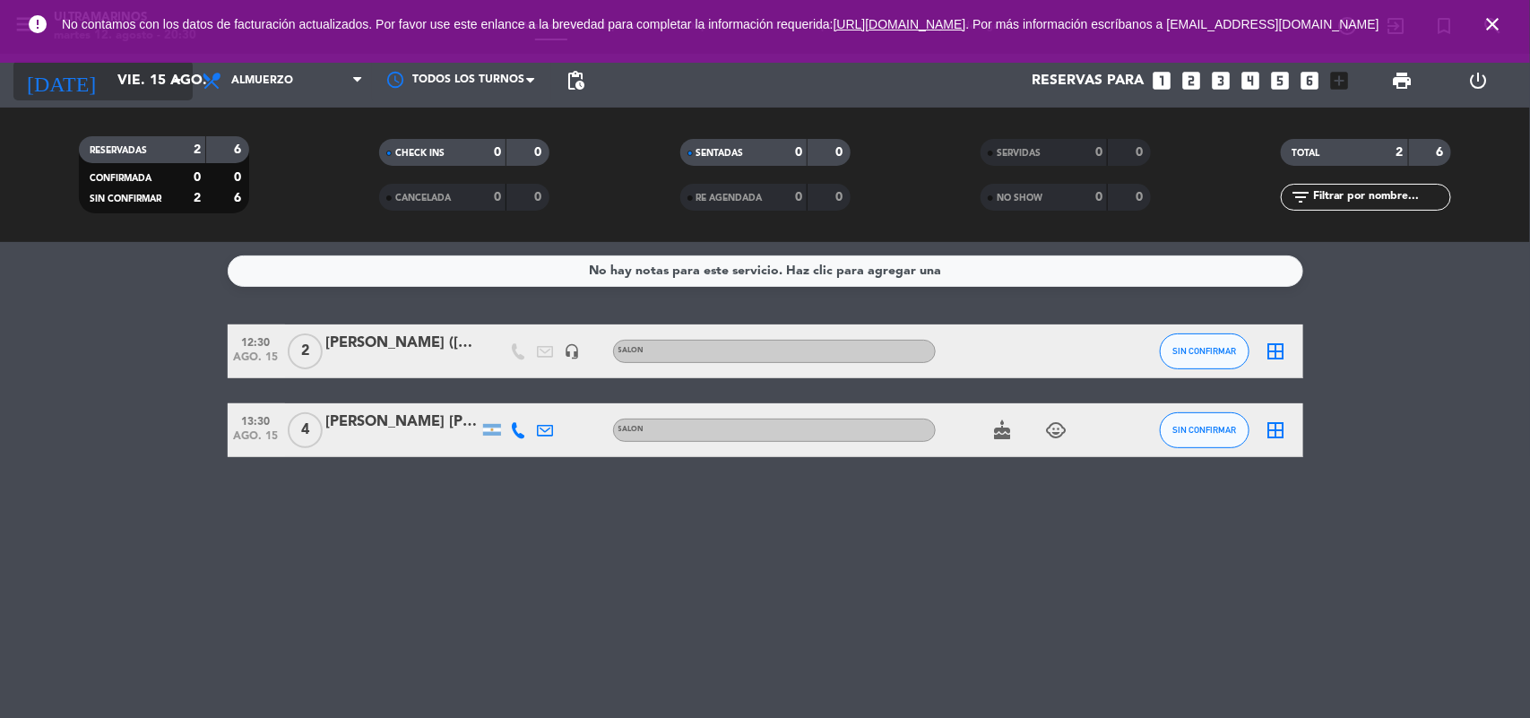
drag, startPoint x: 202, startPoint y: 78, endPoint x: 158, endPoint y: 64, distance: 46.2
click at [194, 76] on span "Almuerzo" at bounding box center [282, 80] width 179 height 39
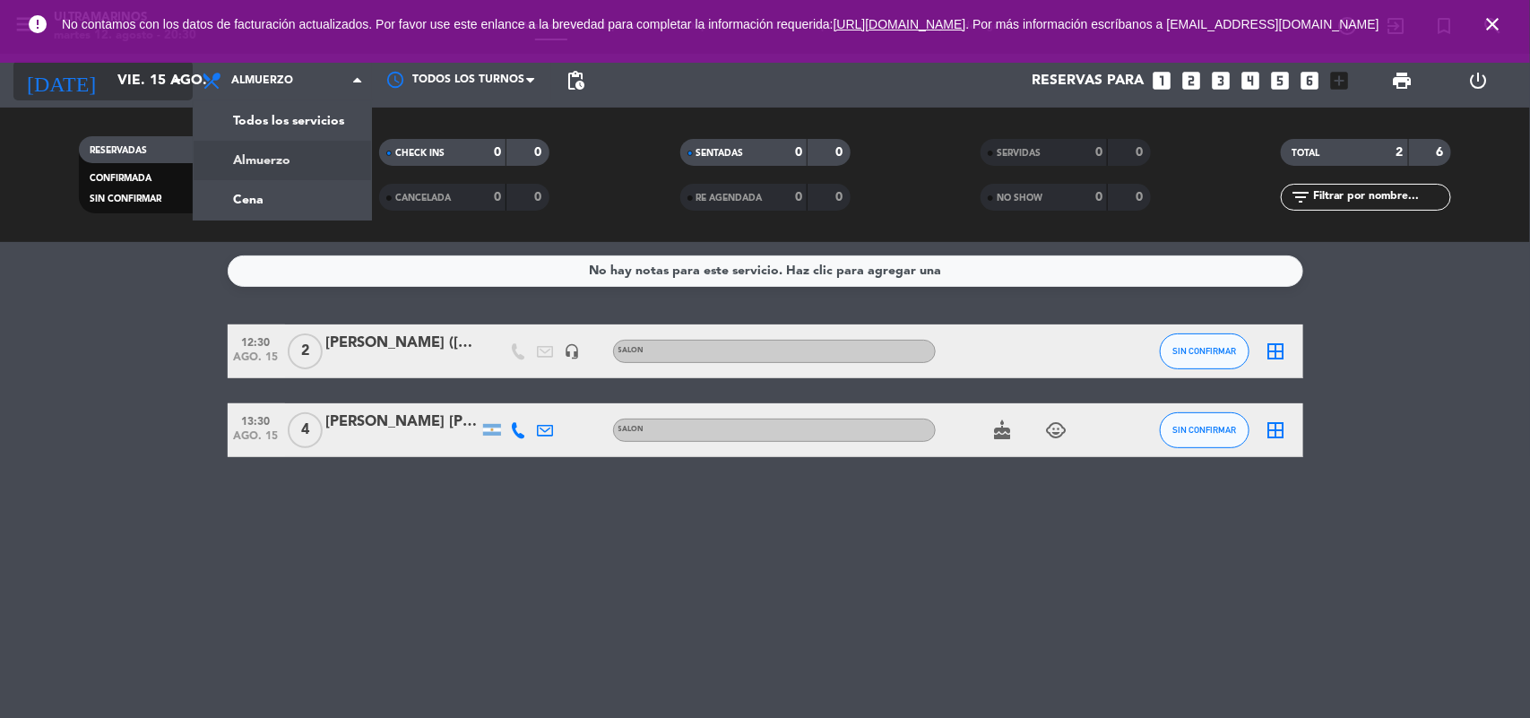
click at [158, 64] on input "vie. 15 ago." at bounding box center [202, 81] width 189 height 35
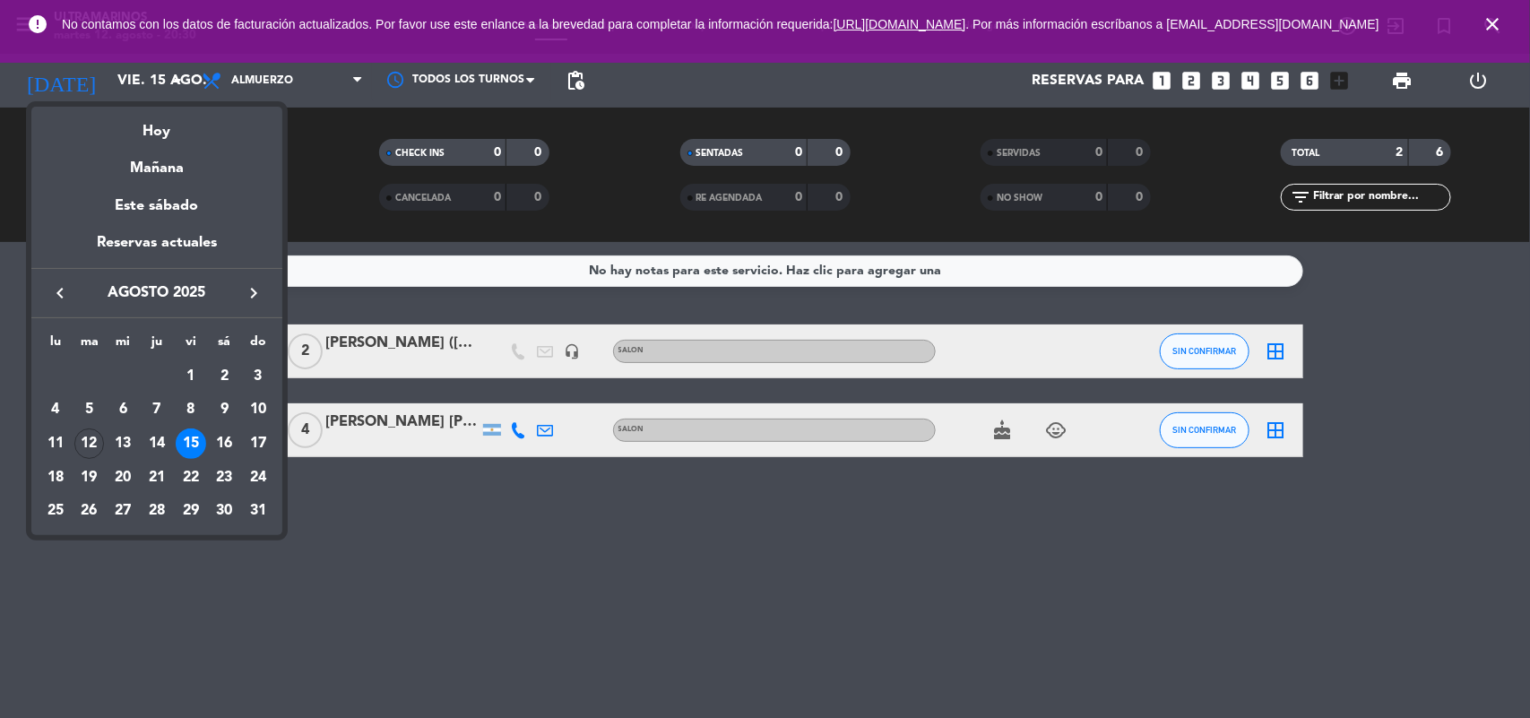
click at [90, 437] on div "12" at bounding box center [89, 443] width 30 height 30
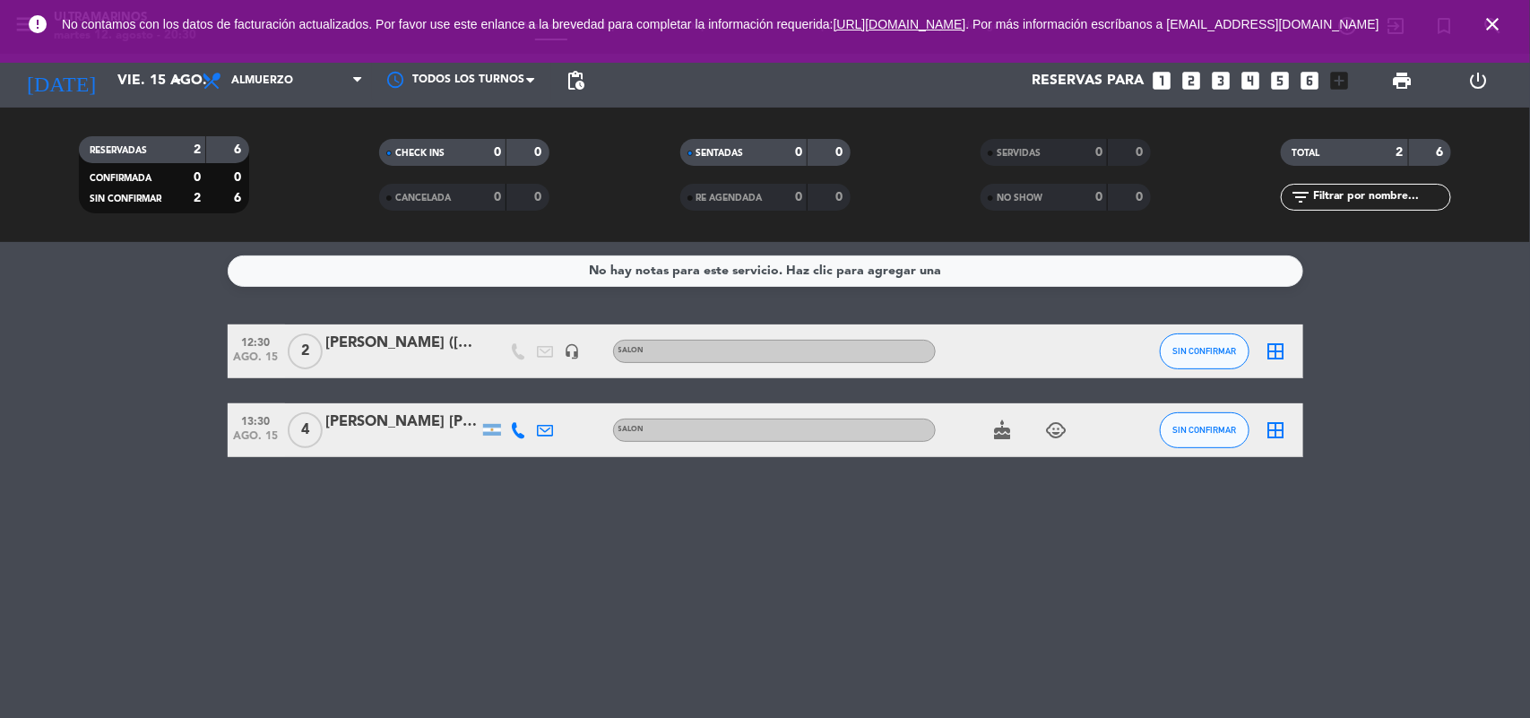
type input "[DATE] ago."
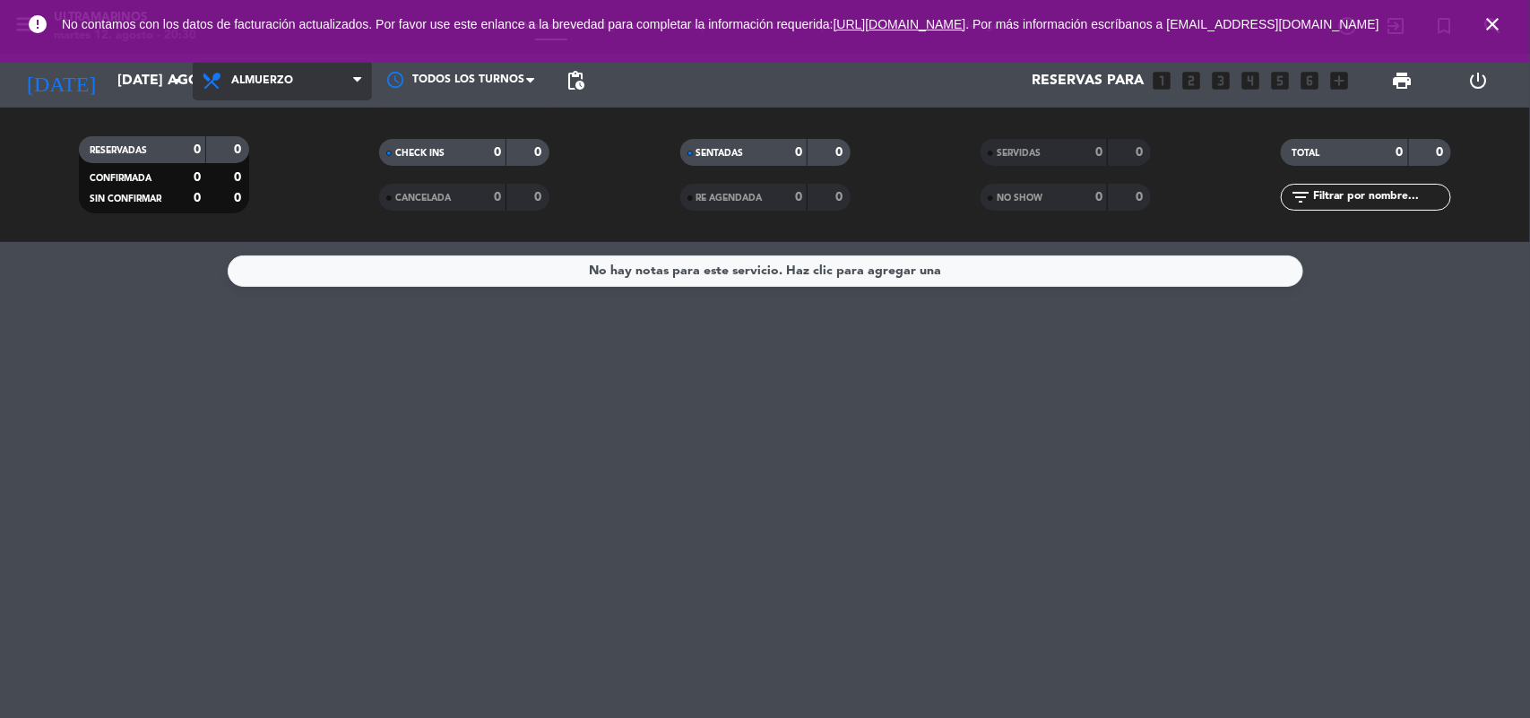
click at [264, 99] on span "Almuerzo" at bounding box center [282, 80] width 179 height 39
click at [316, 199] on div "menu Ultramarinos martes 12. agosto - 20:30 Mis reservas Mapa de mesas Disponib…" at bounding box center [765, 121] width 1530 height 242
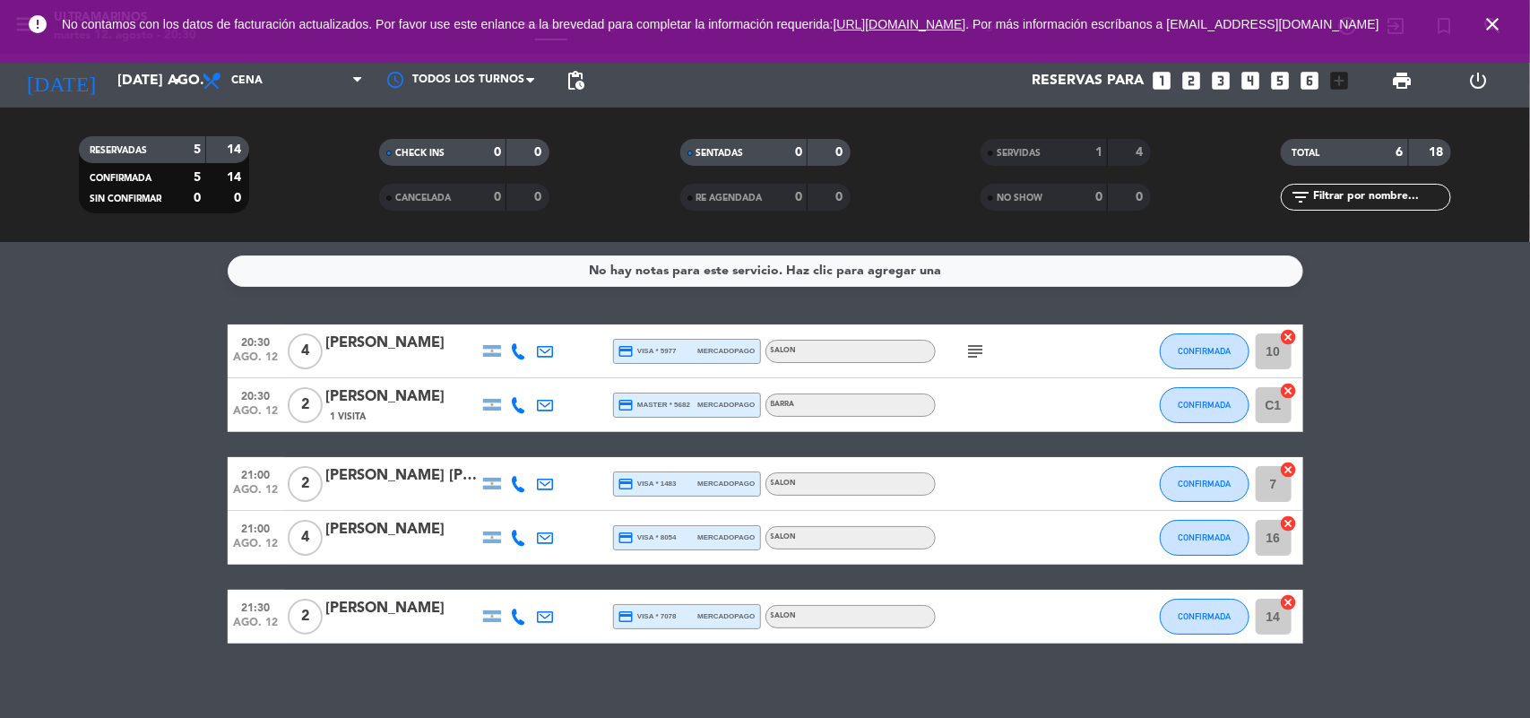
click at [974, 350] on icon "subject" at bounding box center [976, 352] width 22 height 22
click at [973, 350] on icon "subject" at bounding box center [976, 352] width 22 height 22
